Goal: Transaction & Acquisition: Purchase product/service

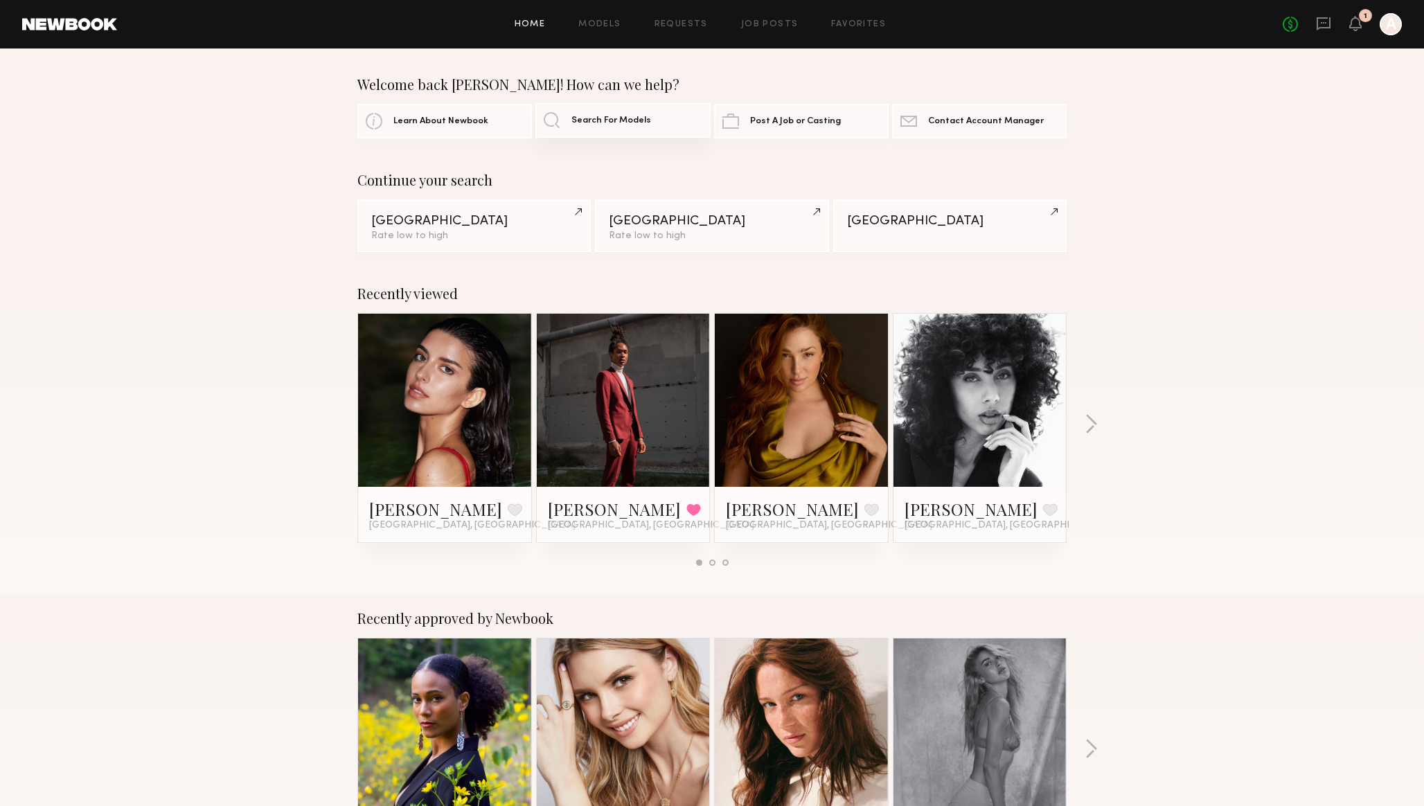
click at [599, 116] on span "Search For Models" at bounding box center [612, 120] width 80 height 9
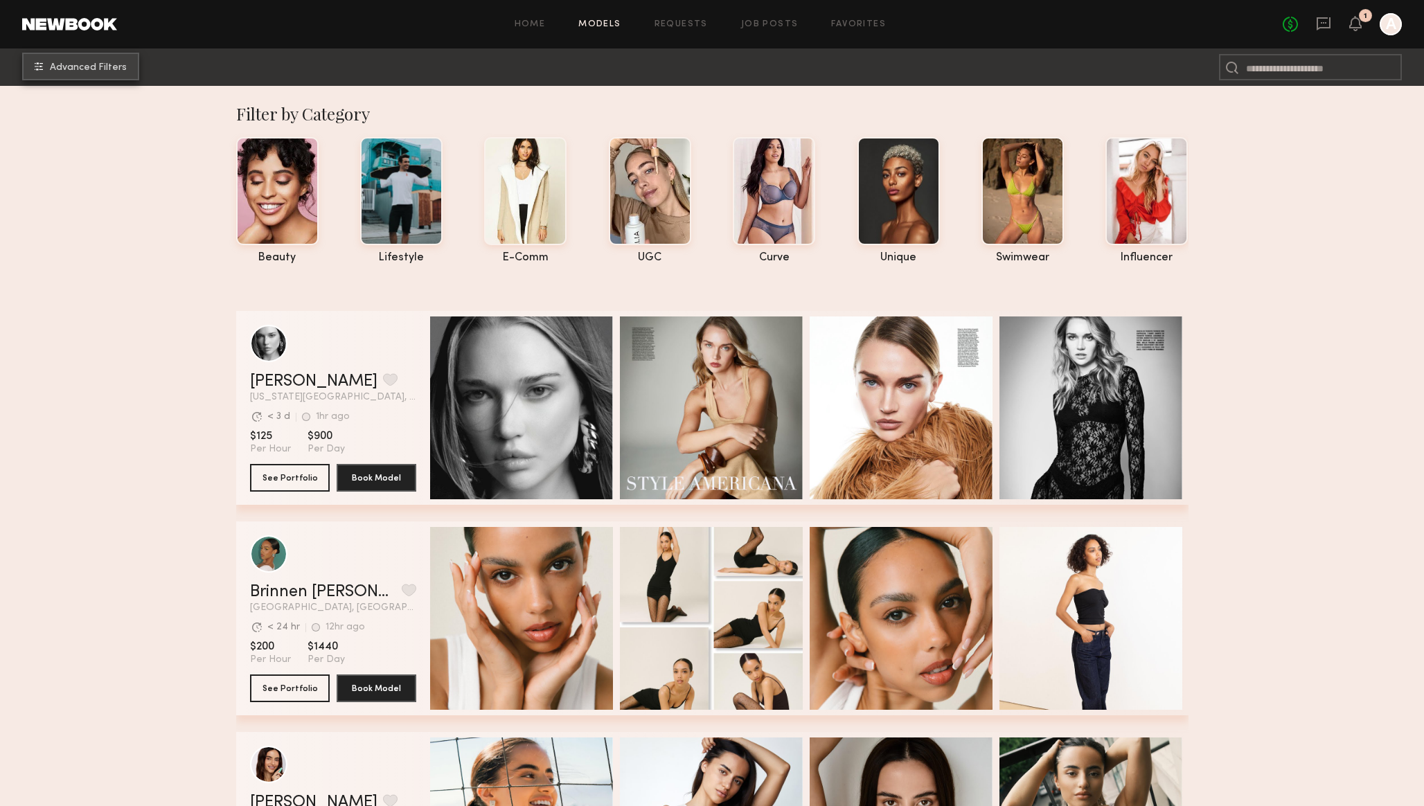
click at [91, 68] on span "Advanced Filters" at bounding box center [88, 68] width 77 height 10
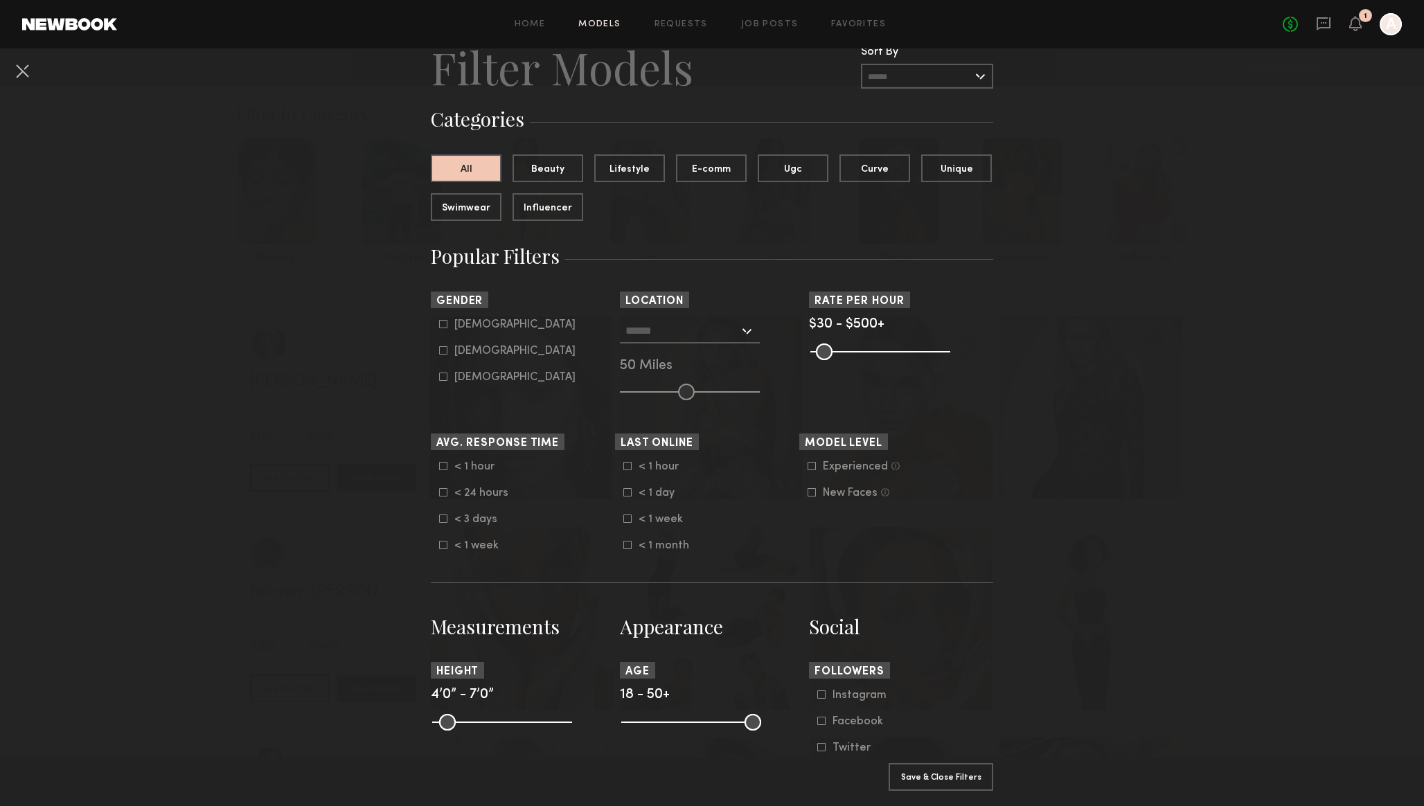
scroll to position [57, 0]
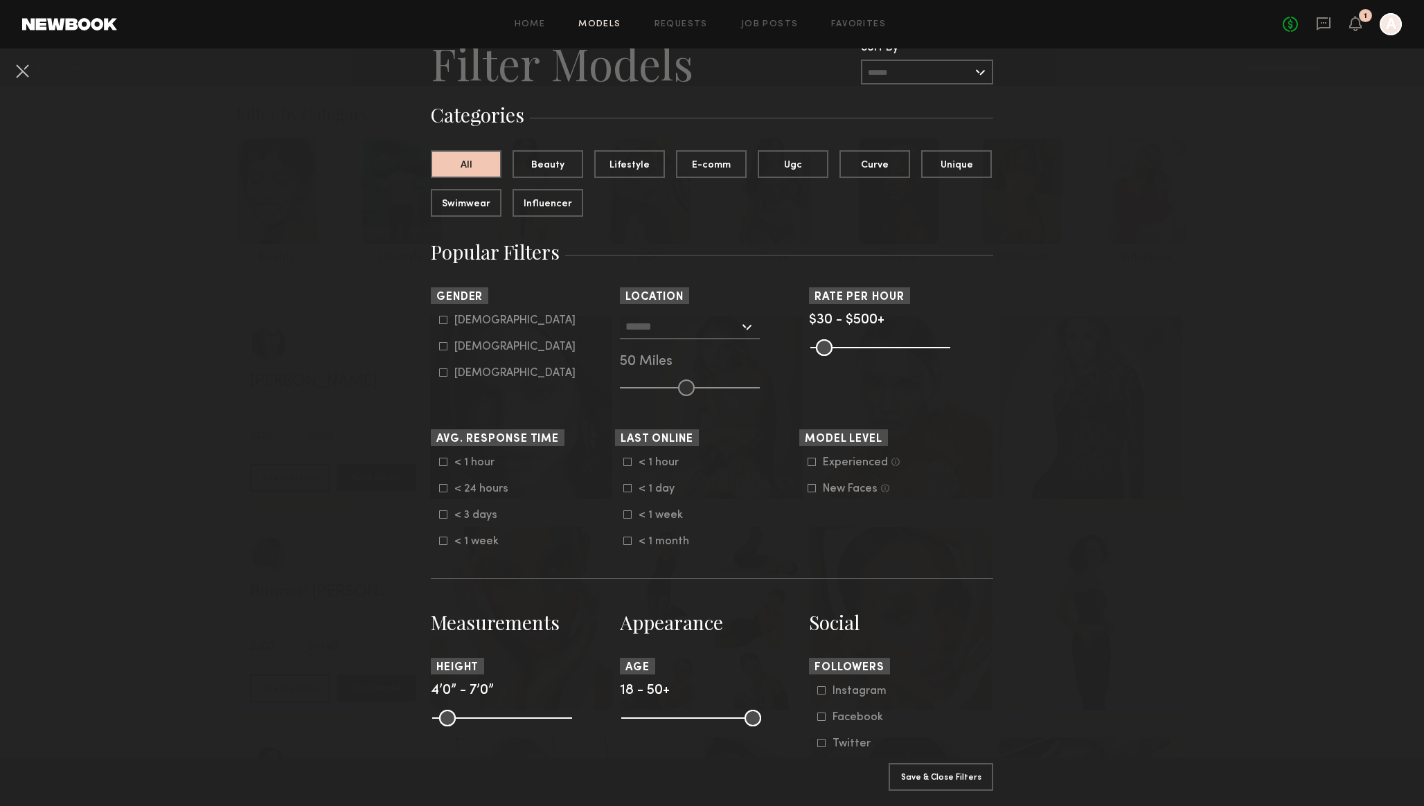
click at [959, 64] on input "text" at bounding box center [927, 72] width 132 height 25
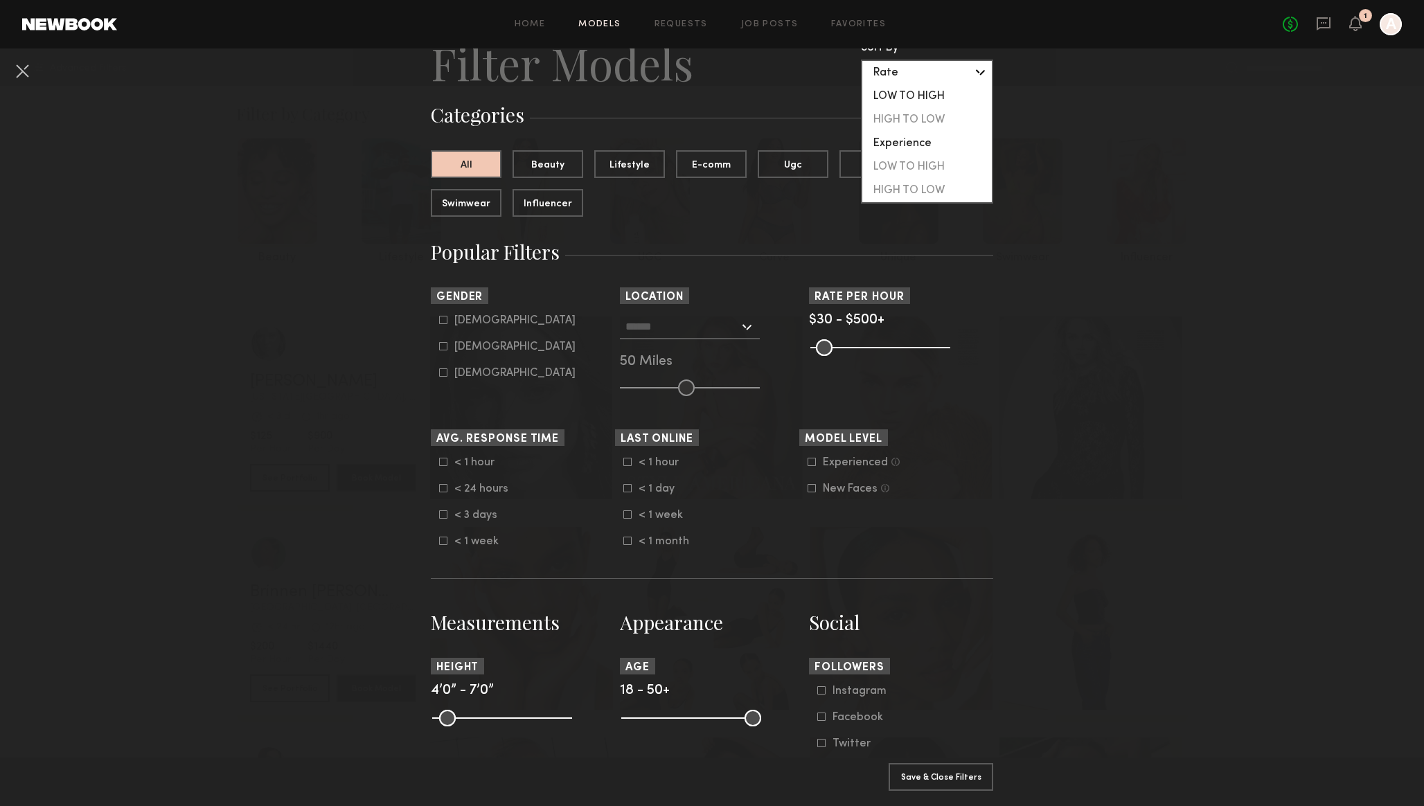
click at [944, 99] on div "LOW TO HIGH" at bounding box center [927, 97] width 130 height 24
type input "**********"
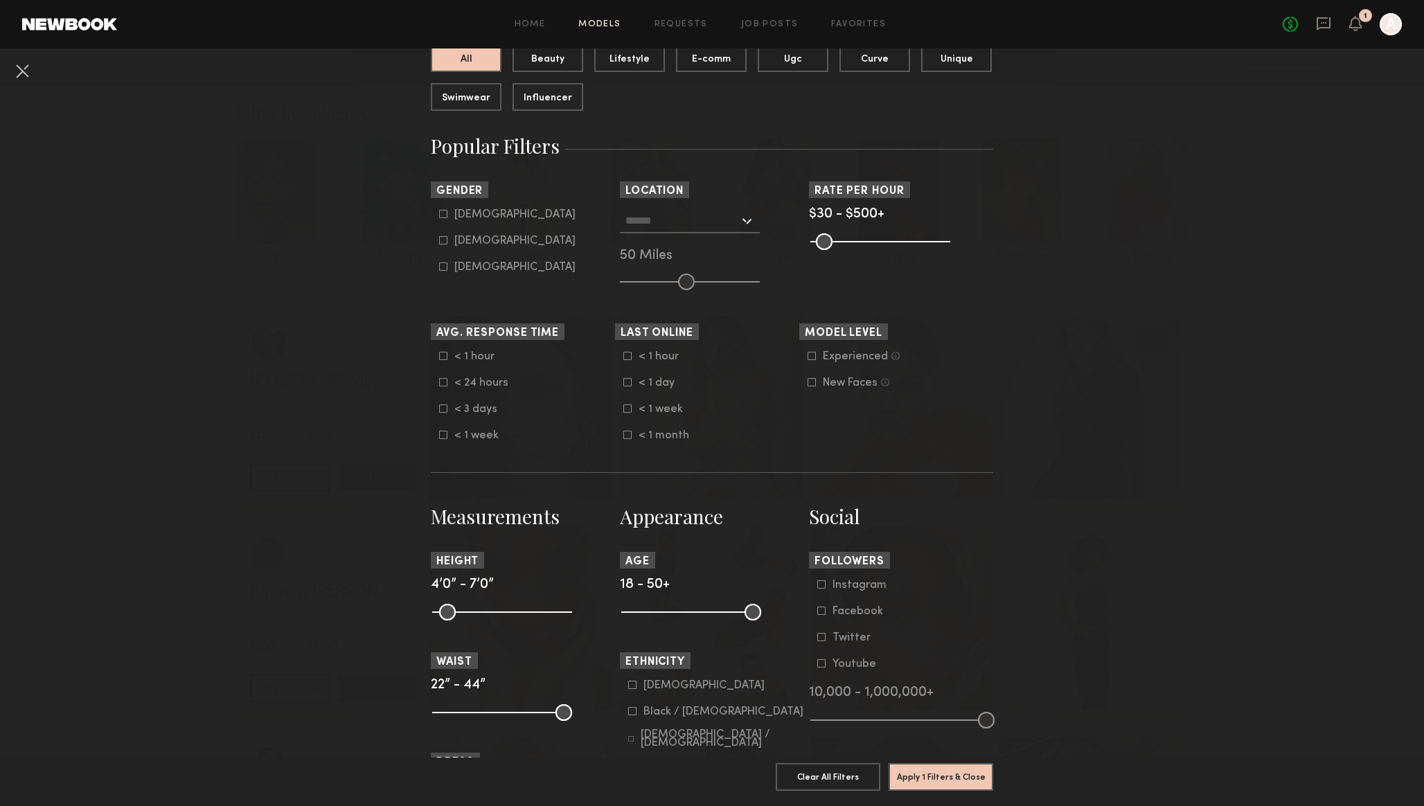
scroll to position [167, 0]
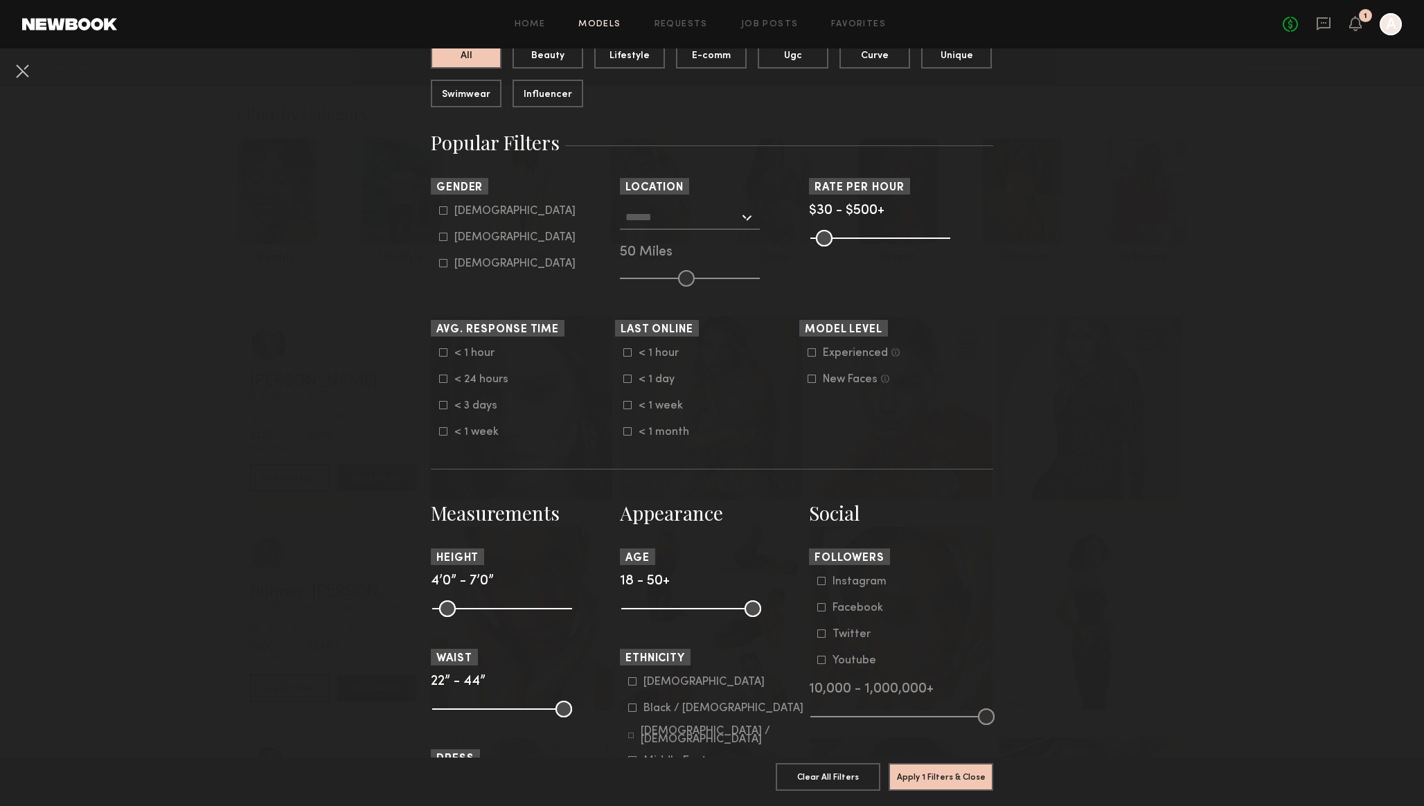
click at [721, 222] on input "text" at bounding box center [683, 217] width 114 height 24
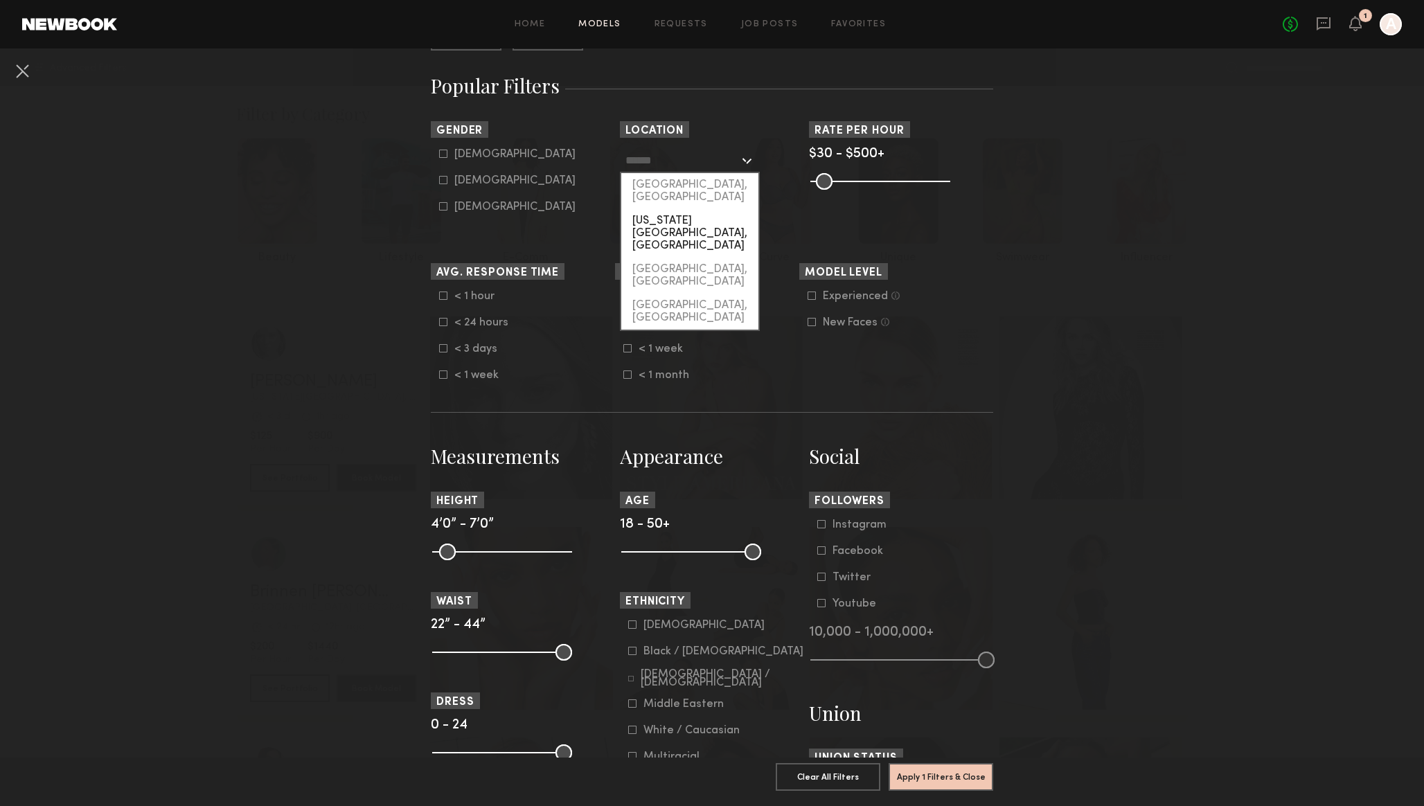
scroll to position [209, 0]
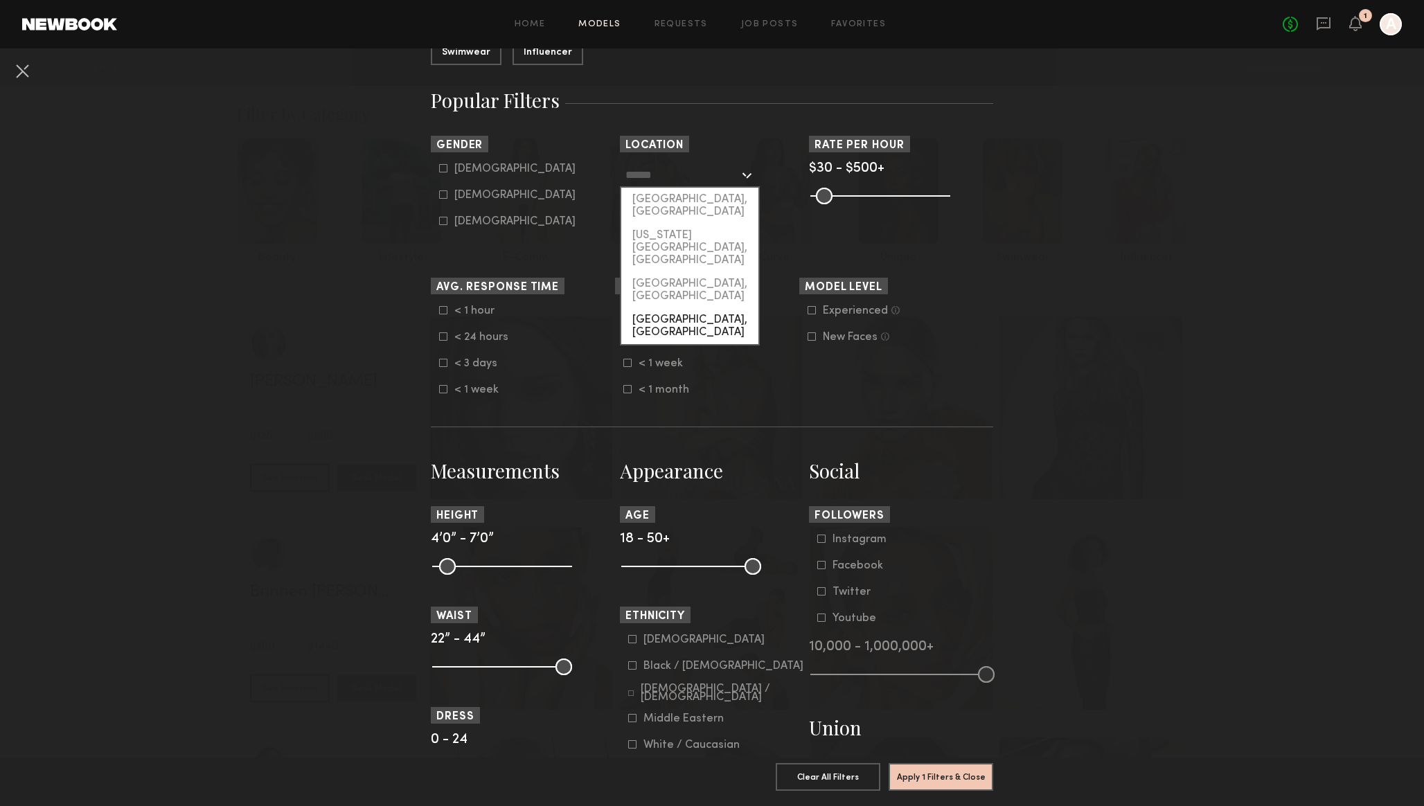
click at [683, 308] on div "Chicago, IL" at bounding box center [689, 326] width 137 height 36
type input "**********"
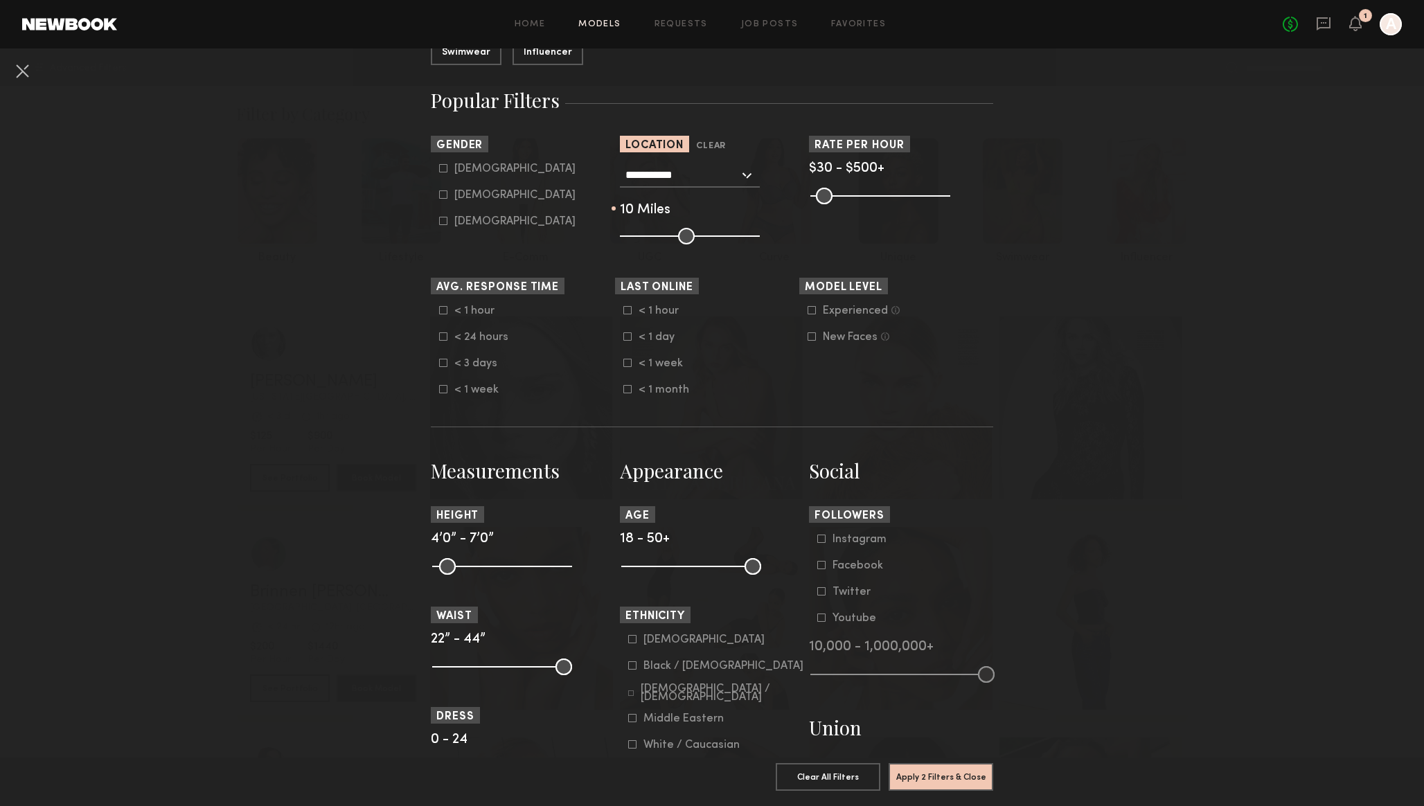
drag, startPoint x: 690, startPoint y: 233, endPoint x: 635, endPoint y: 236, distance: 55.5
type input "**"
click at [635, 236] on input "range" at bounding box center [690, 236] width 140 height 17
click at [472, 199] on div "Female" at bounding box center [514, 195] width 121 height 8
type input "**"
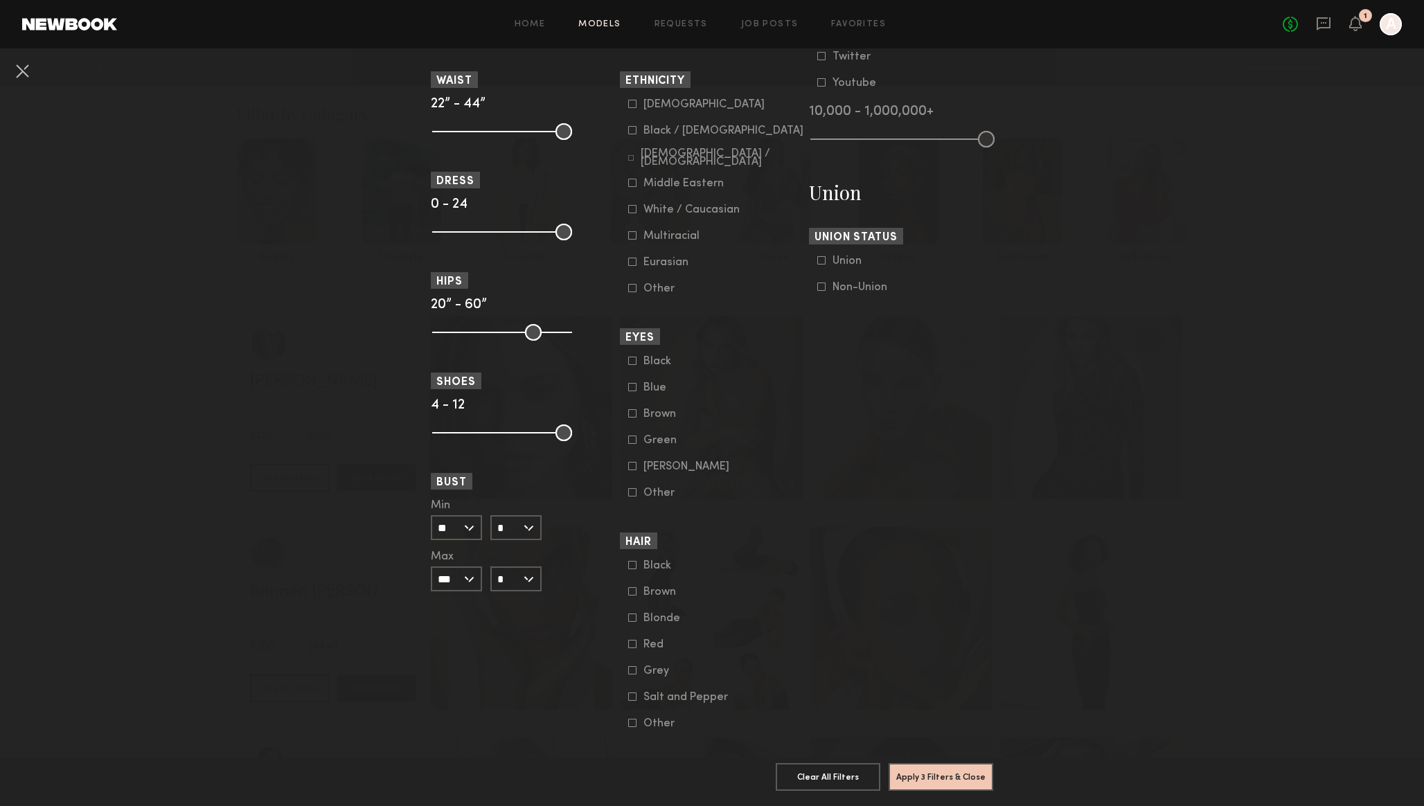
scroll to position [777, 0]
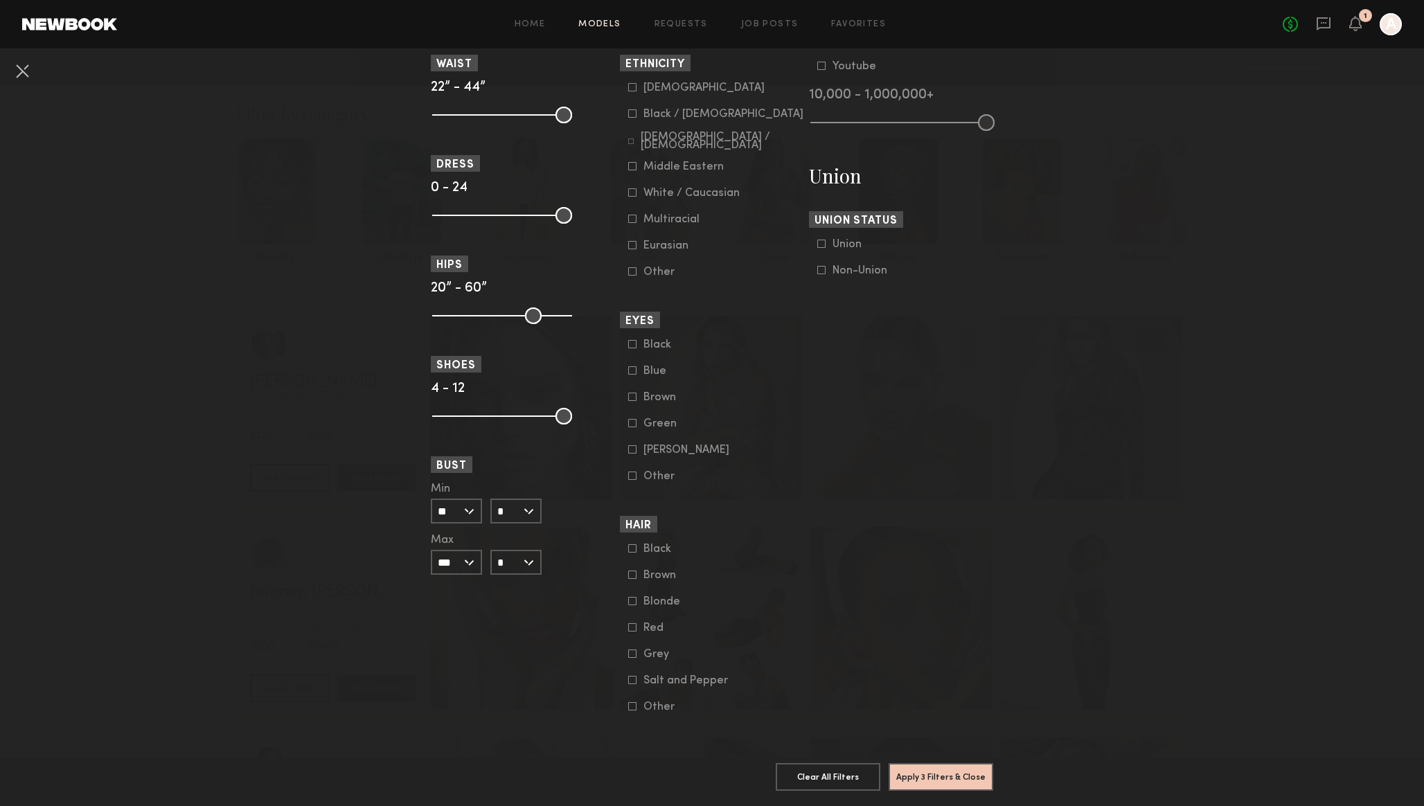
click at [523, 502] on input "*" at bounding box center [515, 511] width 51 height 25
click at [519, 531] on div "B" at bounding box center [516, 536] width 48 height 24
type input "*"
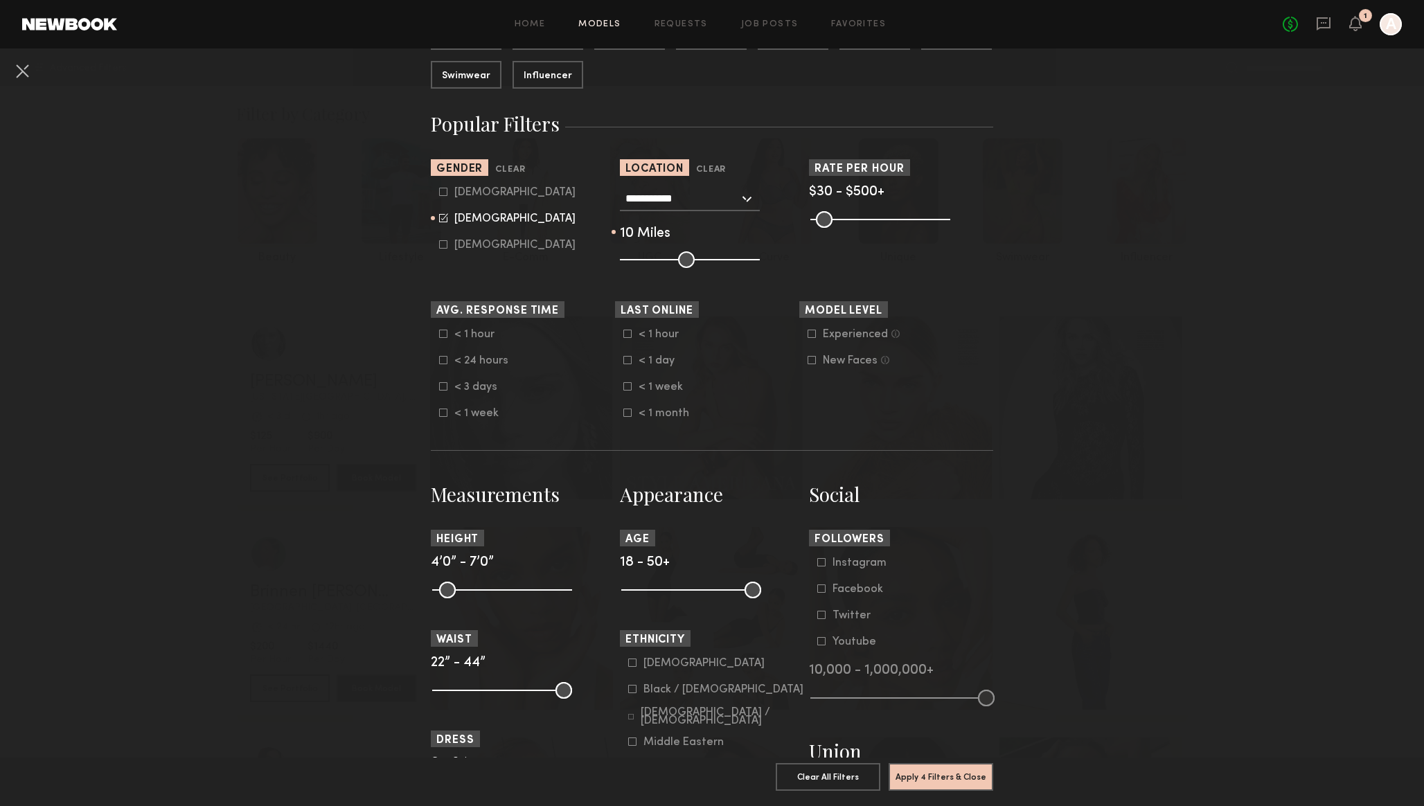
scroll to position [0, 0]
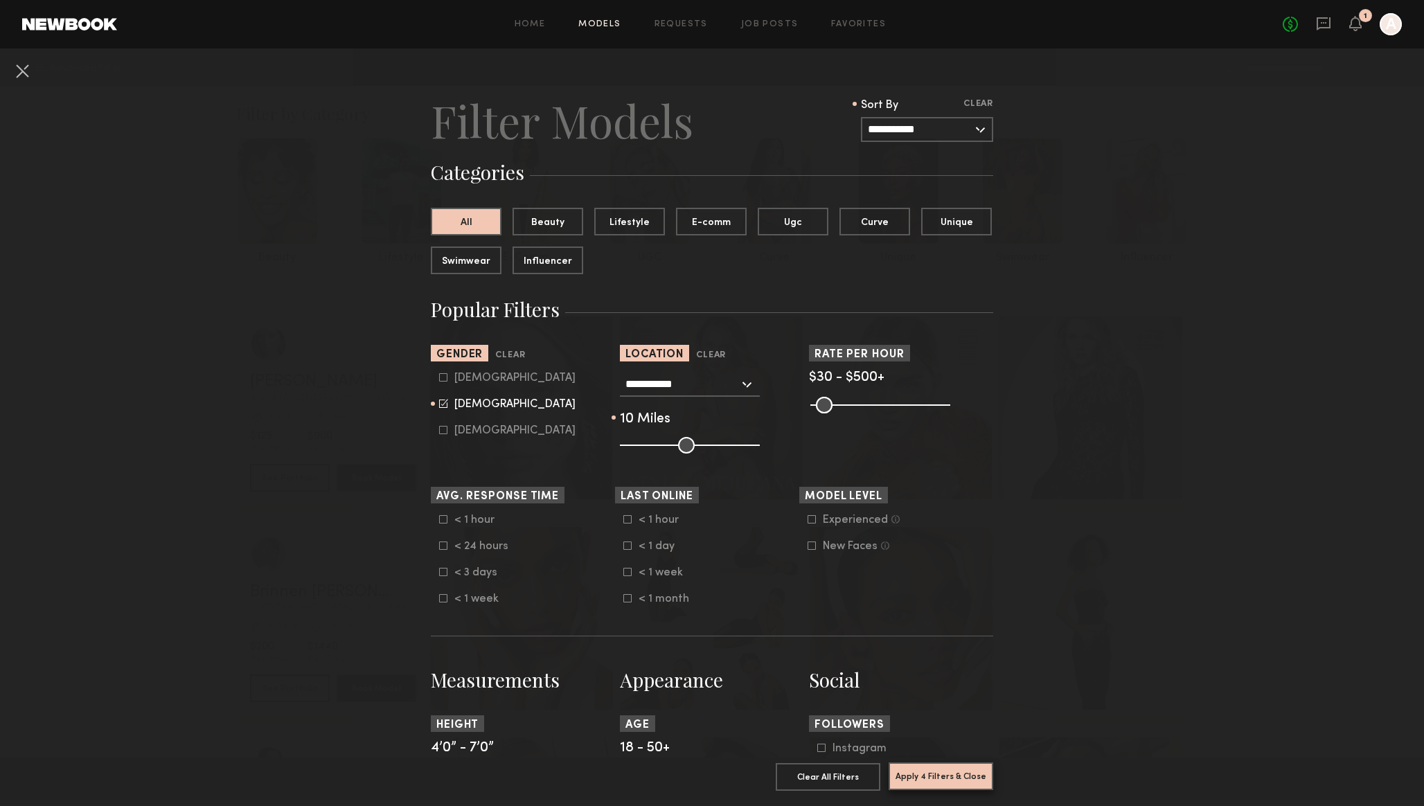
click at [955, 775] on button "Apply 4 Filters & Close" at bounding box center [941, 777] width 105 height 28
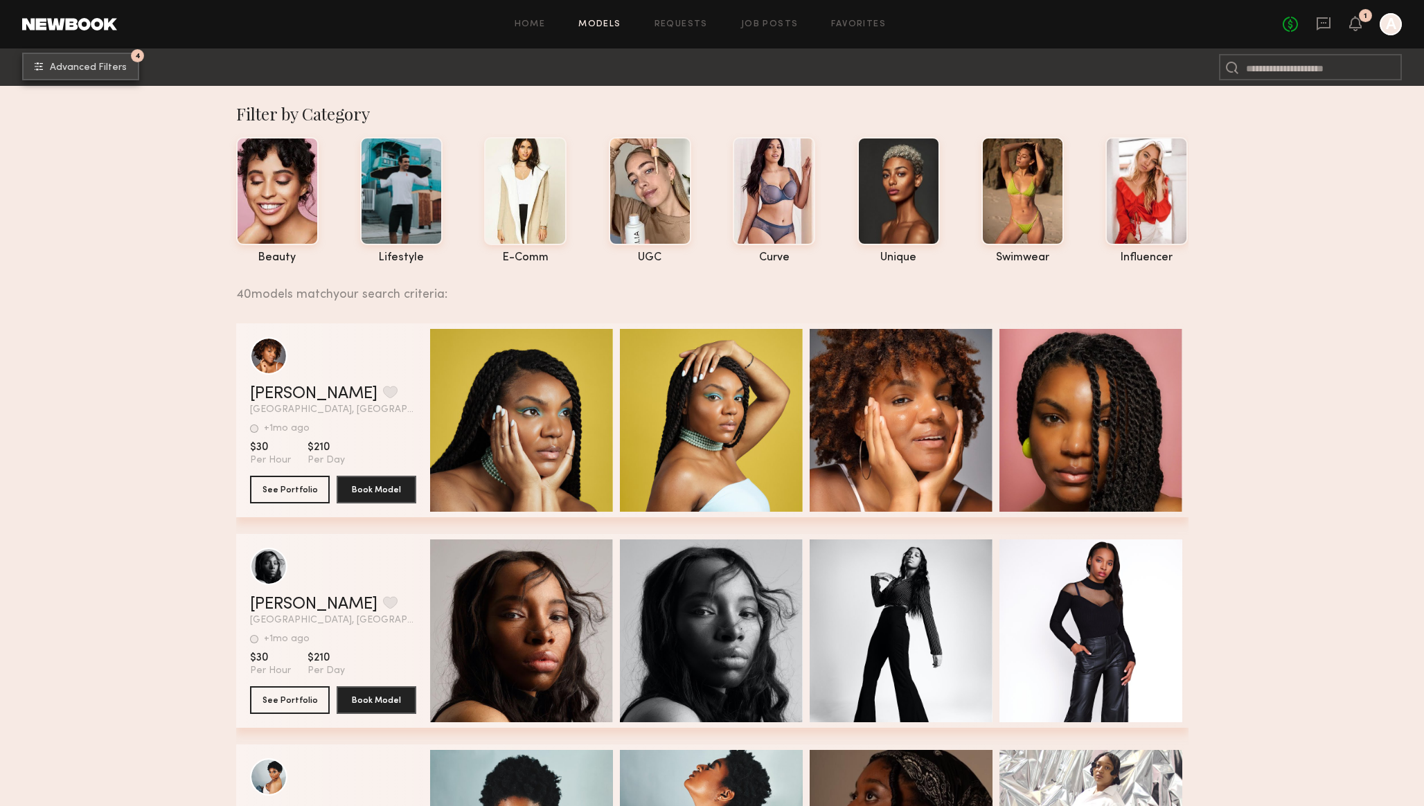
click at [80, 62] on button "4 Advanced Filters" at bounding box center [80, 67] width 117 height 28
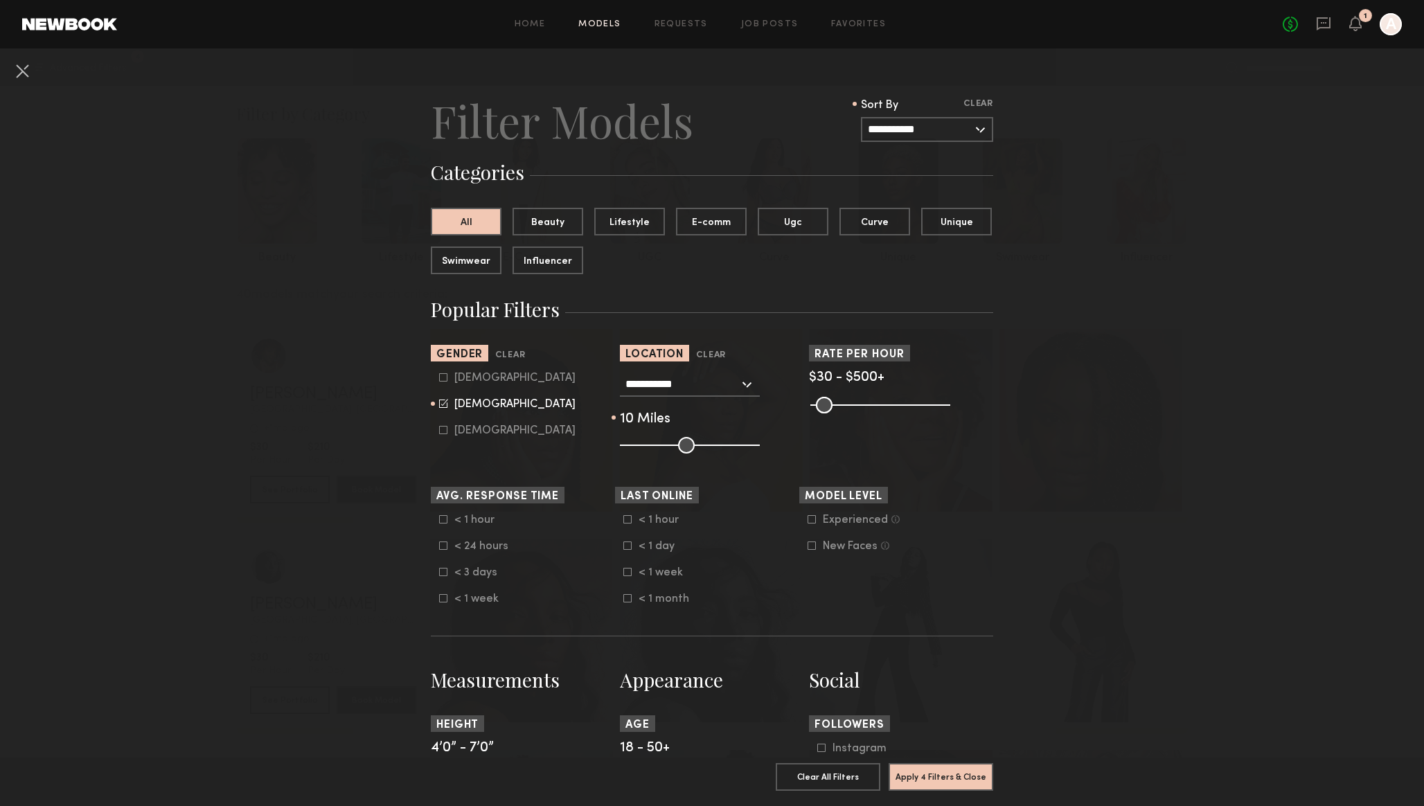
scroll to position [28, 0]
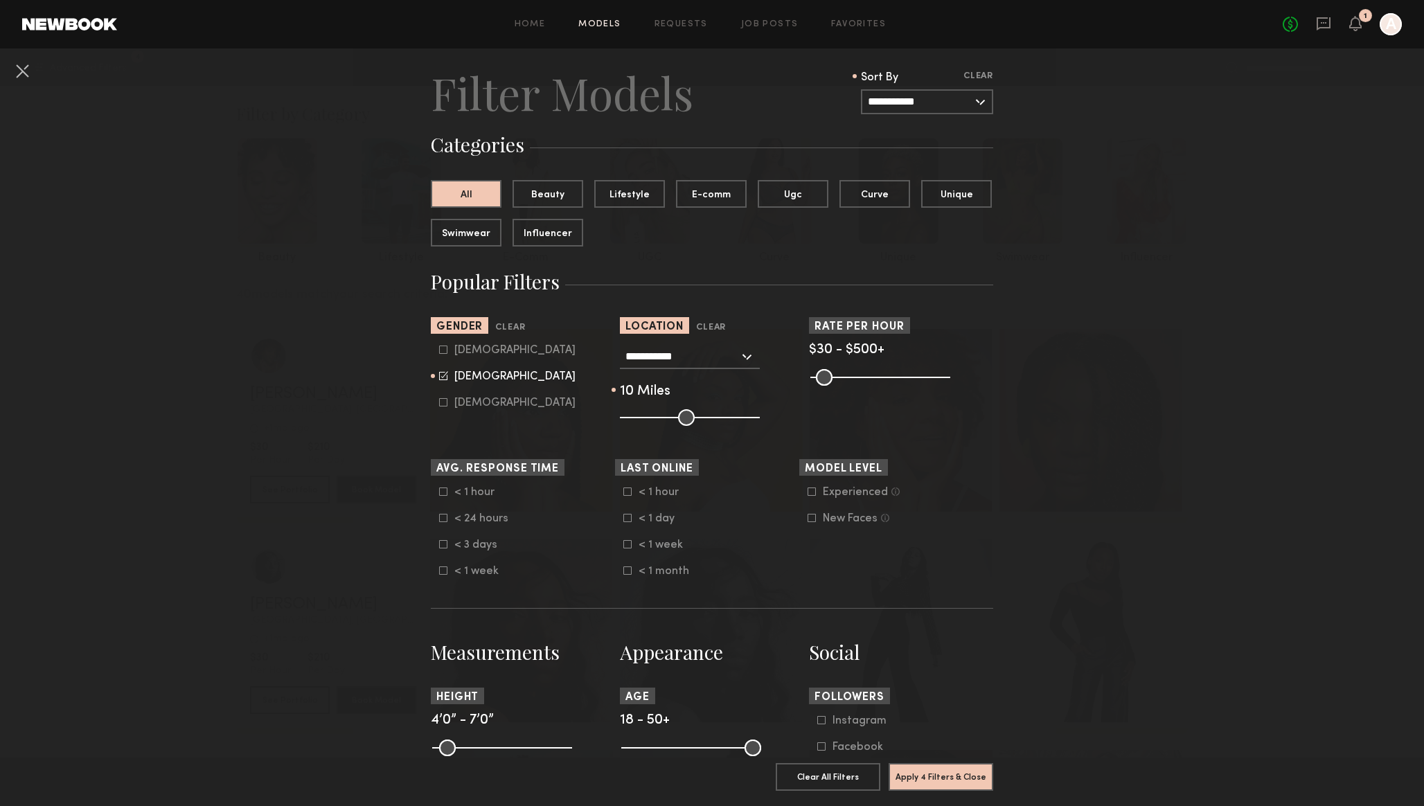
click at [650, 353] on input "**********" at bounding box center [683, 356] width 114 height 24
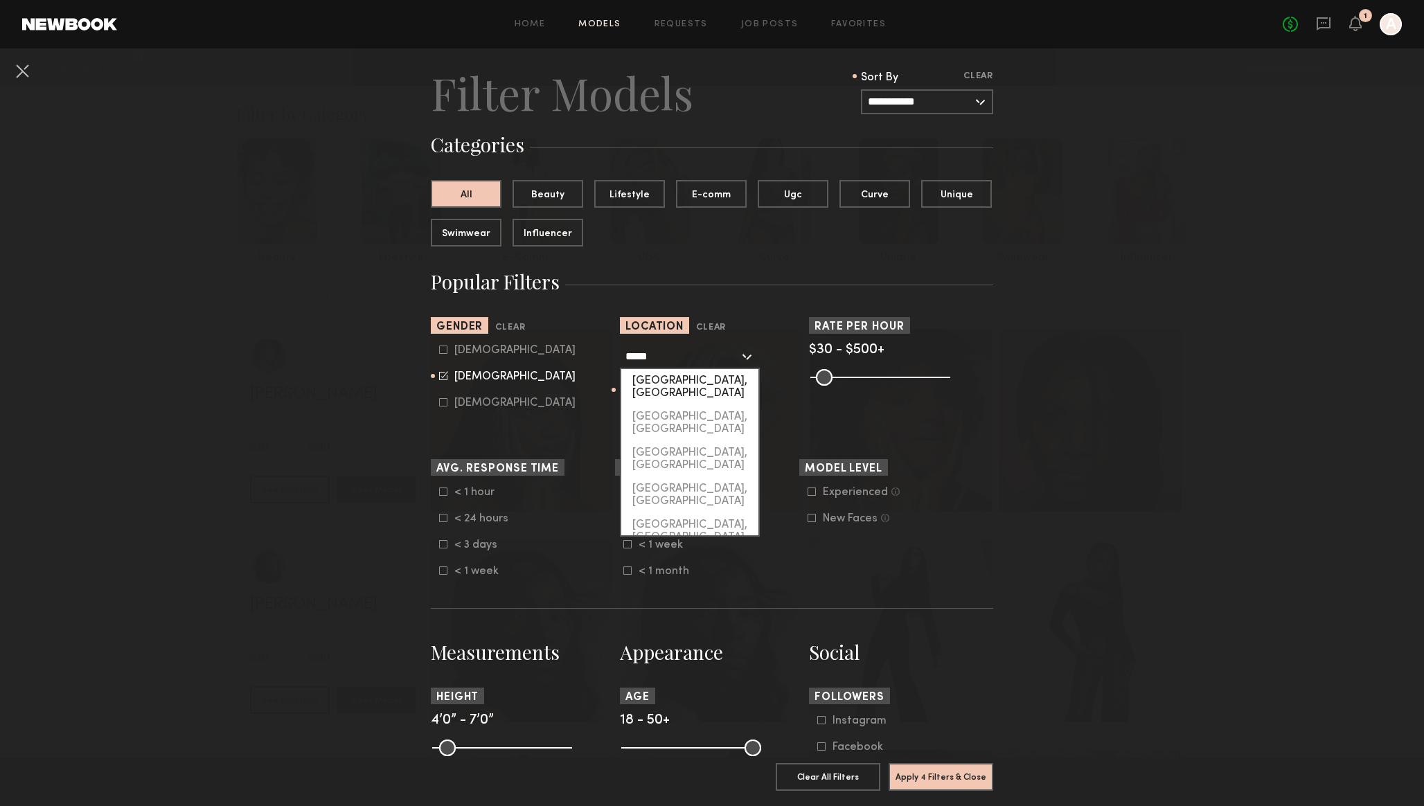
click at [657, 381] on div "[GEOGRAPHIC_DATA], [GEOGRAPHIC_DATA]" at bounding box center [689, 387] width 137 height 36
type input "*********"
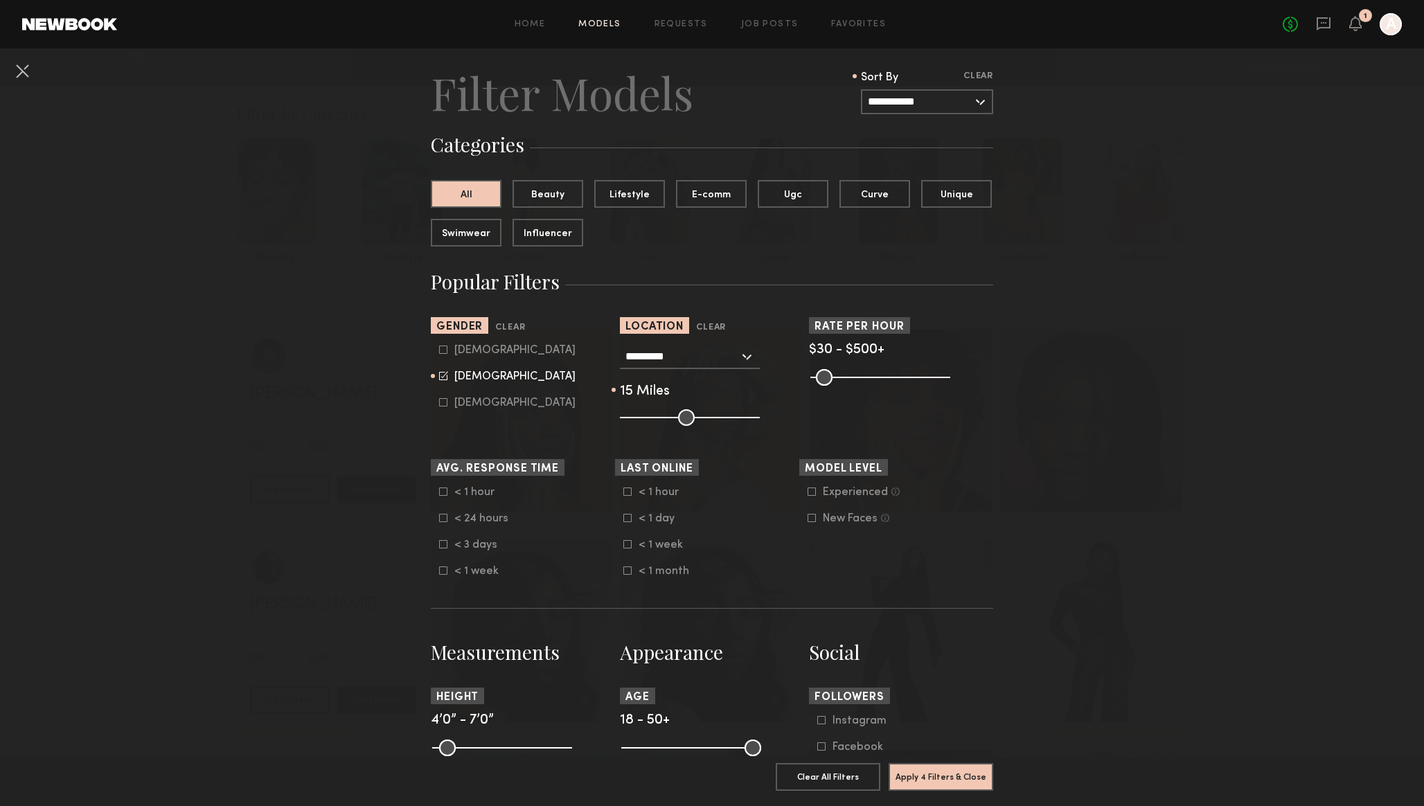
drag, startPoint x: 632, startPoint y: 416, endPoint x: 641, endPoint y: 418, distance: 9.1
type input "**"
click at [641, 418] on input "range" at bounding box center [690, 417] width 140 height 17
click at [944, 778] on button "Apply 4 Filters & Close" at bounding box center [941, 777] width 105 height 28
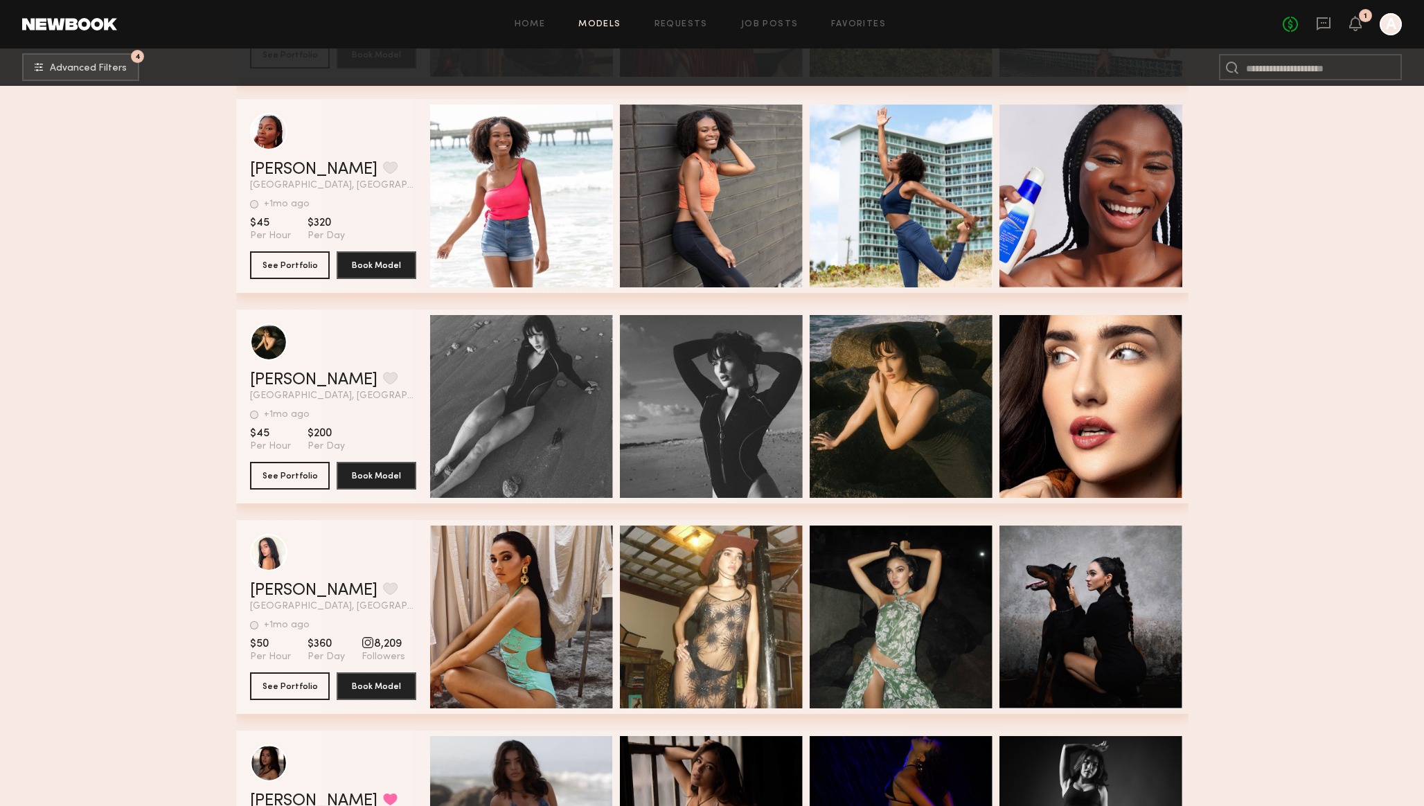
scroll to position [1073, 0]
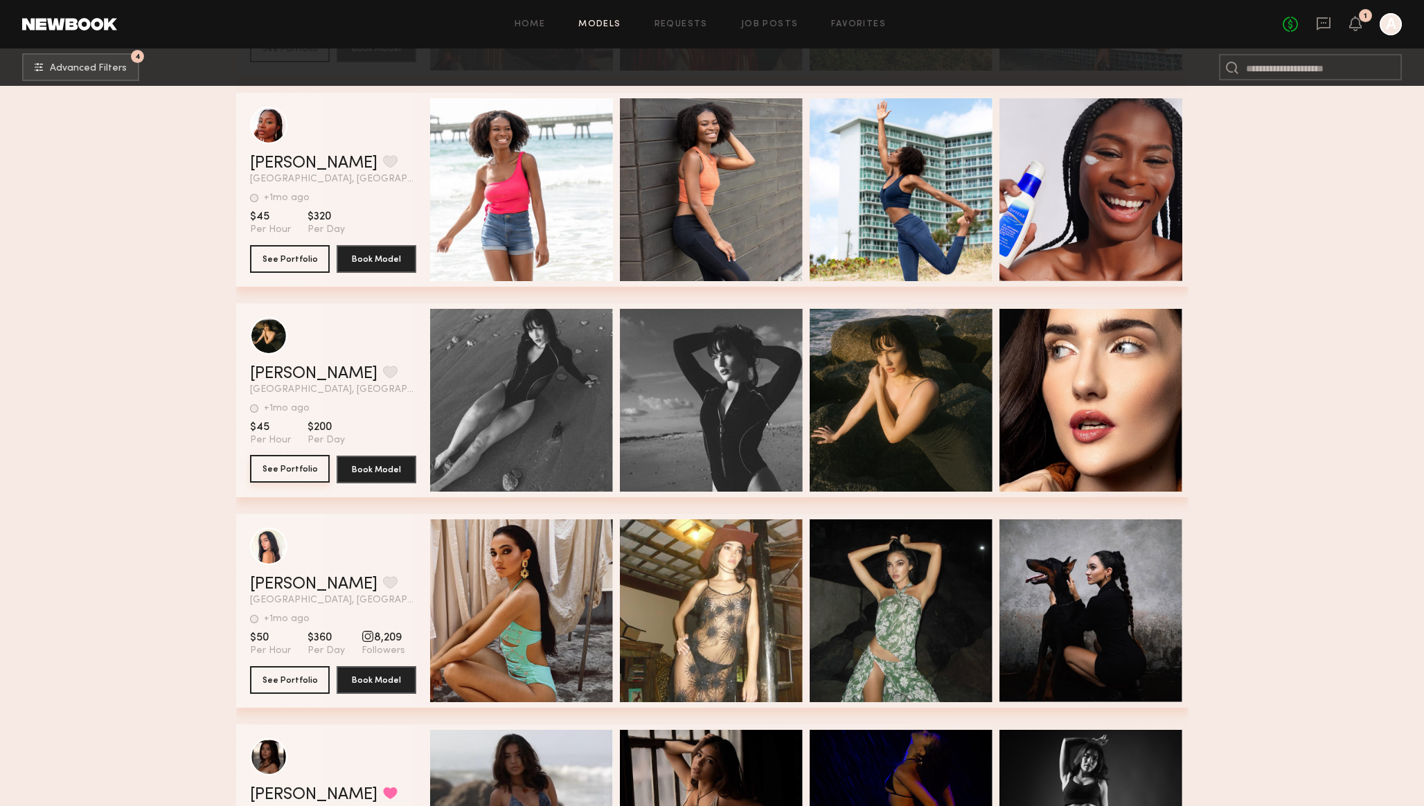
click at [290, 466] on button "See Portfolio" at bounding box center [290, 469] width 80 height 28
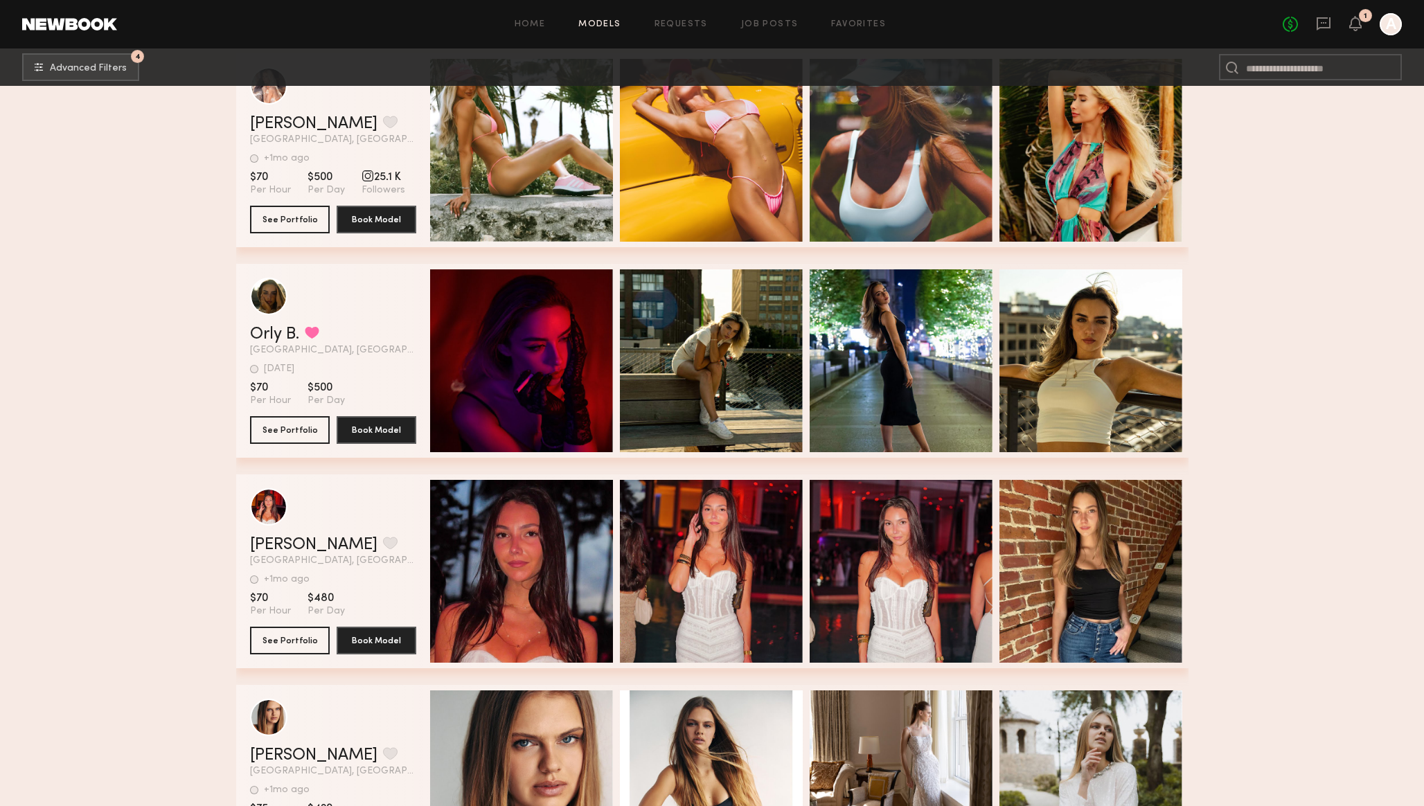
scroll to position [2800, 0]
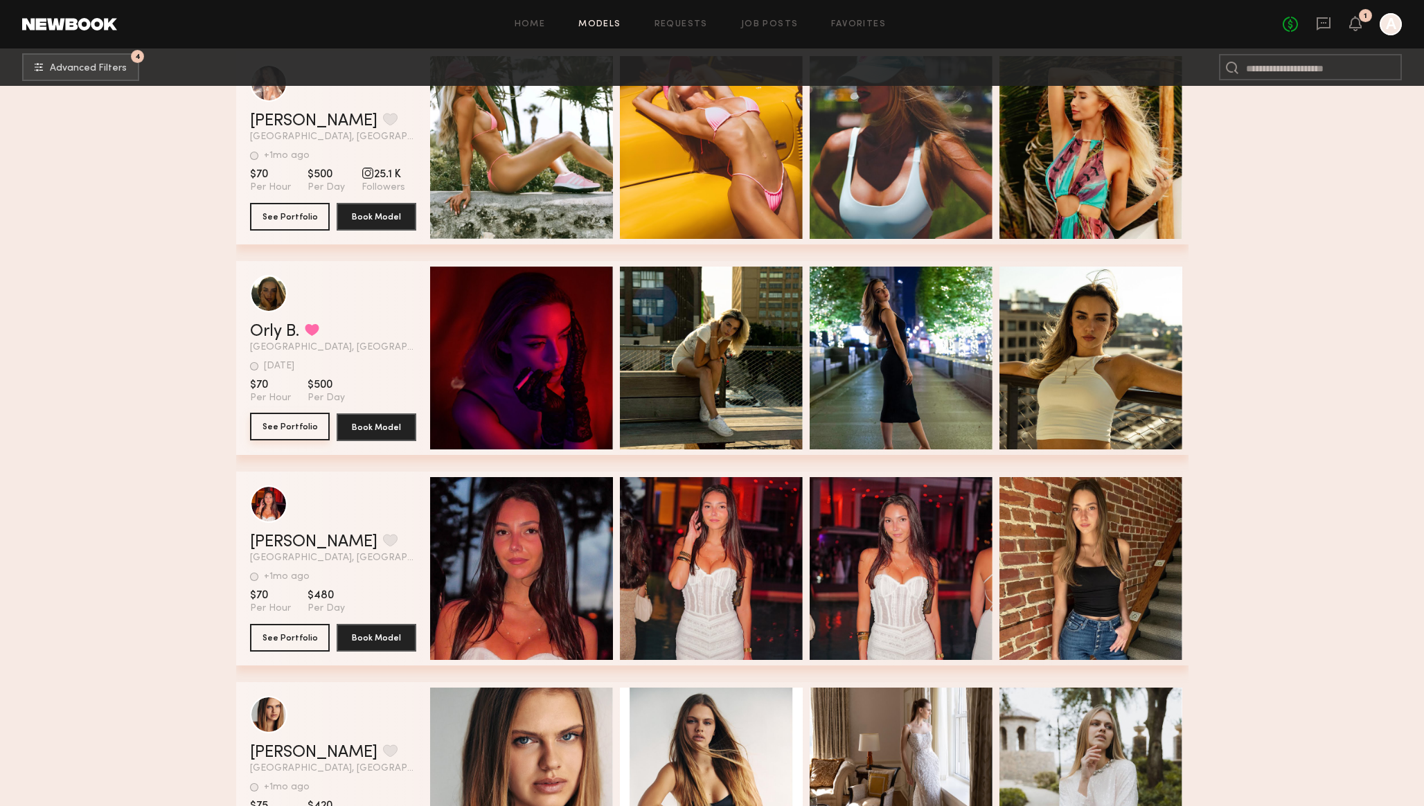
click at [285, 429] on button "See Portfolio" at bounding box center [290, 427] width 80 height 28
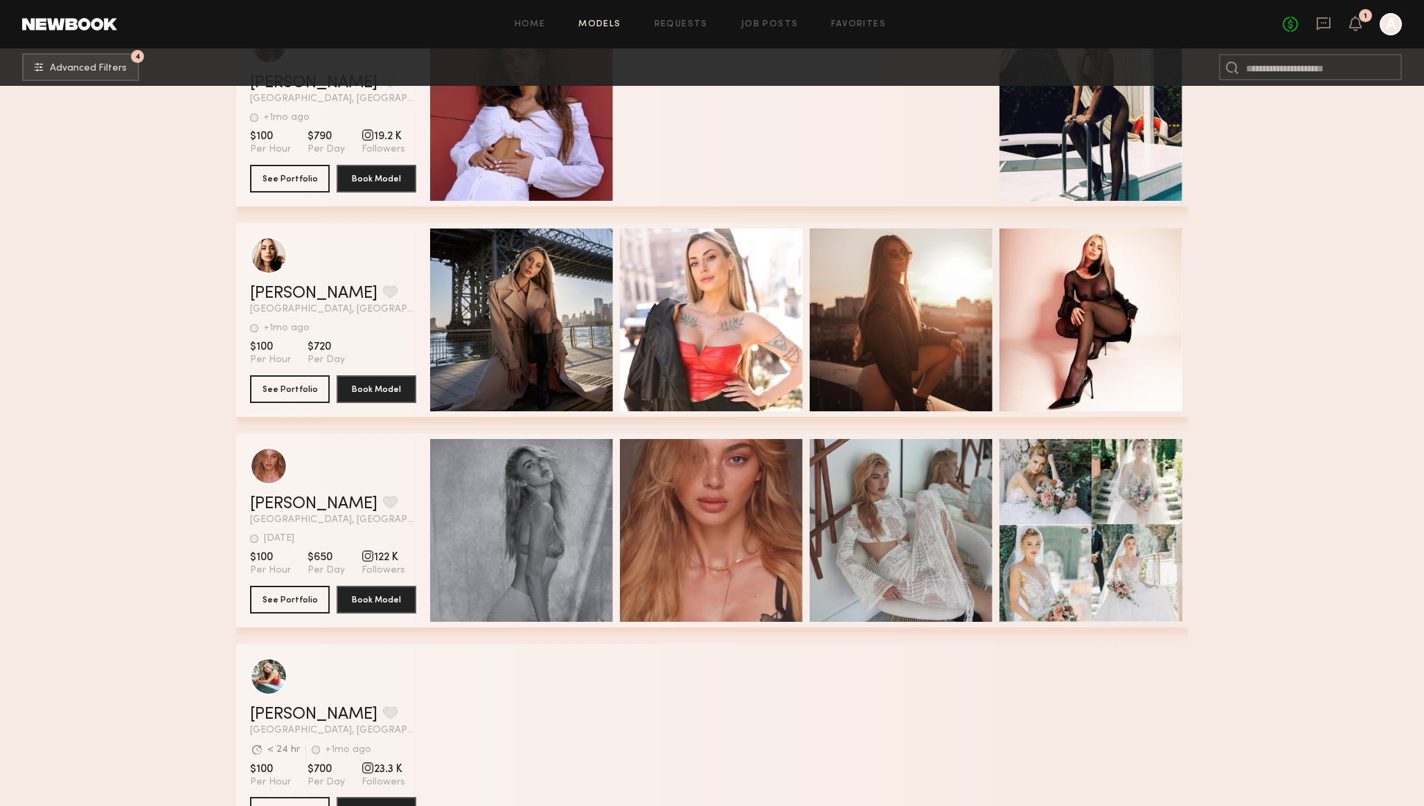
scroll to position [10273, 0]
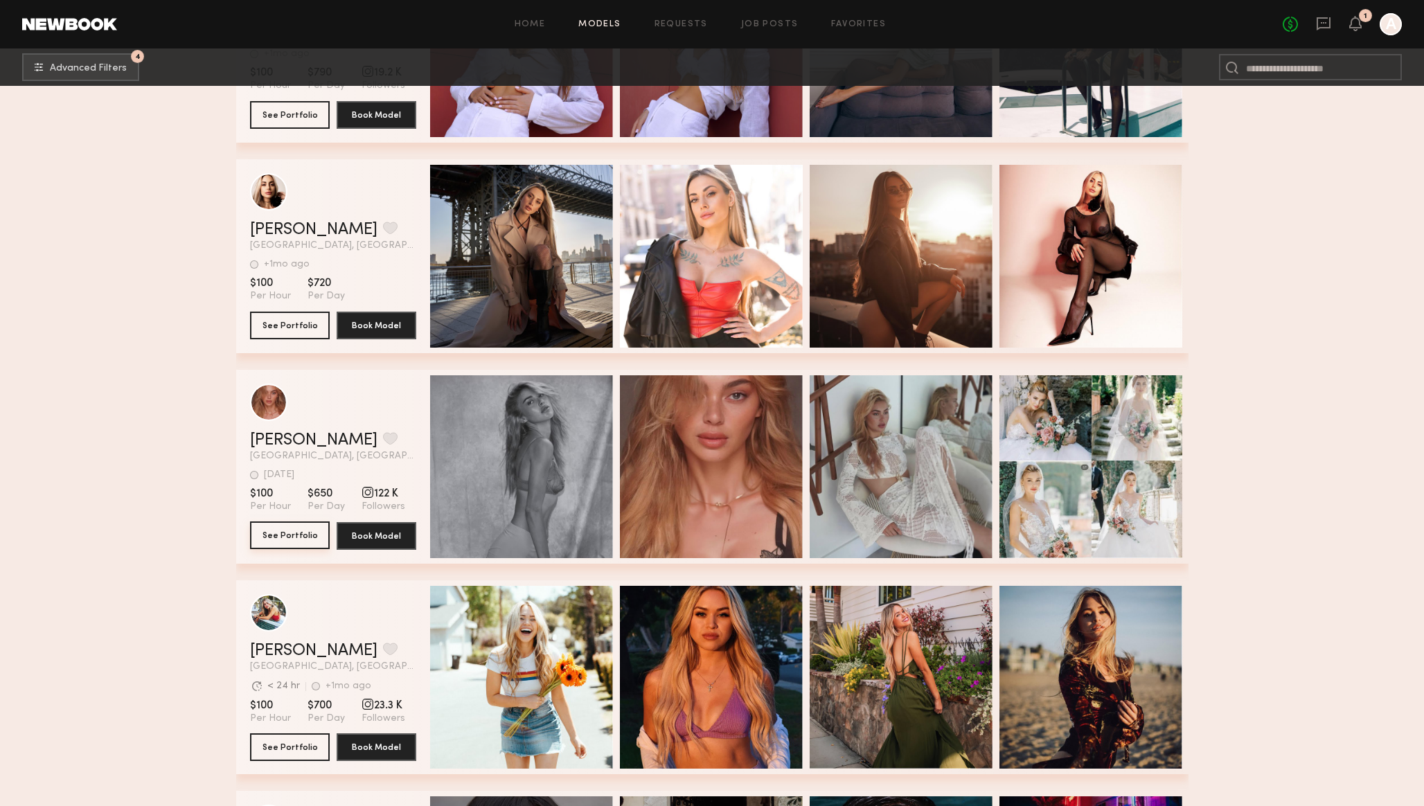
click at [279, 534] on button "See Portfolio" at bounding box center [290, 536] width 80 height 28
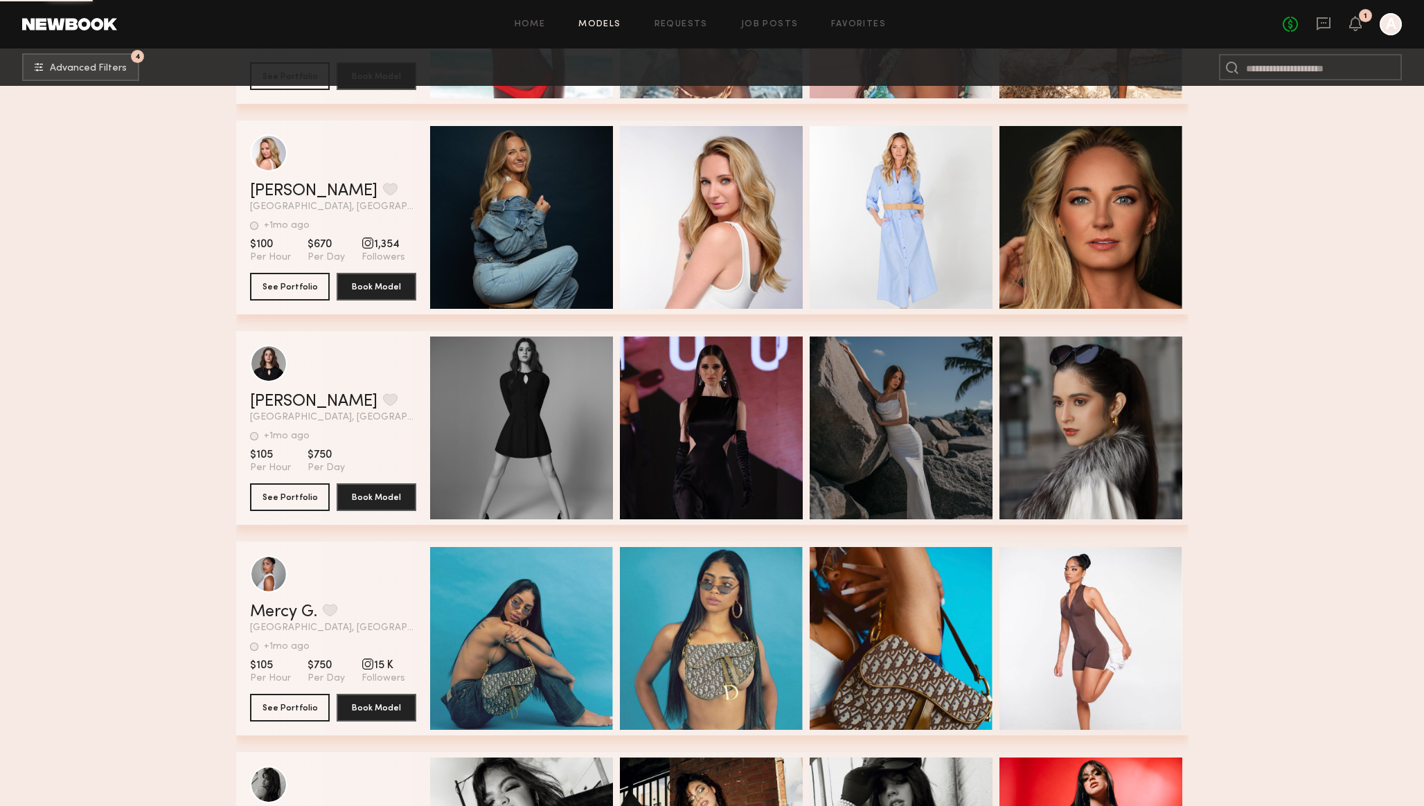
scroll to position [11783, 0]
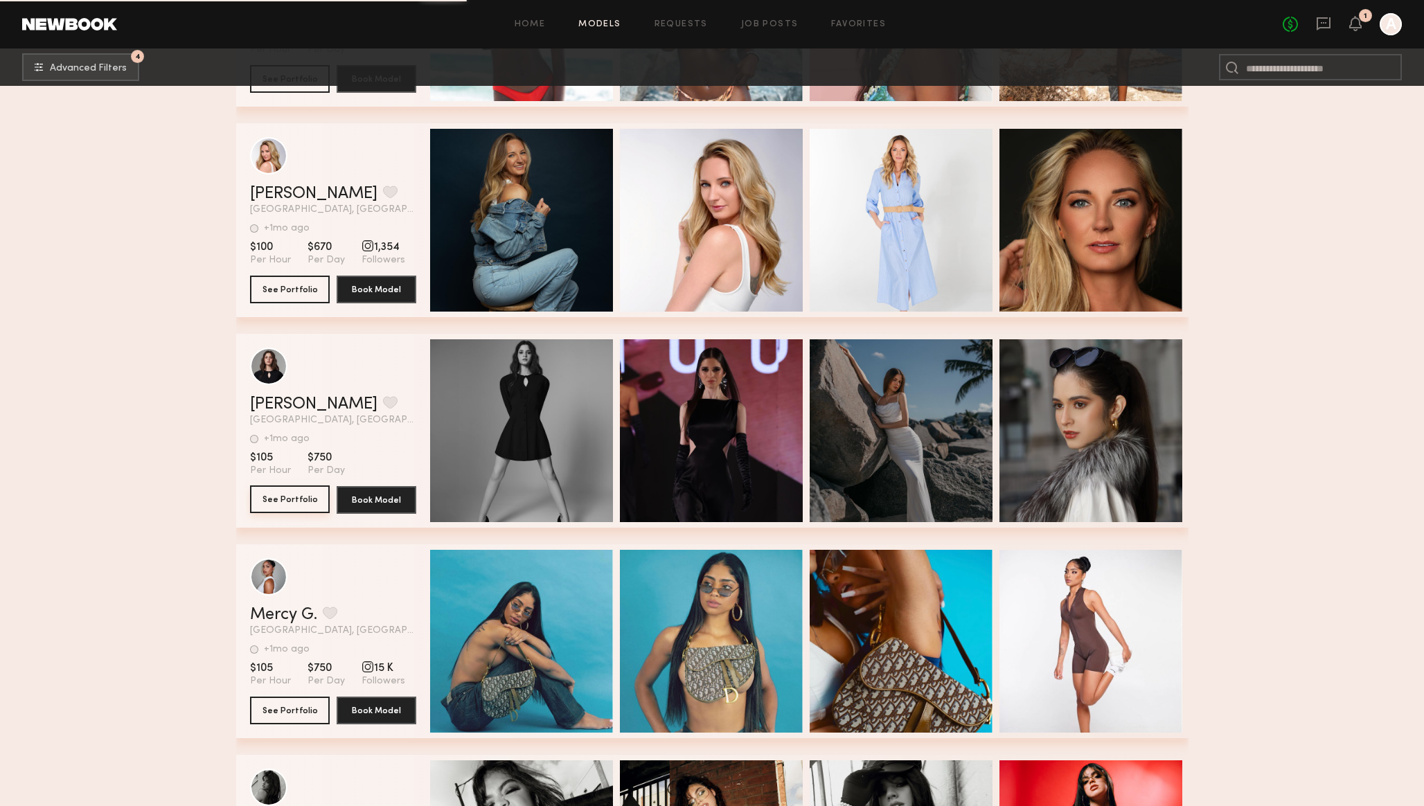
click at [290, 495] on button "See Portfolio" at bounding box center [290, 500] width 80 height 28
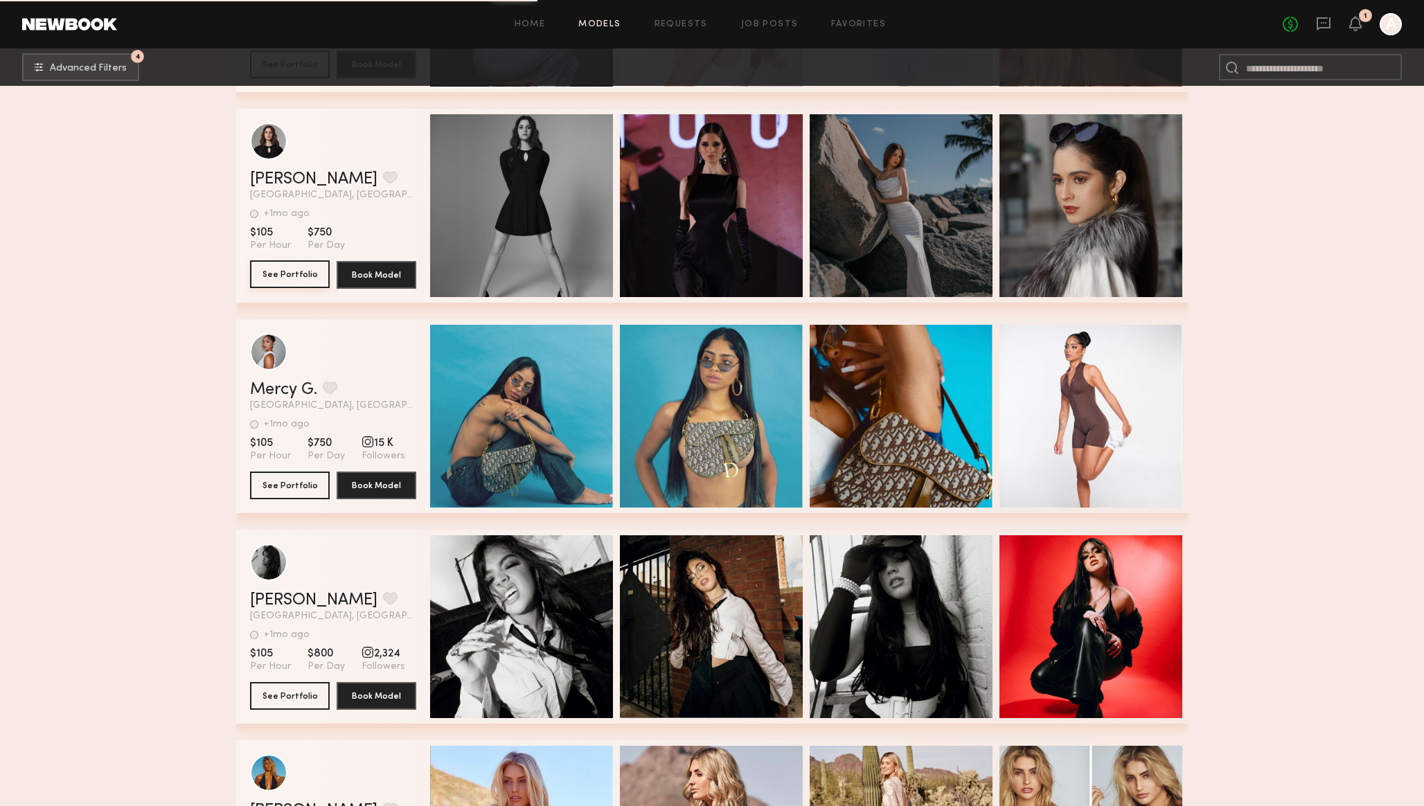
scroll to position [12189, 0]
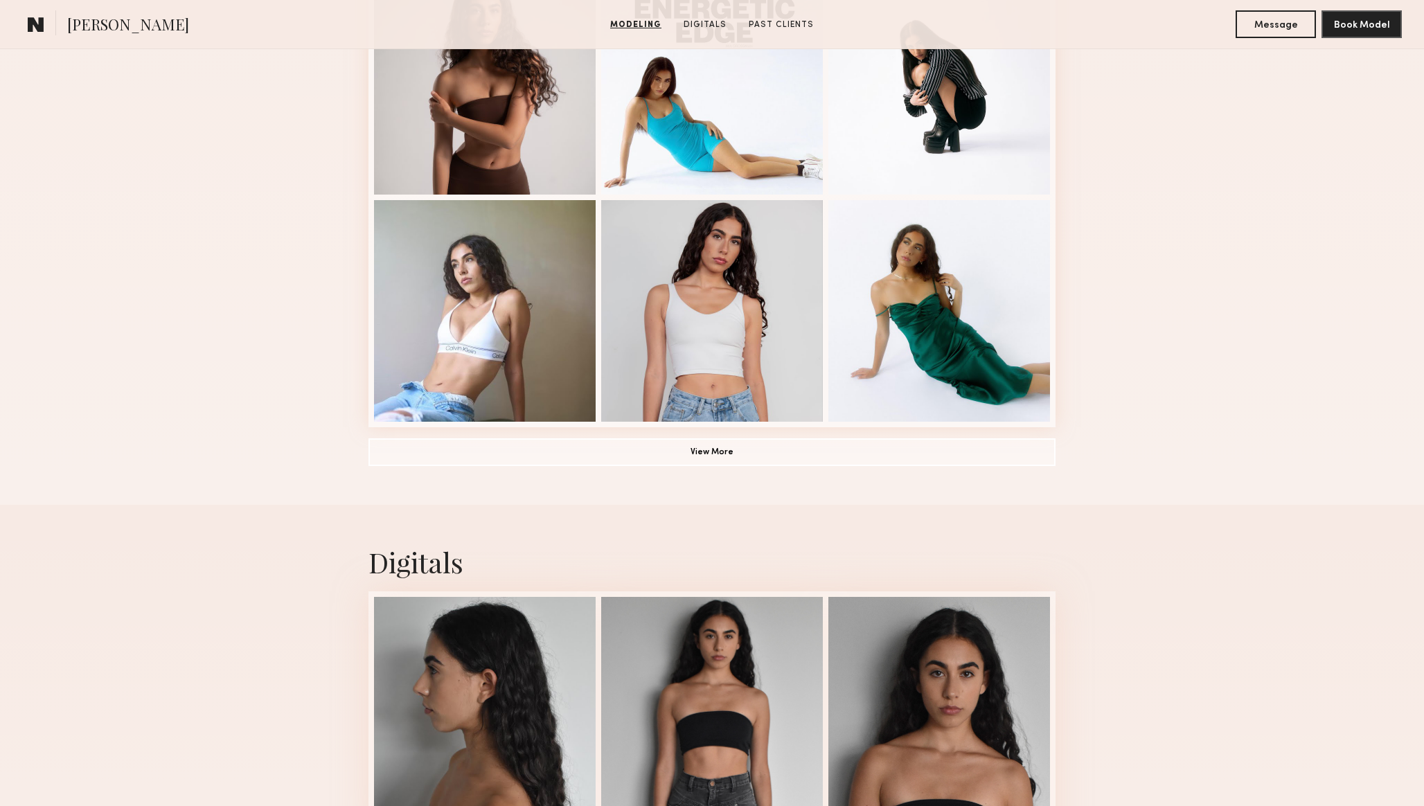
scroll to position [892, 0]
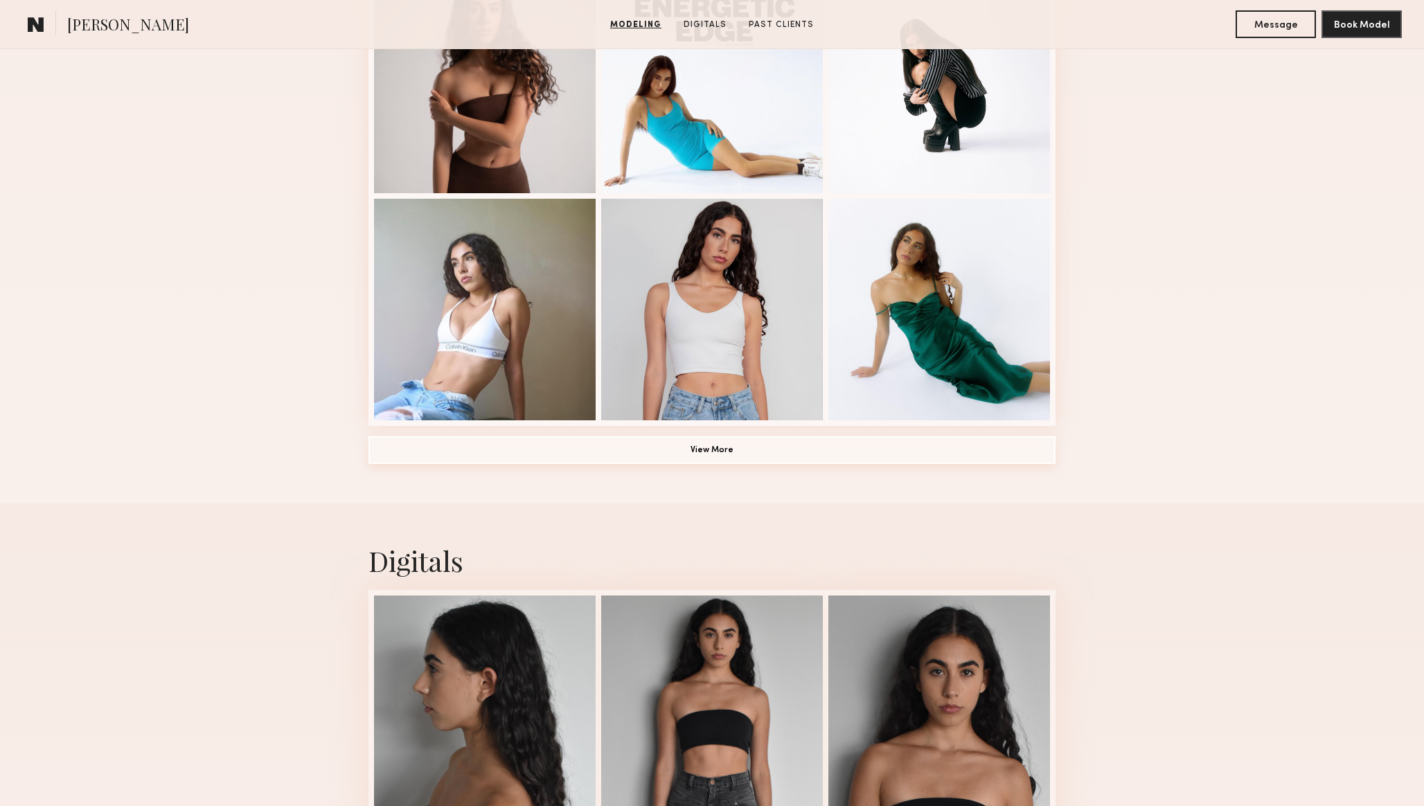
click at [690, 452] on button "View More" at bounding box center [712, 450] width 687 height 28
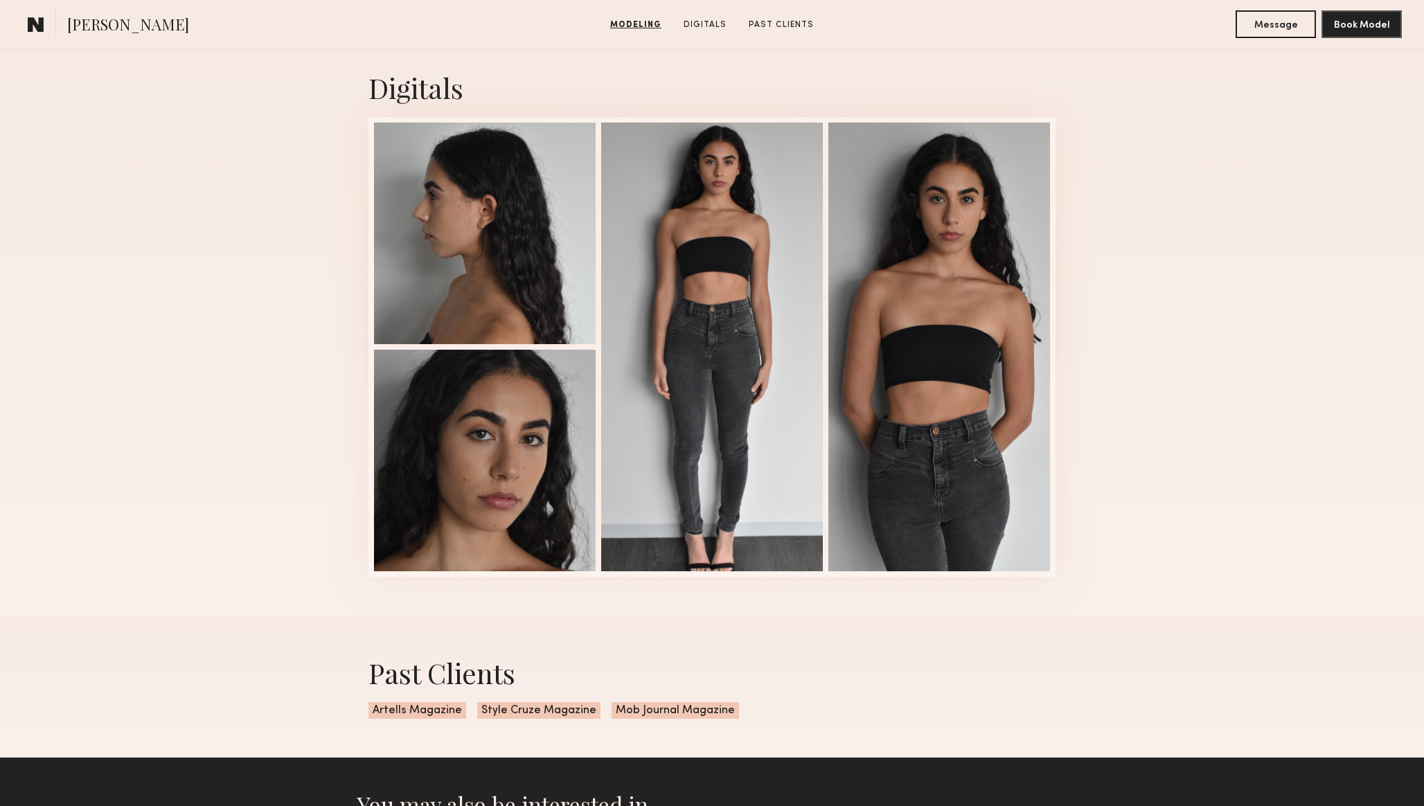
scroll to position [1577, 0]
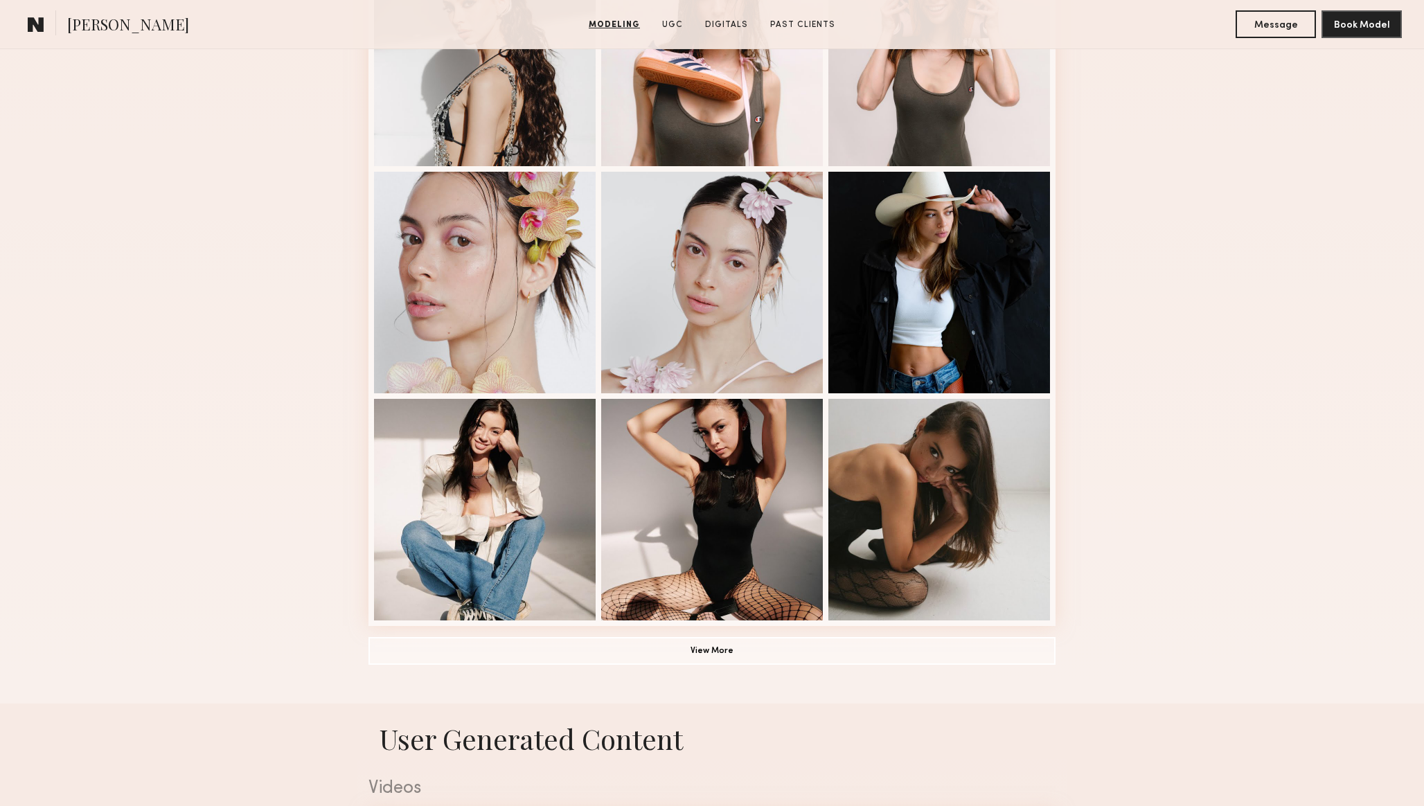
scroll to position [691, 0]
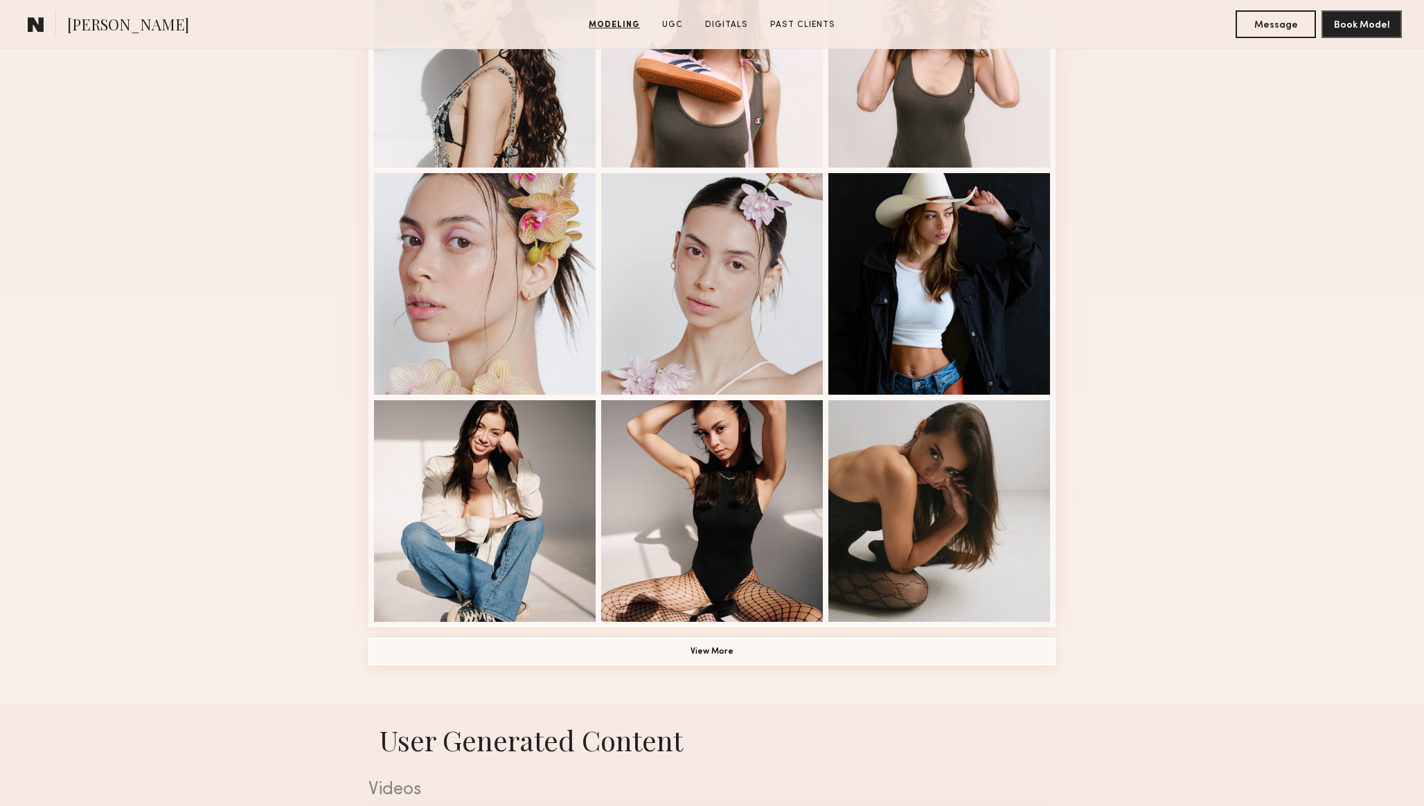
click at [802, 651] on button "View More" at bounding box center [712, 652] width 687 height 28
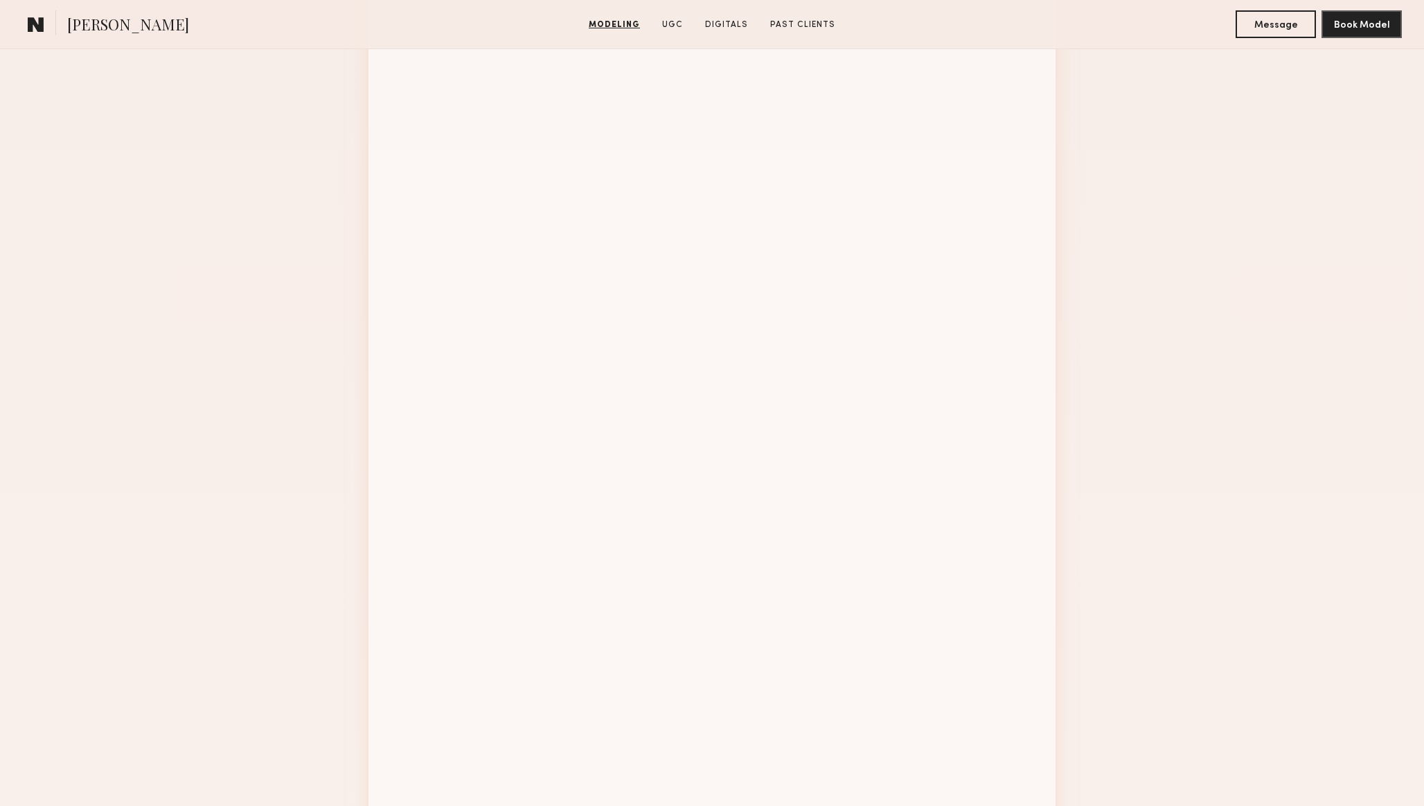
scroll to position [1424, 0]
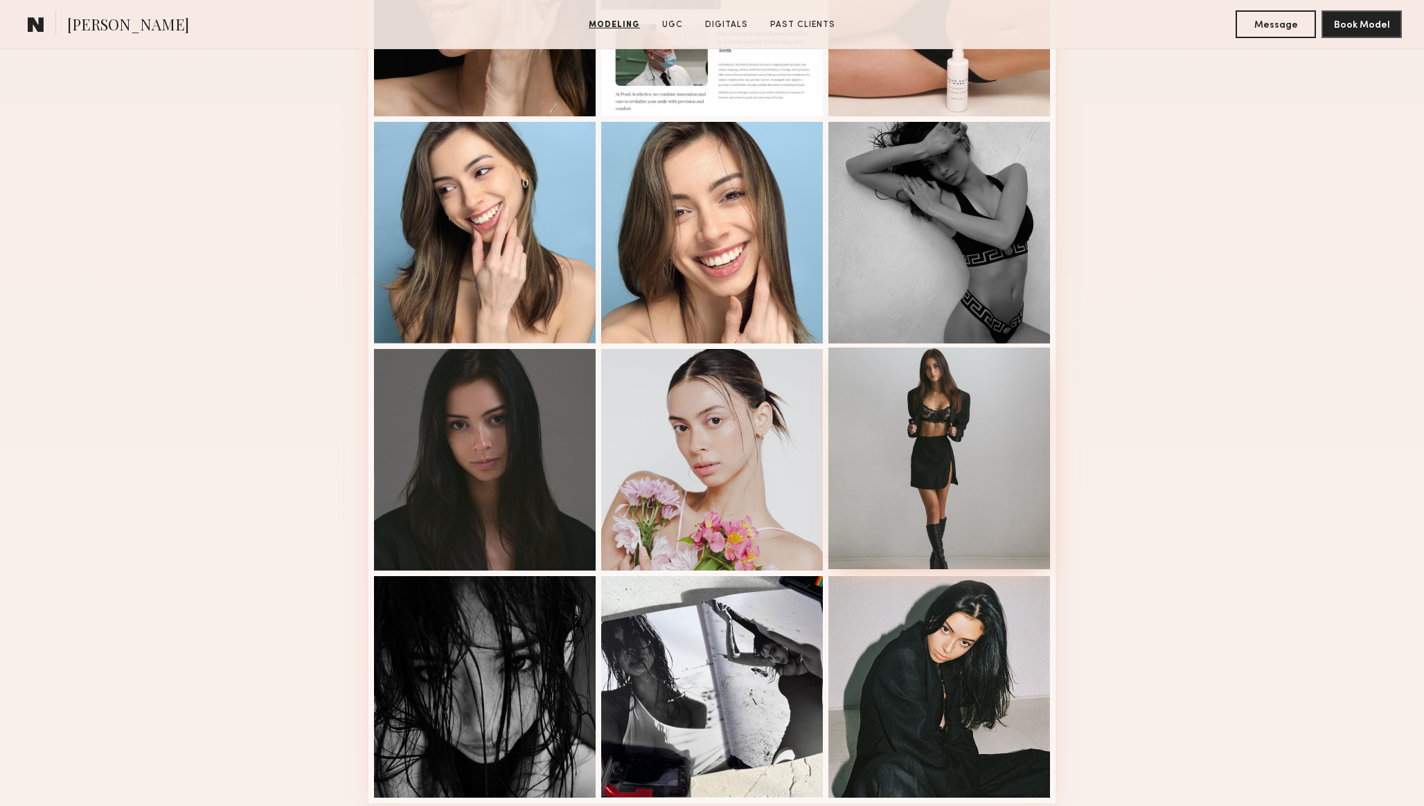
click at [961, 442] on div at bounding box center [940, 459] width 222 height 222
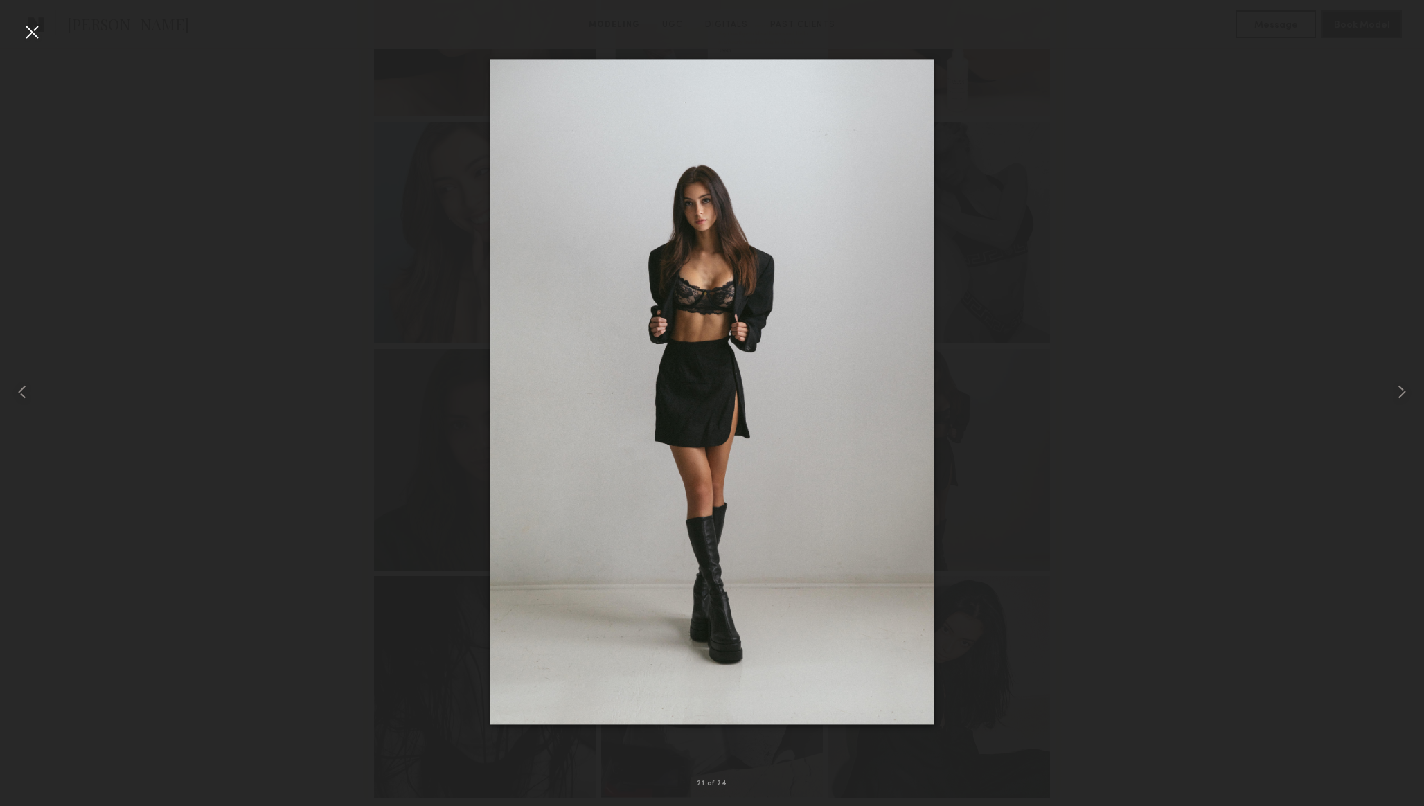
click at [1123, 427] on div at bounding box center [712, 392] width 1424 height 740
click at [28, 33] on div at bounding box center [32, 32] width 22 height 22
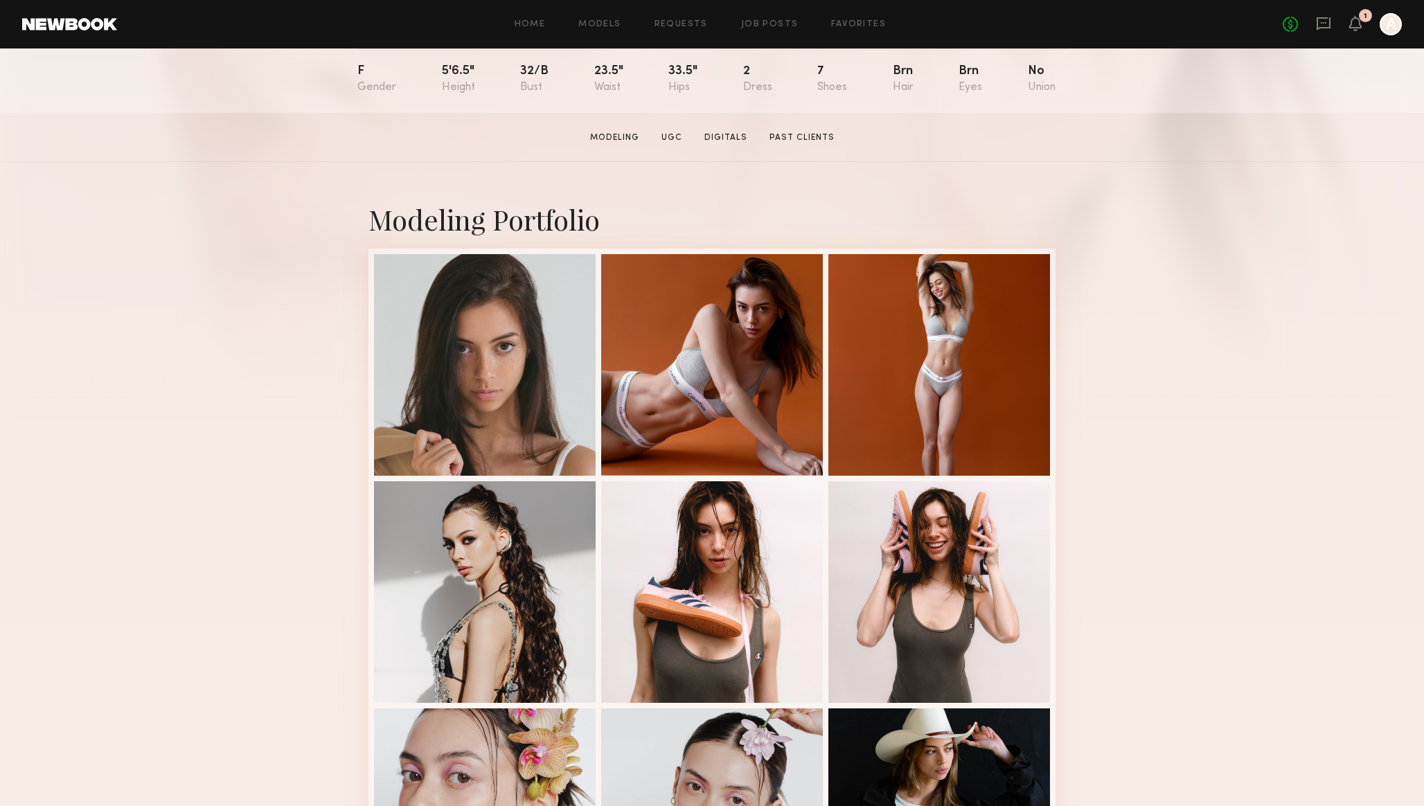
scroll to position [0, 0]
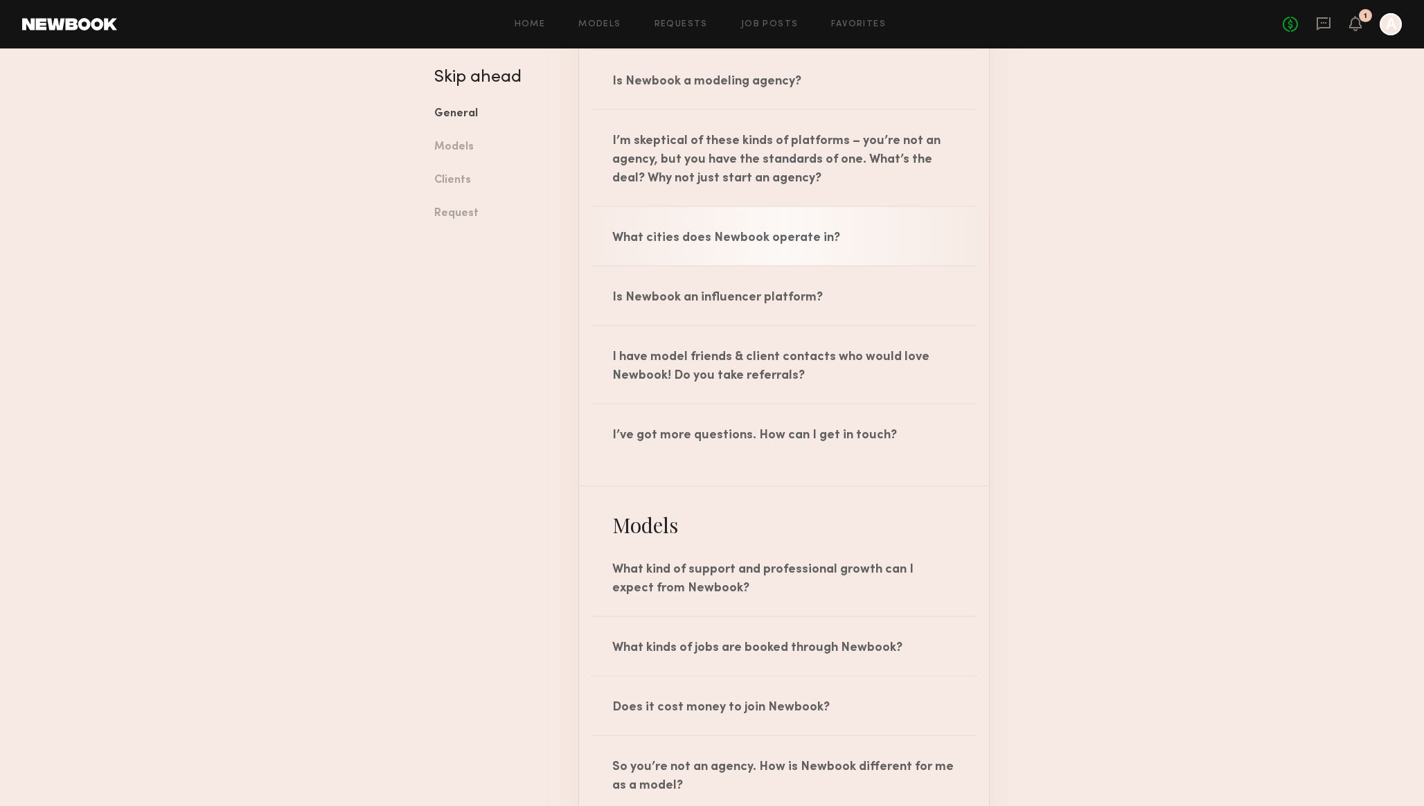
scroll to position [348, 0]
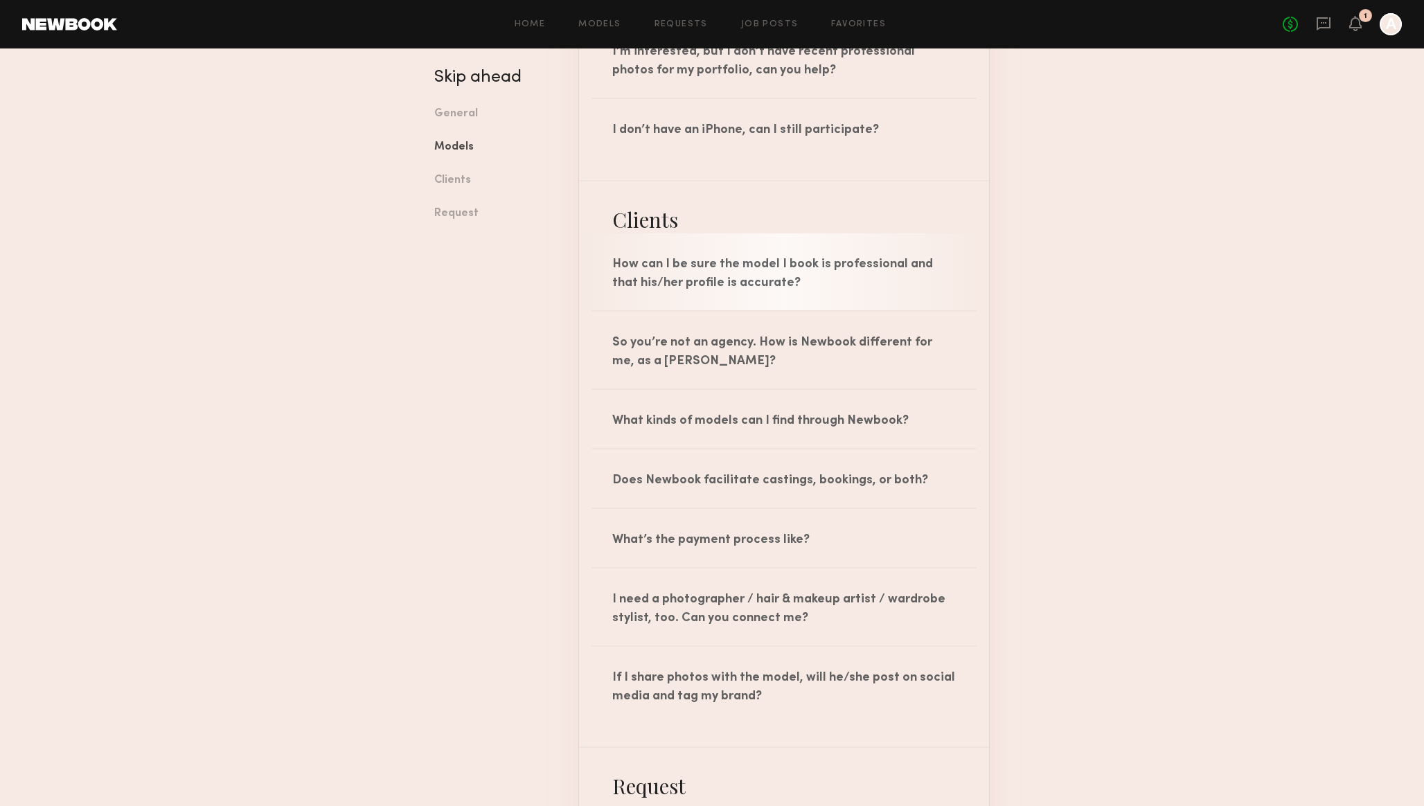
scroll to position [1351, 0]
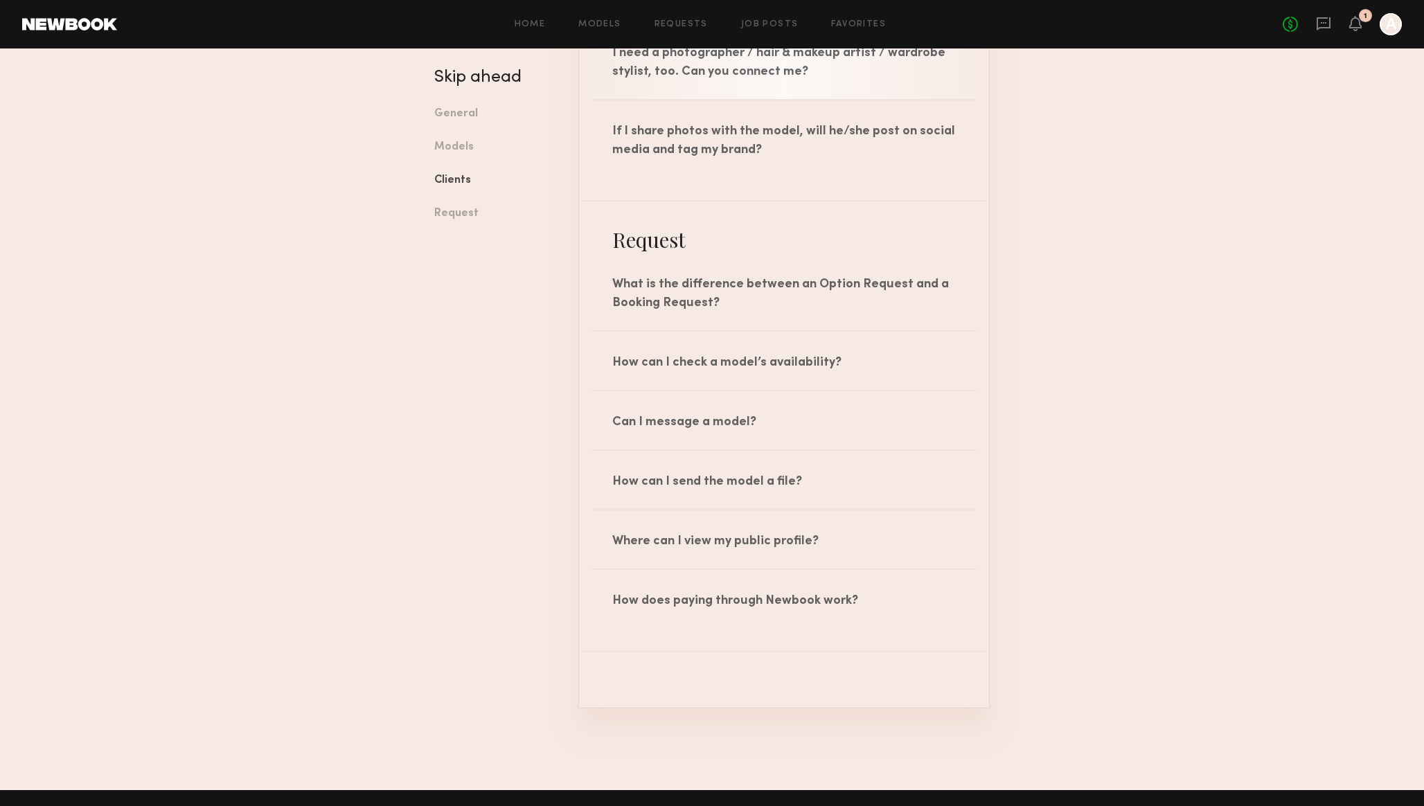
scroll to position [1891, 0]
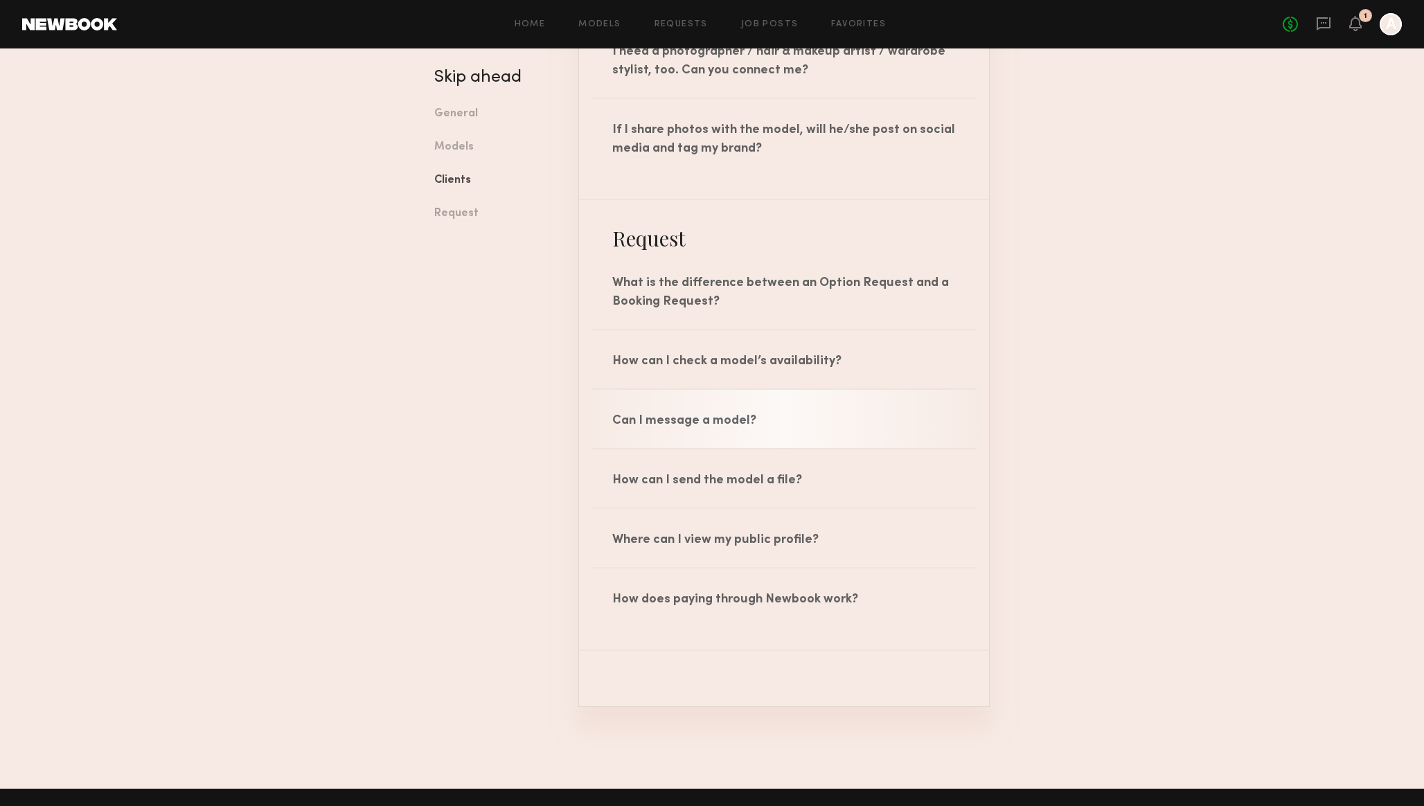
click at [727, 435] on div "Can I message a model?" at bounding box center [784, 419] width 410 height 58
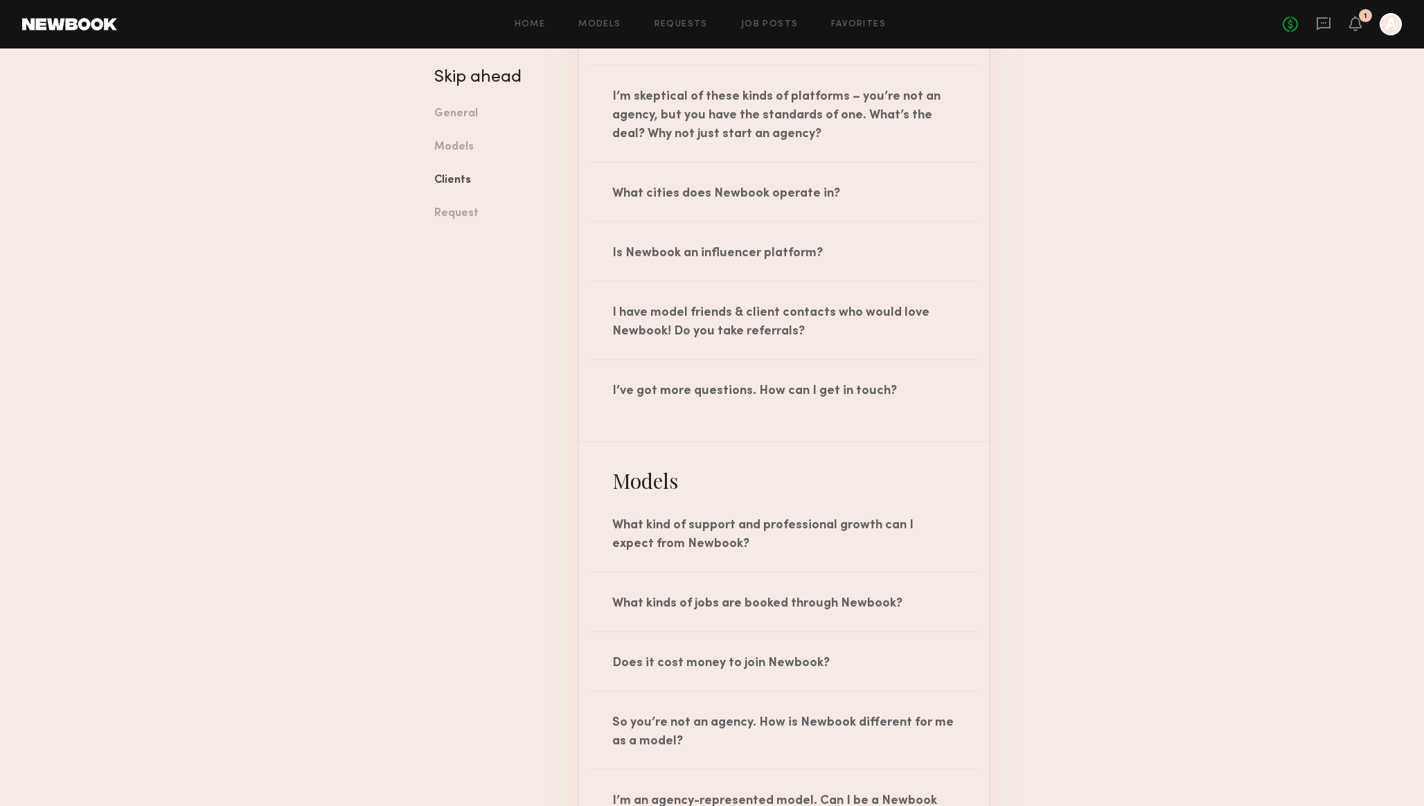
scroll to position [0, 0]
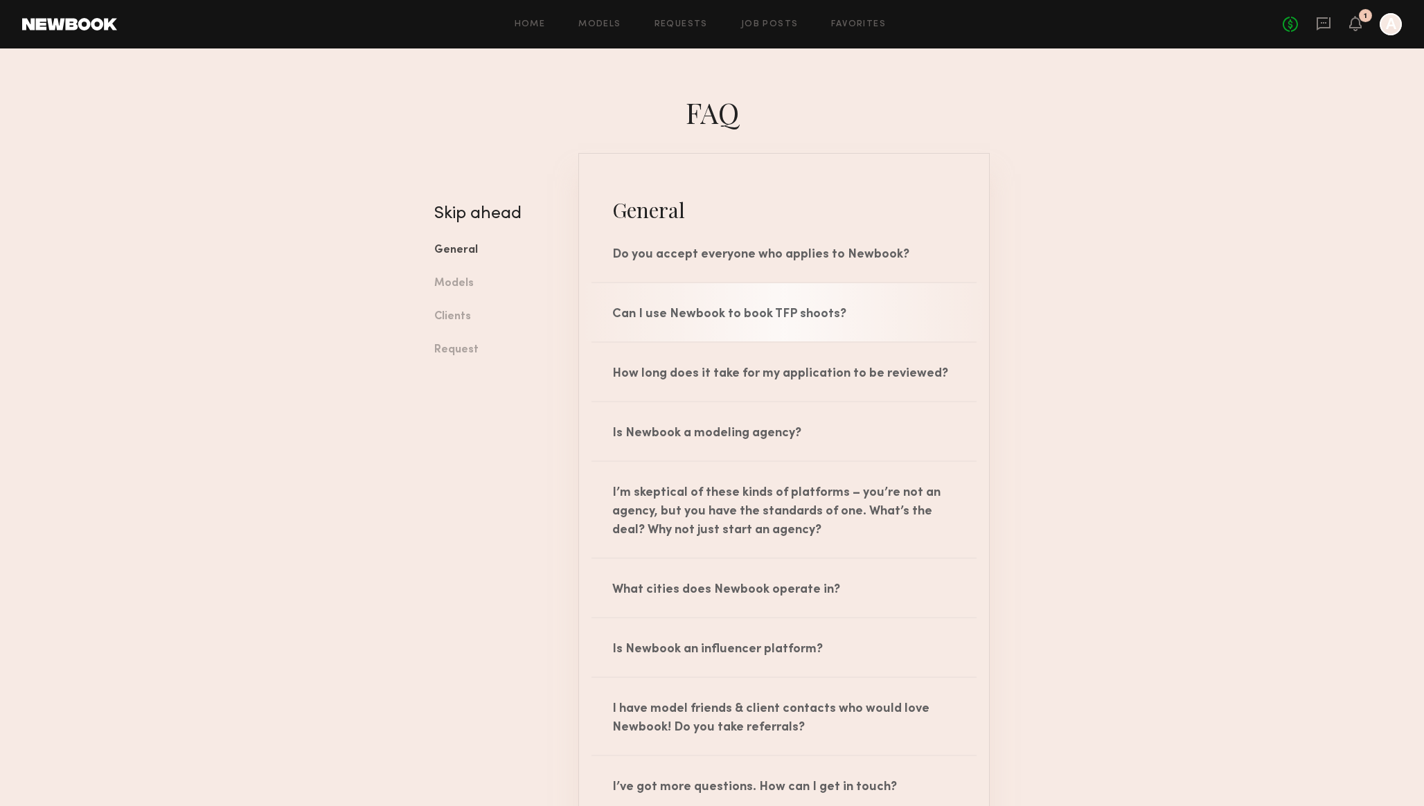
click at [671, 321] on div "Can I use Newbook to book TFP shoots?" at bounding box center [784, 312] width 410 height 58
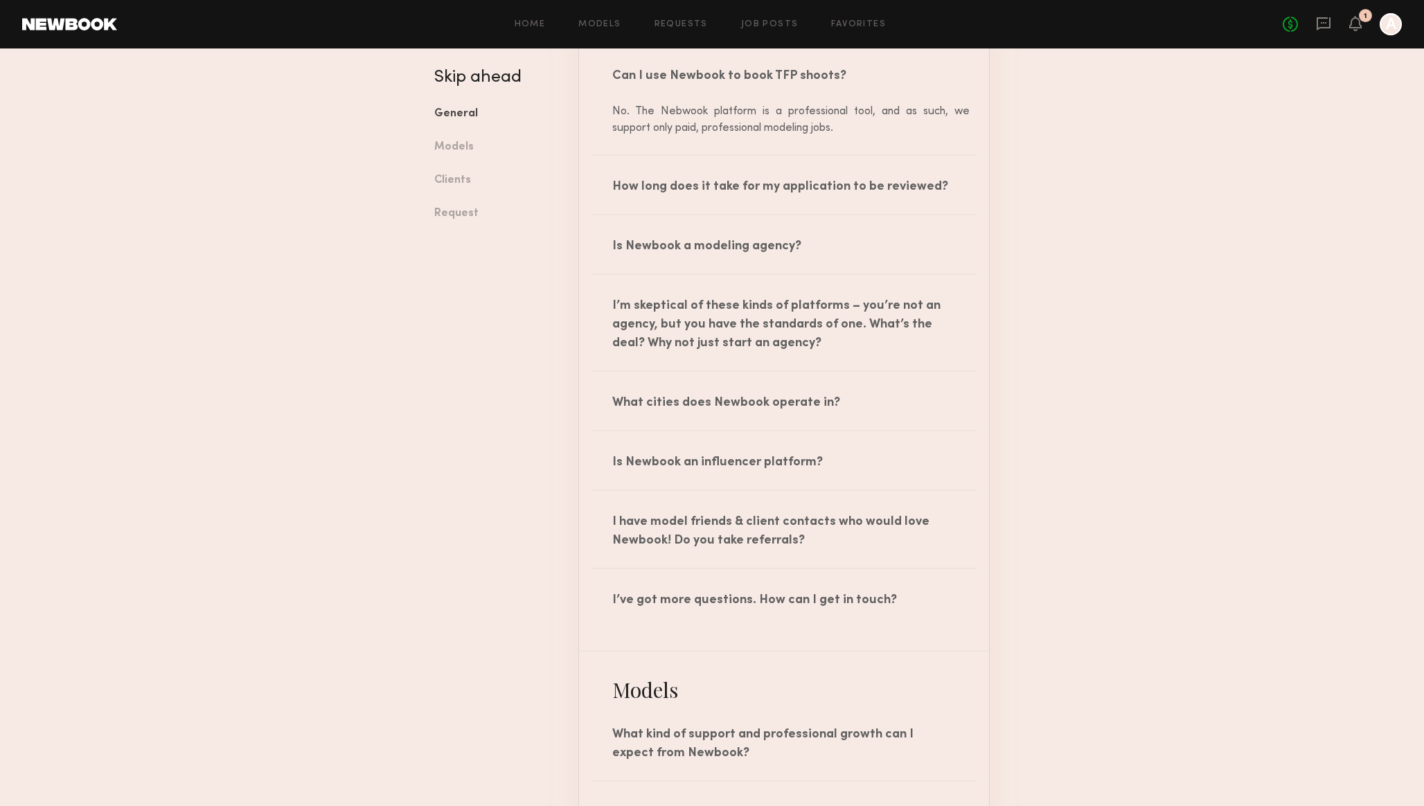
scroll to position [251, 0]
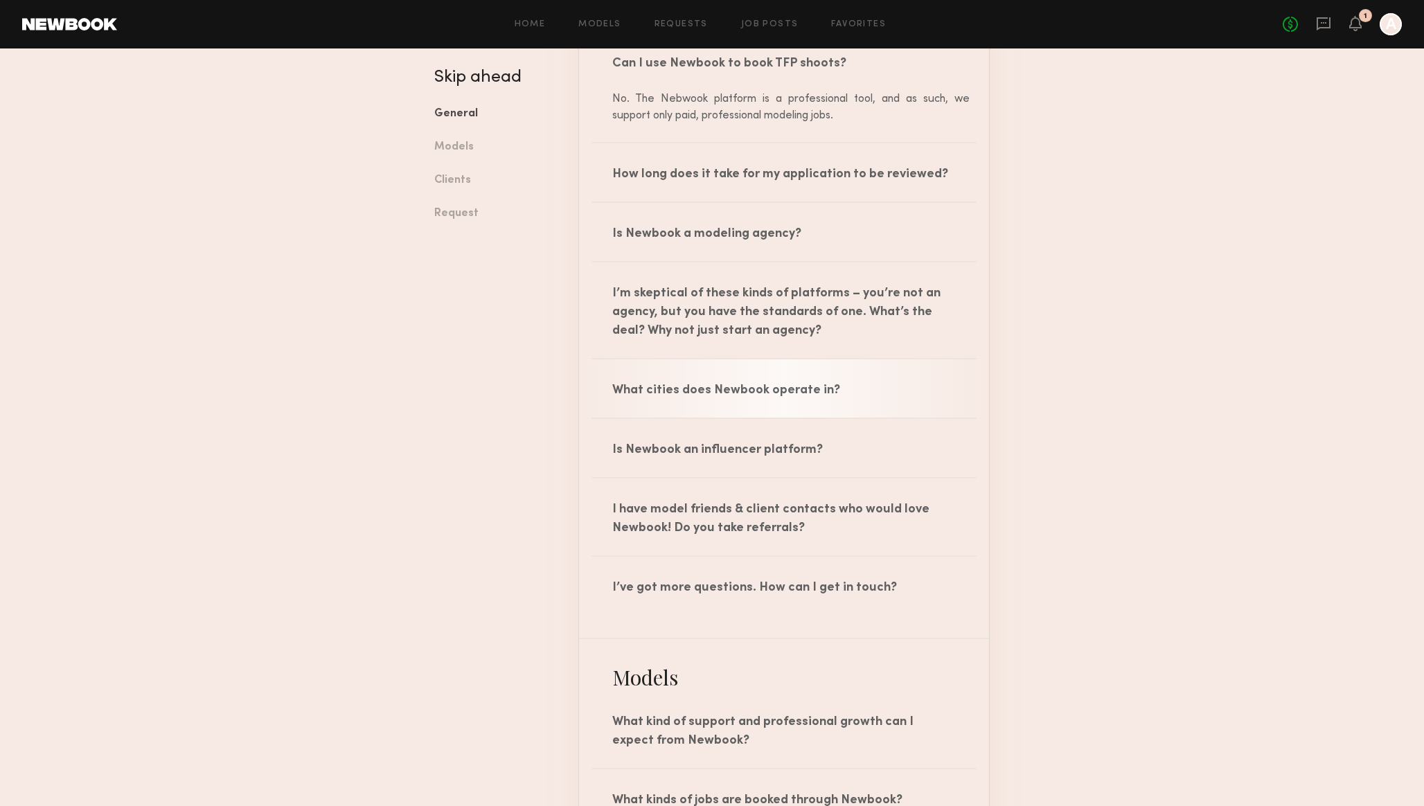
click at [656, 390] on div "What cities does Newbook operate in?" at bounding box center [784, 389] width 410 height 58
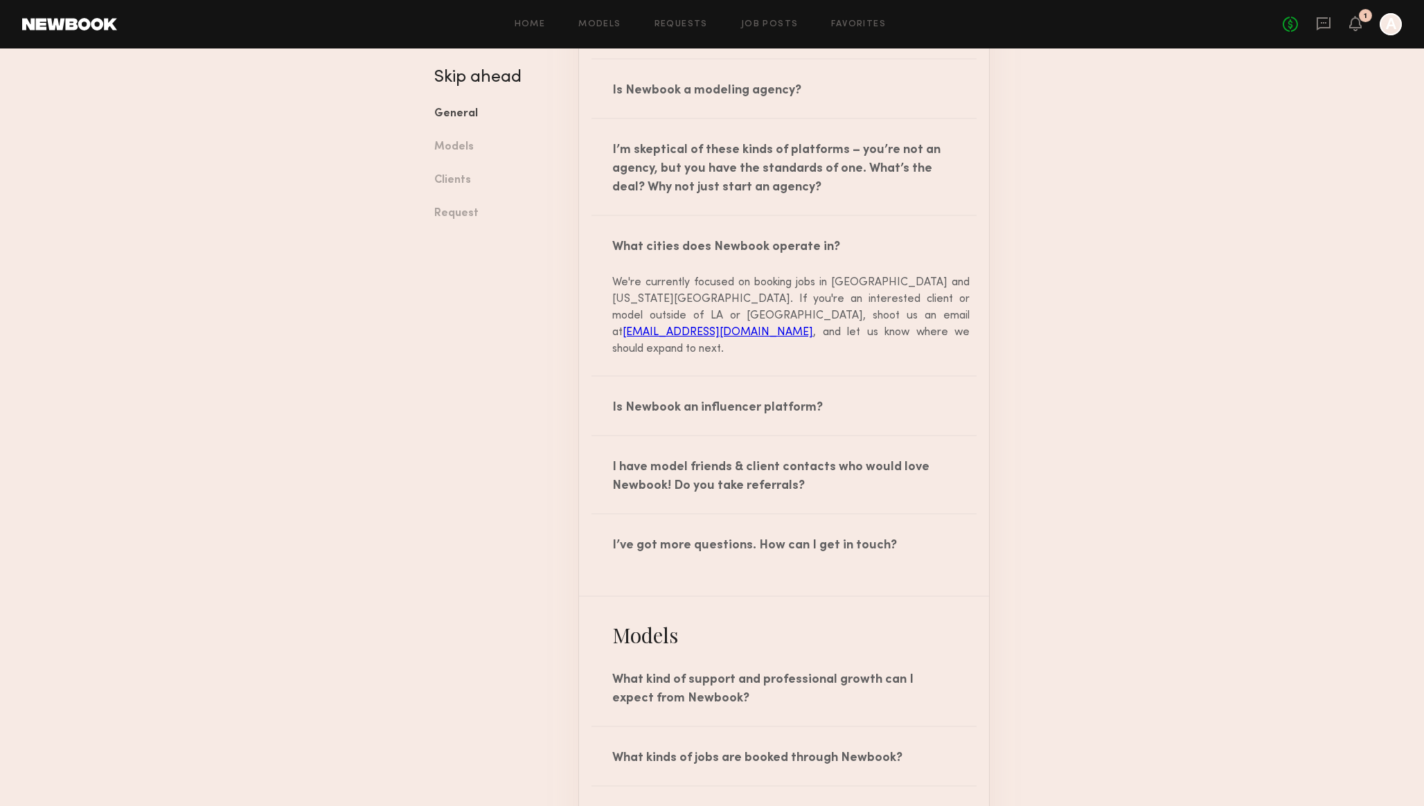
scroll to position [400, 0]
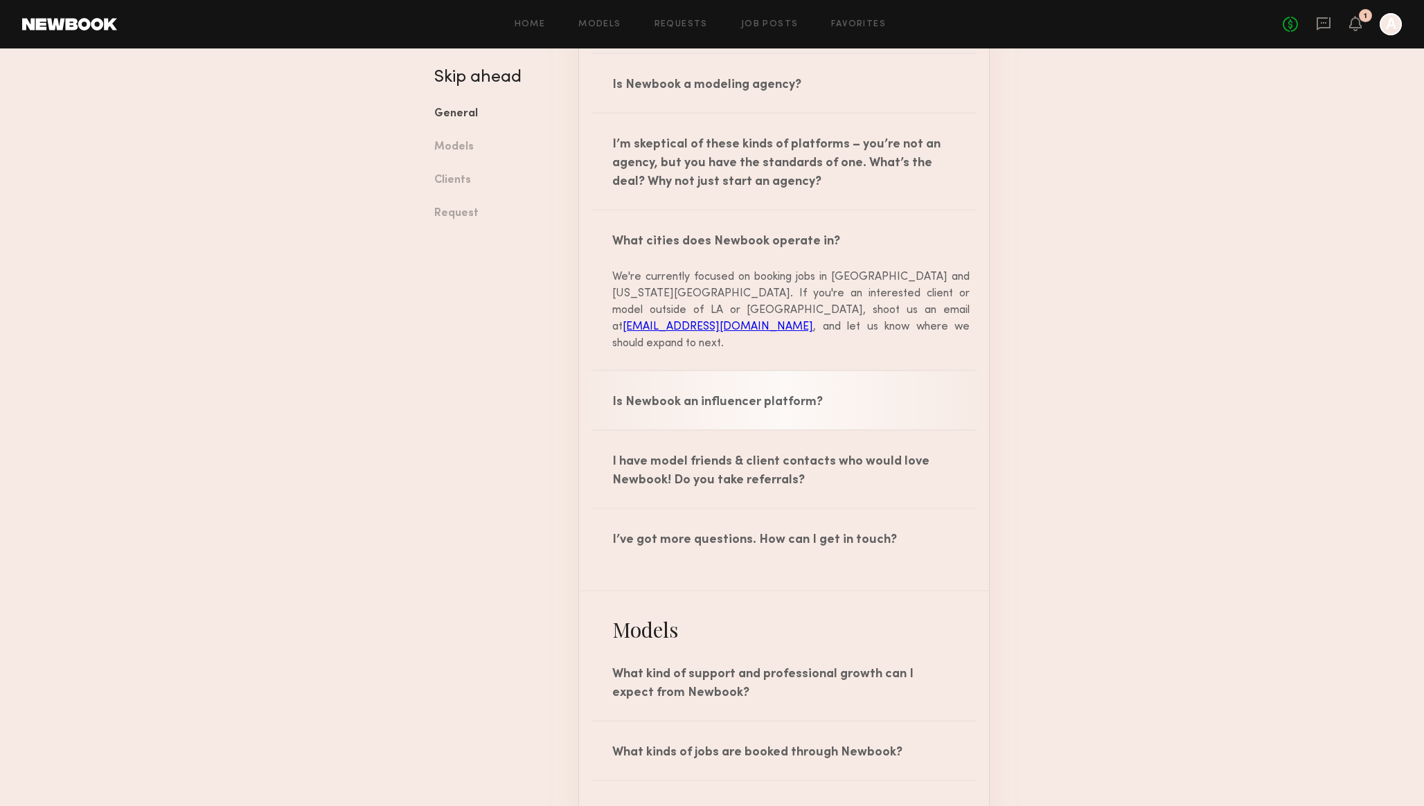
click at [664, 389] on div "Is Newbook an influencer platform?" at bounding box center [784, 400] width 410 height 58
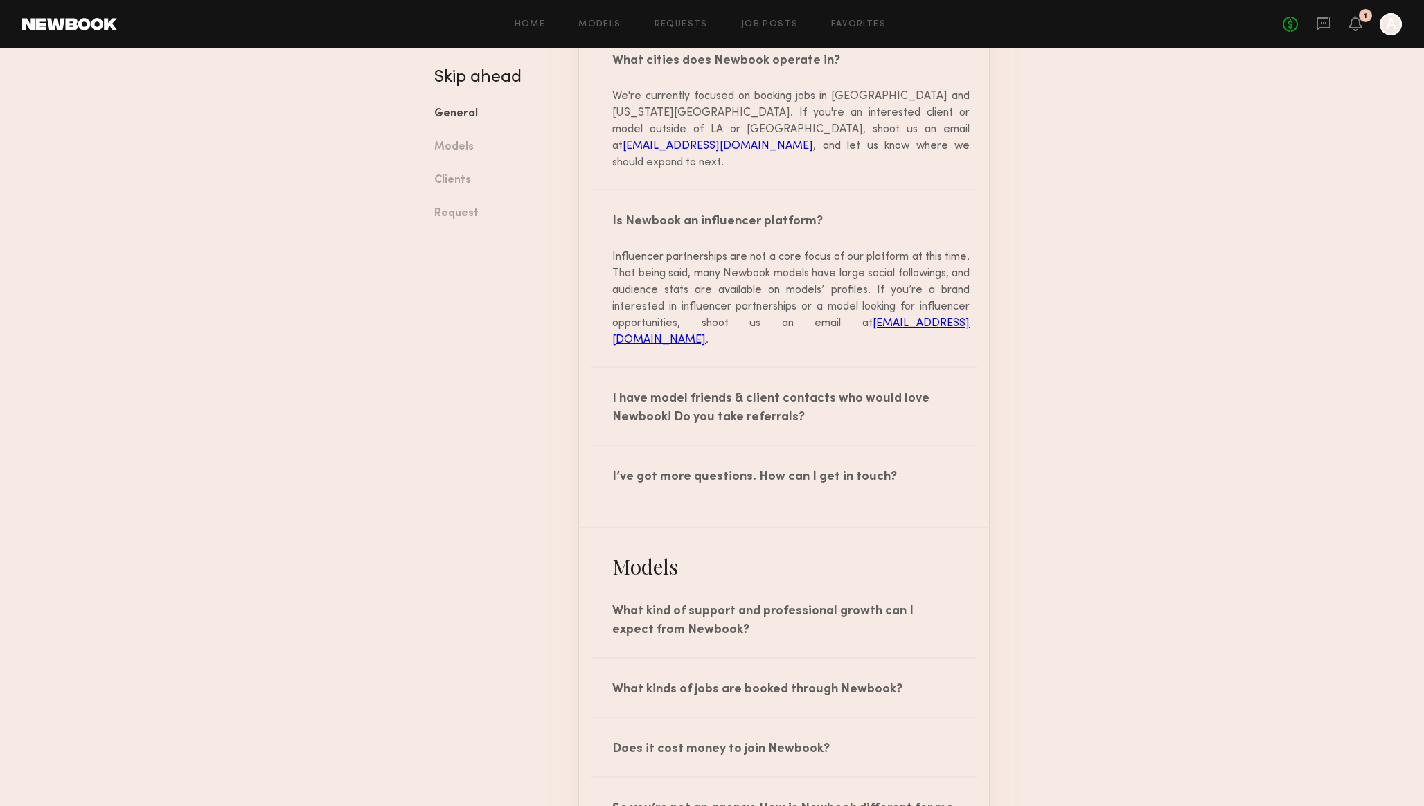
scroll to position [584, 0]
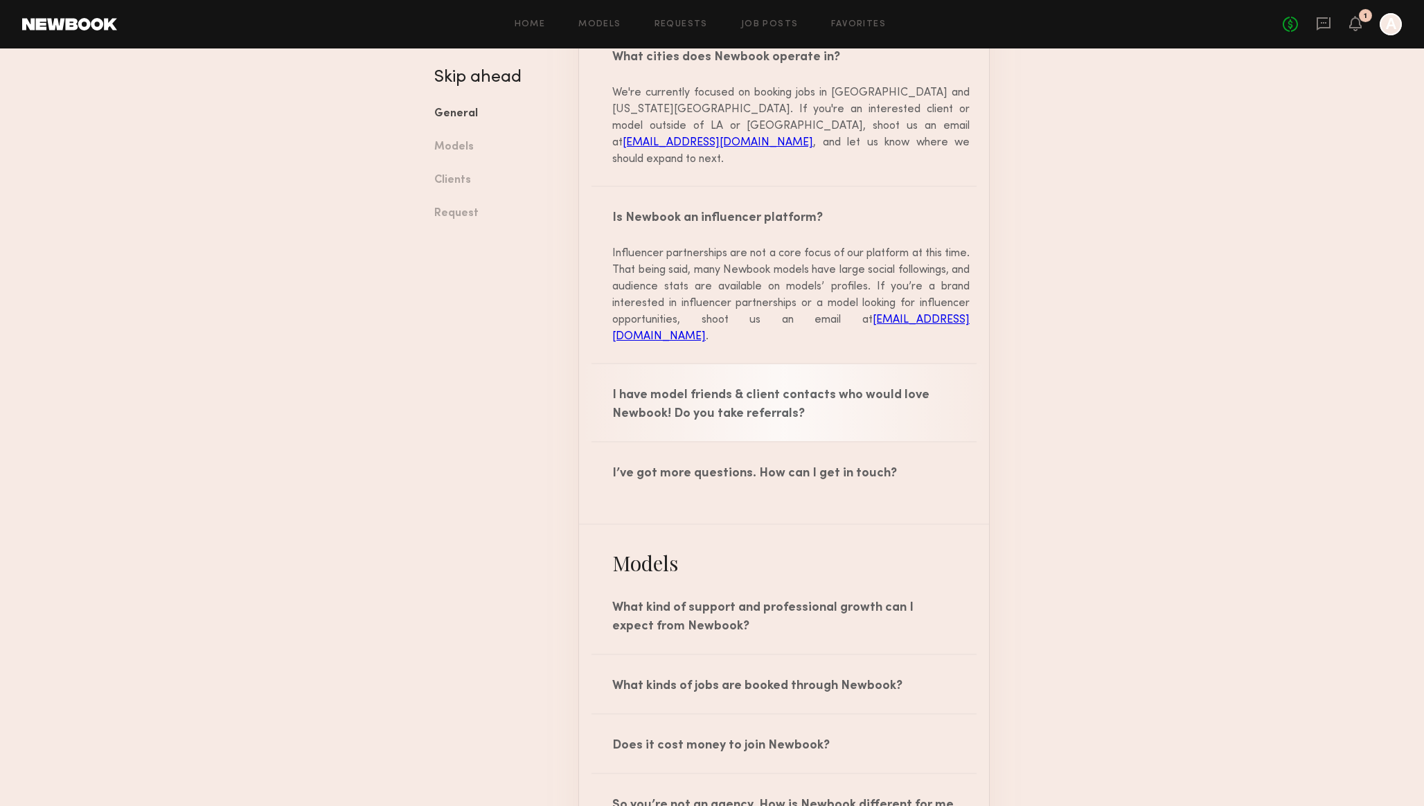
click at [676, 396] on div "I have model friends & client contacts who would love Newbook! Do you take refe…" at bounding box center [784, 402] width 410 height 77
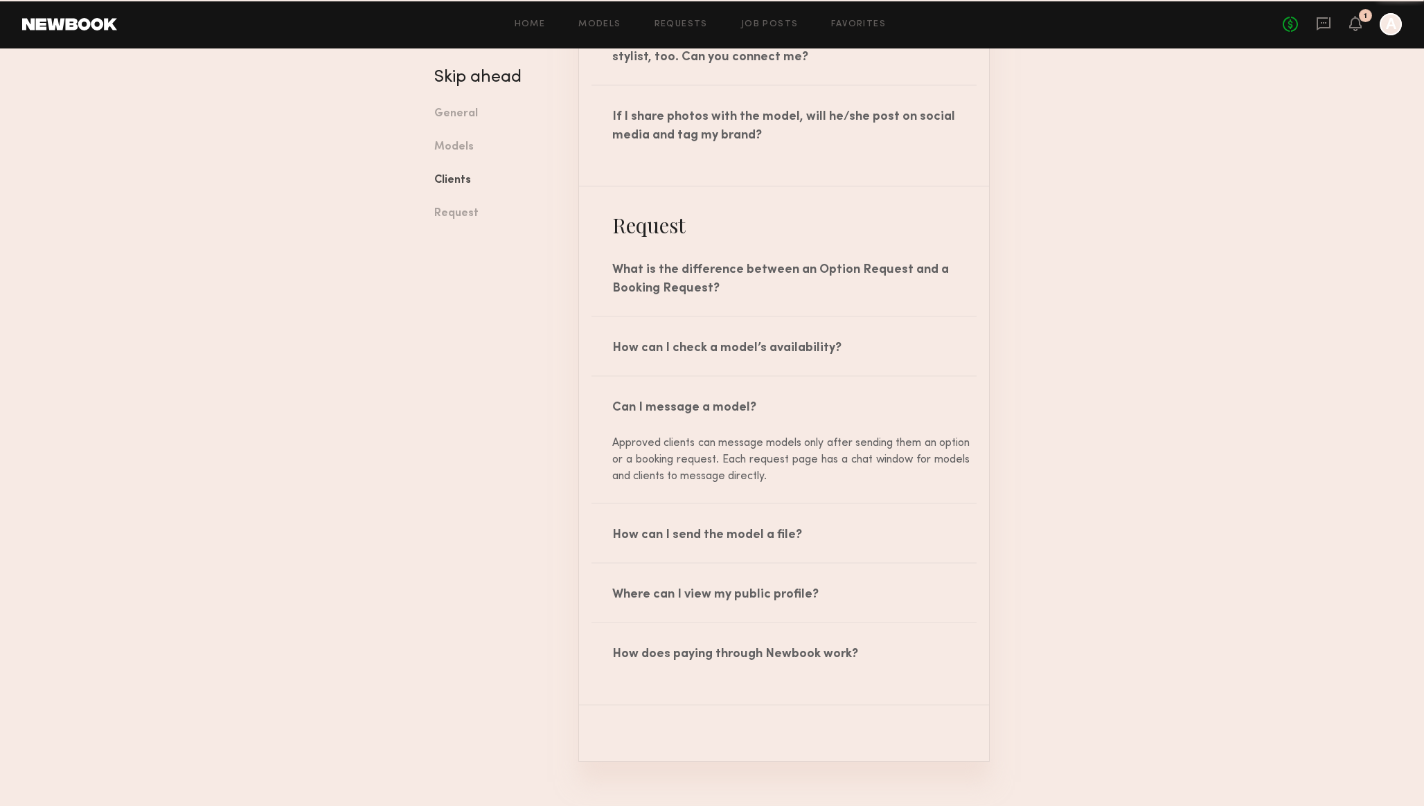
scroll to position [2256, 0]
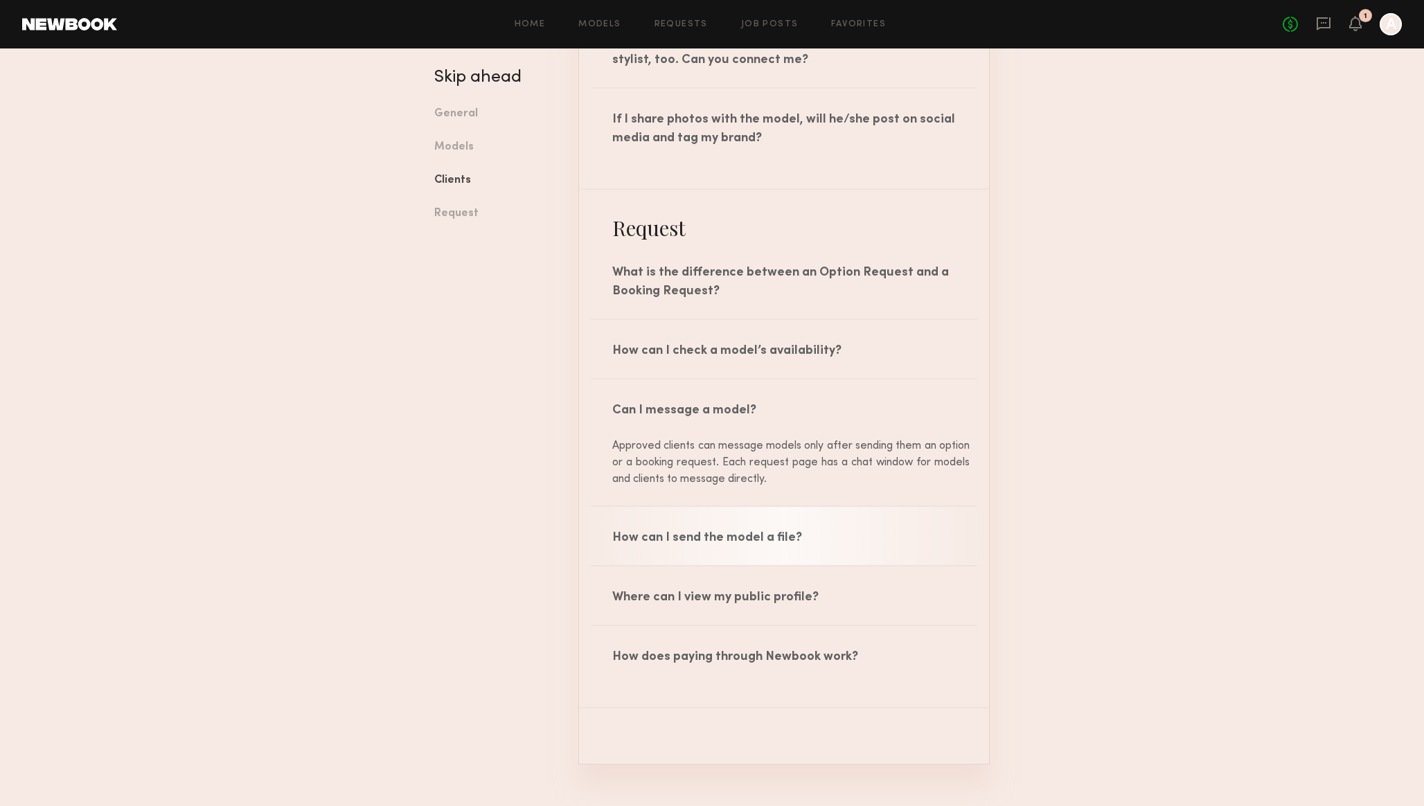
click at [656, 523] on div "How can I send the model a file?" at bounding box center [784, 536] width 410 height 58
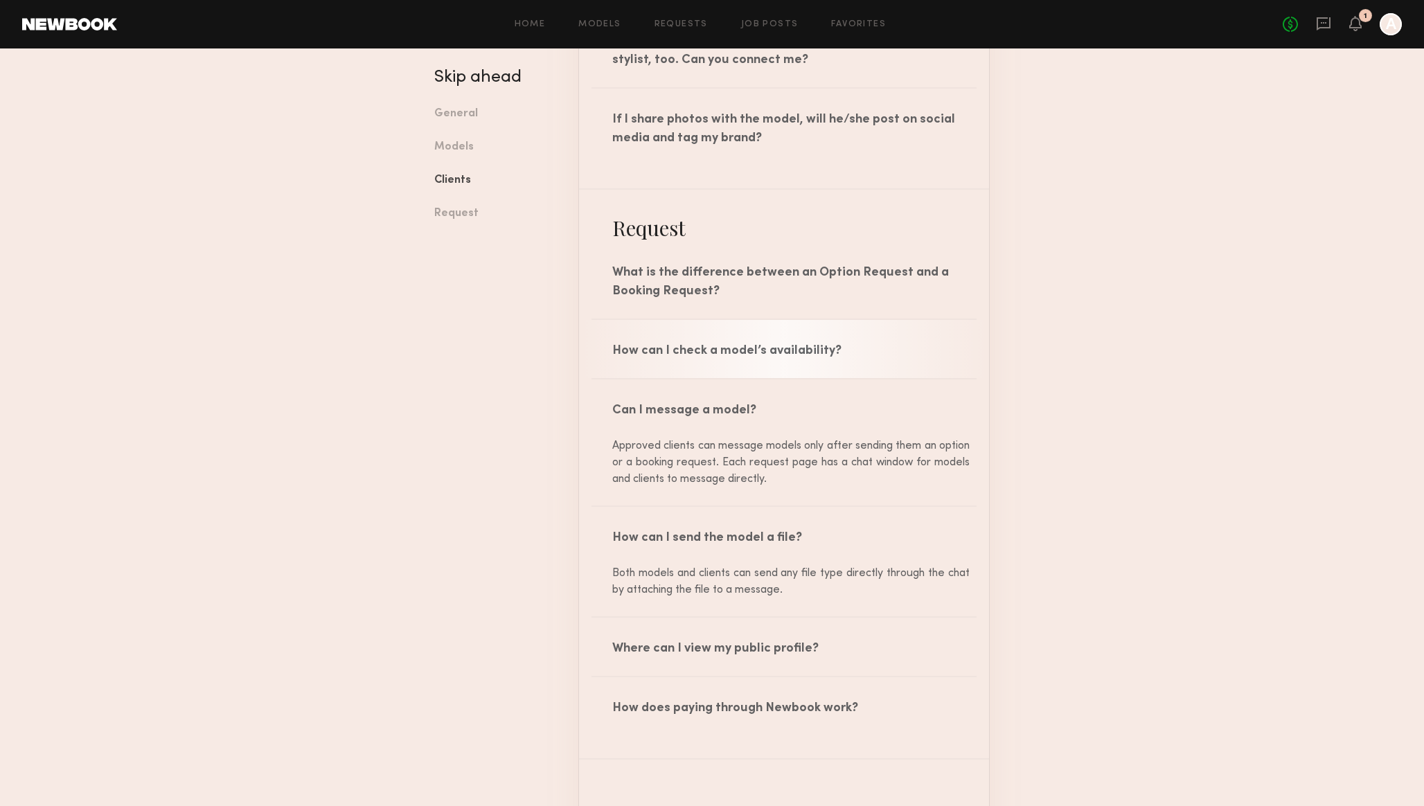
click at [755, 332] on div "How can I check a model’s availability?" at bounding box center [784, 349] width 410 height 58
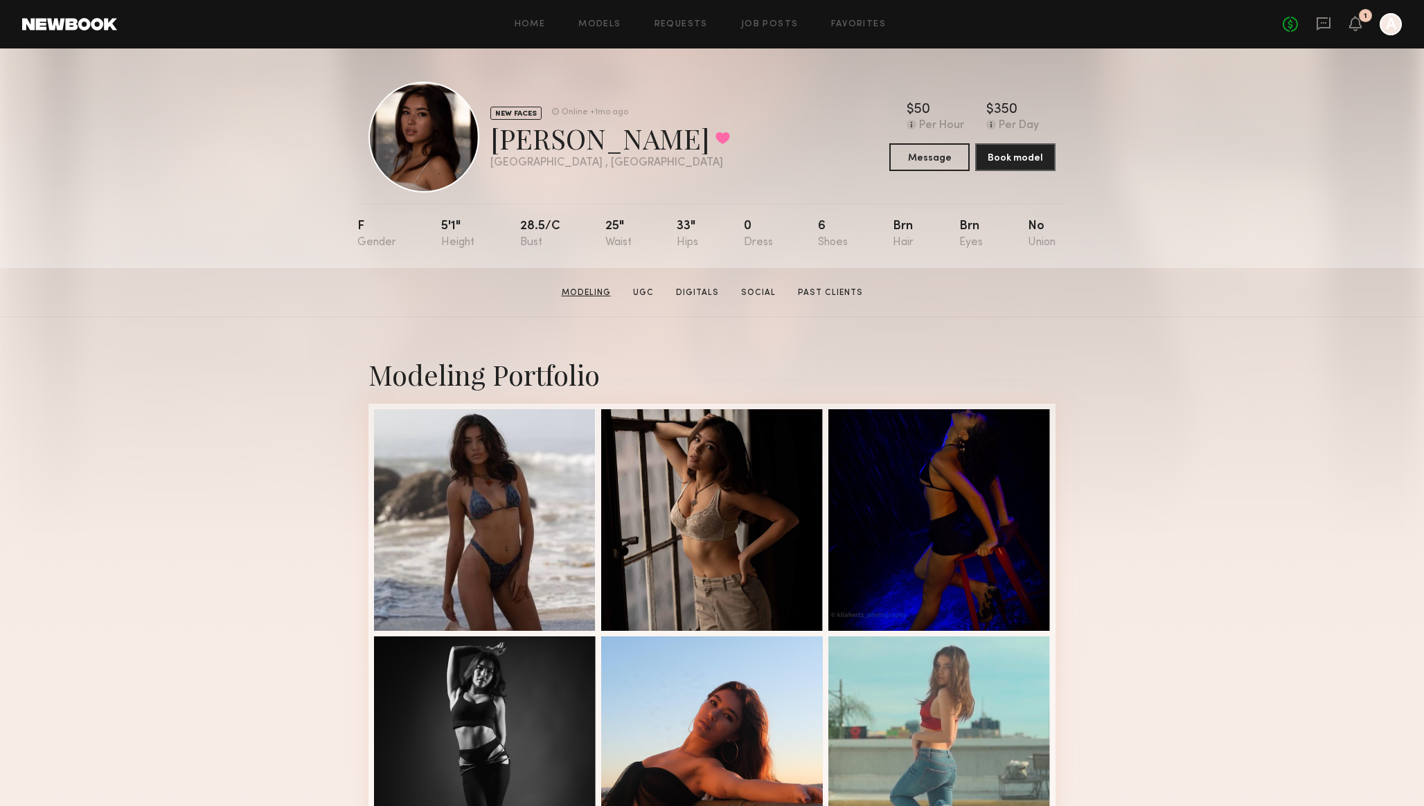
click at [593, 292] on link "Modeling" at bounding box center [586, 293] width 60 height 12
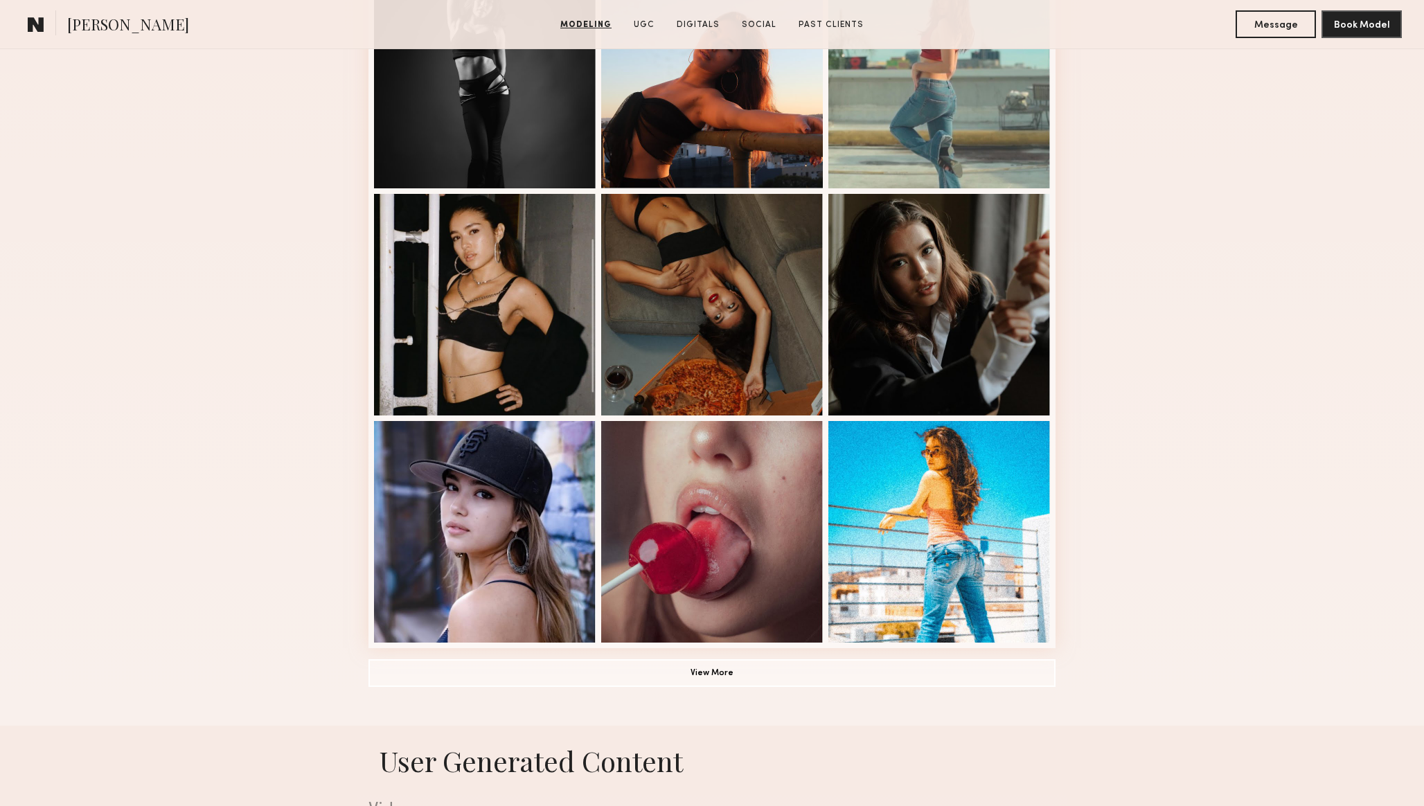
scroll to position [673, 0]
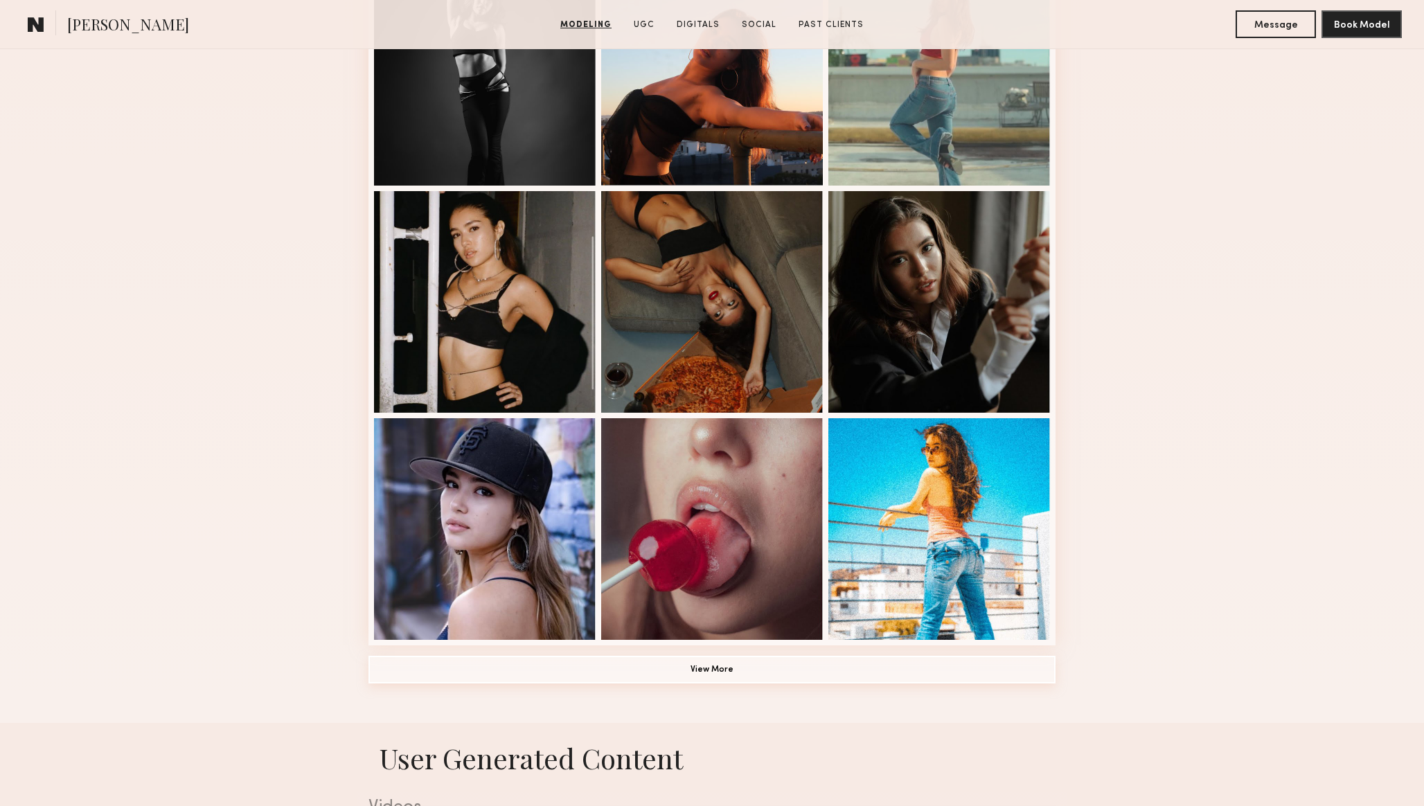
click at [657, 671] on button "View More" at bounding box center [712, 670] width 687 height 28
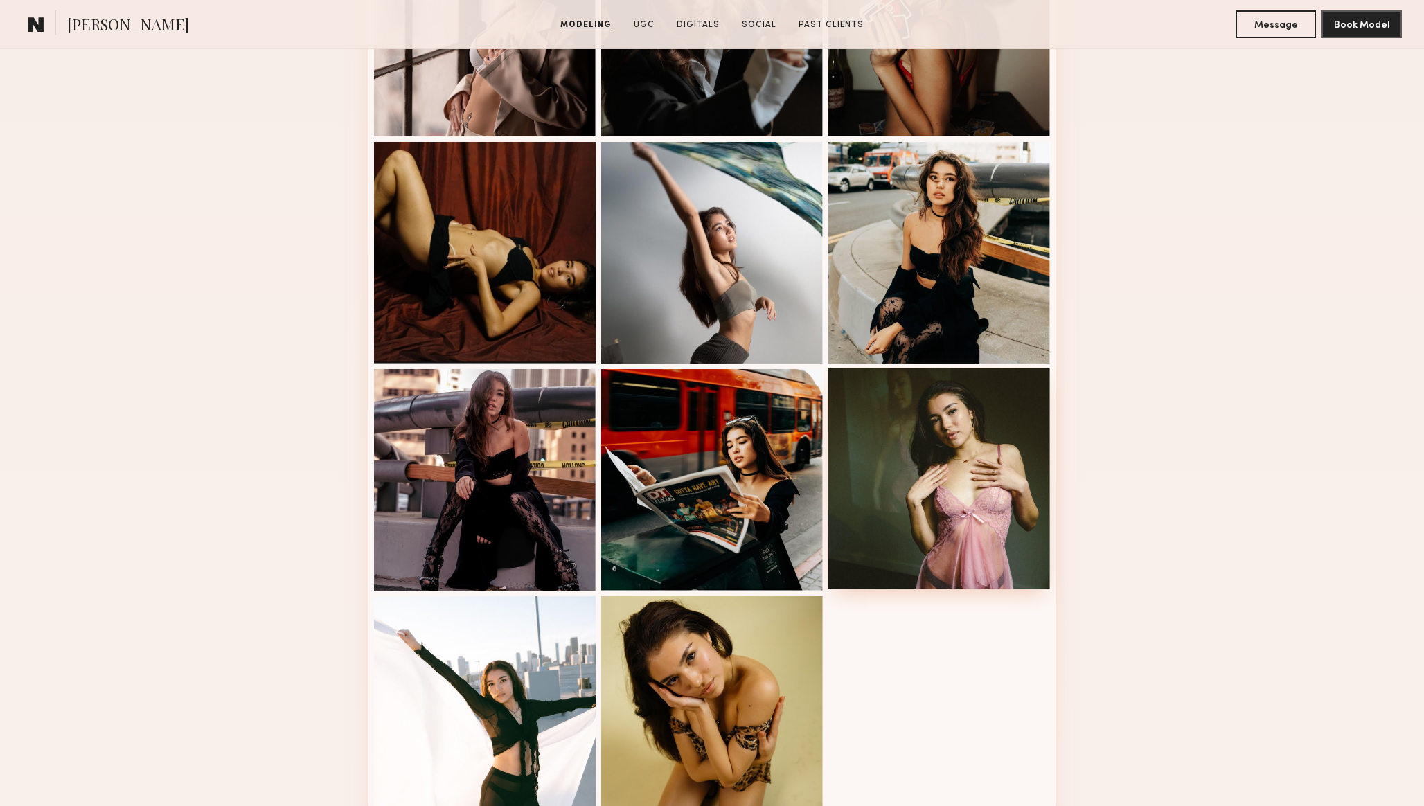
scroll to position [1365, 0]
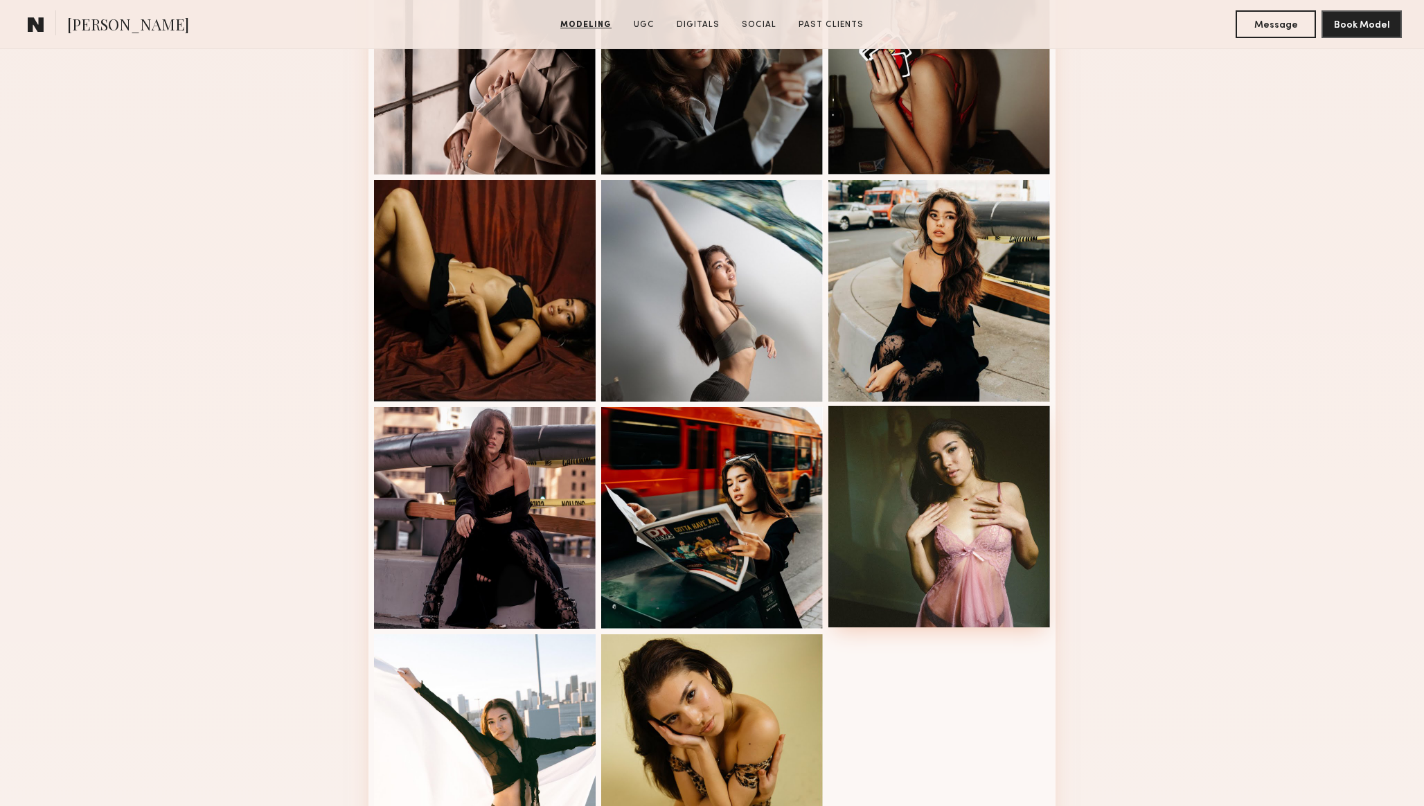
click at [964, 529] on div at bounding box center [940, 517] width 222 height 222
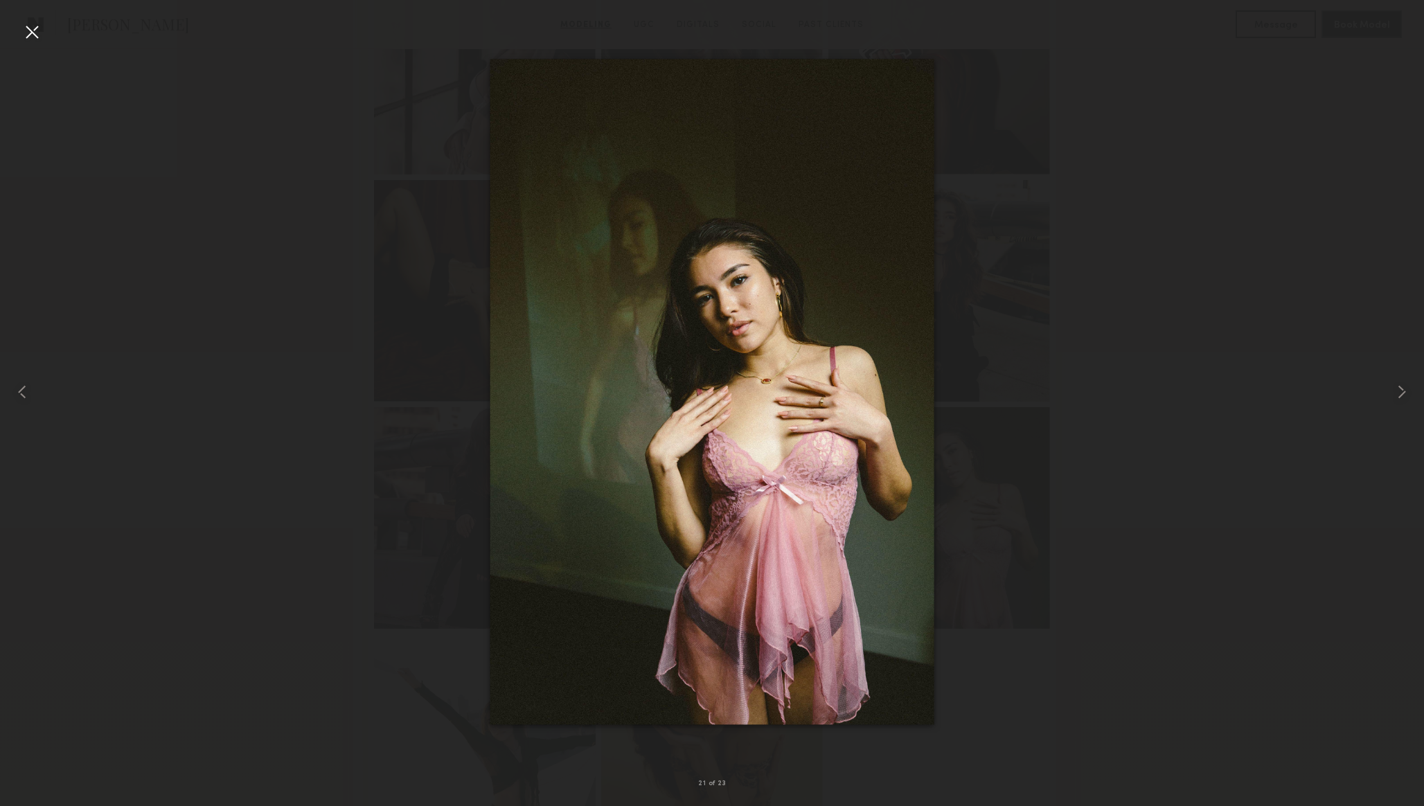
click at [1099, 424] on div at bounding box center [712, 392] width 1424 height 740
click at [28, 35] on div at bounding box center [32, 32] width 22 height 22
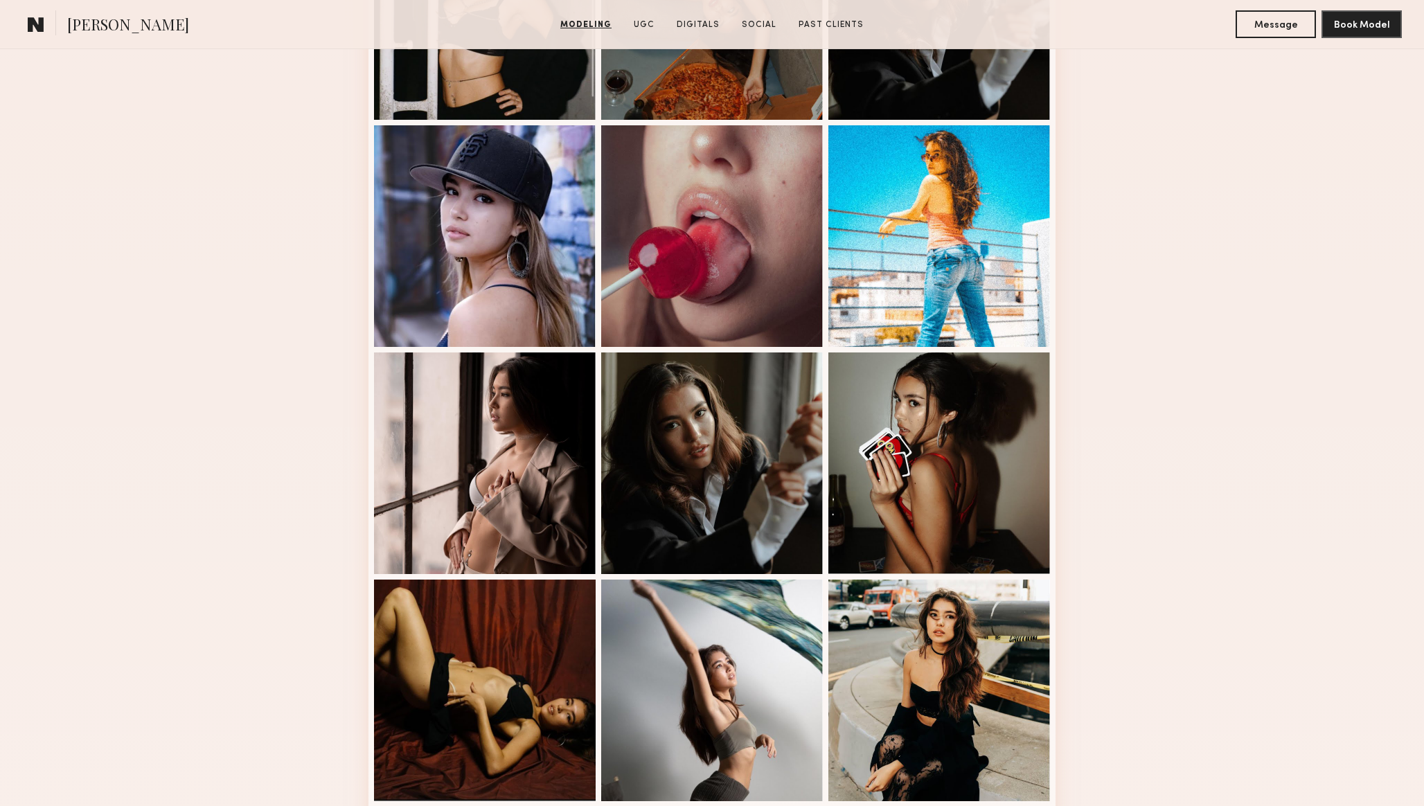
scroll to position [0, 0]
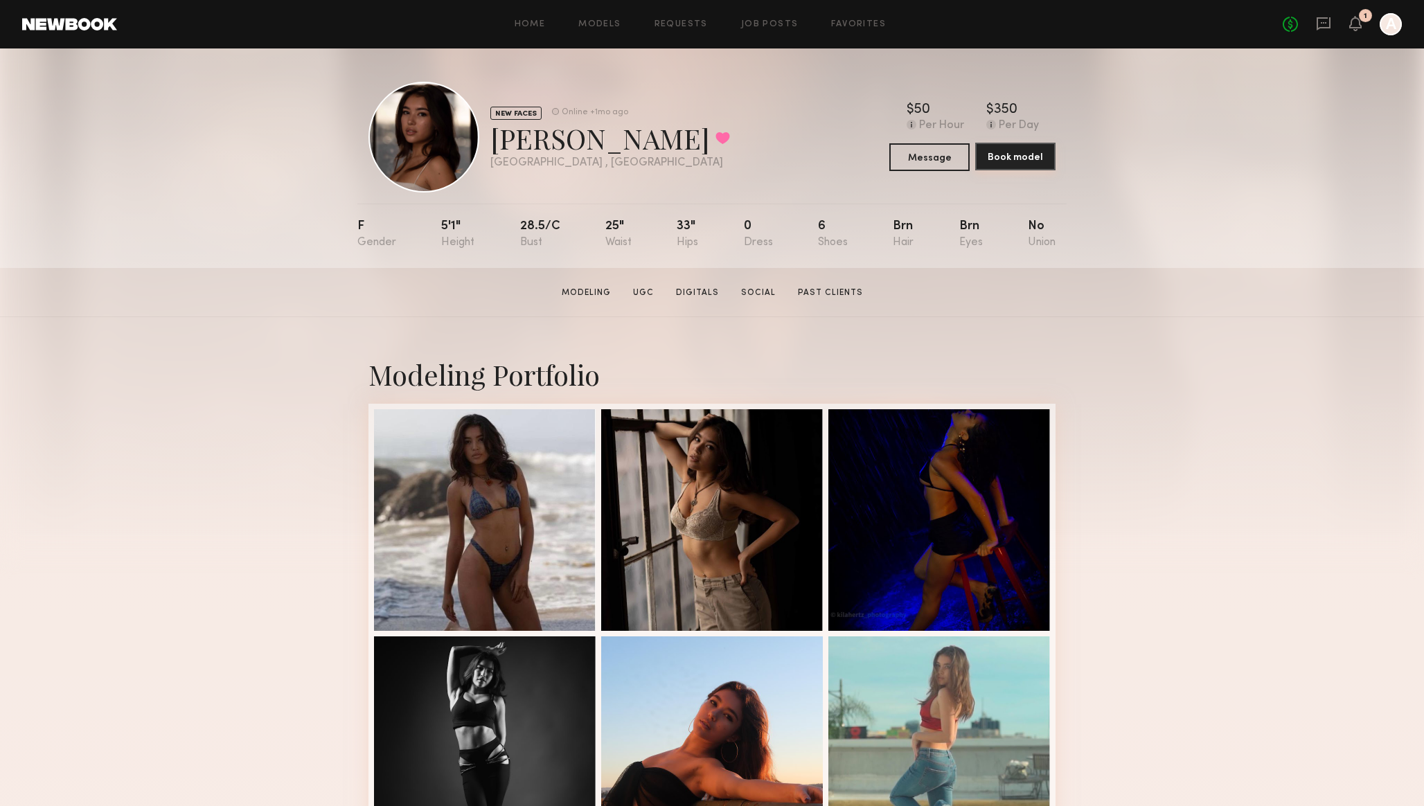
click at [1011, 164] on button "Book model" at bounding box center [1015, 157] width 80 height 28
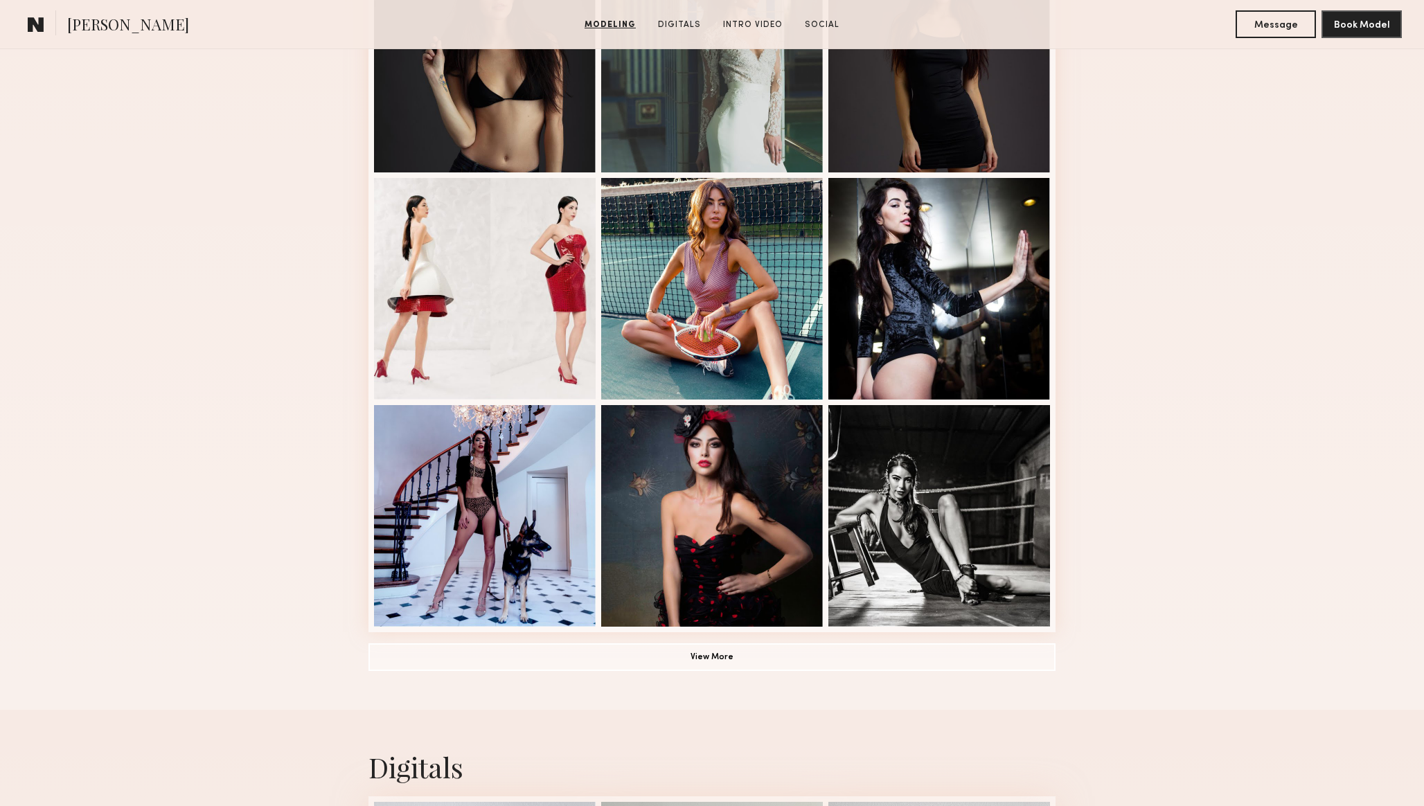
scroll to position [714, 0]
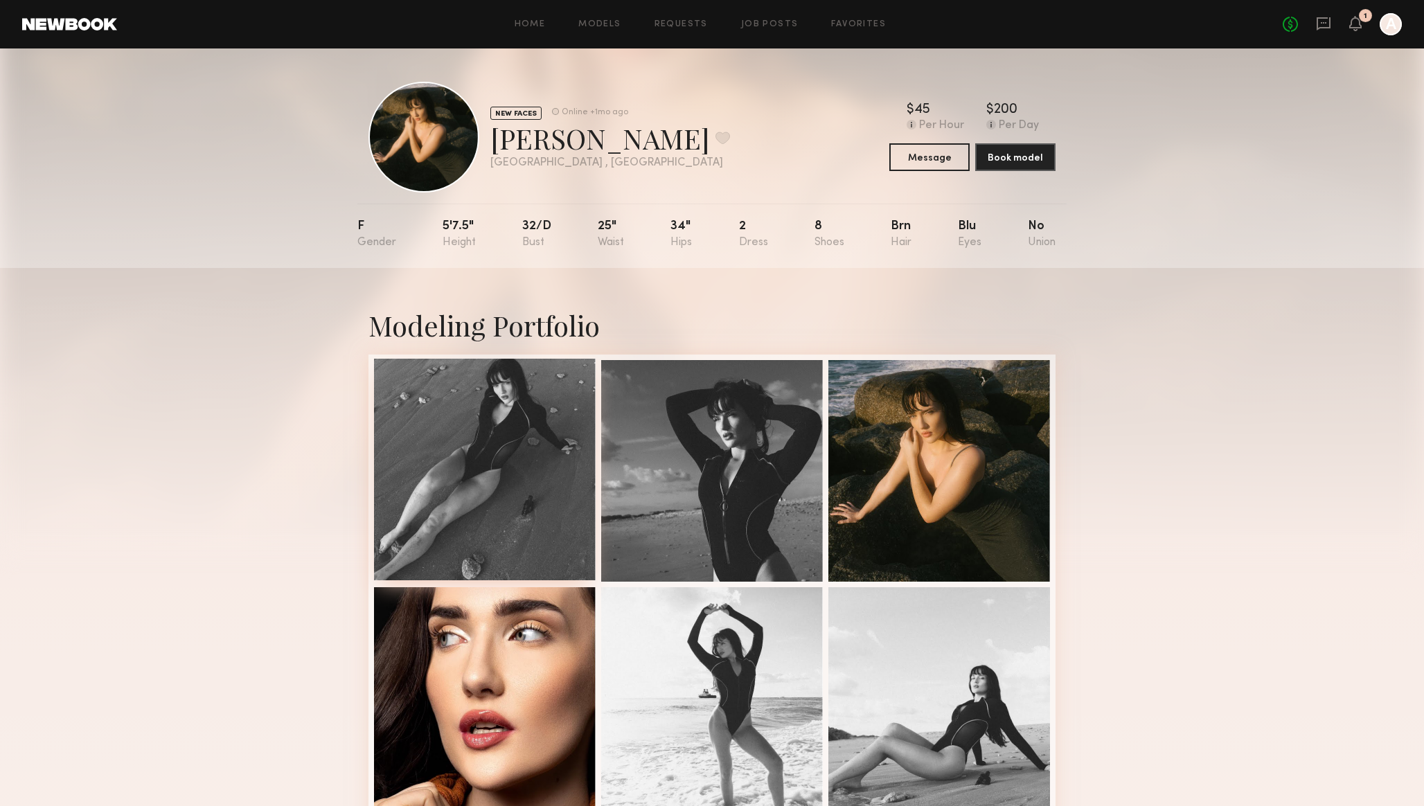
click at [490, 535] on div at bounding box center [485, 470] width 222 height 222
click at [716, 134] on button at bounding box center [723, 138] width 15 height 12
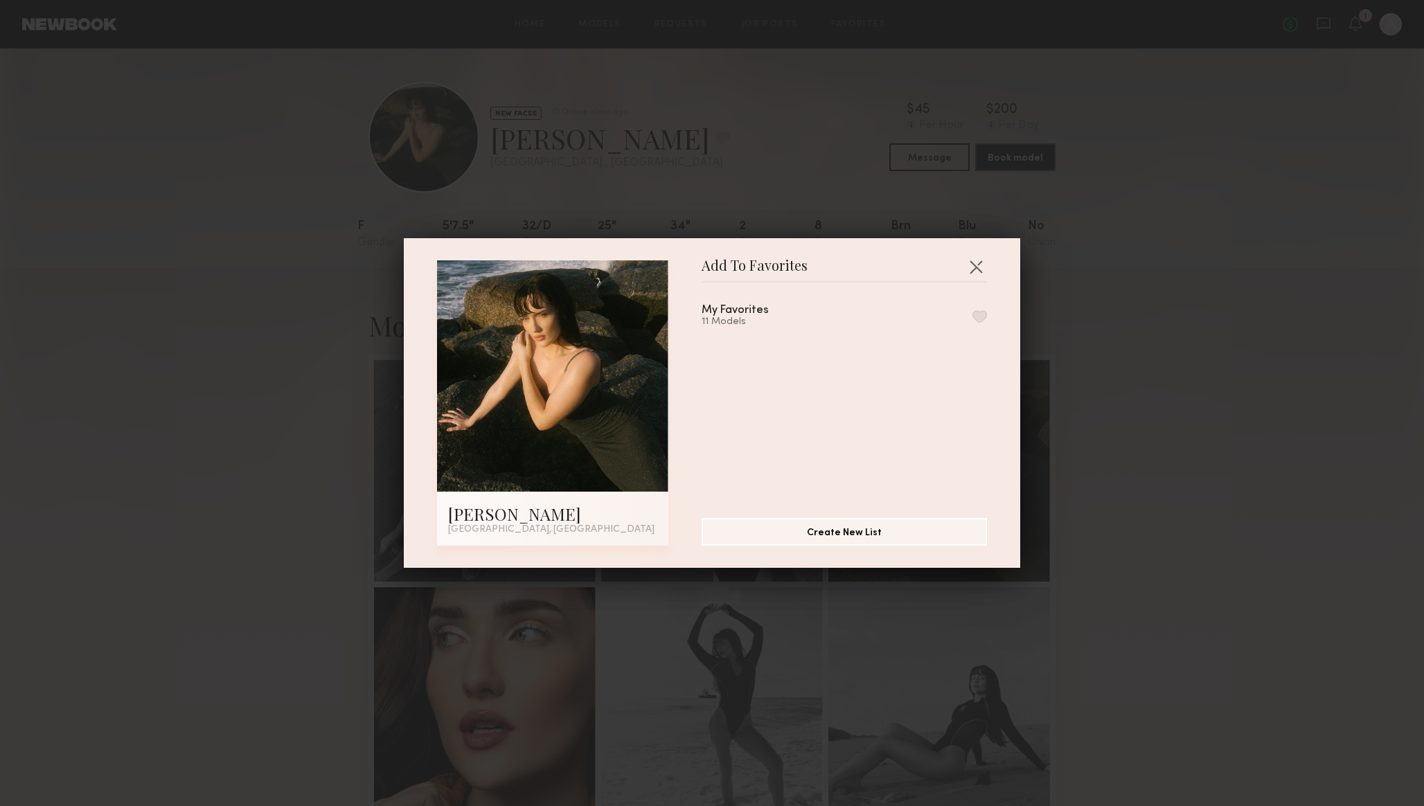
click at [749, 308] on div "My Favorites" at bounding box center [735, 311] width 67 height 12
click at [981, 315] on button "button" at bounding box center [980, 316] width 15 height 12
click at [976, 267] on button "button" at bounding box center [976, 267] width 22 height 22
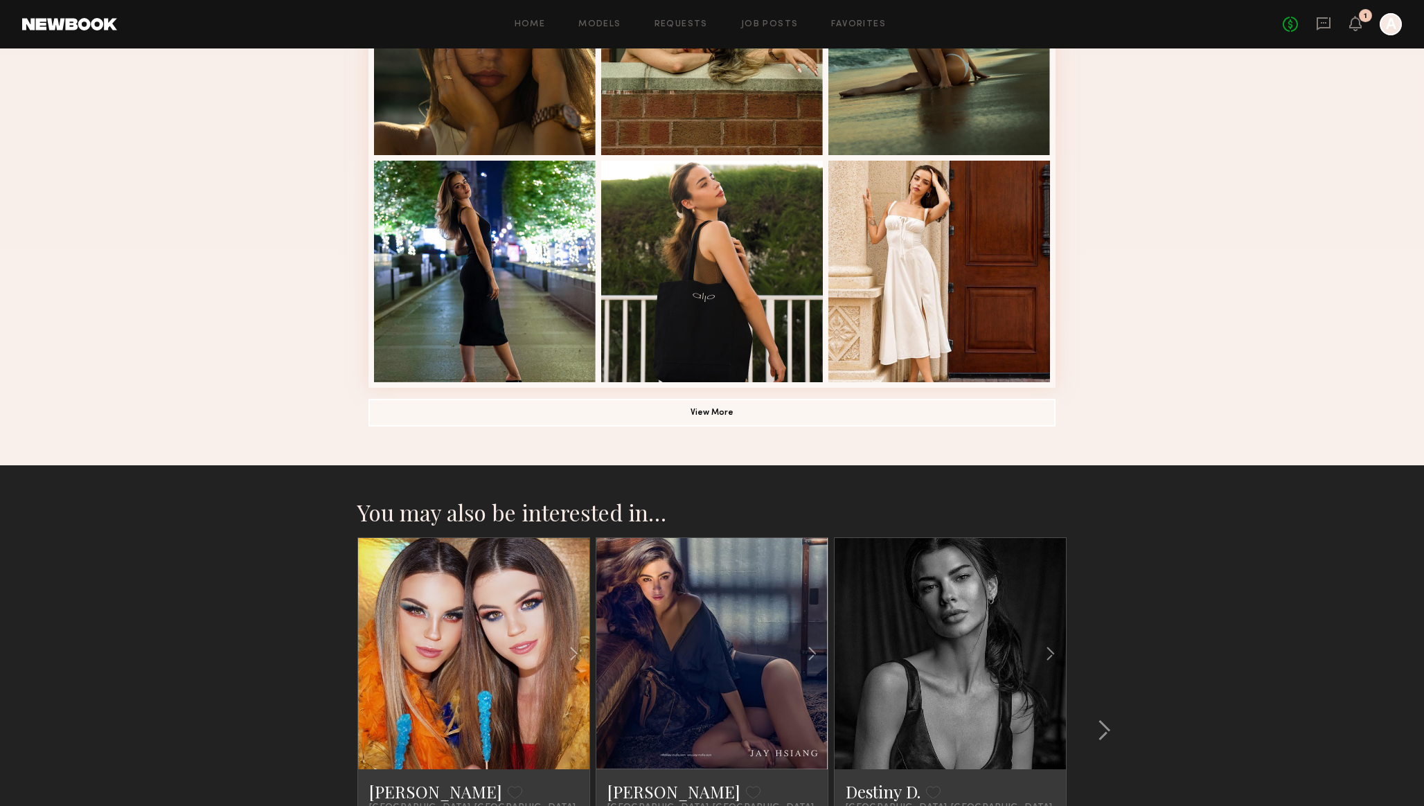
scroll to position [882, 0]
click at [599, 416] on button "View More" at bounding box center [712, 412] width 687 height 28
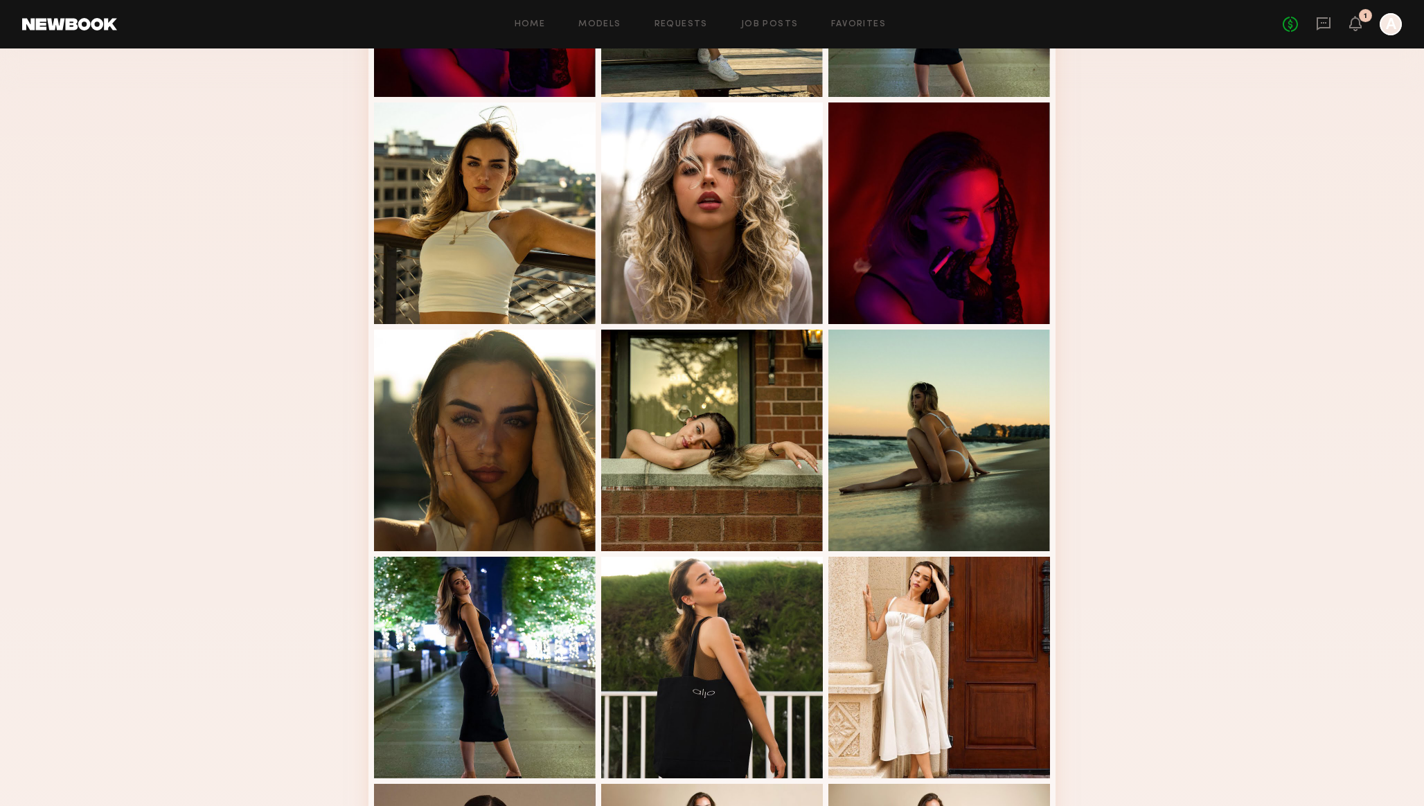
scroll to position [398, 0]
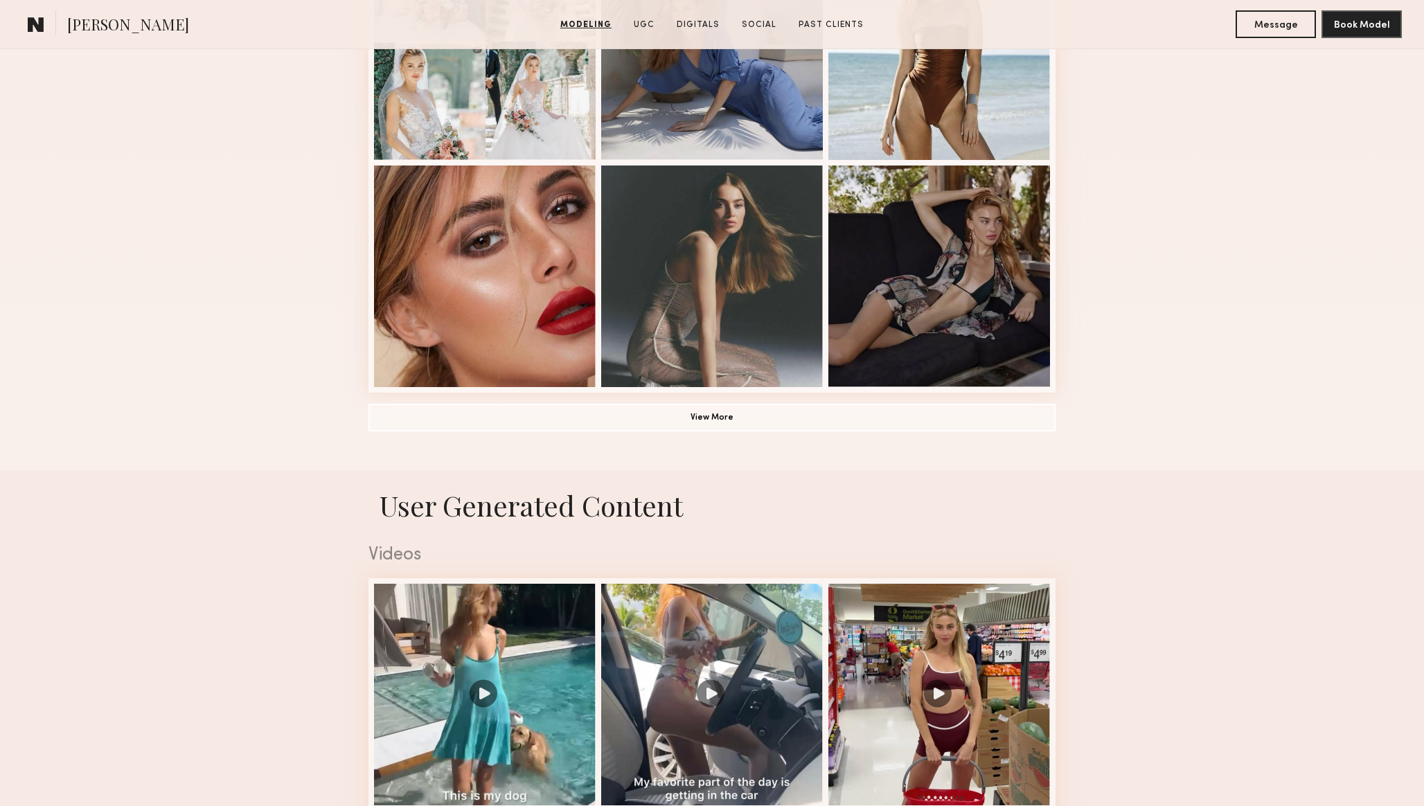
scroll to position [705, 0]
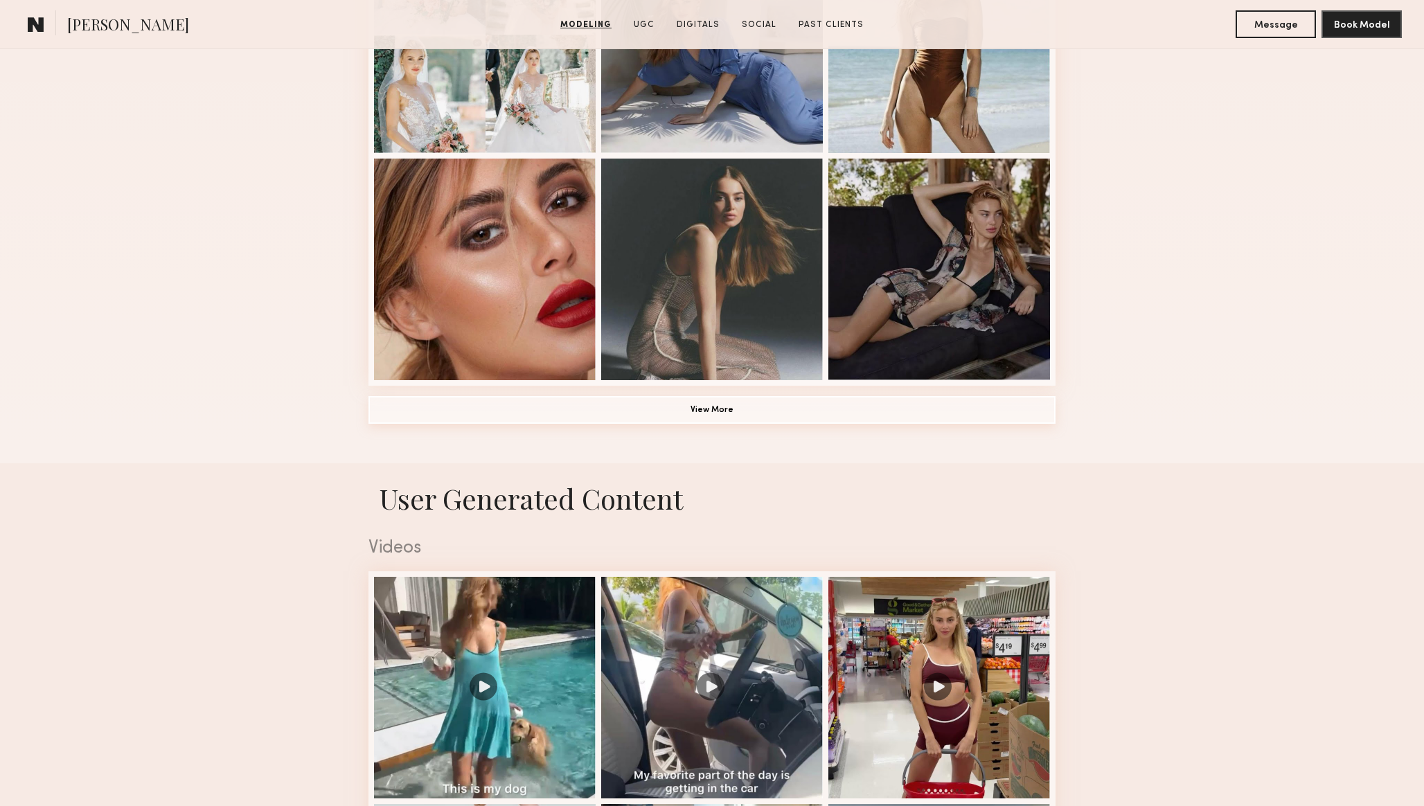
click at [901, 408] on button "View More" at bounding box center [712, 410] width 687 height 28
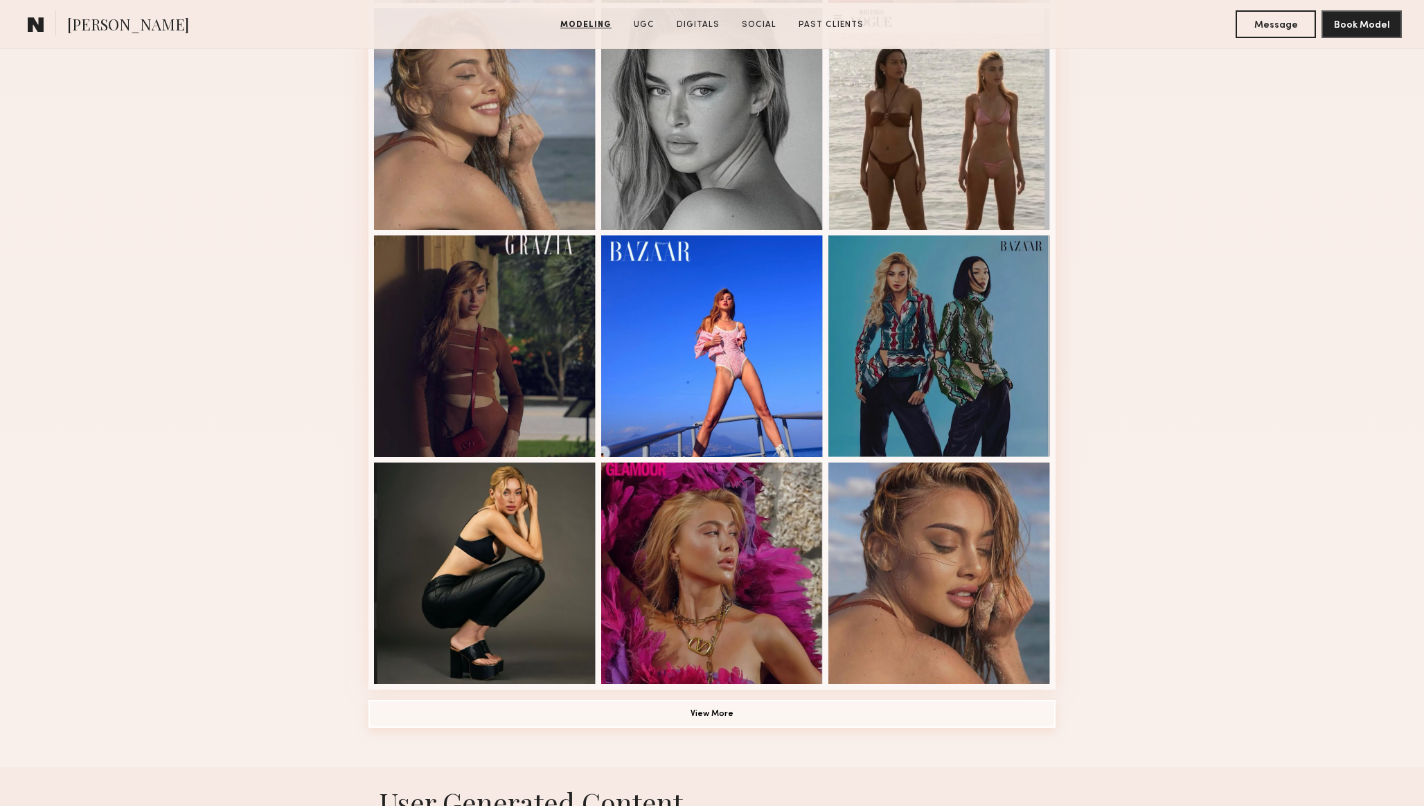
scroll to position [1327, 0]
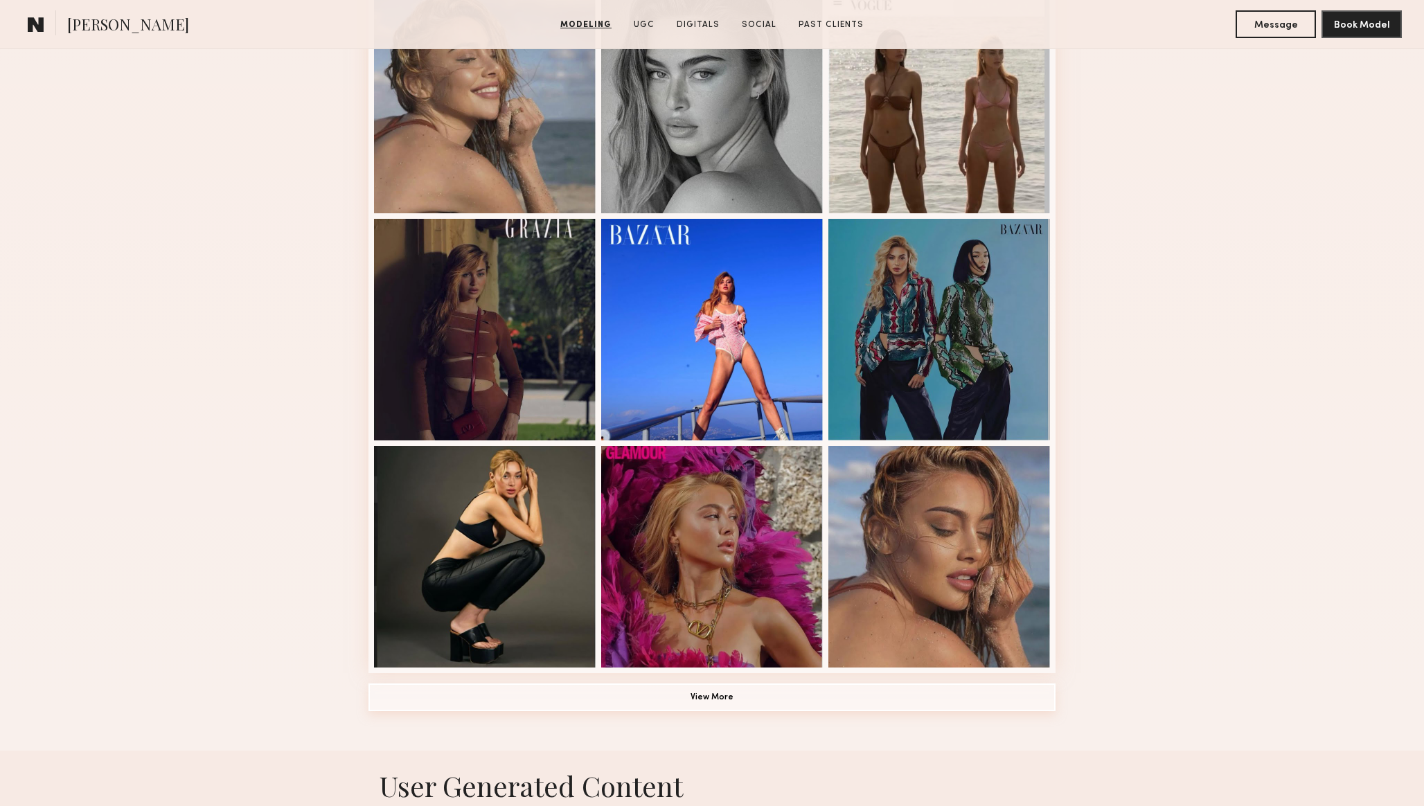
click at [824, 697] on button "View More" at bounding box center [712, 698] width 687 height 28
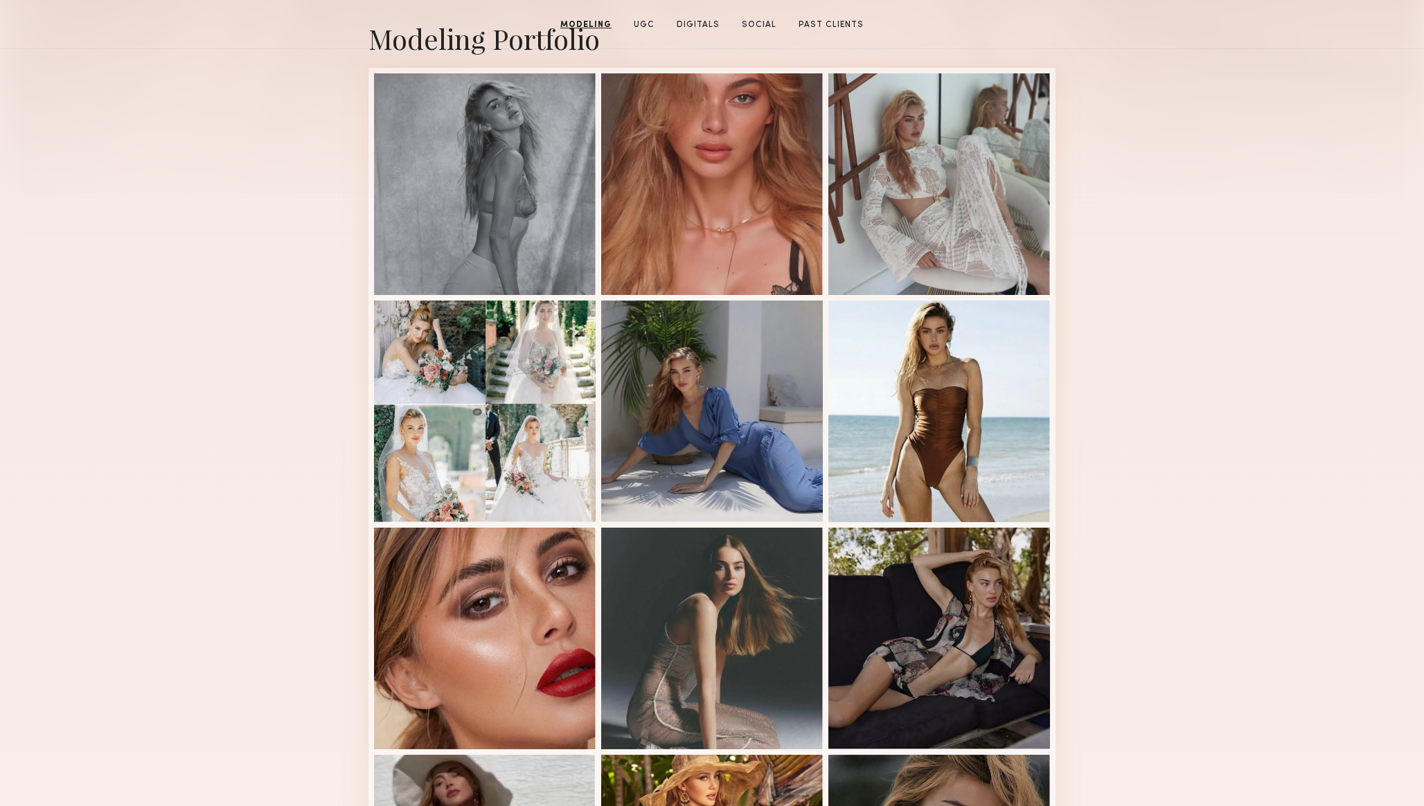
scroll to position [0, 0]
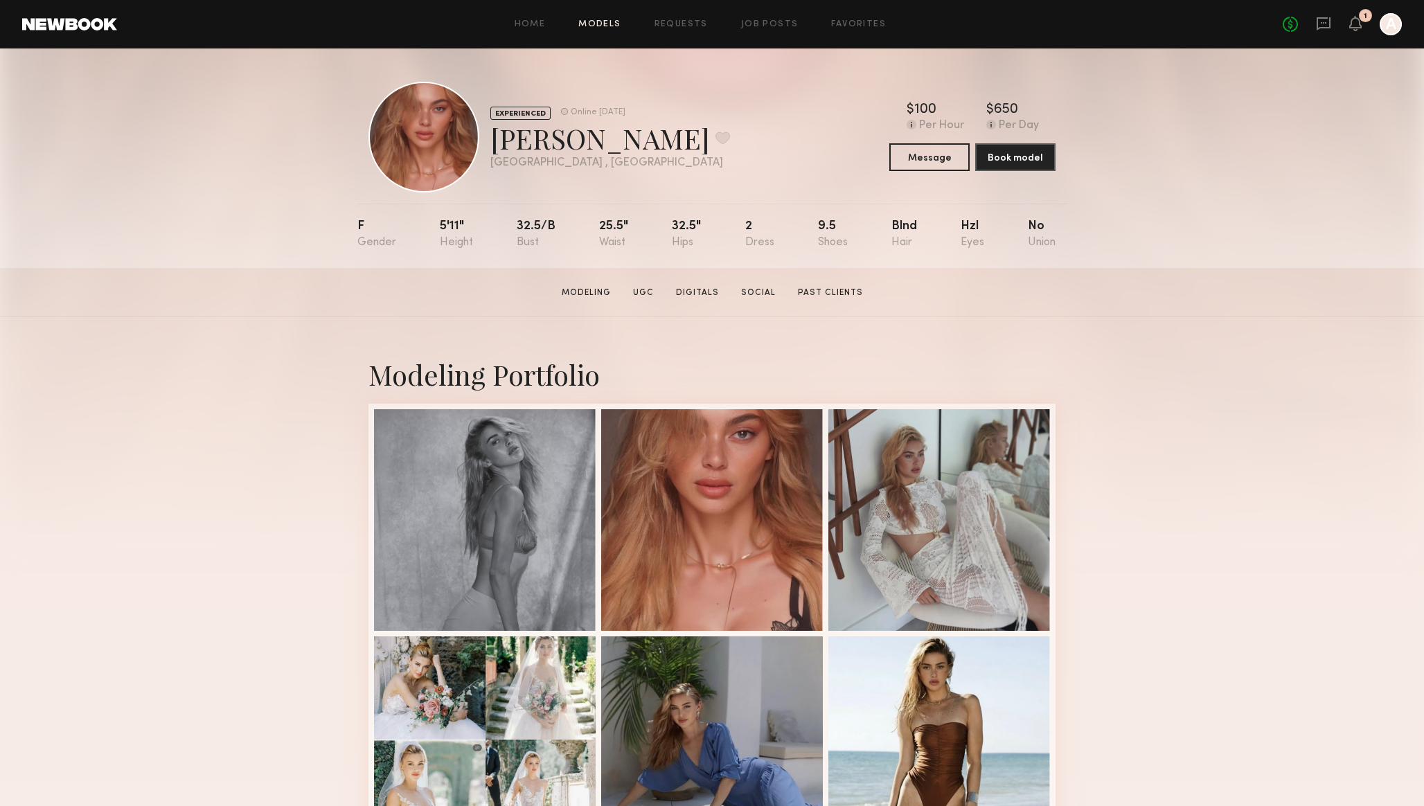
click at [594, 24] on link "Models" at bounding box center [599, 24] width 42 height 9
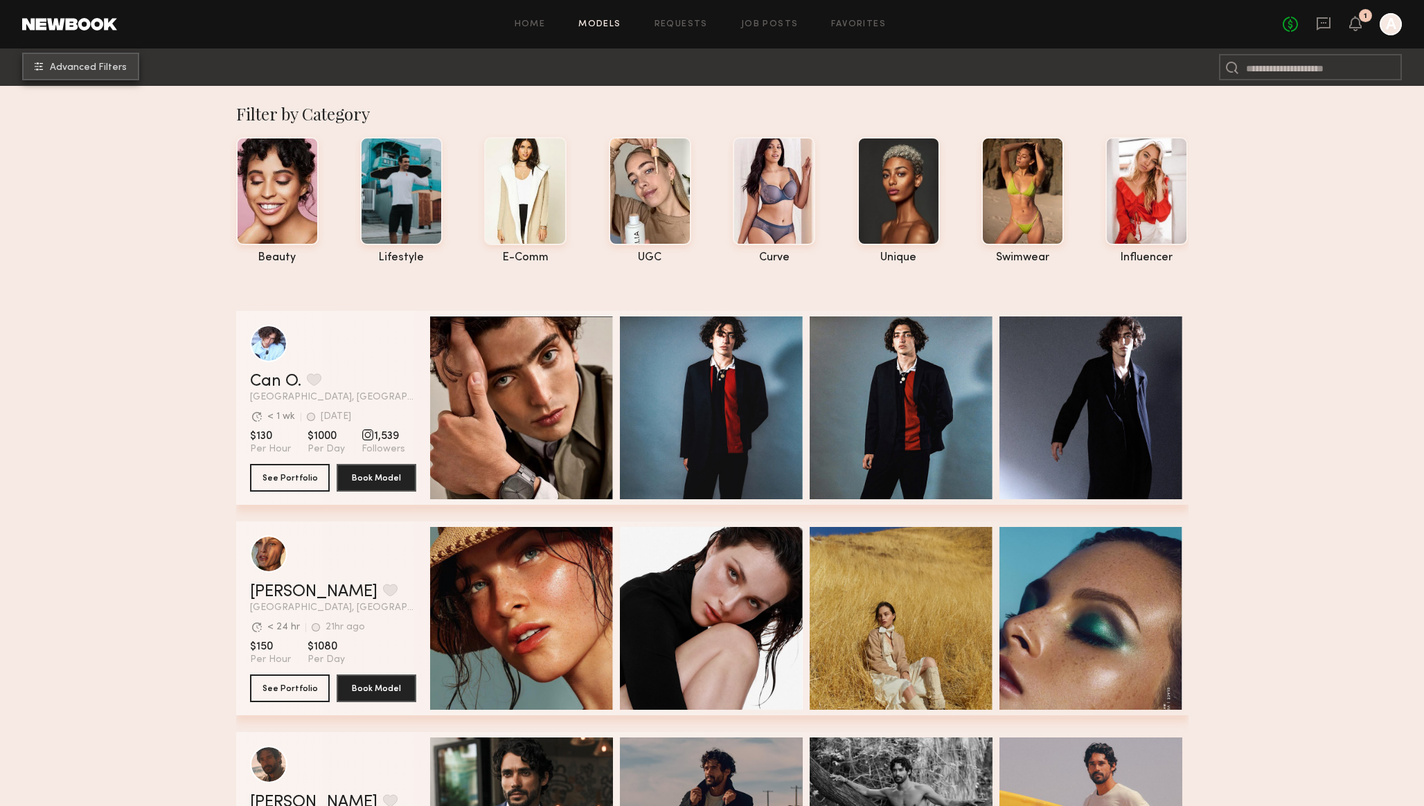
click at [78, 71] on span "Advanced Filters" at bounding box center [88, 68] width 77 height 10
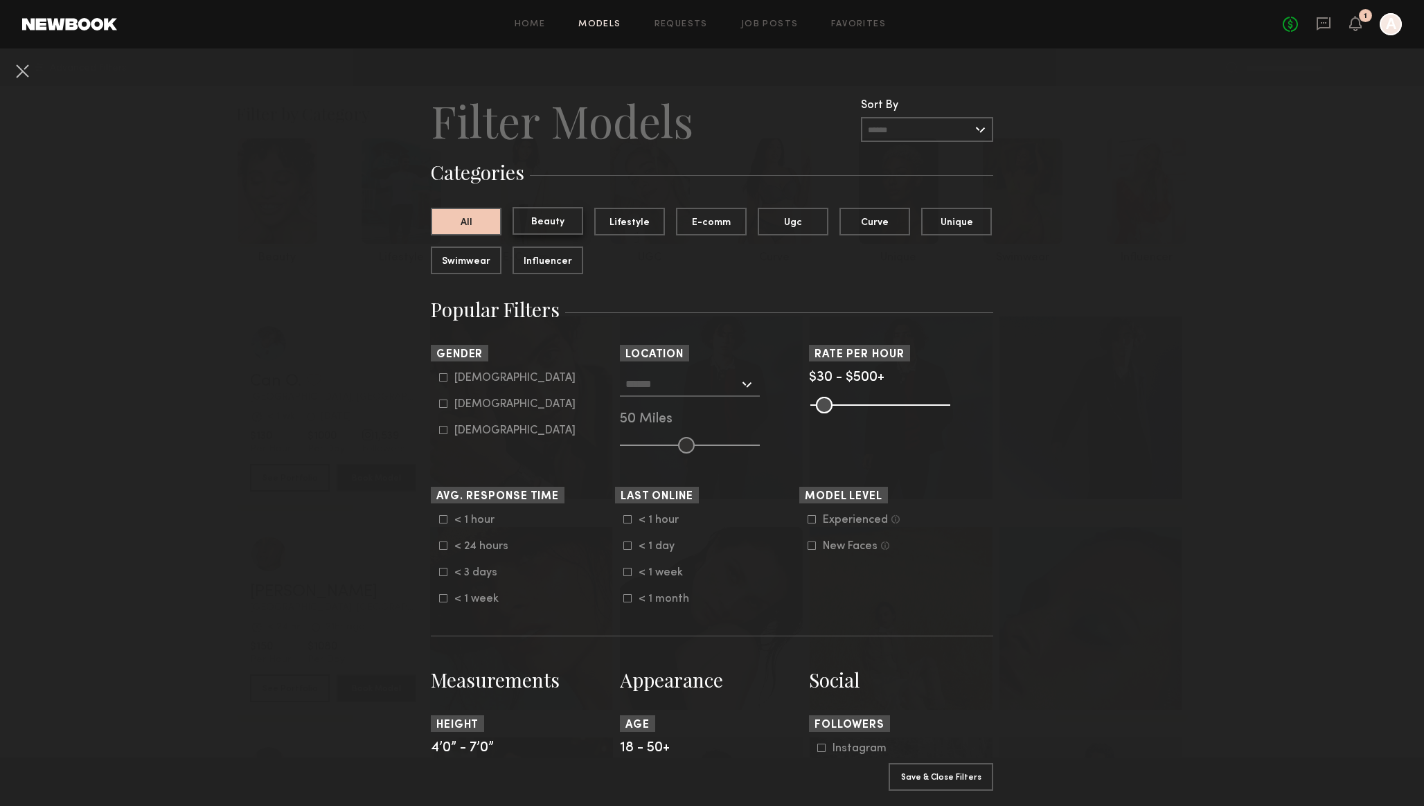
click at [553, 218] on button "Beauty" at bounding box center [548, 221] width 71 height 28
click at [475, 265] on button "Swimwear" at bounding box center [466, 260] width 71 height 28
click at [442, 408] on icon at bounding box center [443, 404] width 8 height 8
type input "**"
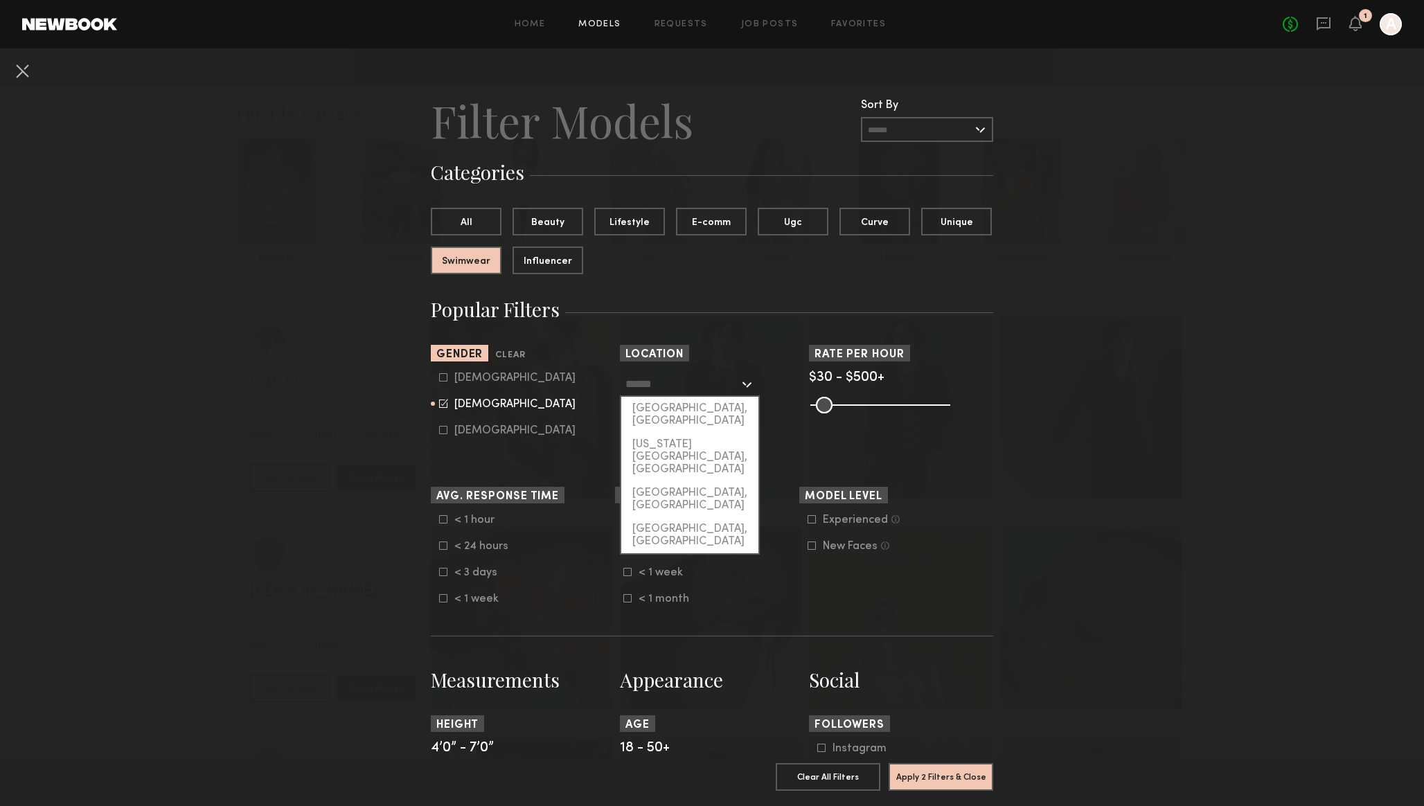
click at [651, 380] on input "text" at bounding box center [683, 384] width 114 height 24
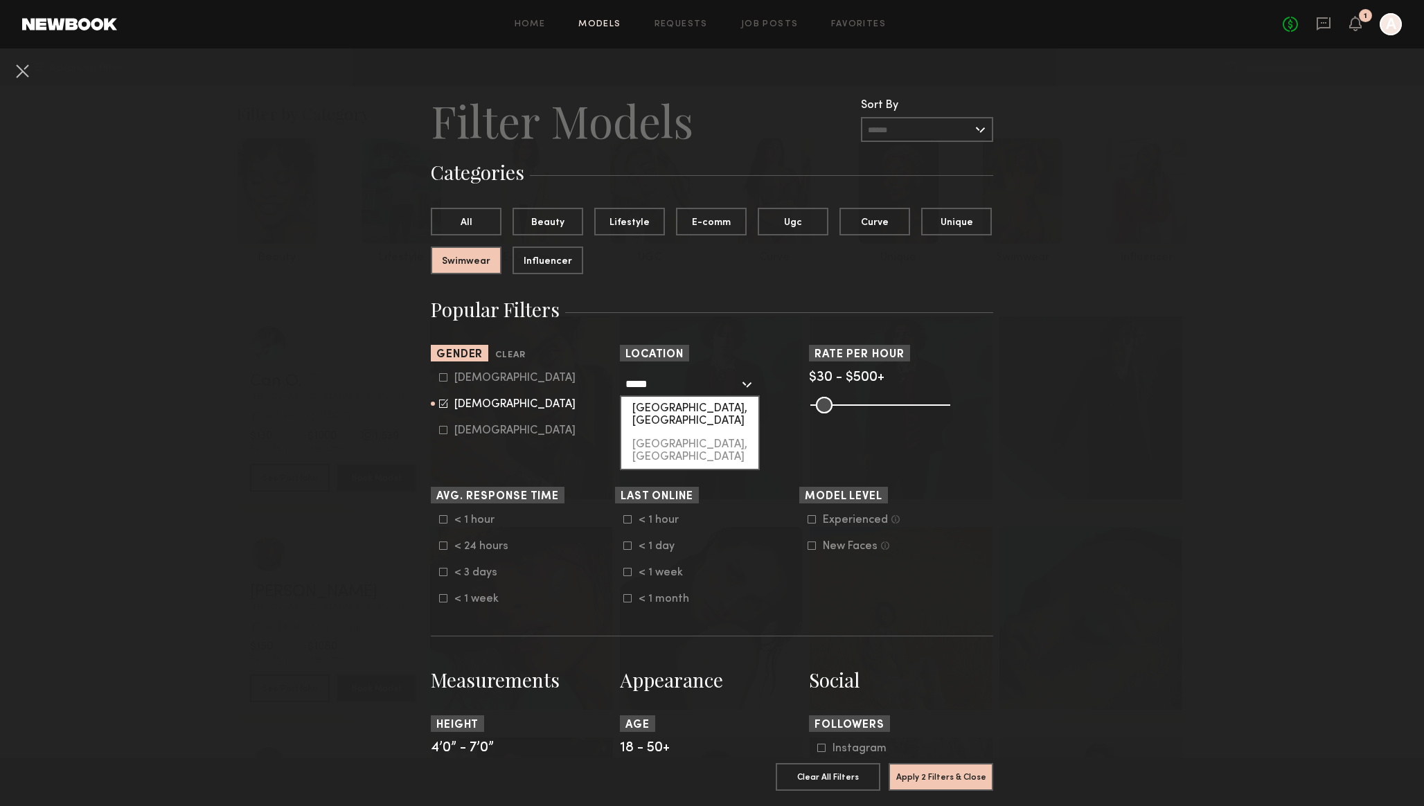
click at [659, 402] on div "Chicago, IL" at bounding box center [689, 415] width 137 height 36
type input "**********"
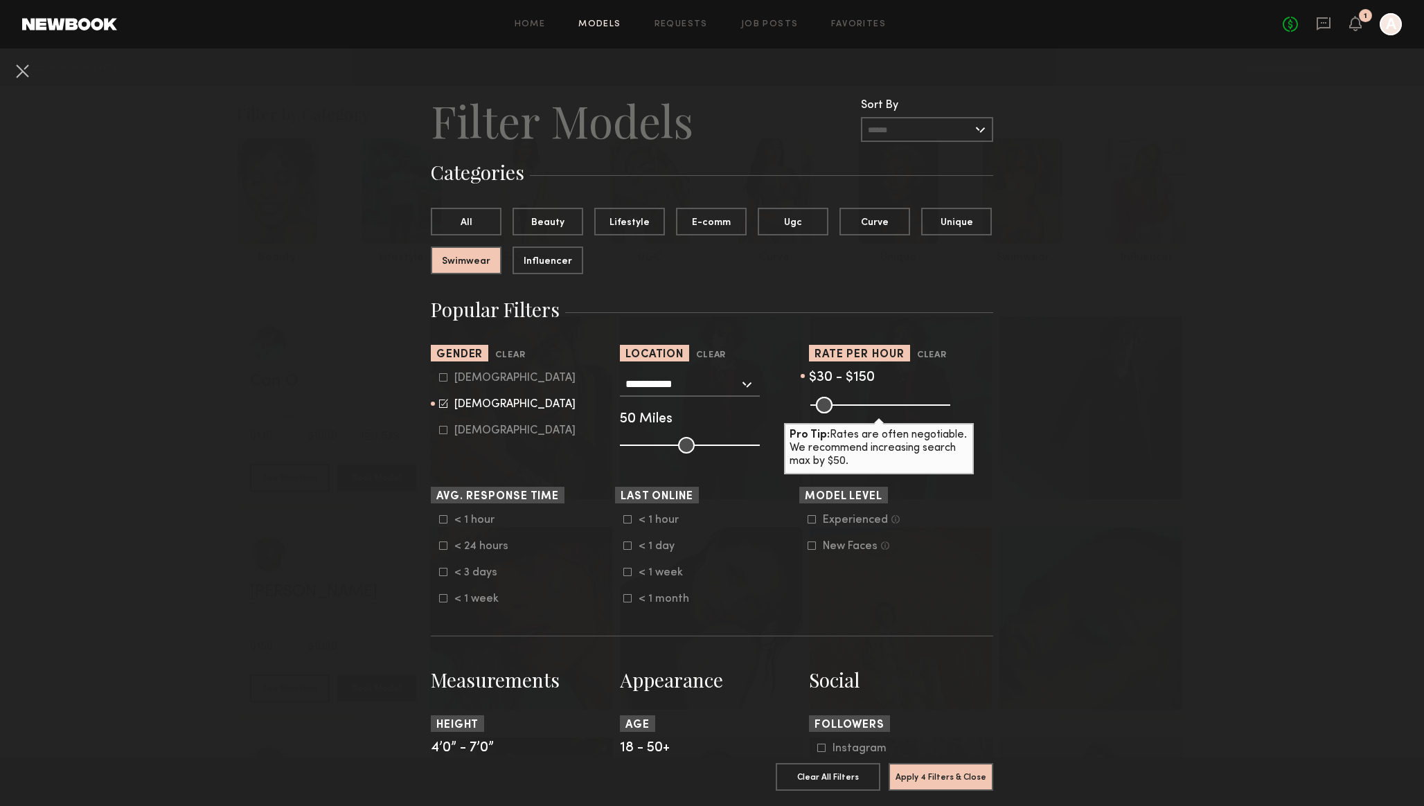
drag, startPoint x: 939, startPoint y: 409, endPoint x: 850, endPoint y: 415, distance: 89.5
type input "***"
click at [850, 414] on input "range" at bounding box center [881, 405] width 140 height 17
click at [395, 465] on nb-browse-filters "**********" at bounding box center [712, 807] width 1424 height 1519
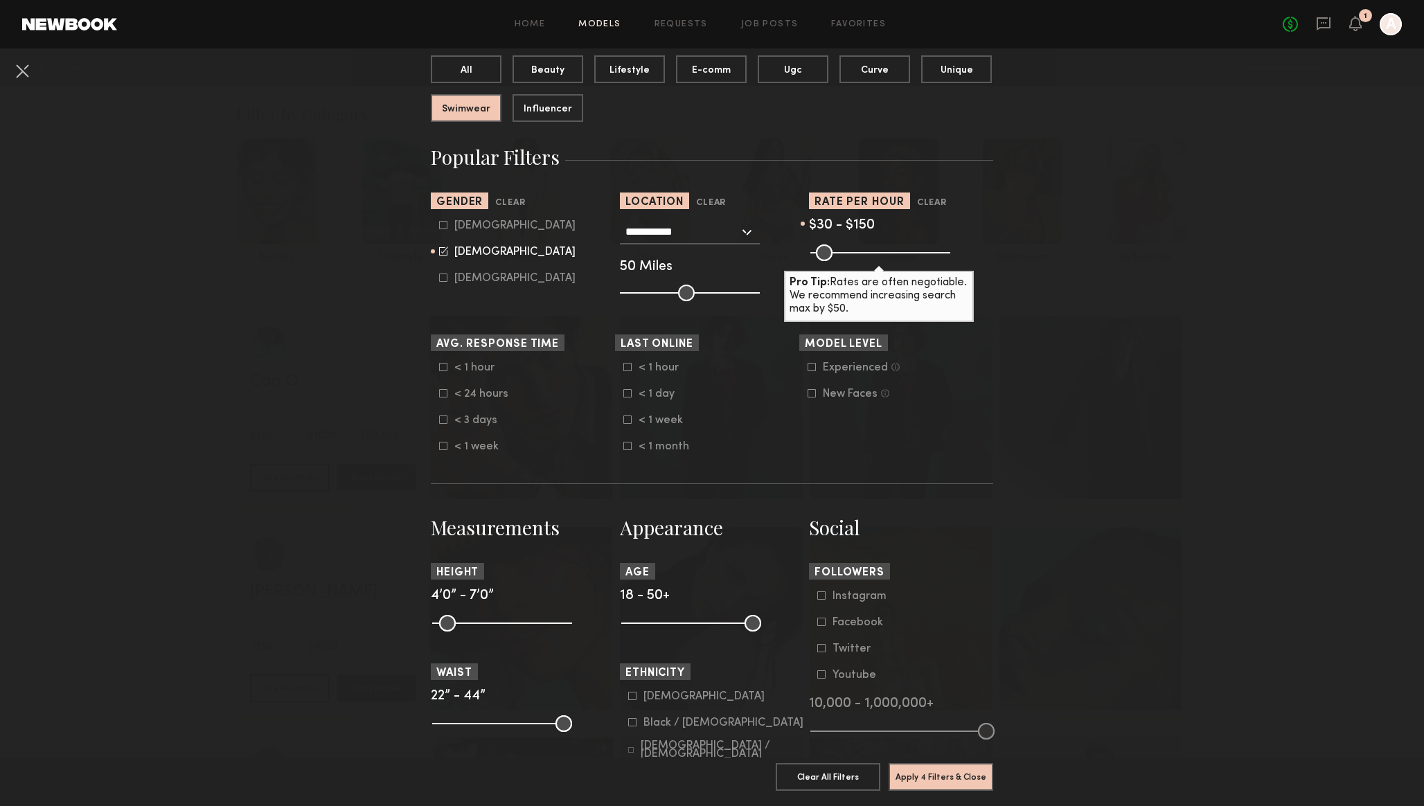
scroll to position [163, 0]
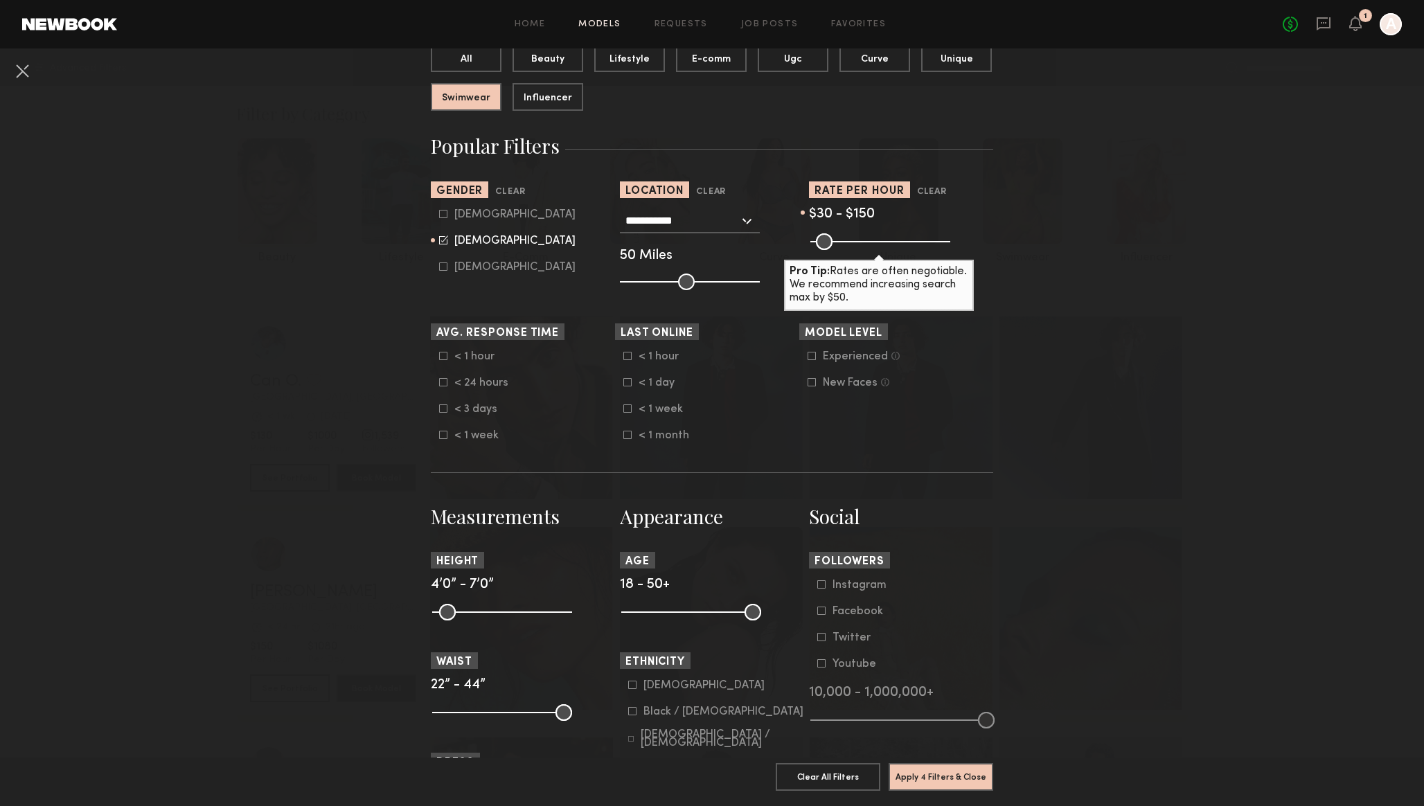
click at [811, 387] on icon at bounding box center [812, 382] width 8 height 8
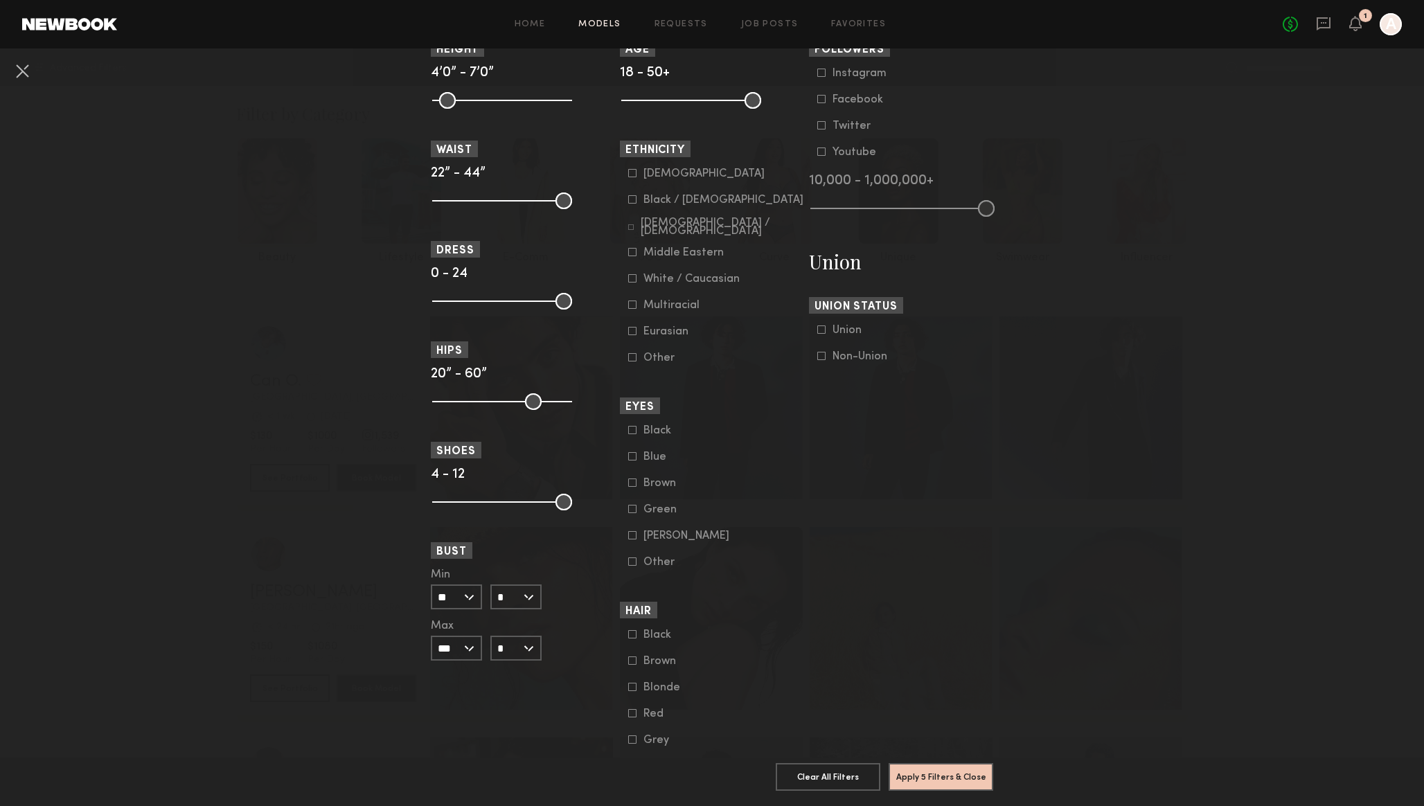
scroll to position [699, 0]
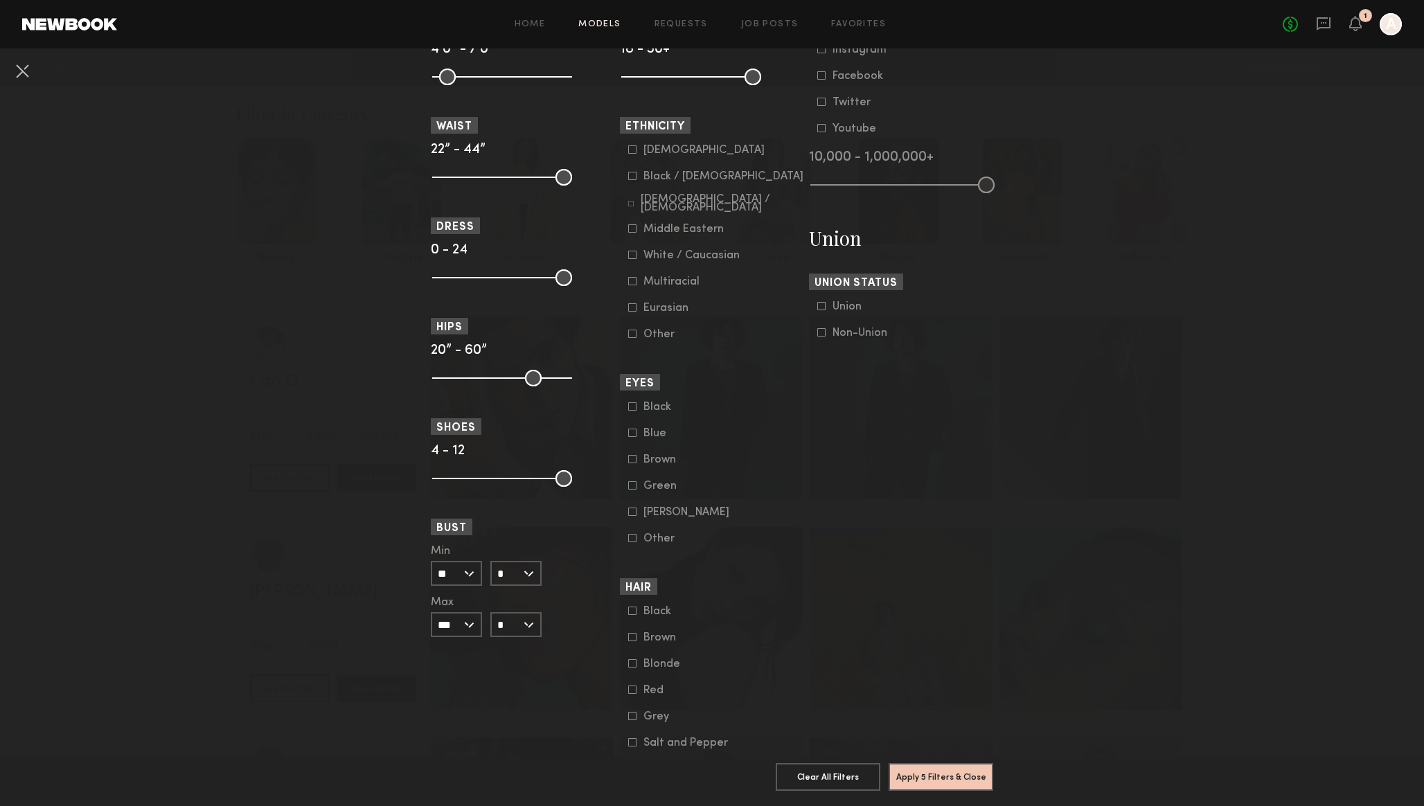
click at [516, 585] on input "*" at bounding box center [515, 573] width 51 height 25
click at [517, 628] on div "C" at bounding box center [516, 622] width 48 height 24
click at [506, 578] on input "*" at bounding box center [515, 573] width 51 height 25
click at [516, 605] on div "B" at bounding box center [516, 598] width 48 height 24
type input "*"
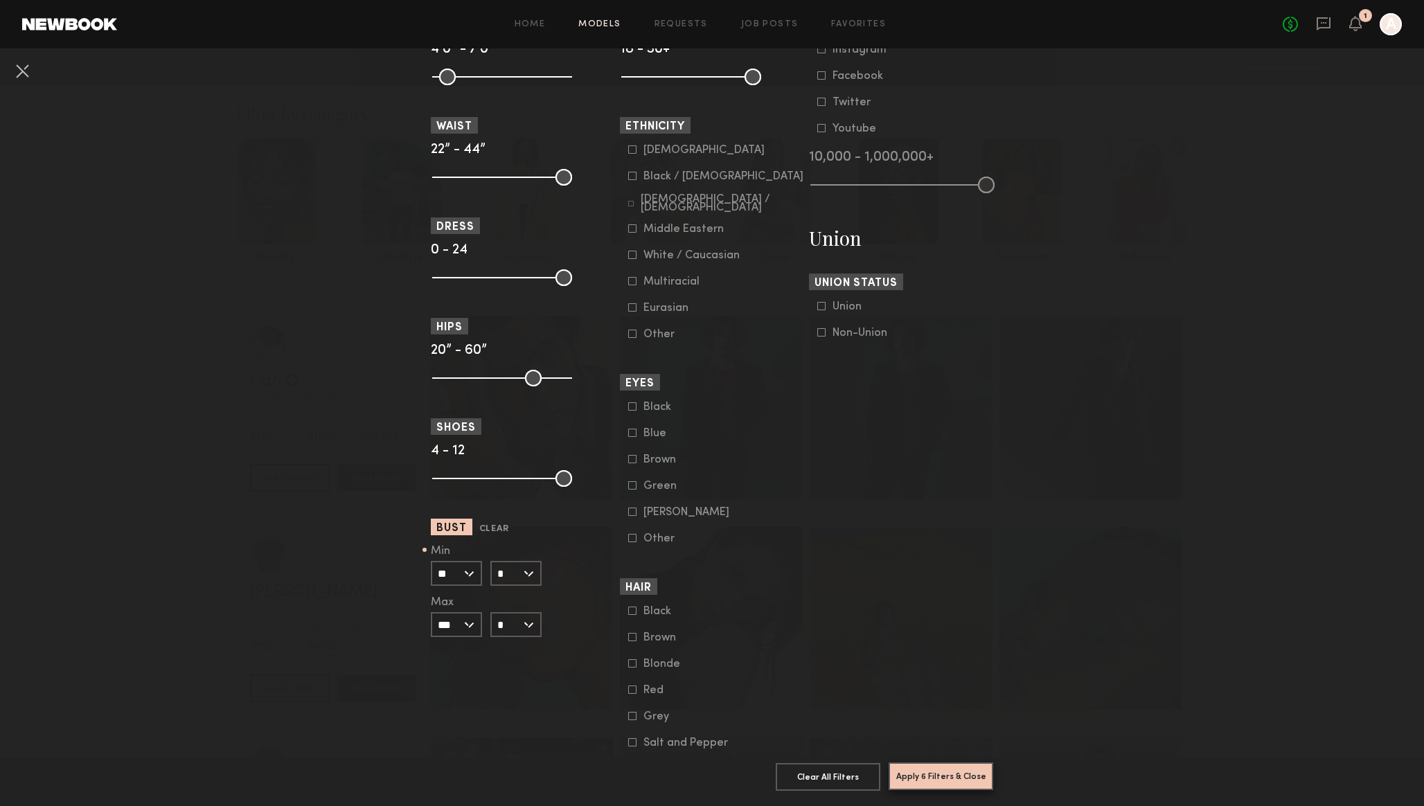
click at [937, 772] on button "Apply 6 Filters & Close" at bounding box center [941, 777] width 105 height 28
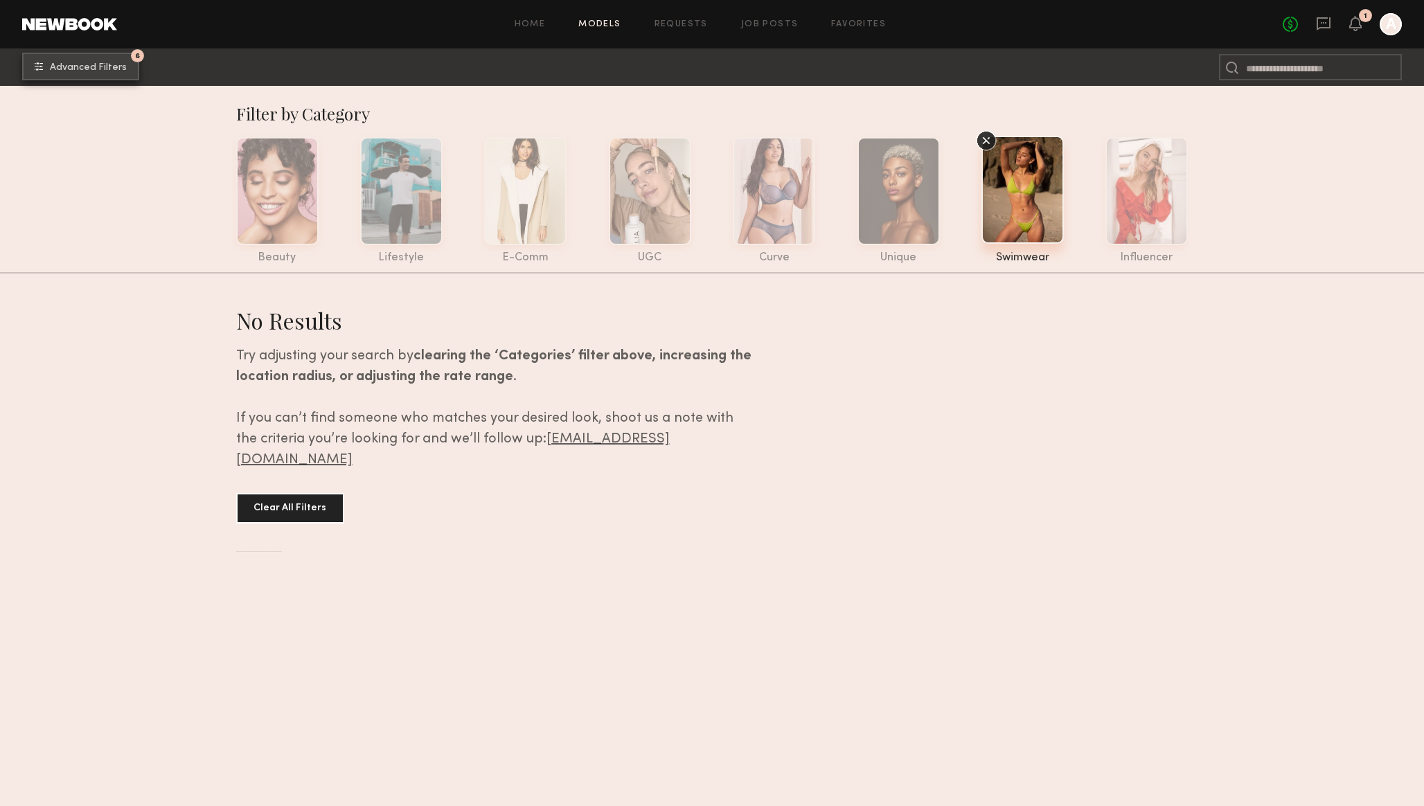
click at [92, 64] on span "Advanced Filters" at bounding box center [88, 68] width 77 height 10
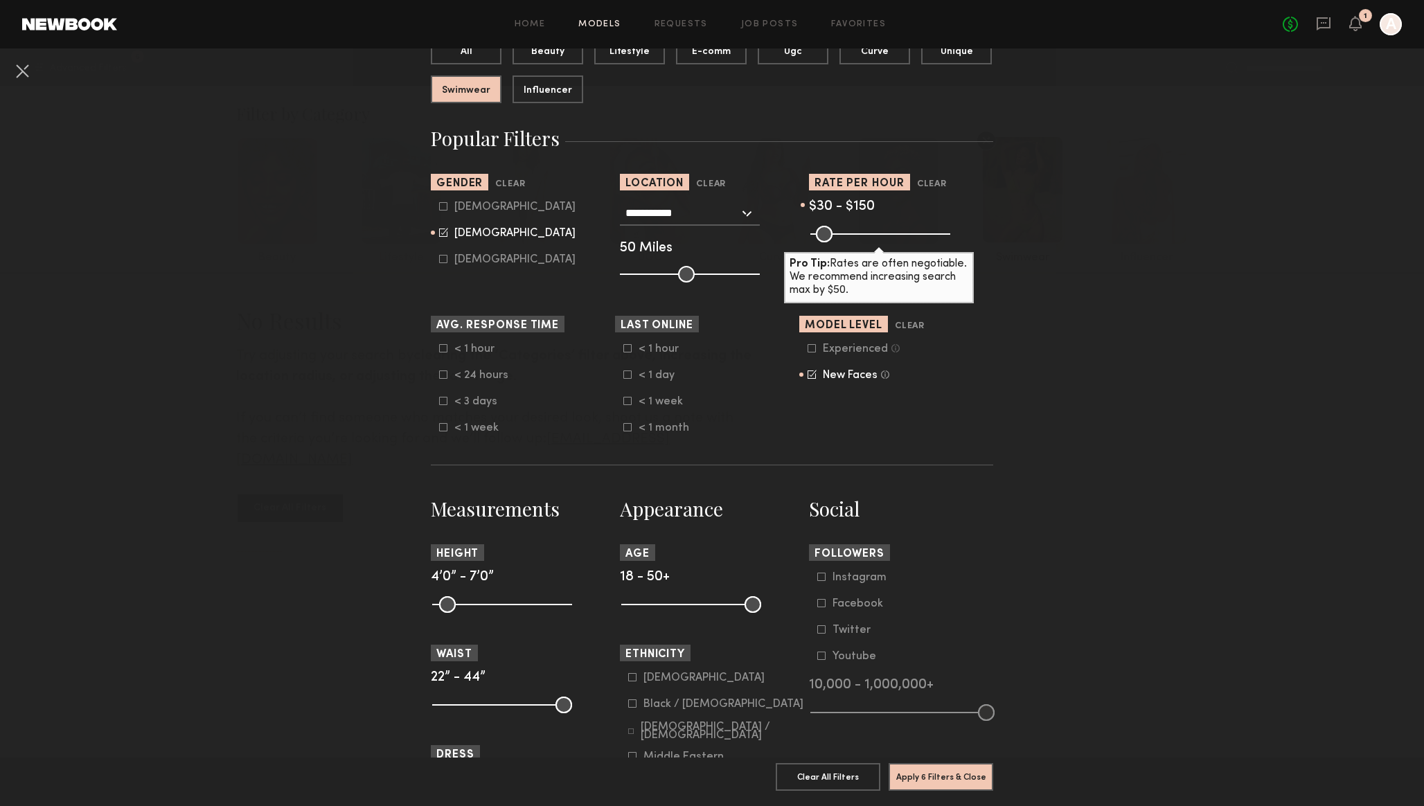
scroll to position [191, 0]
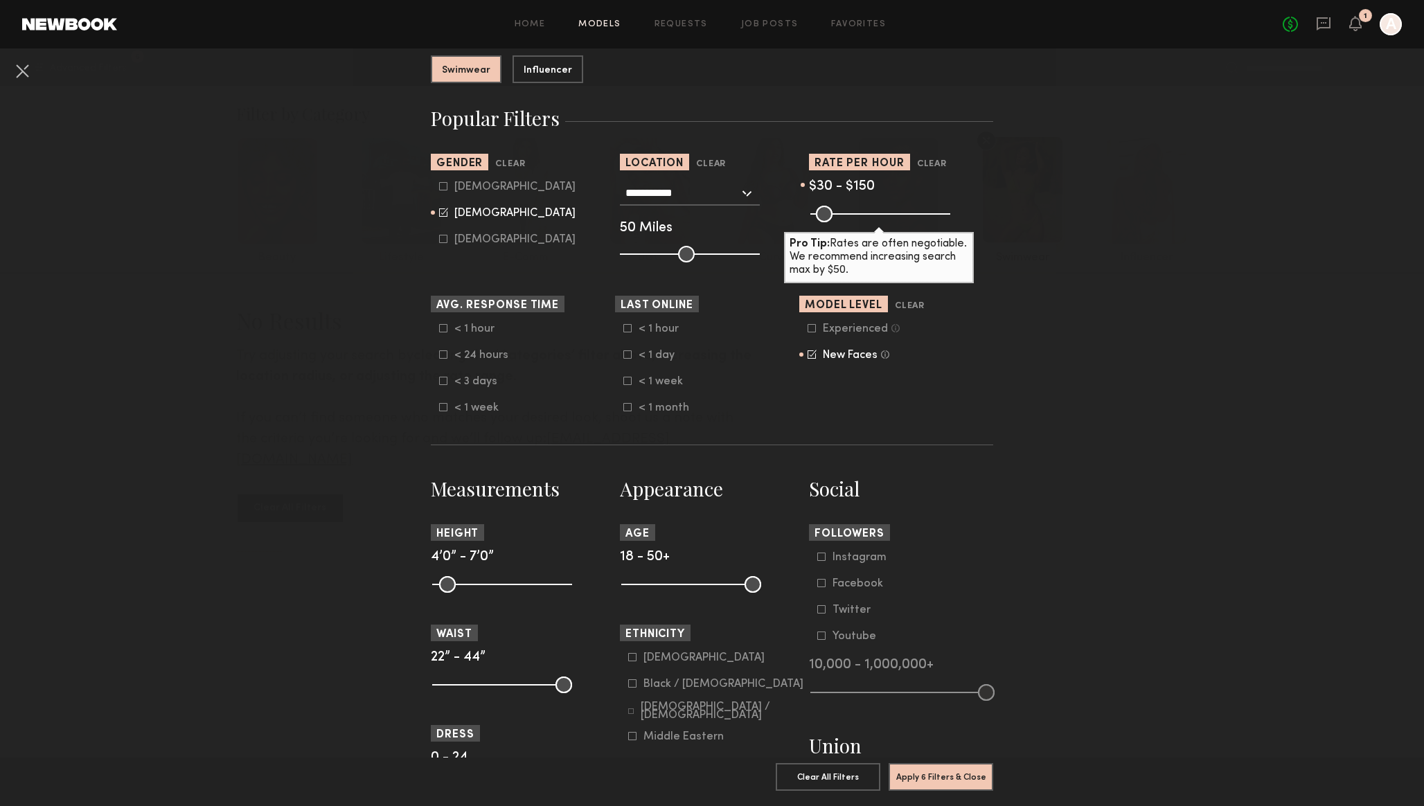
click at [814, 359] on icon at bounding box center [812, 354] width 9 height 9
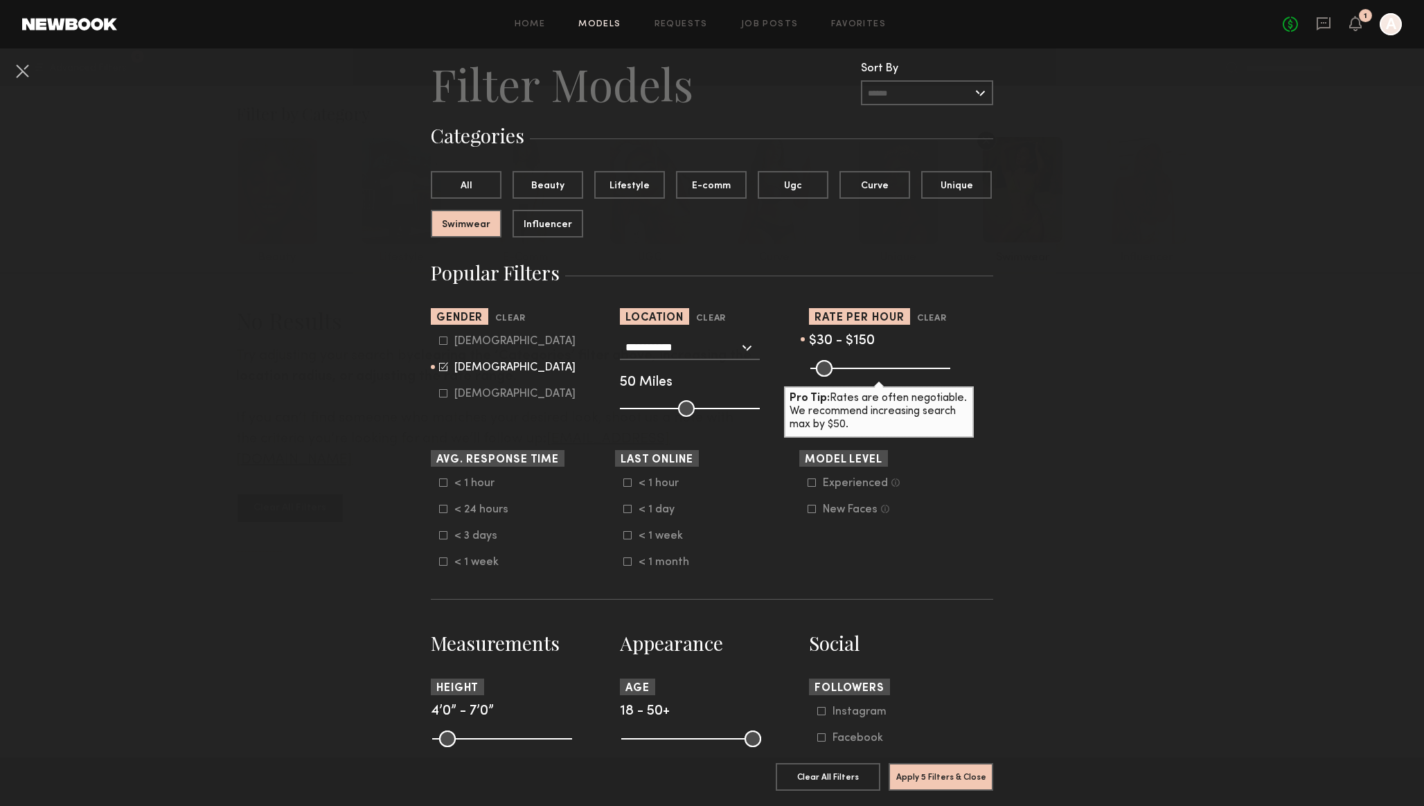
scroll to position [0, 0]
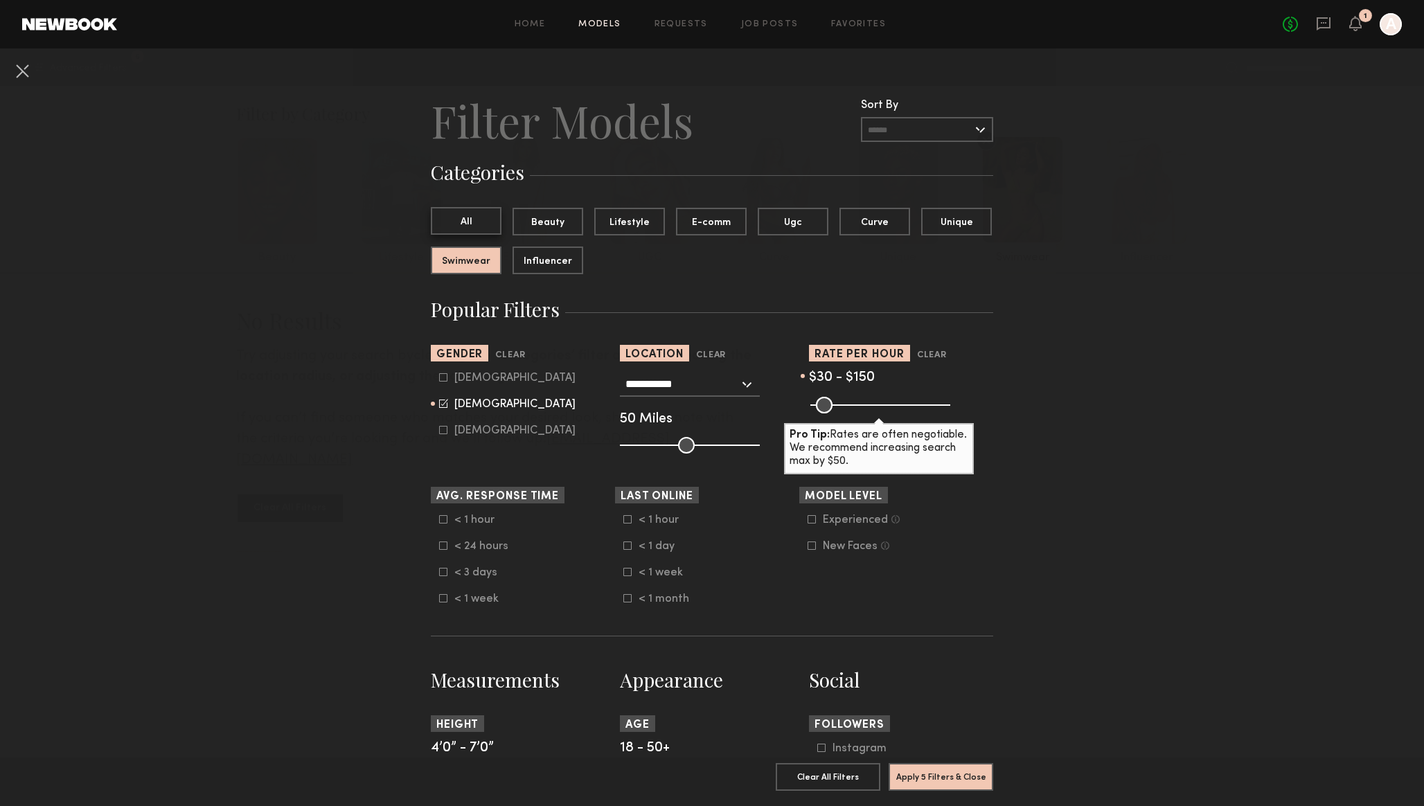
click at [466, 222] on button "All" at bounding box center [466, 221] width 71 height 28
click at [563, 224] on button "Beauty" at bounding box center [548, 221] width 71 height 28
click at [935, 776] on button "Apply 5 Filters & Close" at bounding box center [941, 777] width 105 height 28
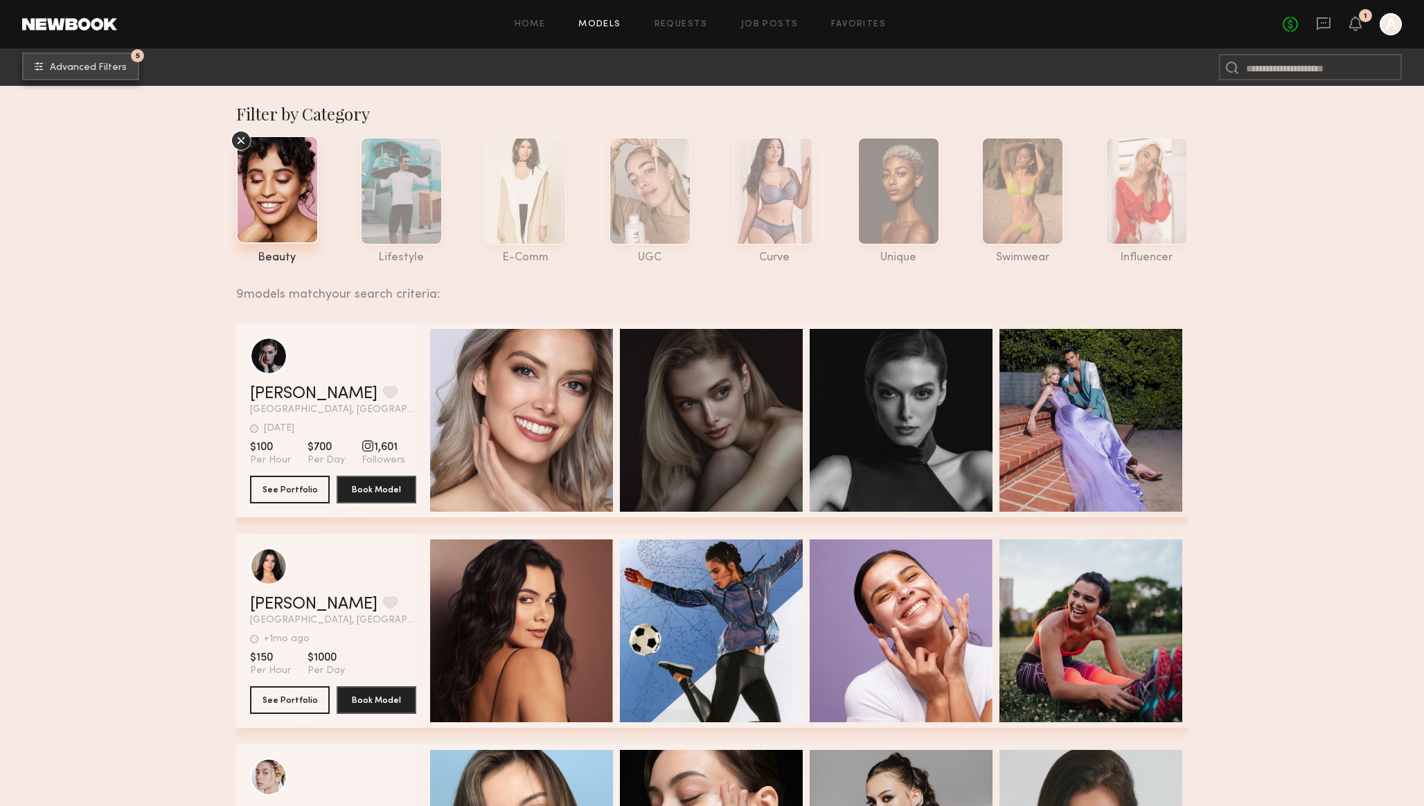
click at [95, 65] on span "Advanced Filters" at bounding box center [88, 68] width 77 height 10
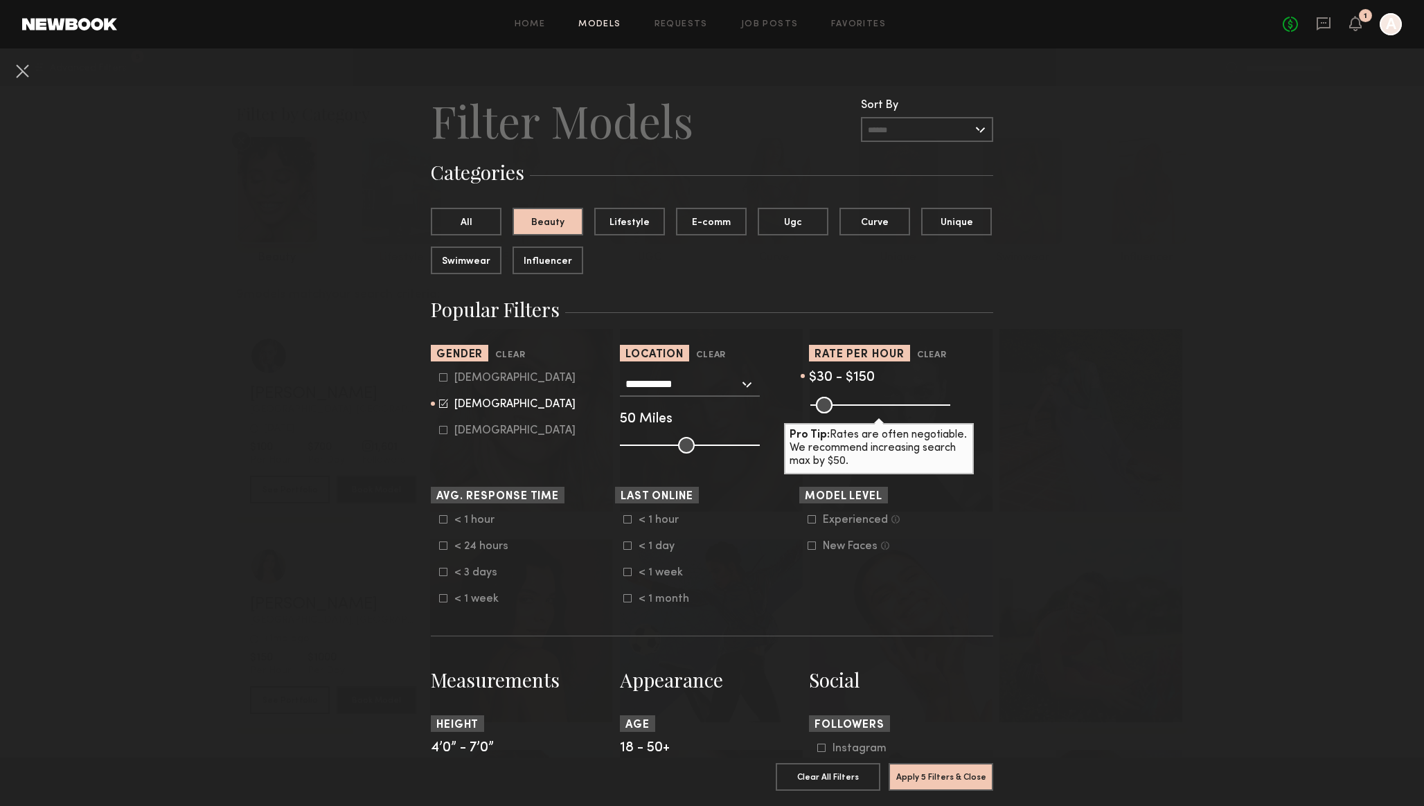
click at [666, 385] on input "**********" at bounding box center [683, 384] width 114 height 24
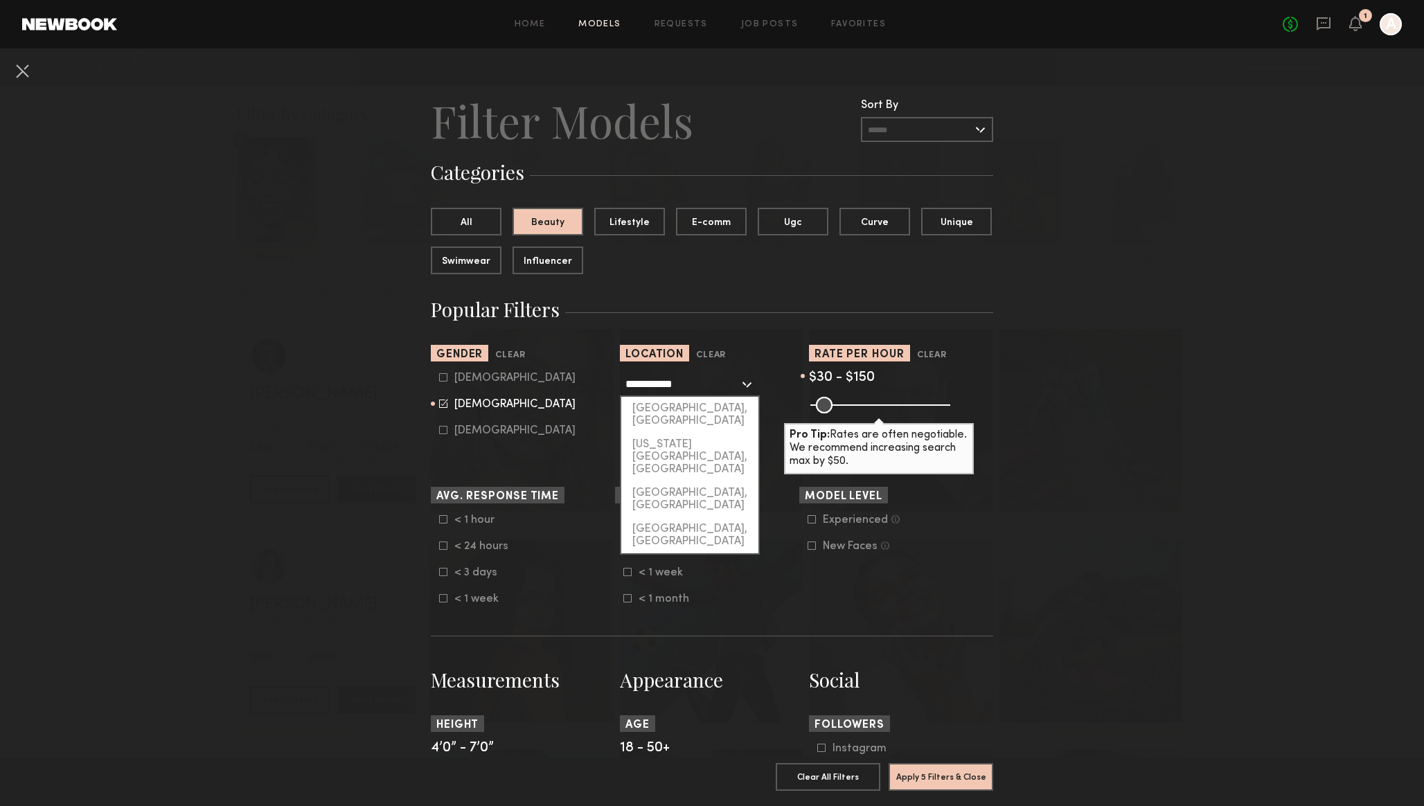
click at [666, 385] on input "**********" at bounding box center [683, 384] width 114 height 24
click at [659, 409] on div "Miami, FL" at bounding box center [689, 415] width 137 height 36
type input "*********"
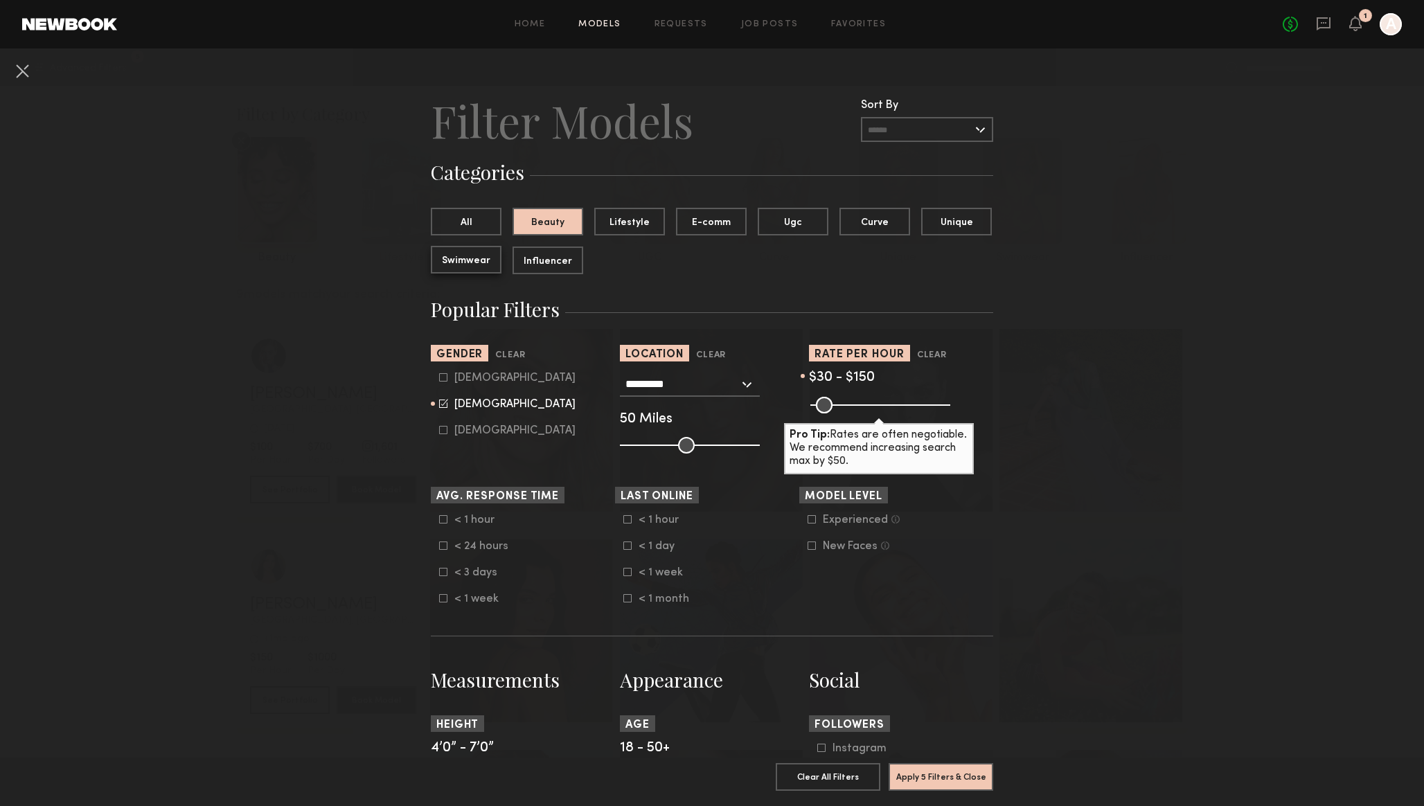
click at [479, 254] on button "Swimwear" at bounding box center [466, 260] width 71 height 28
click at [937, 789] on button "Apply 5 Filters & Close" at bounding box center [941, 777] width 105 height 28
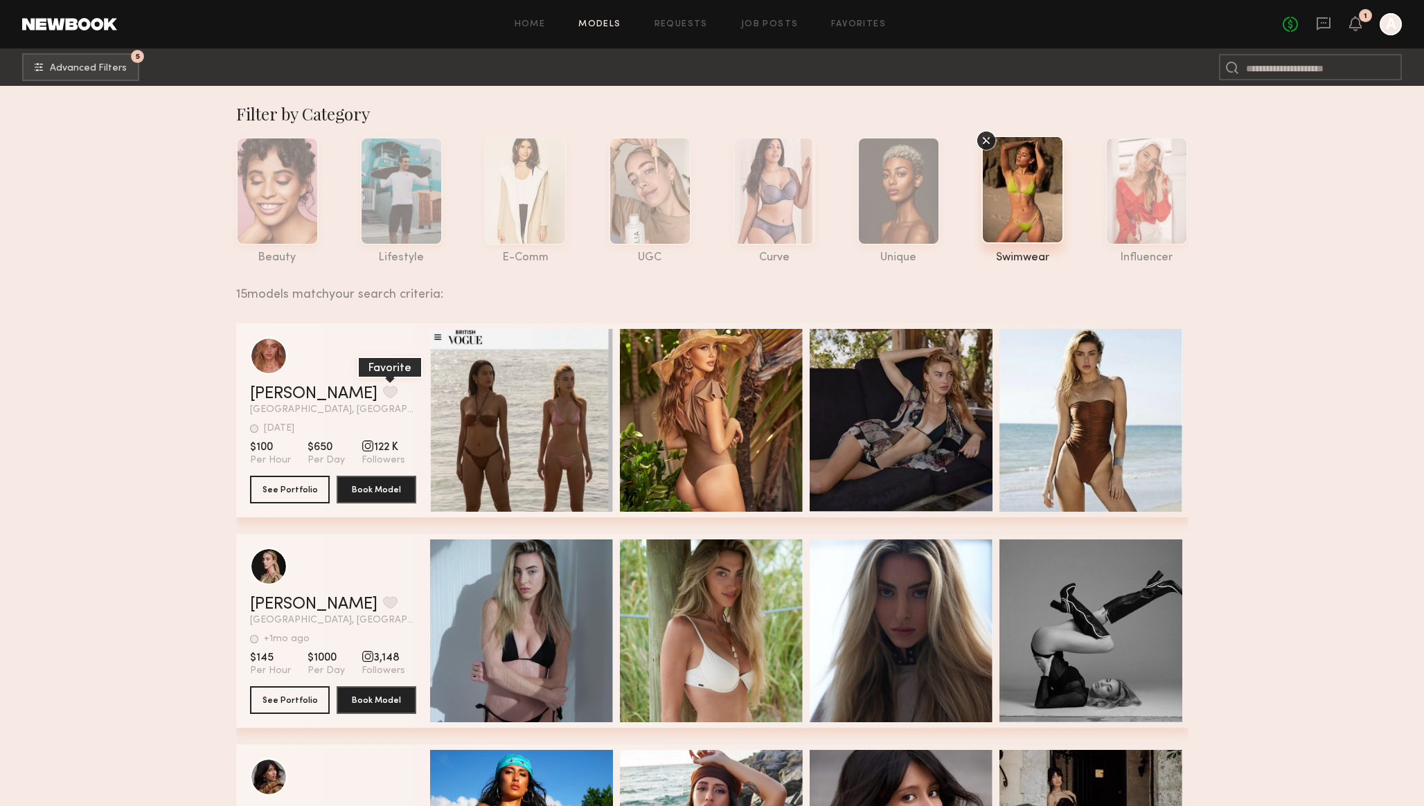
click at [383, 391] on button "grid" at bounding box center [390, 392] width 15 height 12
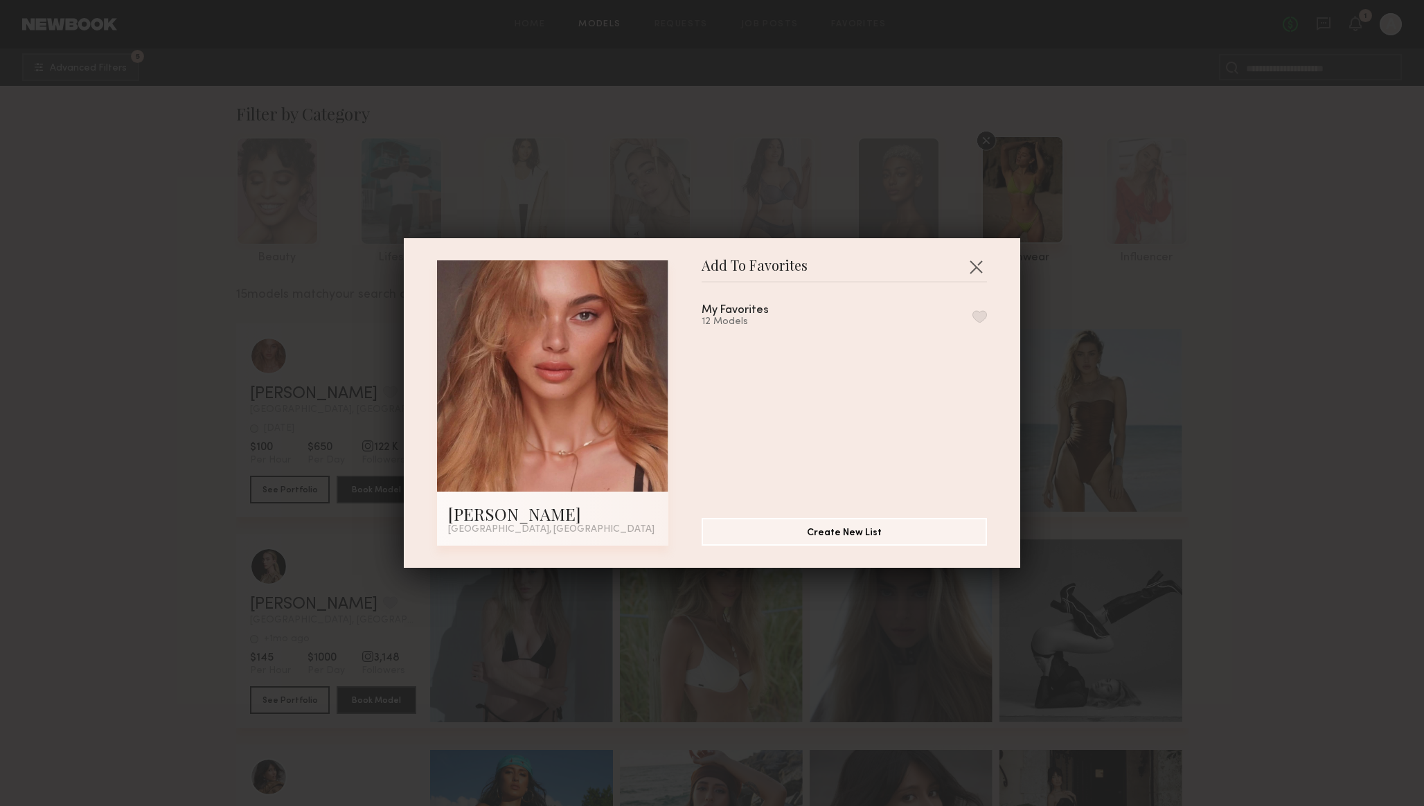
click at [981, 312] on button "button" at bounding box center [980, 316] width 15 height 12
click at [975, 264] on button "button" at bounding box center [976, 267] width 22 height 22
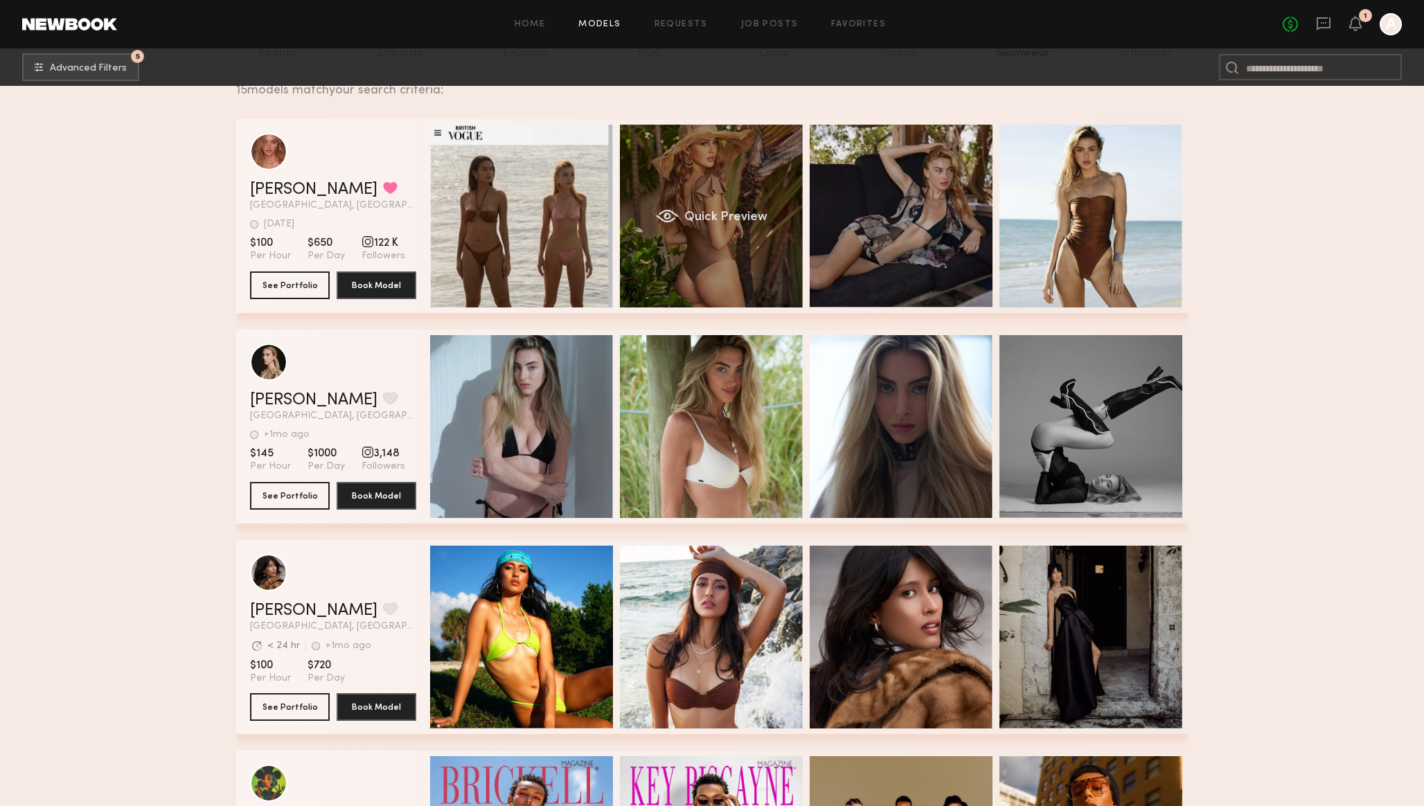
scroll to position [234, 0]
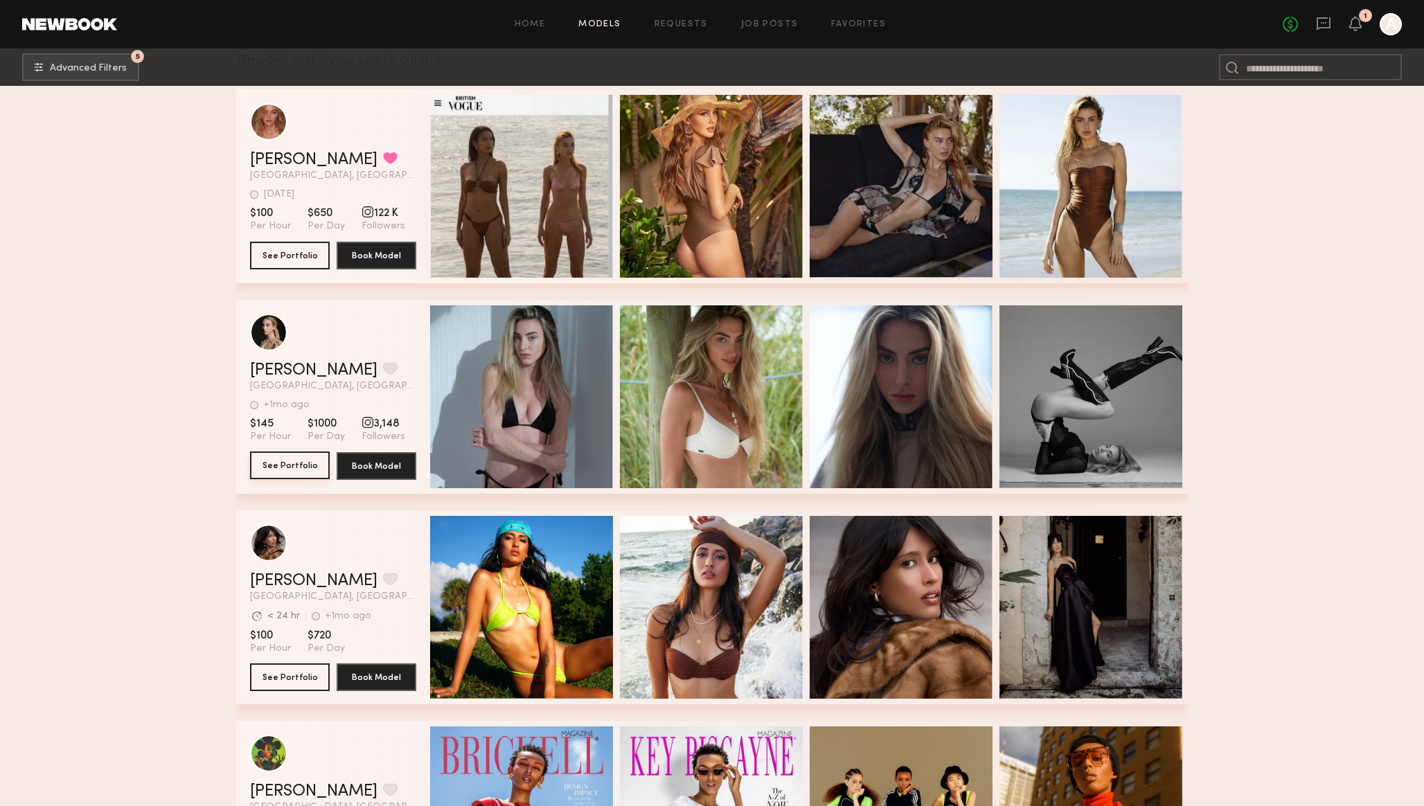
click at [292, 468] on button "See Portfolio" at bounding box center [290, 466] width 80 height 28
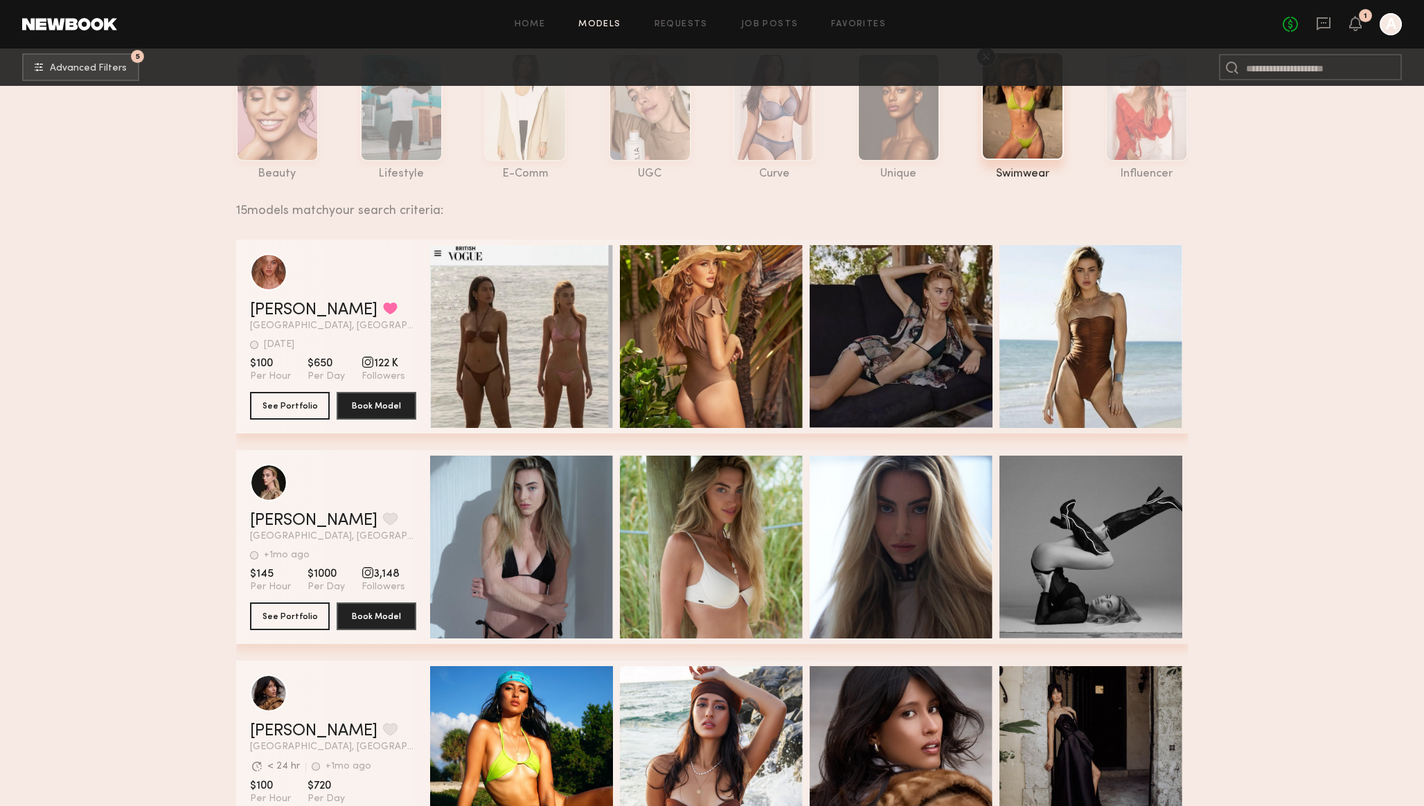
scroll to position [0, 0]
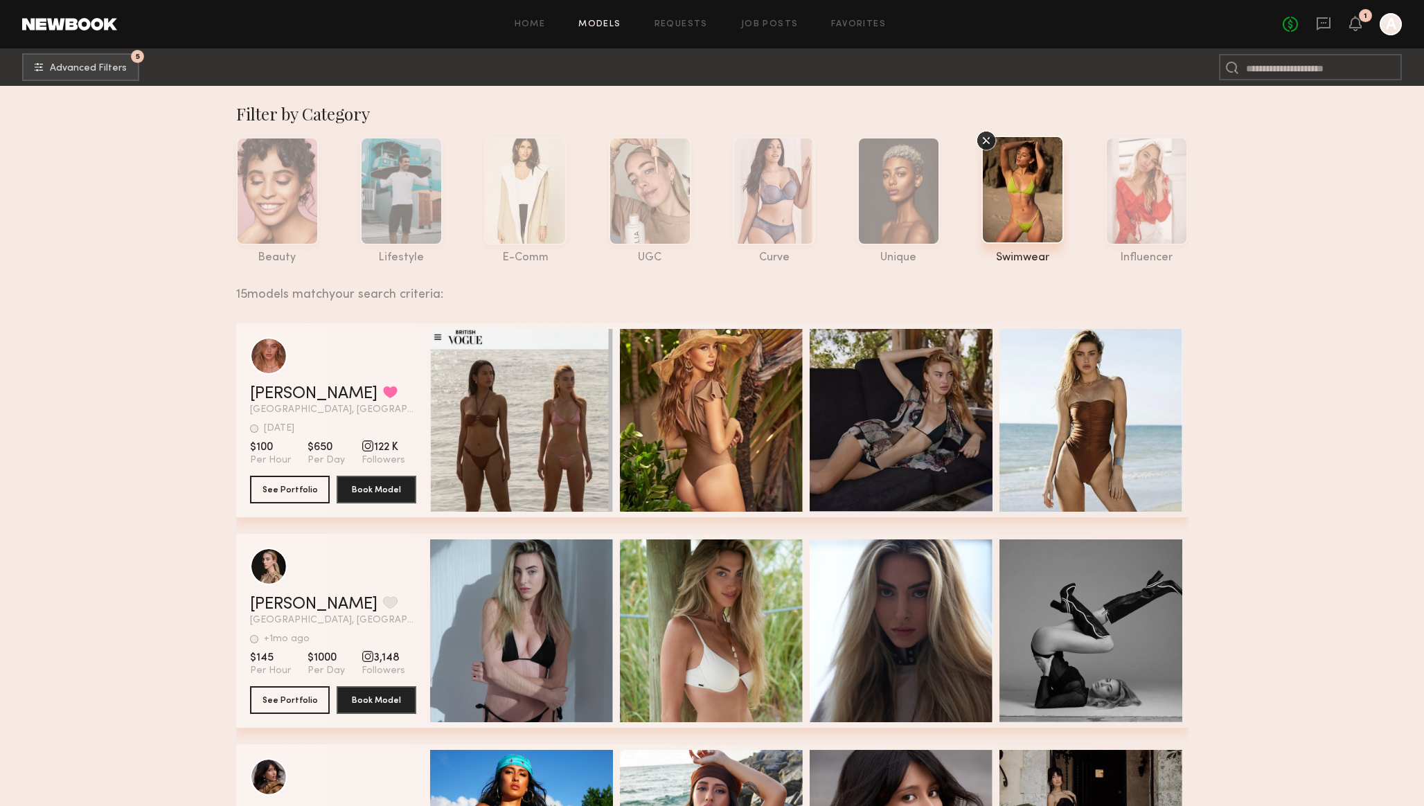
click at [592, 28] on div "Home Models Requests Job Posts Favorites Sign Out No fees up to $5,000 1 A" at bounding box center [759, 24] width 1285 height 22
click at [607, 17] on div "Home Models Requests Job Posts Favorites Sign Out No fees up to $5,000 1 A" at bounding box center [759, 24] width 1285 height 22
click at [603, 25] on link "Models" at bounding box center [599, 24] width 42 height 9
click at [66, 63] on span "Advanced Filters" at bounding box center [88, 68] width 77 height 10
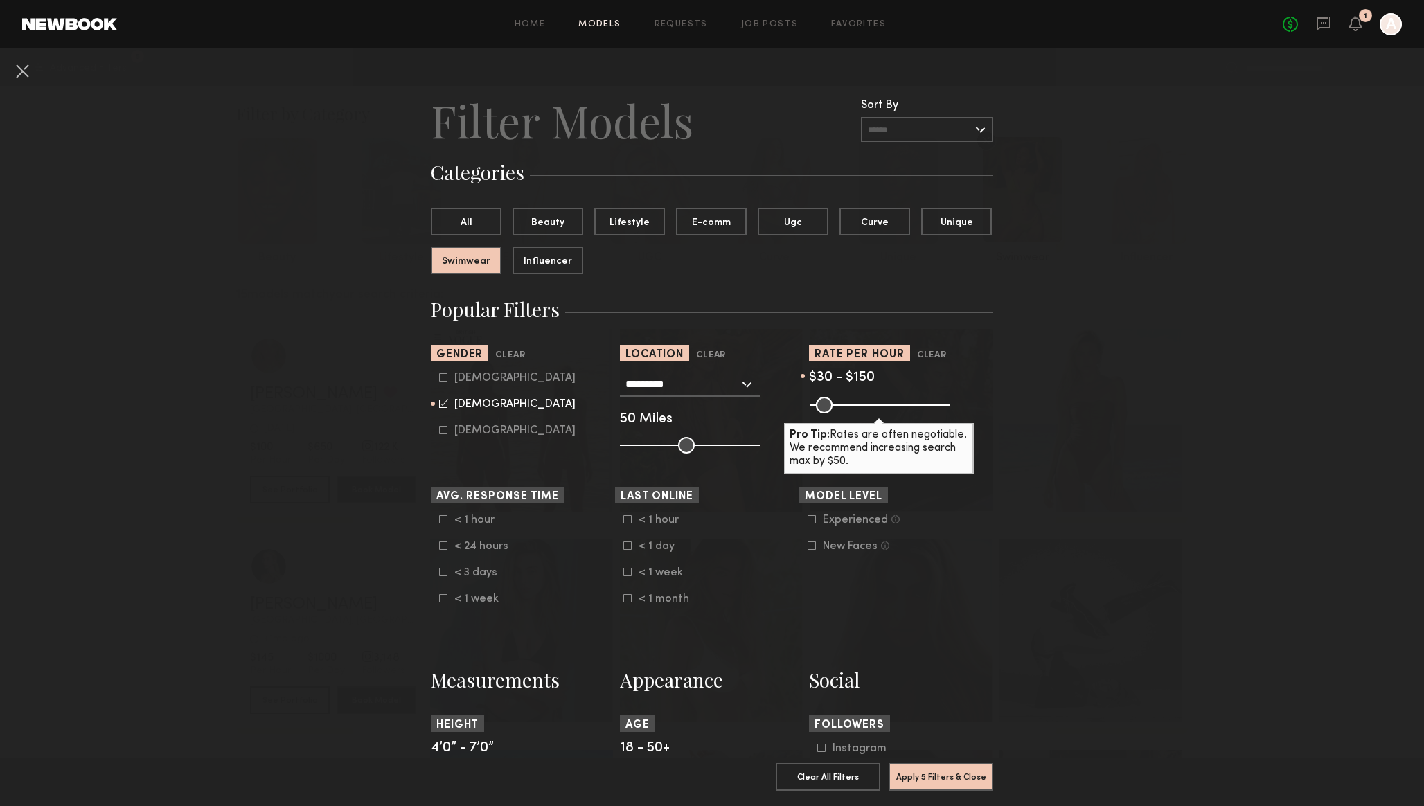
click at [692, 384] on input "*********" at bounding box center [683, 384] width 114 height 24
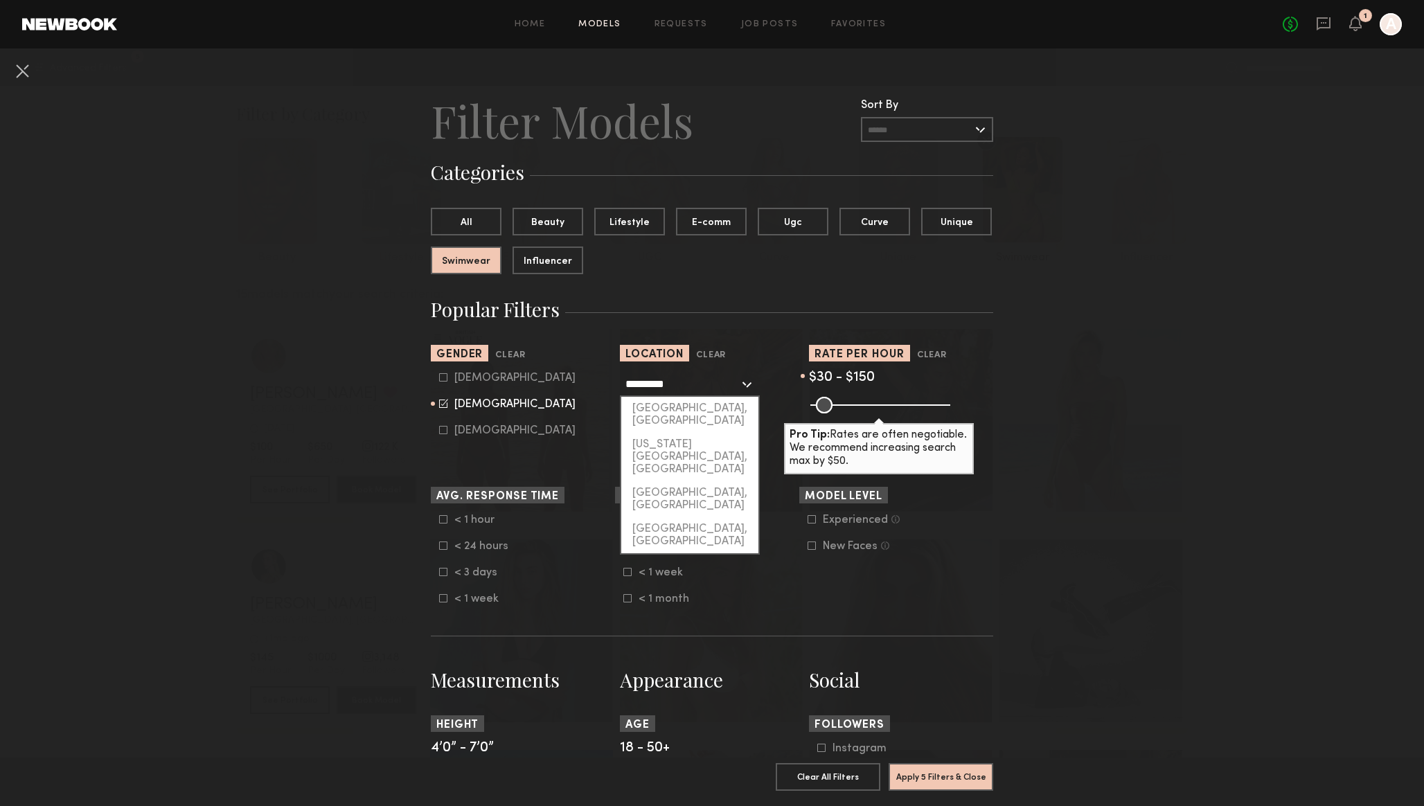
click at [692, 384] on input "*********" at bounding box center [683, 384] width 114 height 24
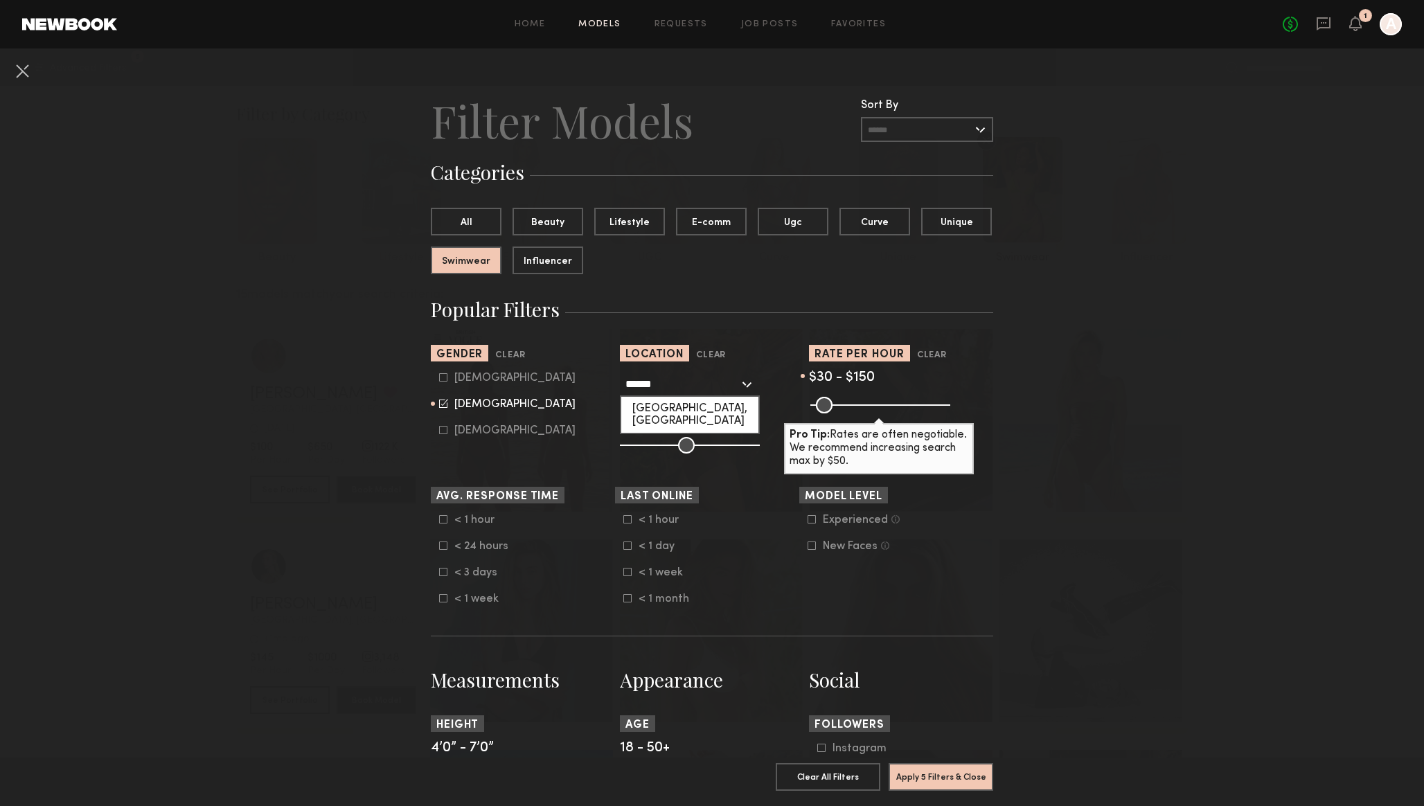
click at [679, 405] on div "Los Angeles, CA" at bounding box center [689, 415] width 137 height 36
type input "**********"
click at [941, 781] on button "Apply 5 Filters & Close" at bounding box center [941, 777] width 105 height 28
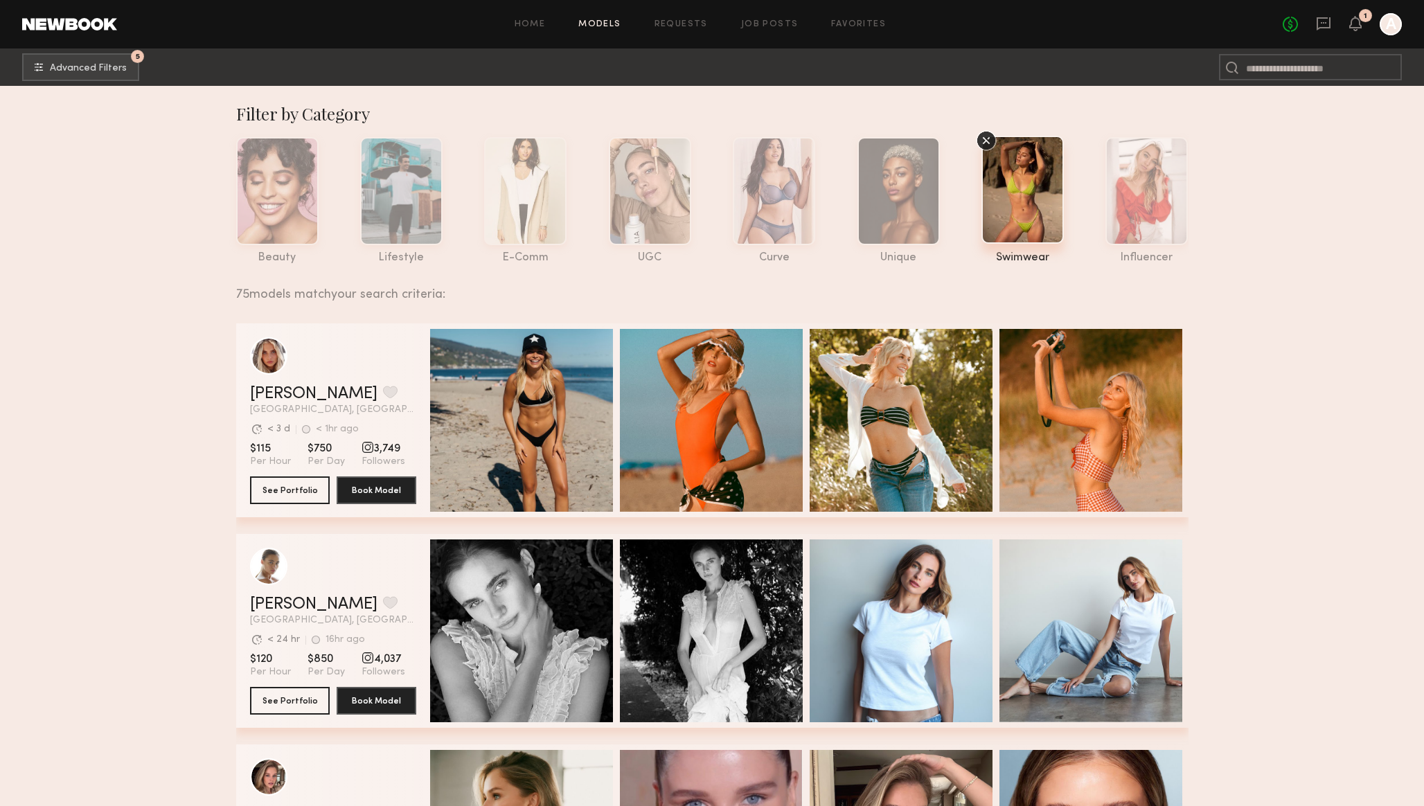
click at [989, 139] on icon at bounding box center [986, 140] width 21 height 21
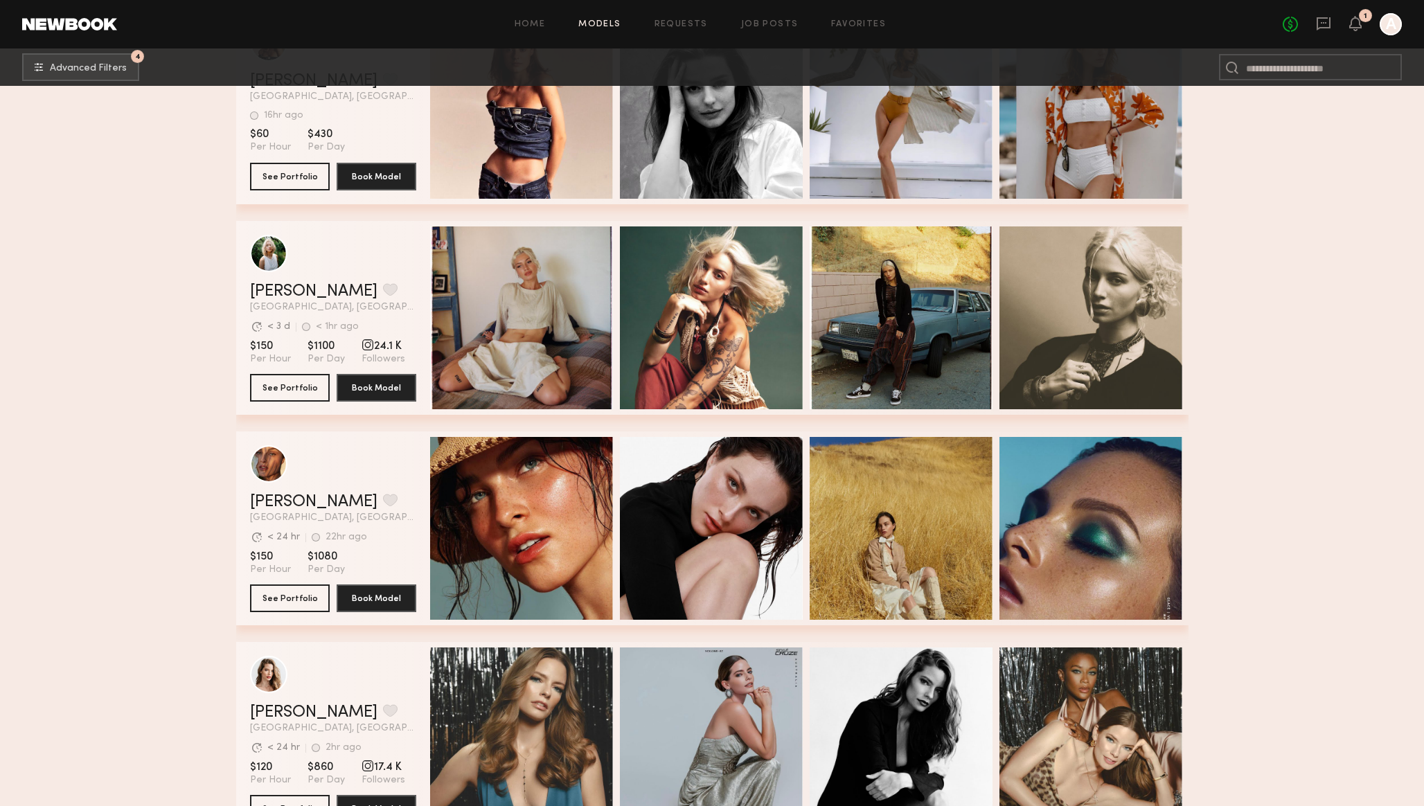
scroll to position [935, 0]
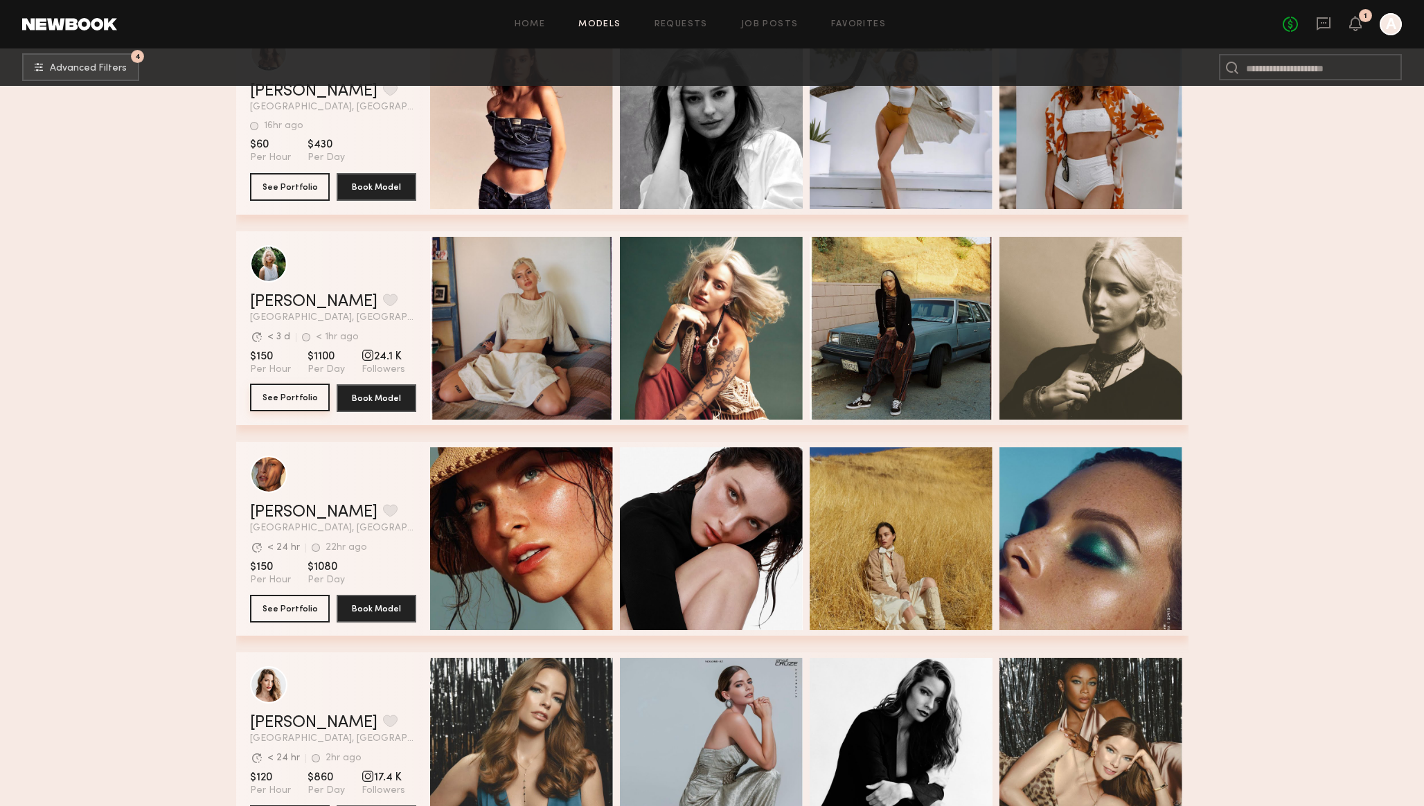
click at [291, 399] on button "See Portfolio" at bounding box center [290, 398] width 80 height 28
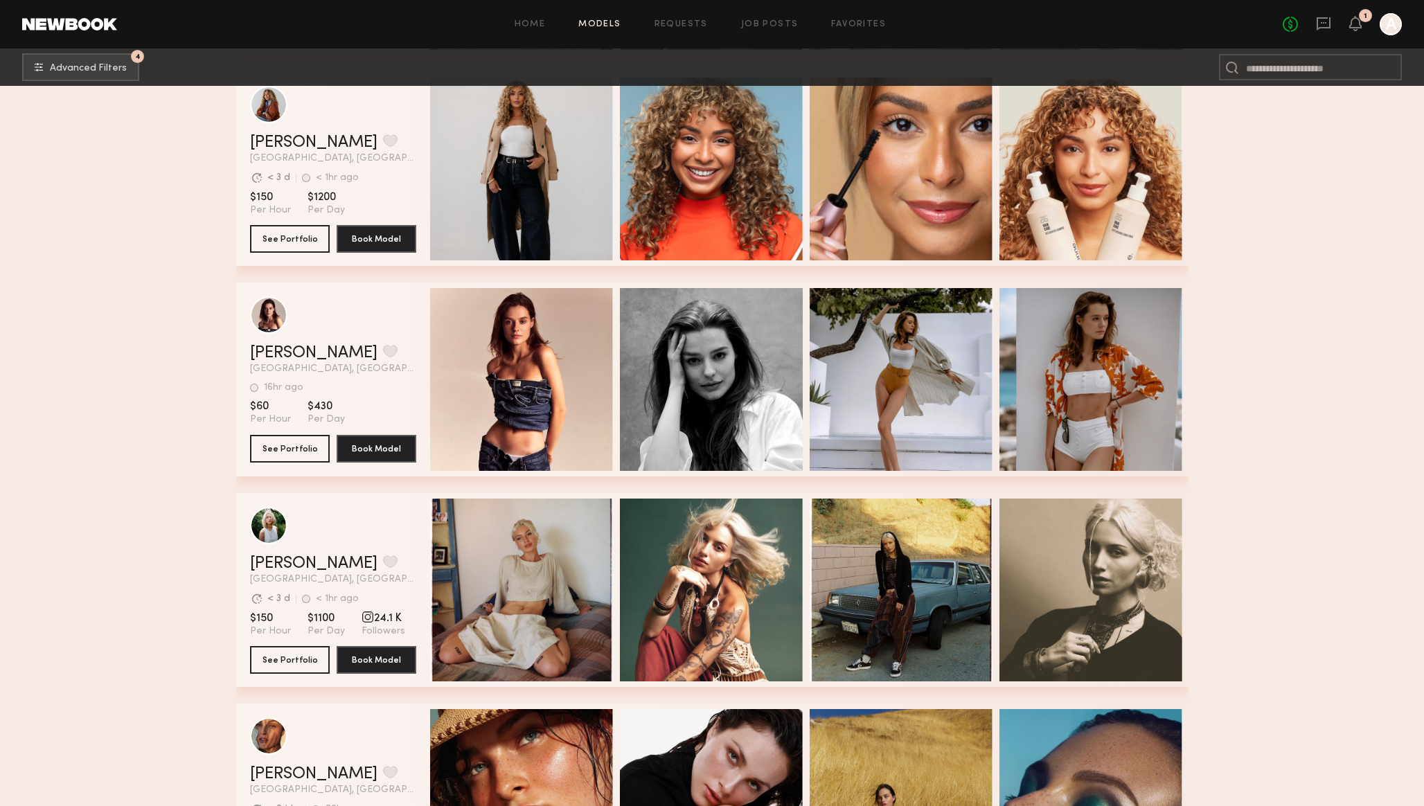
scroll to position [666, 0]
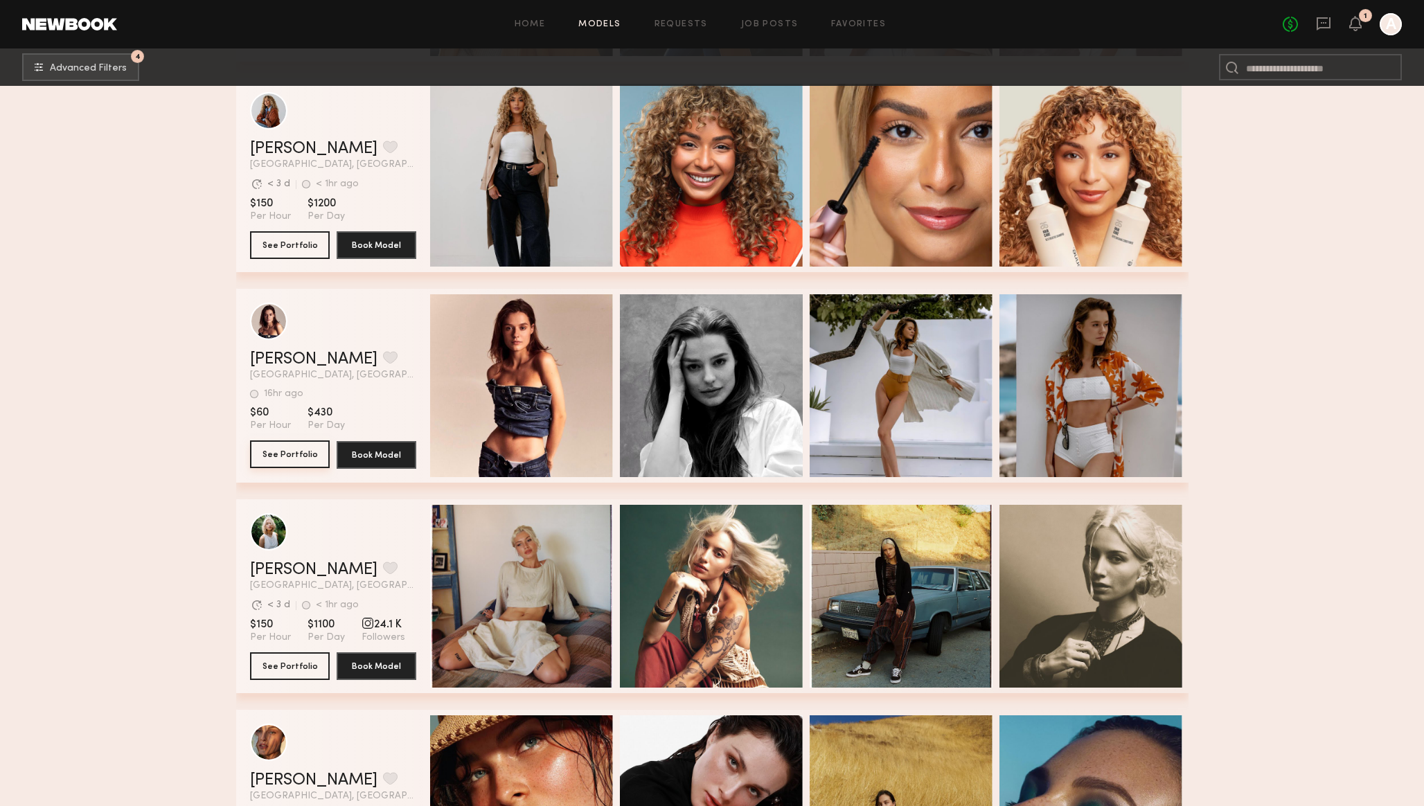
click at [286, 458] on button "See Portfolio" at bounding box center [290, 455] width 80 height 28
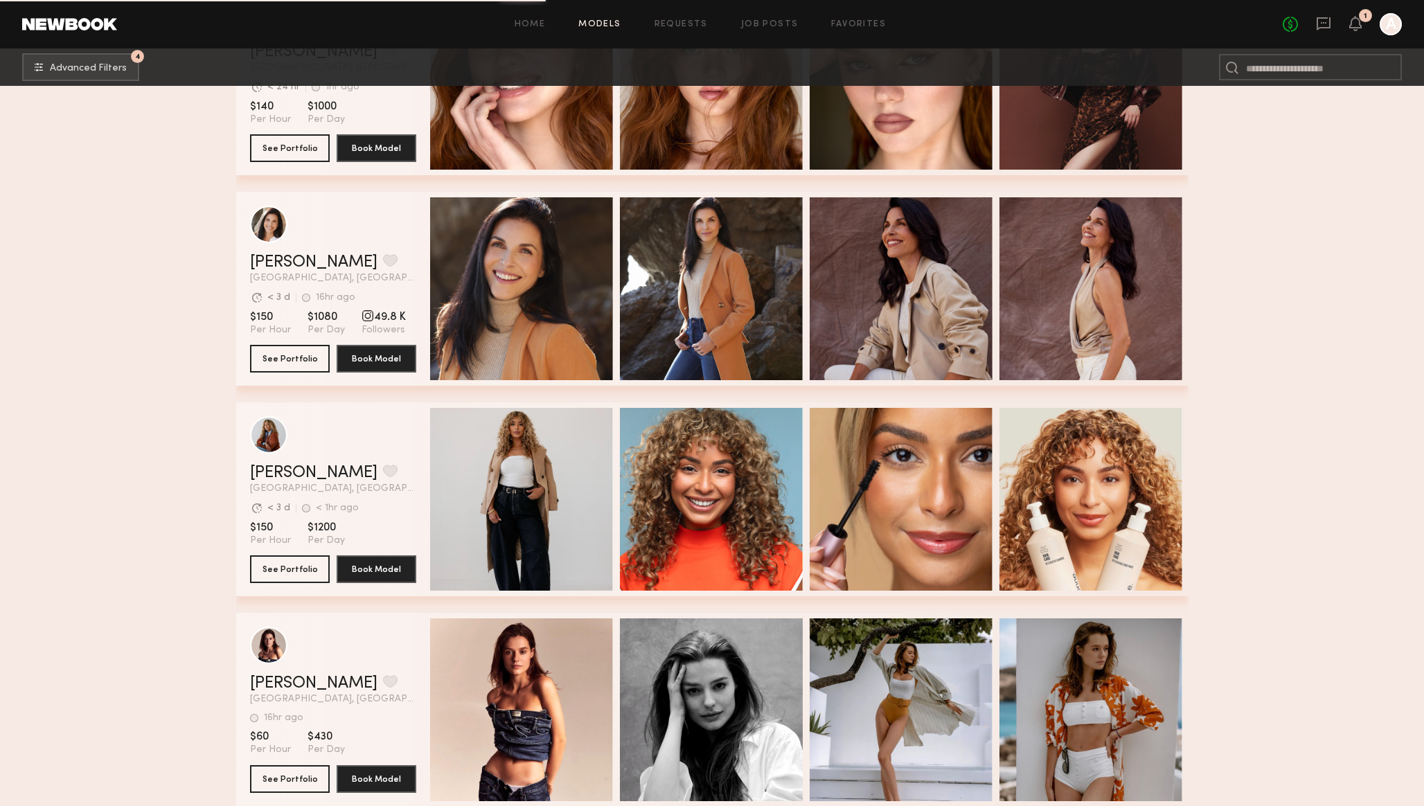
scroll to position [0, 0]
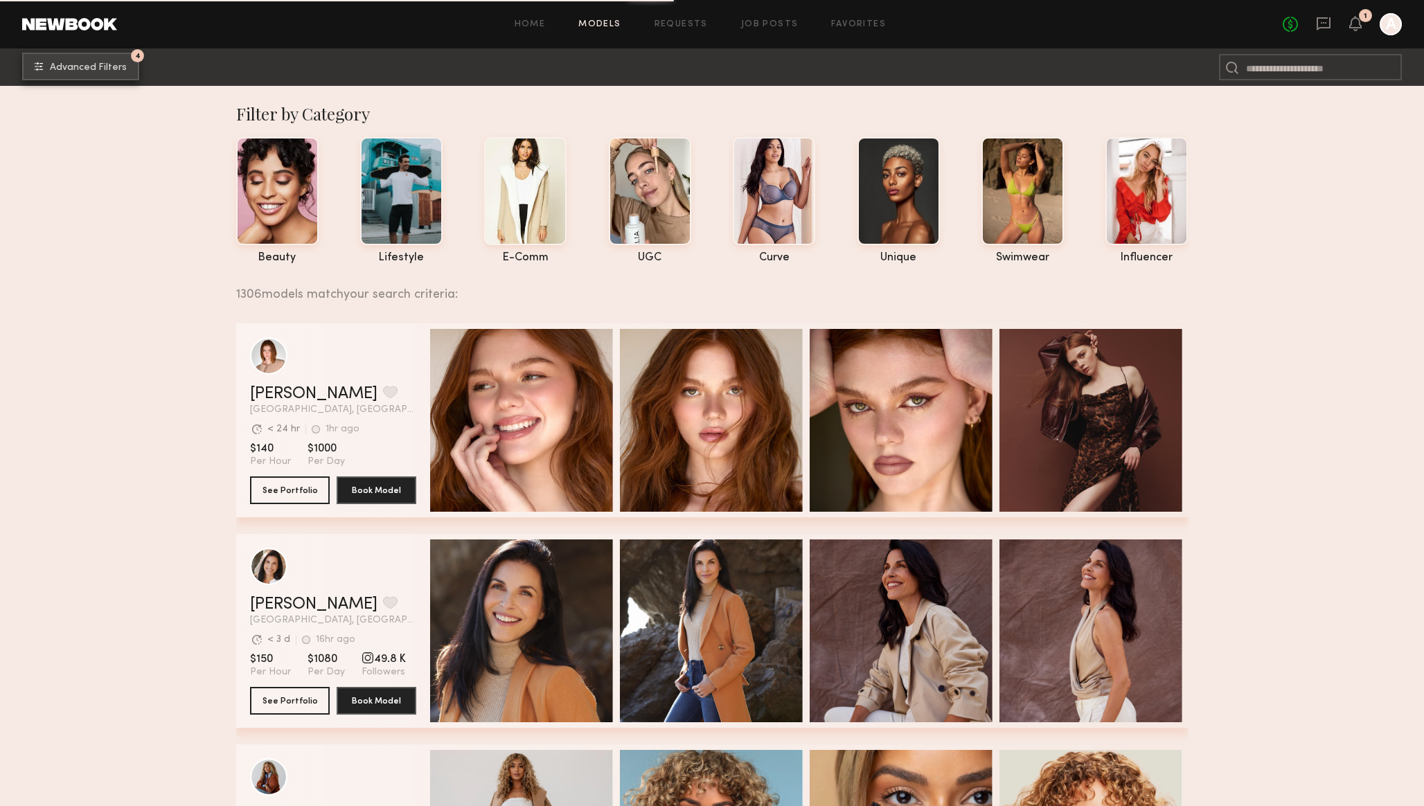
click at [106, 67] on span "Advanced Filters" at bounding box center [88, 68] width 77 height 10
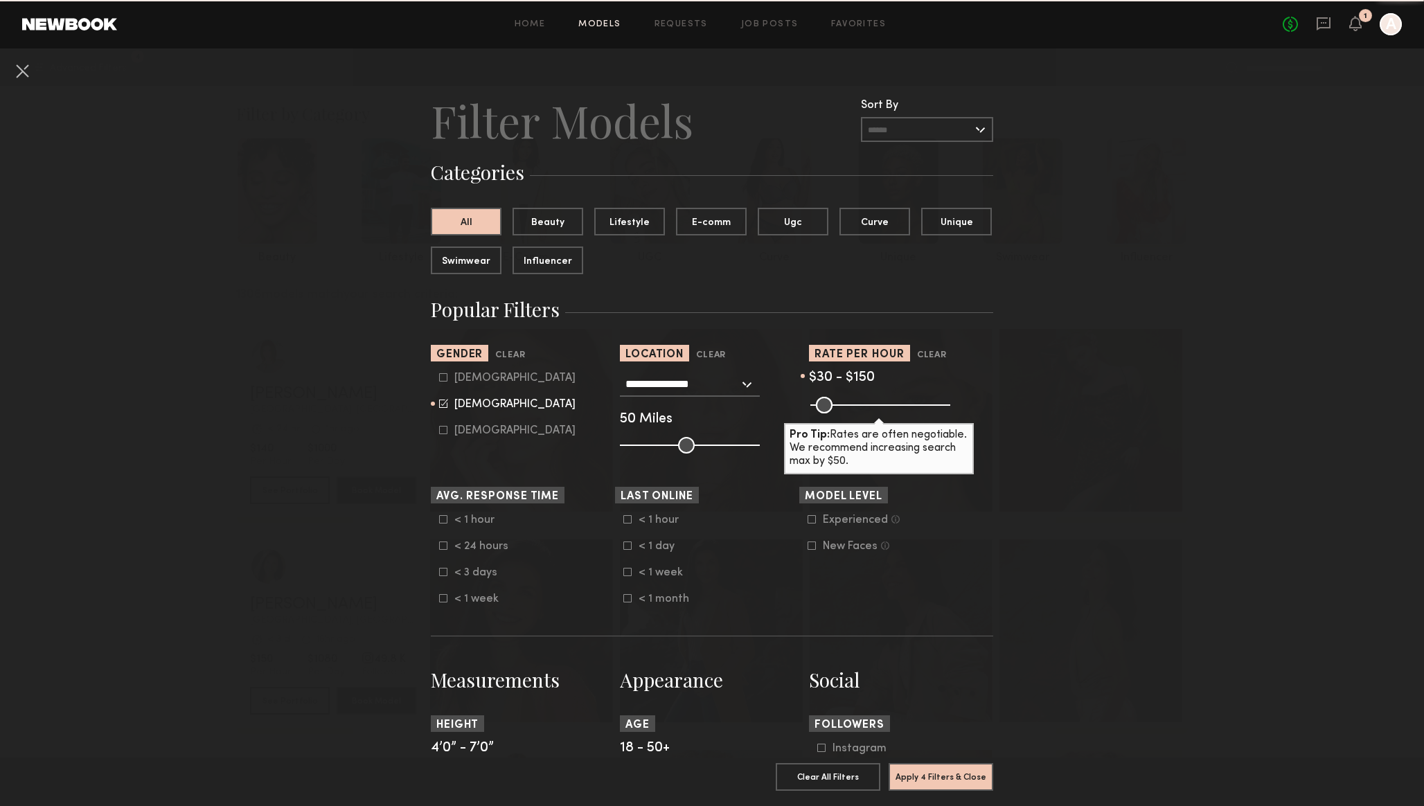
click at [889, 130] on input "text" at bounding box center [927, 129] width 132 height 25
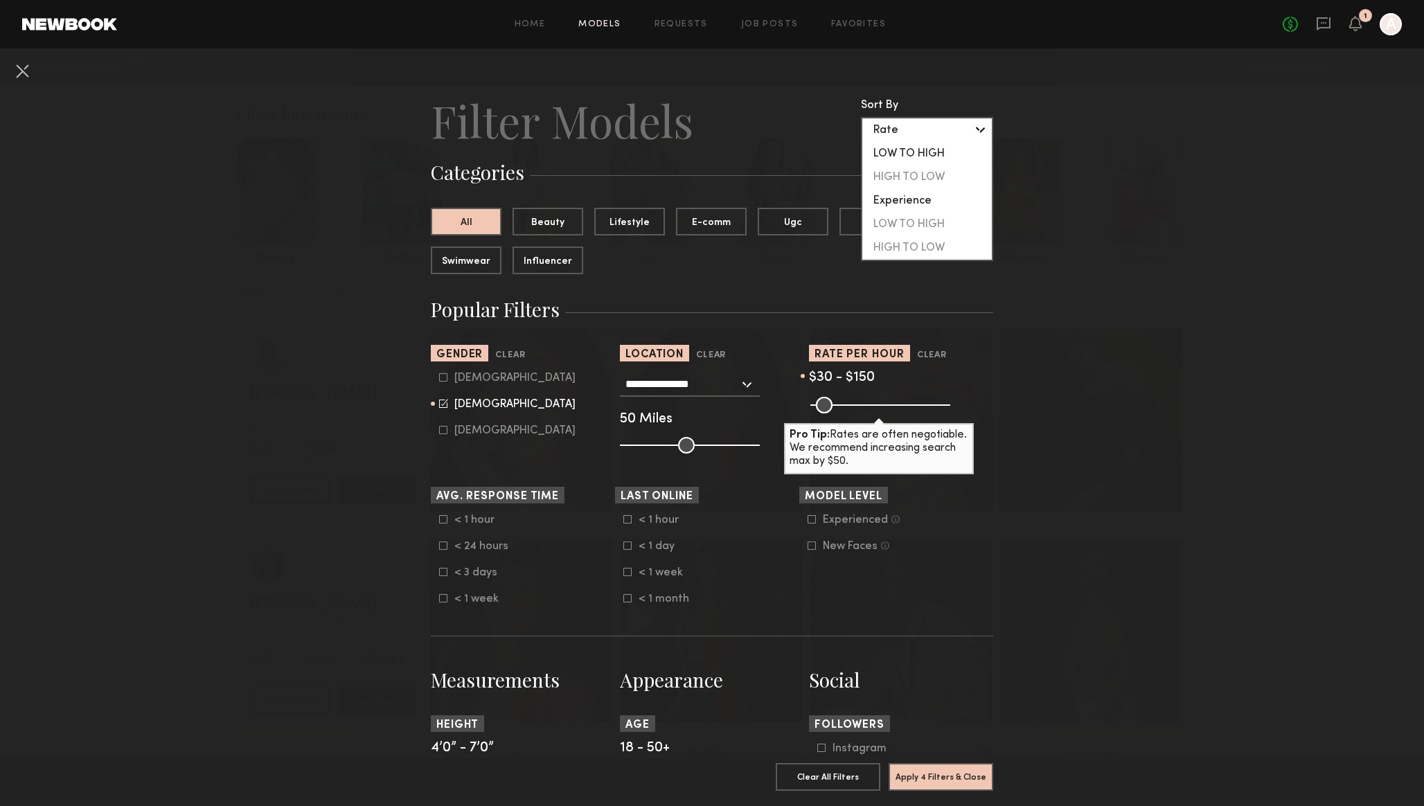
click at [894, 154] on div "LOW TO HIGH" at bounding box center [927, 154] width 130 height 24
type input "**********"
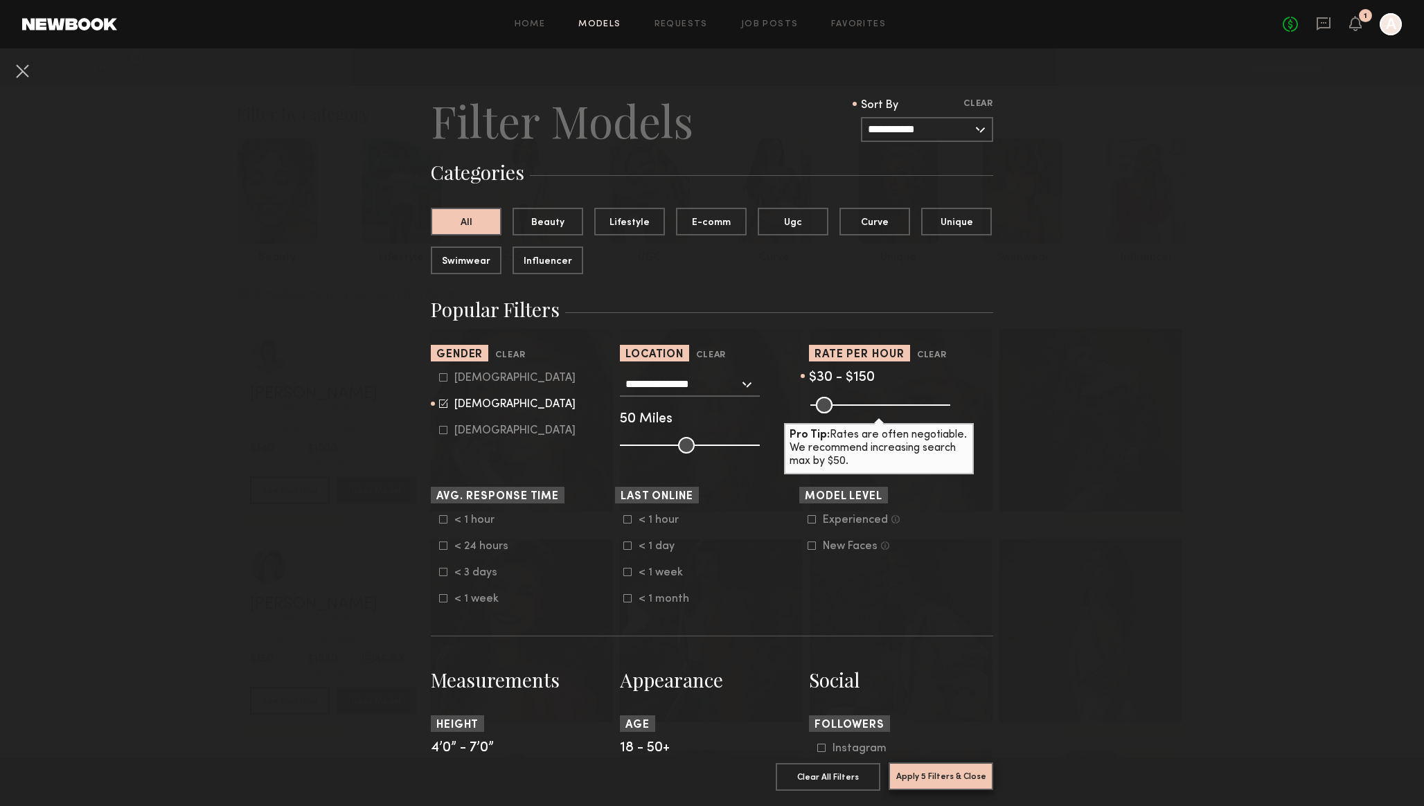
click at [936, 772] on button "Apply 5 Filters & Close" at bounding box center [941, 777] width 105 height 28
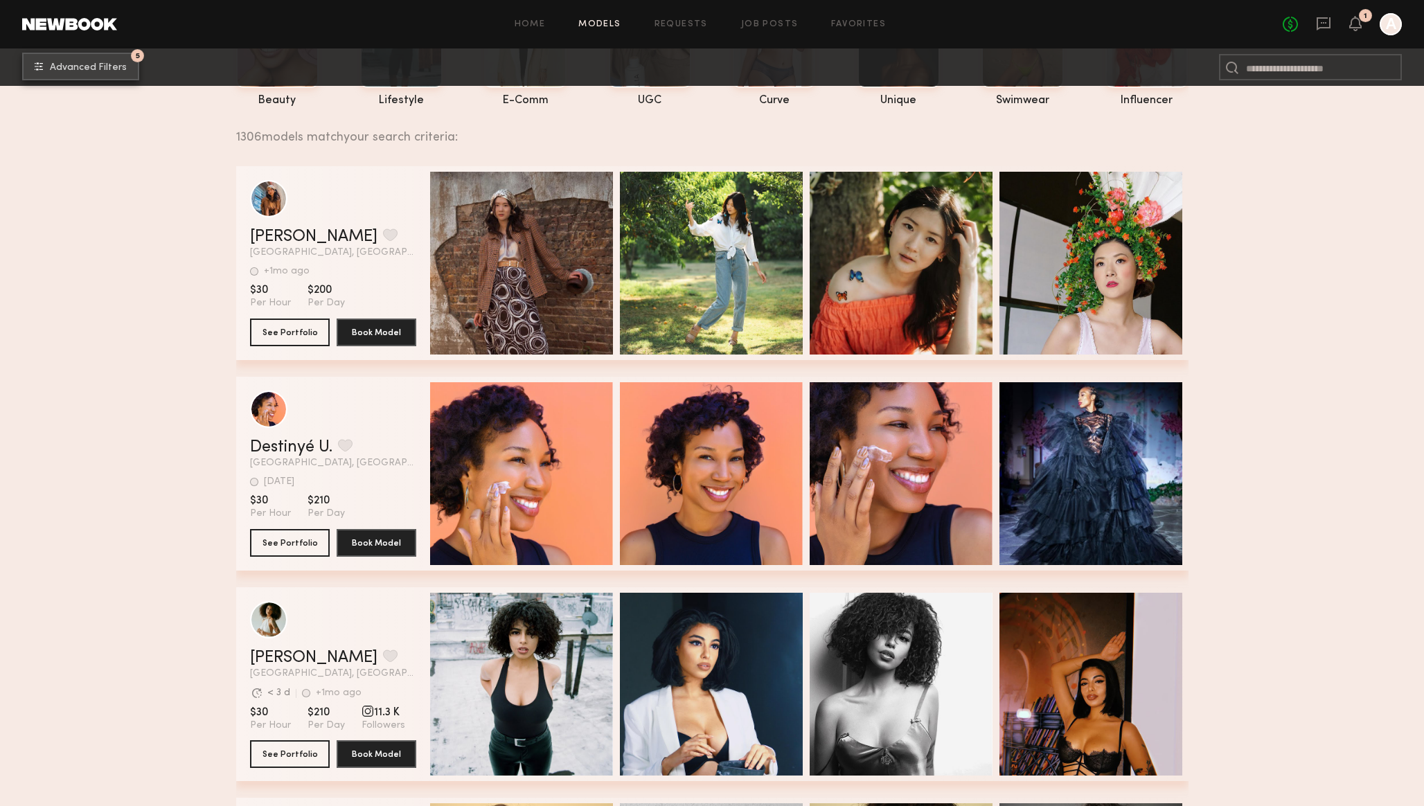
scroll to position [434, 0]
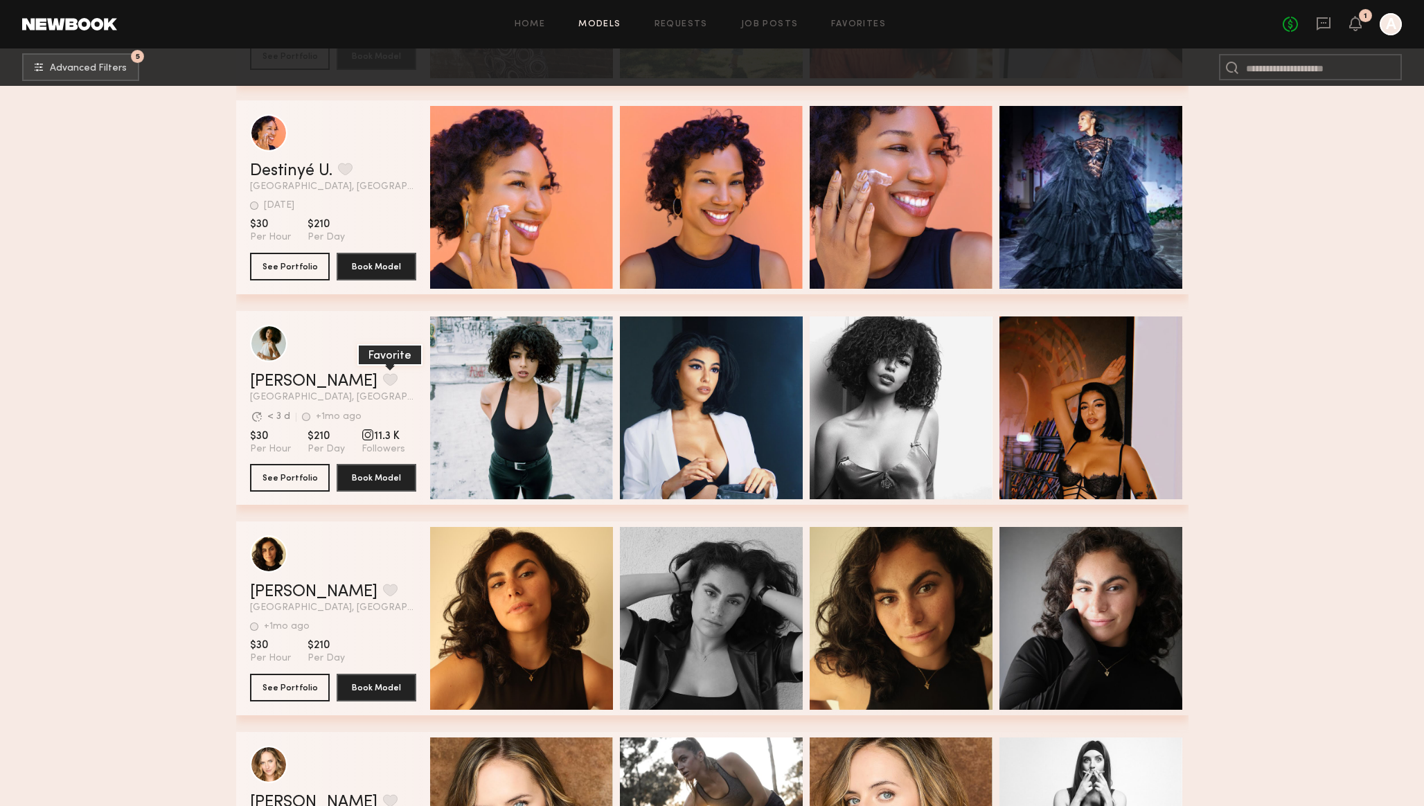
click at [383, 379] on button "grid" at bounding box center [390, 379] width 15 height 12
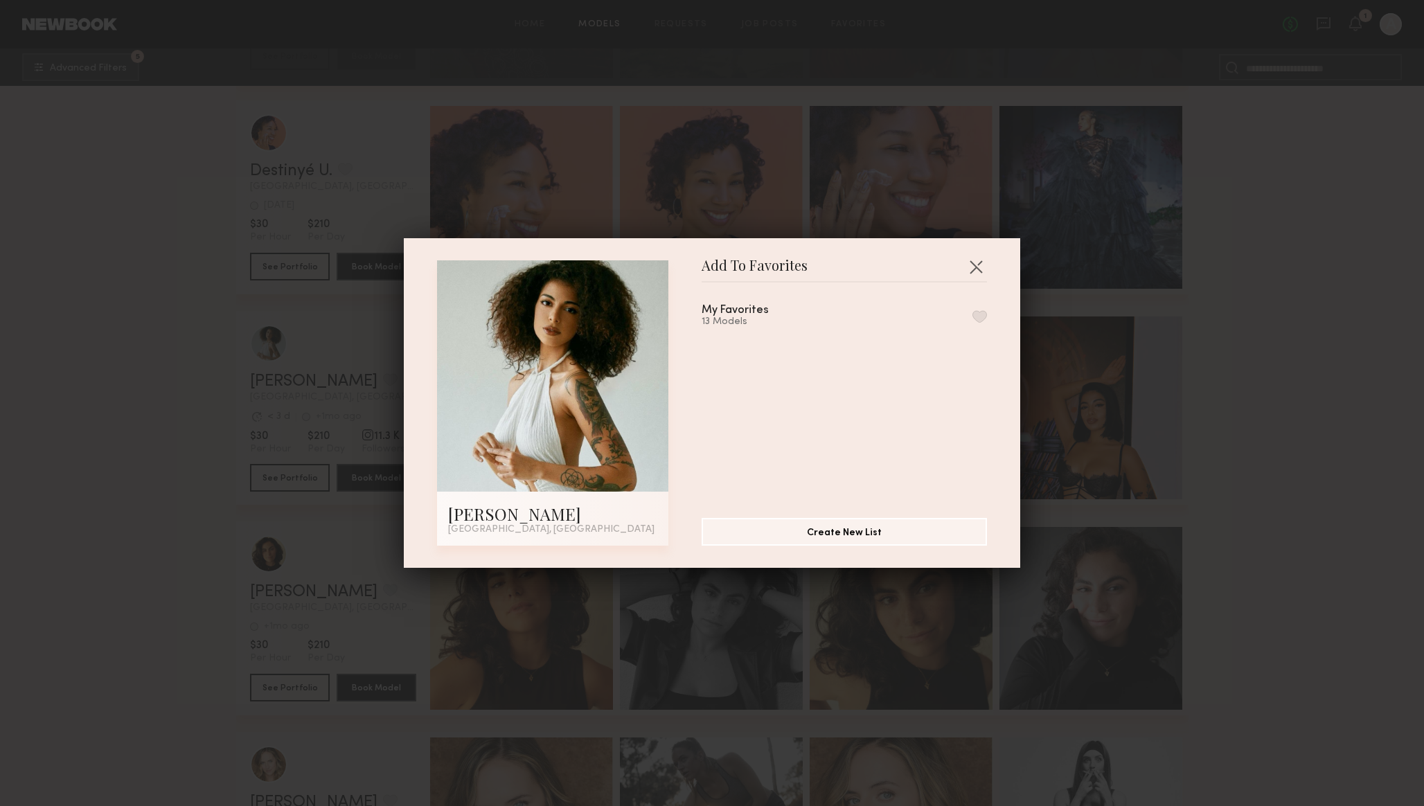
click at [988, 314] on div "My Favorites 13 Models" at bounding box center [851, 395] width 299 height 202
click at [977, 314] on button "button" at bounding box center [980, 316] width 15 height 12
click at [976, 264] on button "button" at bounding box center [976, 267] width 22 height 22
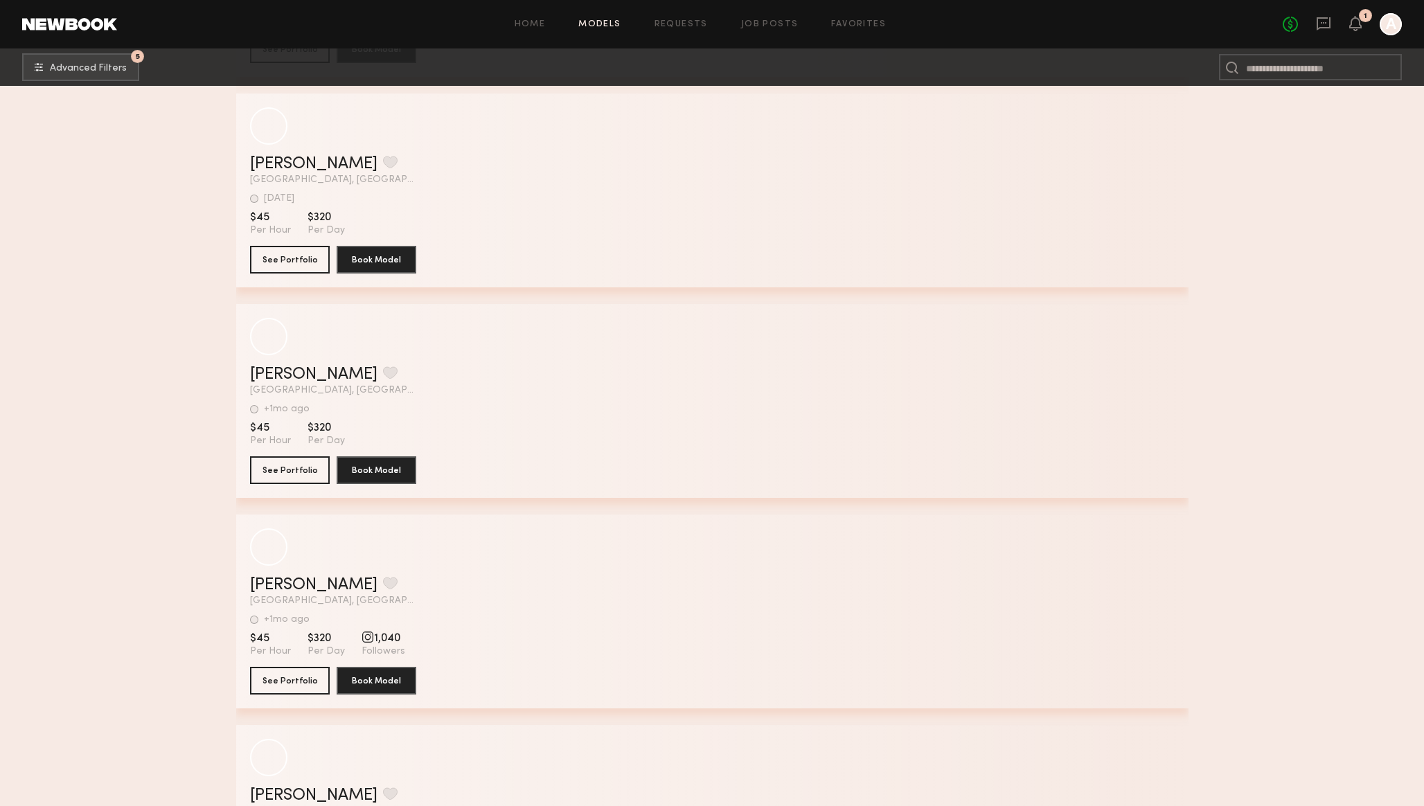
scroll to position [8863, 0]
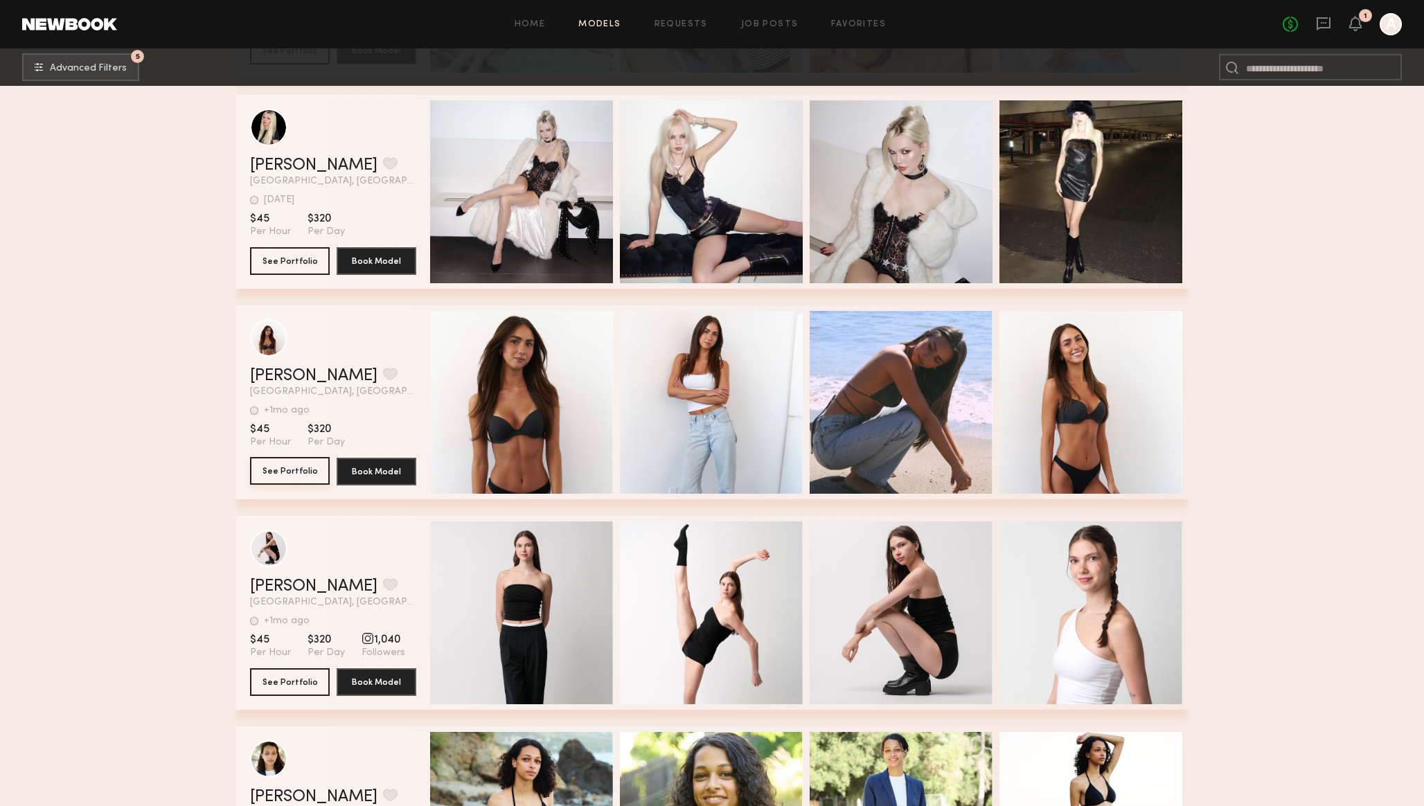
click at [292, 470] on button "See Portfolio" at bounding box center [290, 471] width 80 height 28
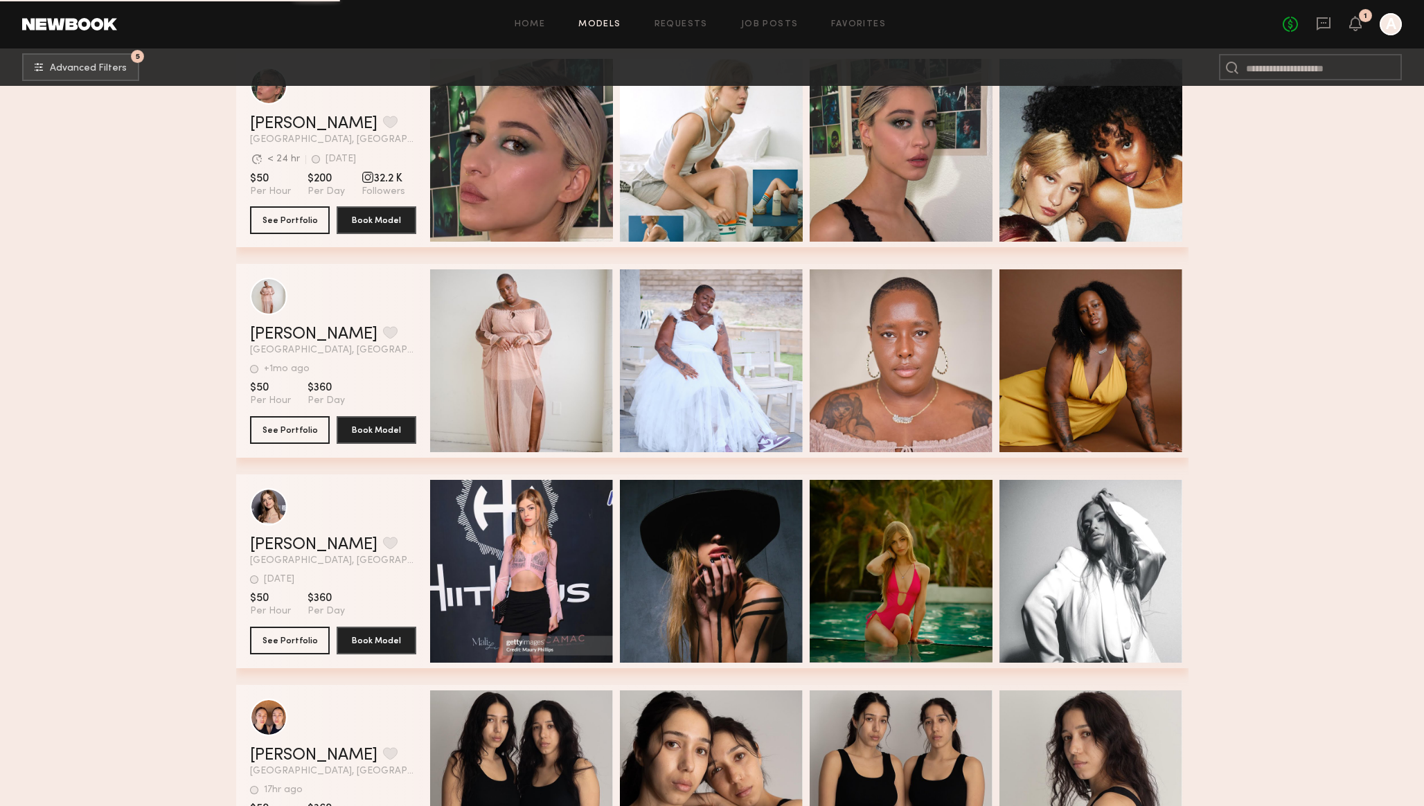
scroll to position [14717, 0]
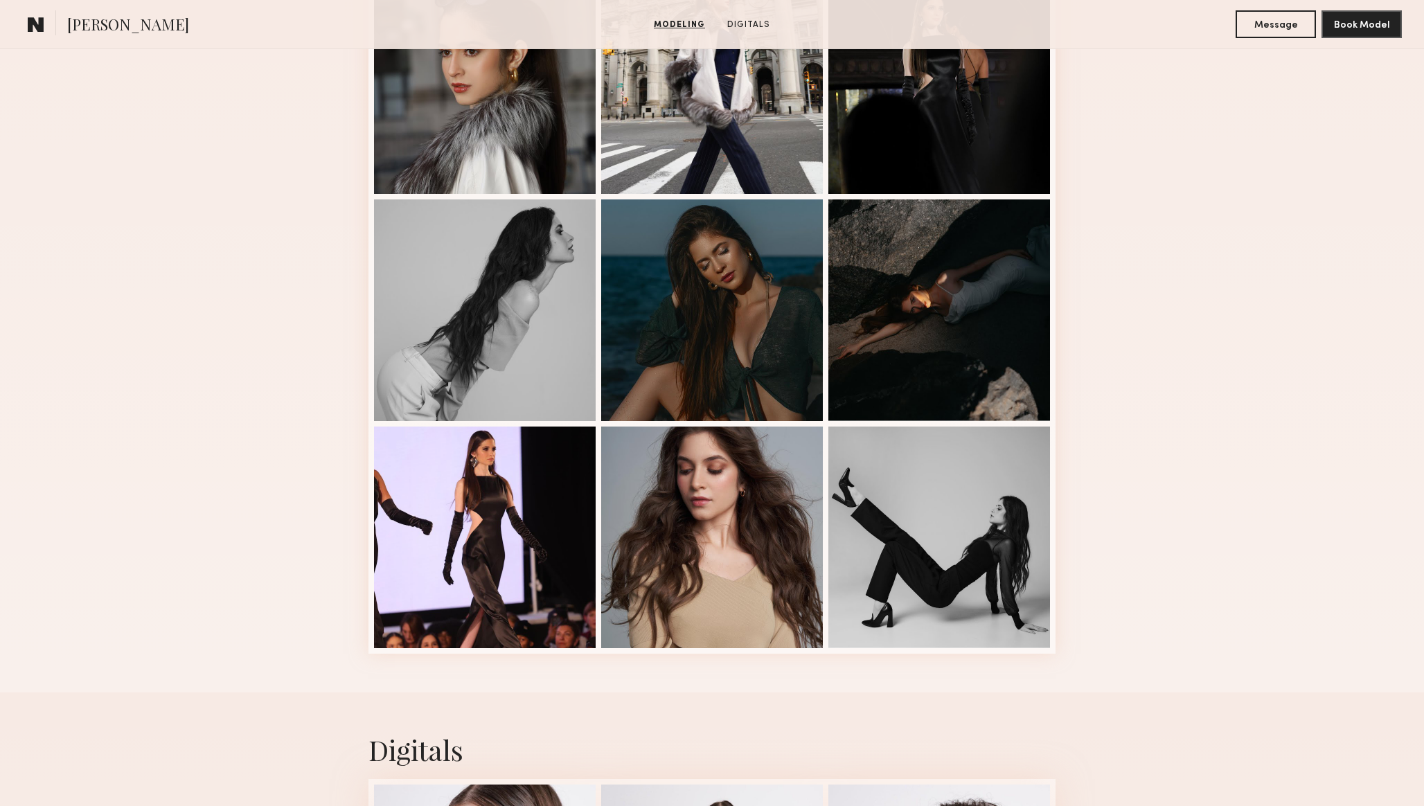
scroll to position [666, 0]
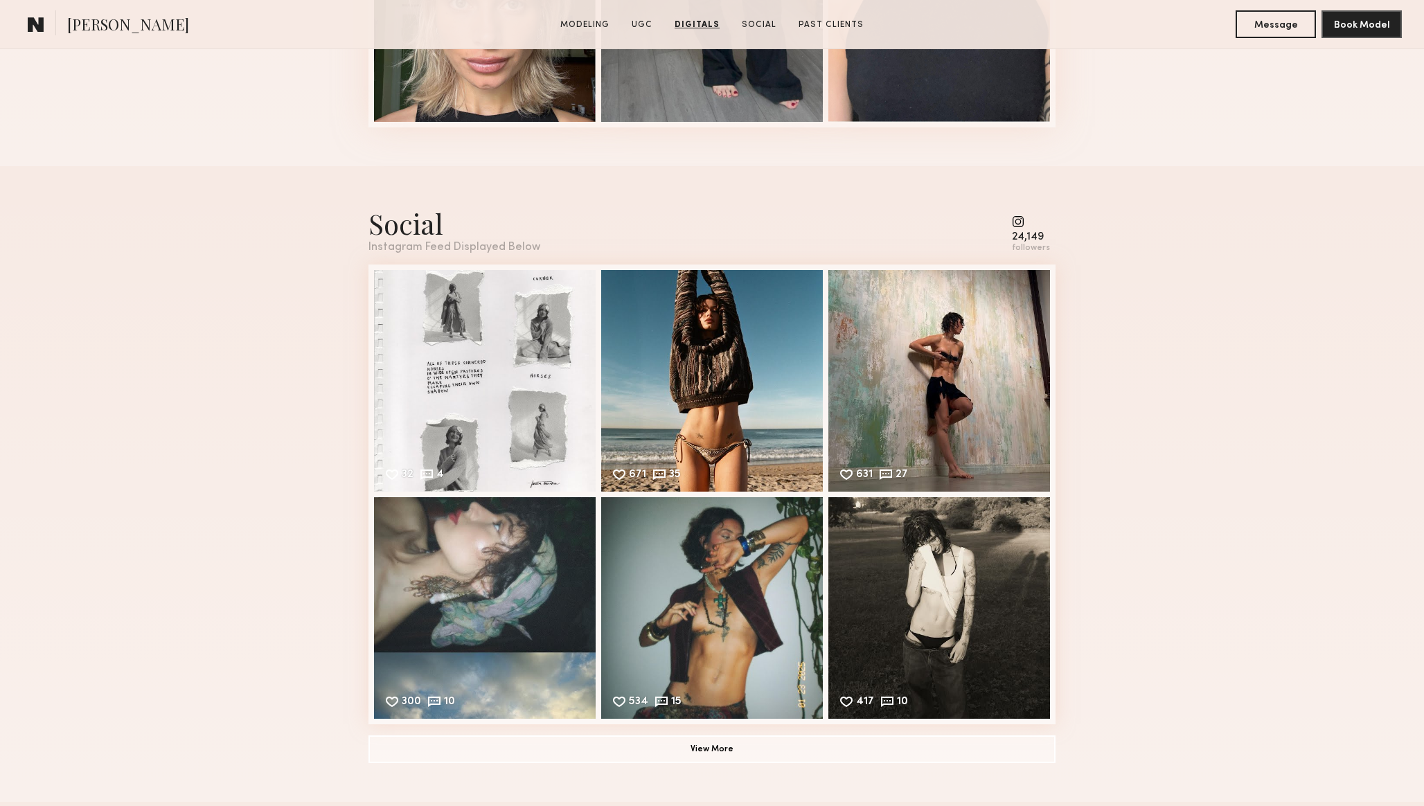
scroll to position [2215, 0]
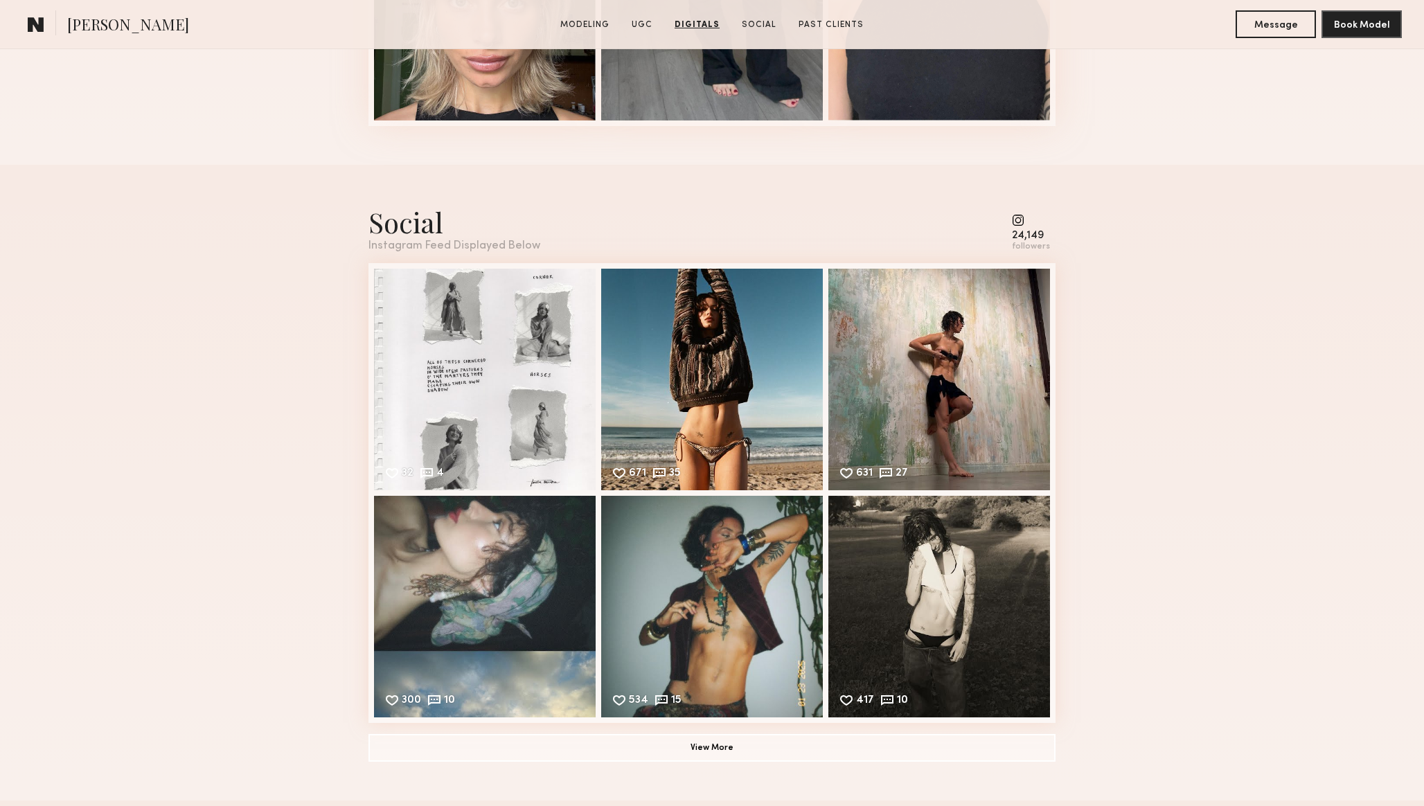
click at [1020, 215] on common-icon at bounding box center [1031, 220] width 38 height 12
click at [1025, 227] on div "24,149 followers" at bounding box center [1031, 233] width 38 height 38
click at [1022, 236] on div "24,149" at bounding box center [1031, 236] width 38 height 10
click at [811, 747] on button "View More" at bounding box center [712, 748] width 687 height 28
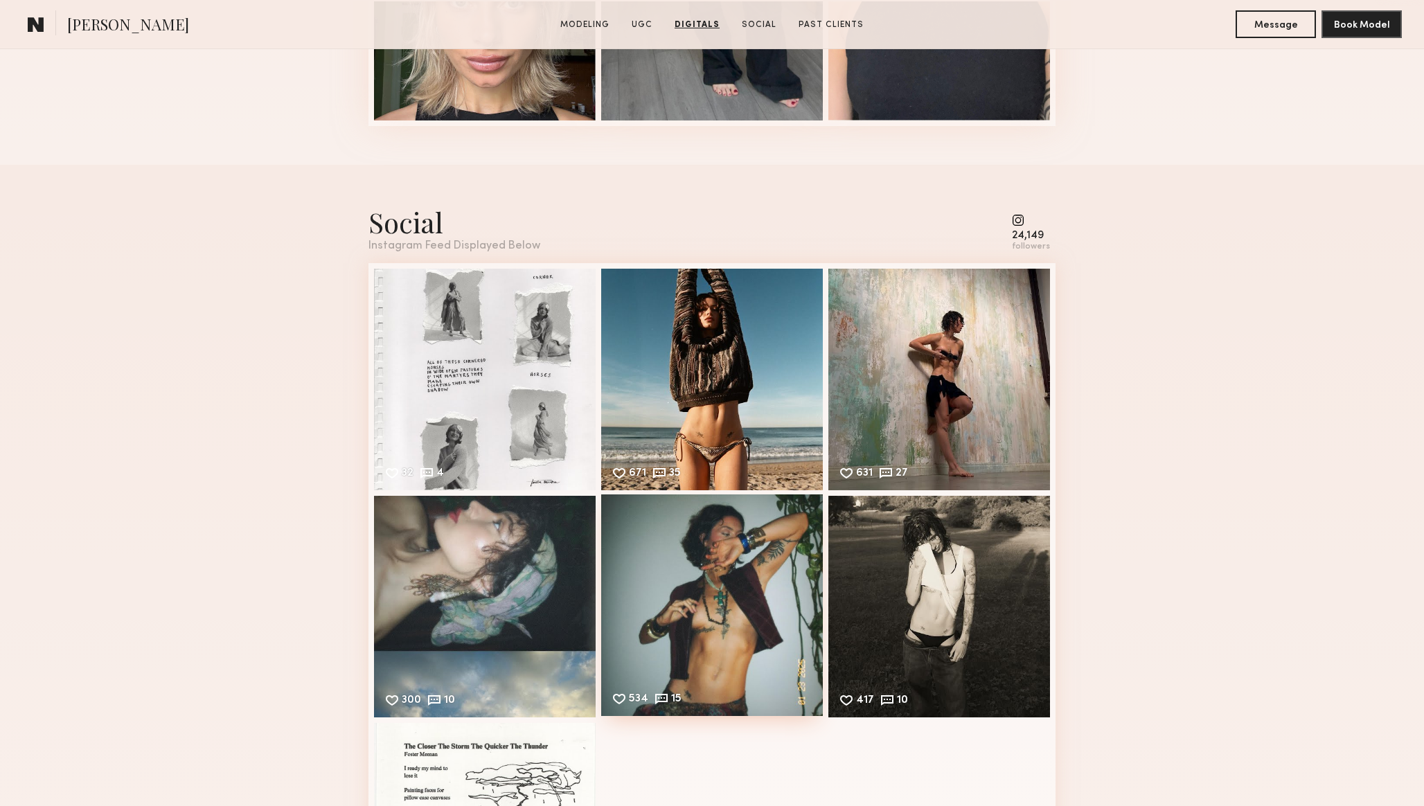
click at [683, 605] on div "534 15 Likes & comments displayed to show model’s engagement" at bounding box center [712, 606] width 222 height 222
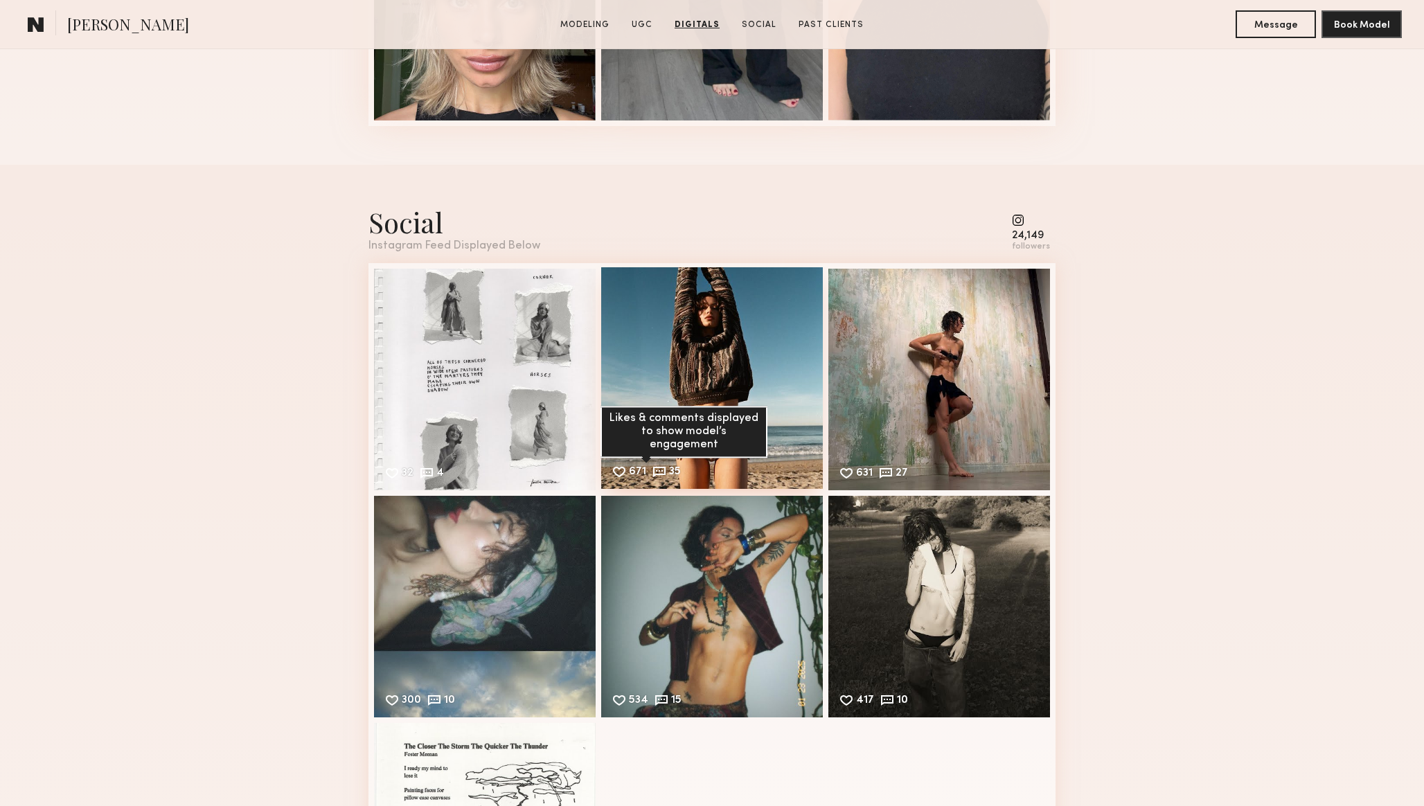
click at [669, 469] on div "35" at bounding box center [675, 473] width 12 height 12
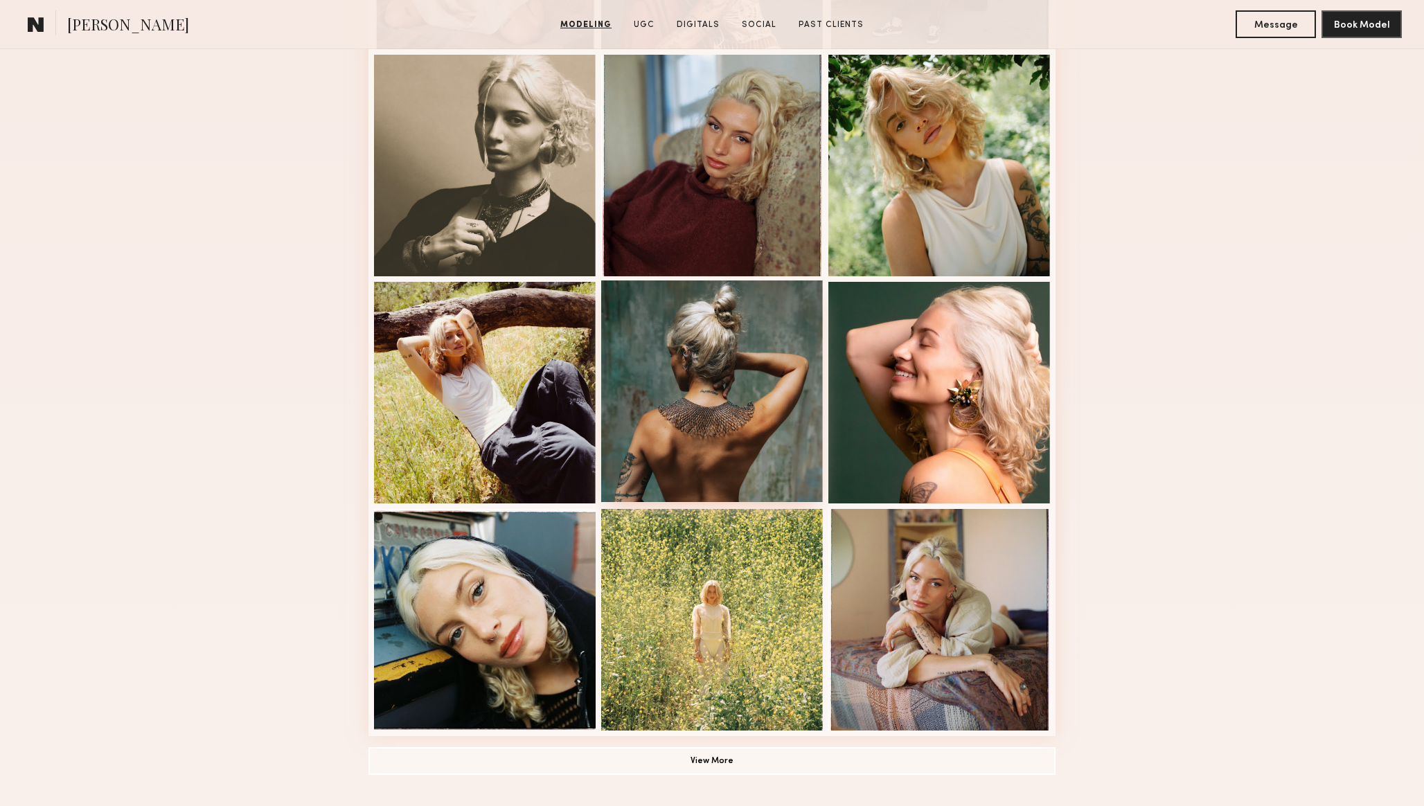
scroll to position [0, 0]
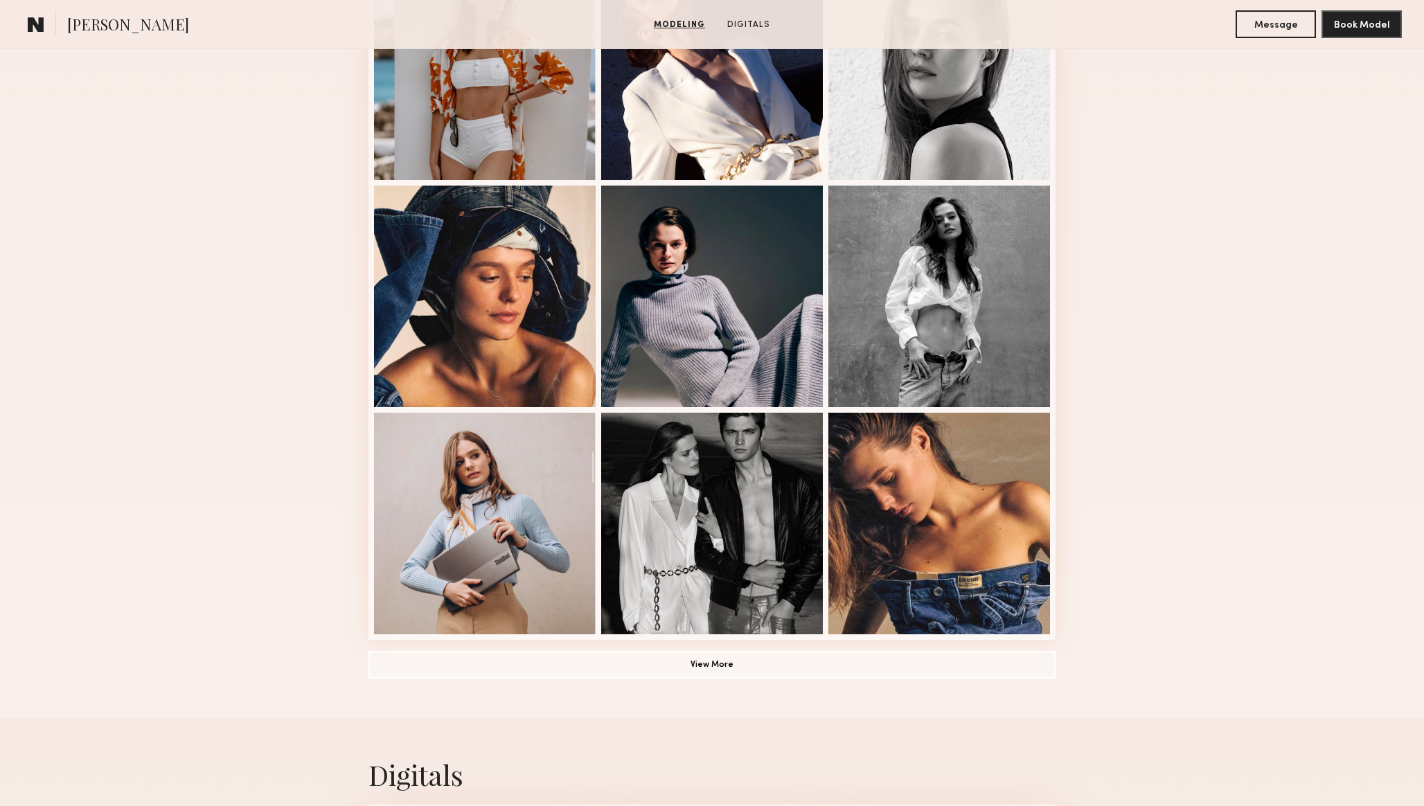
scroll to position [716, 0]
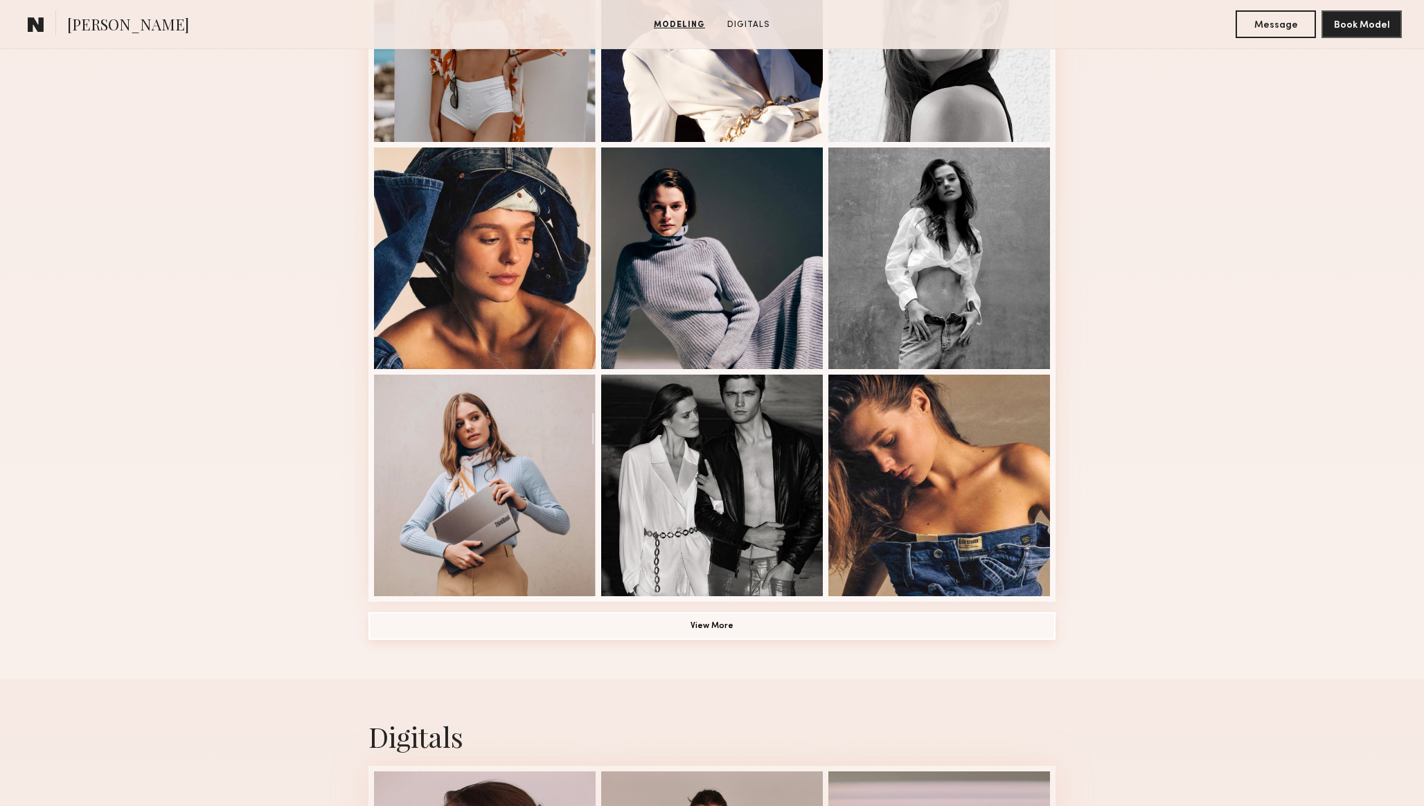
click at [617, 623] on button "View More" at bounding box center [712, 626] width 687 height 28
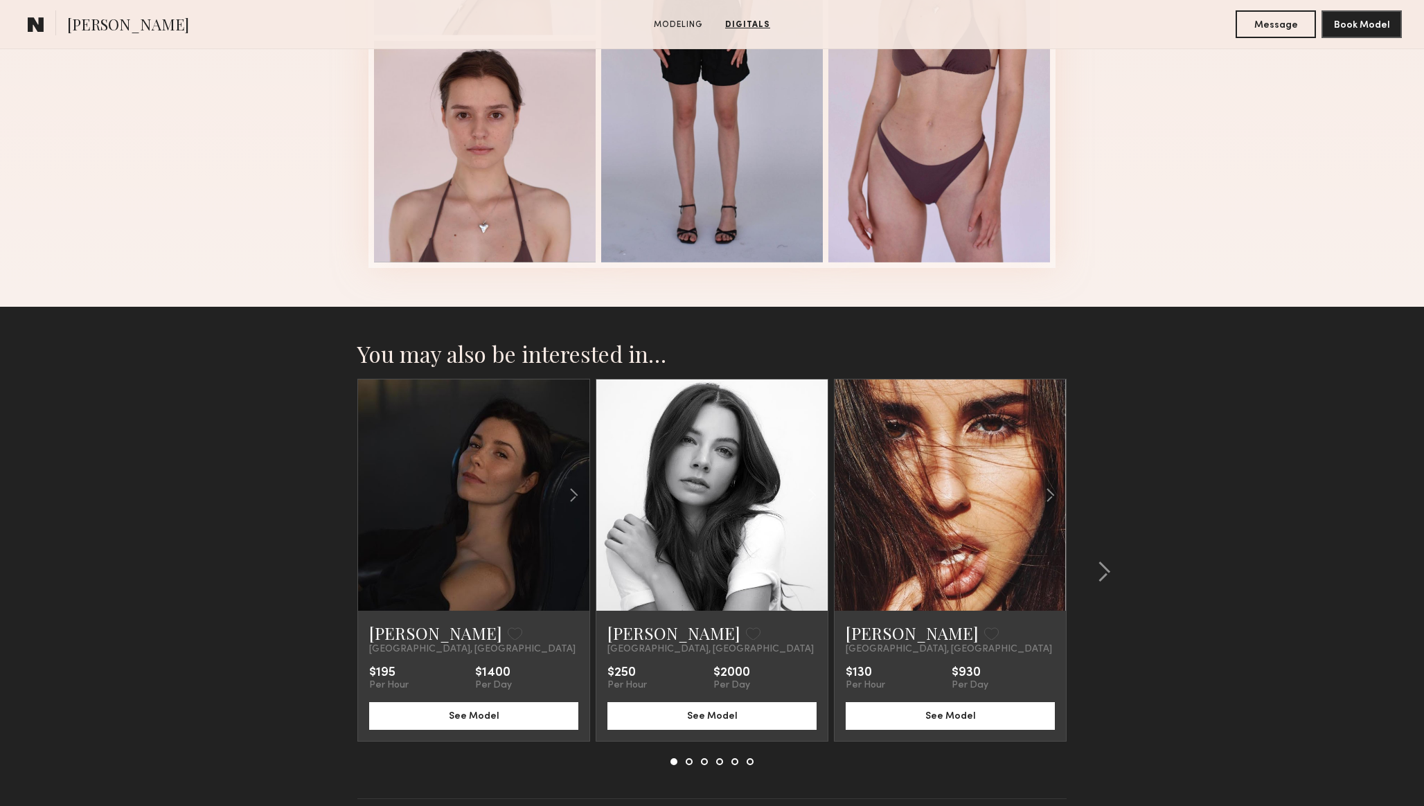
scroll to position [2605, 0]
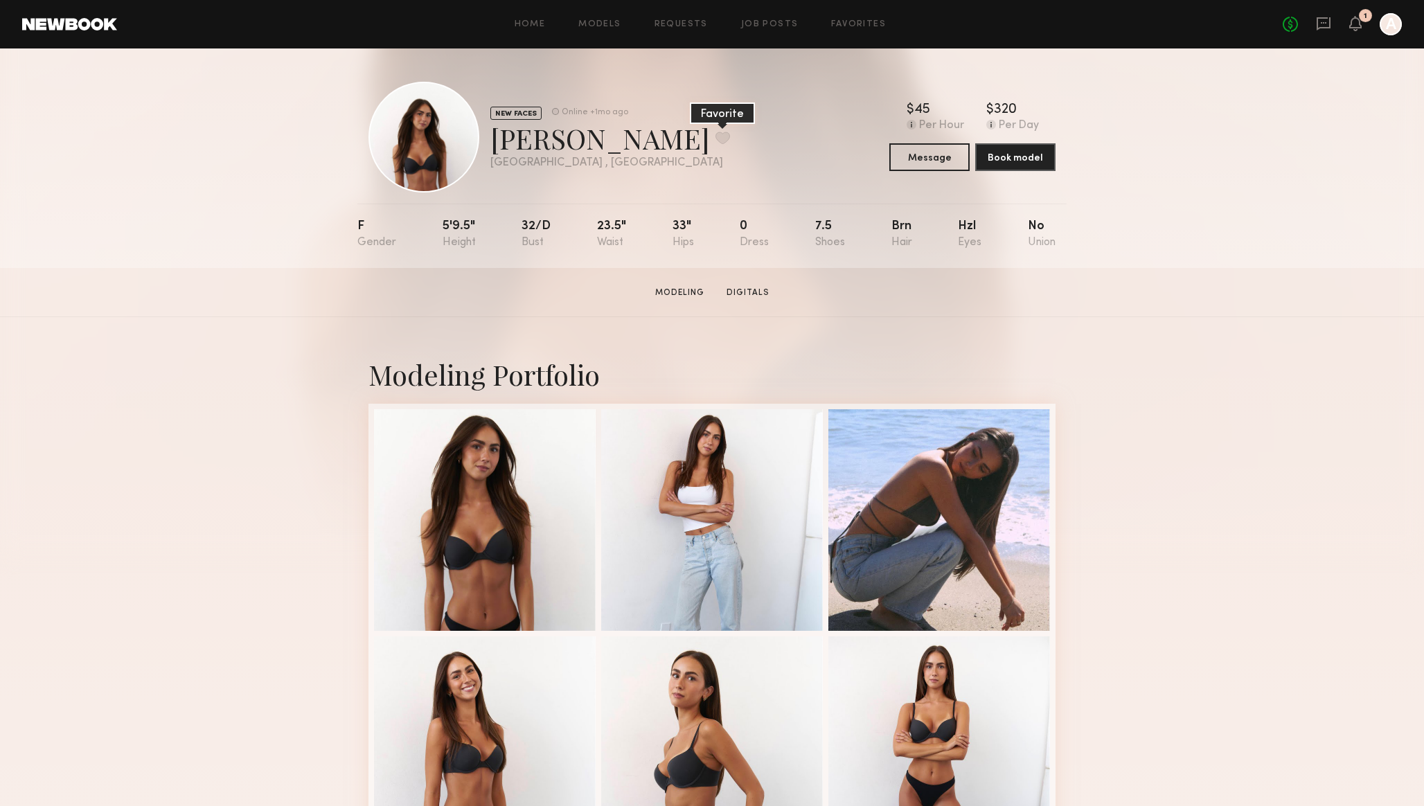
click at [716, 136] on button at bounding box center [723, 138] width 15 height 12
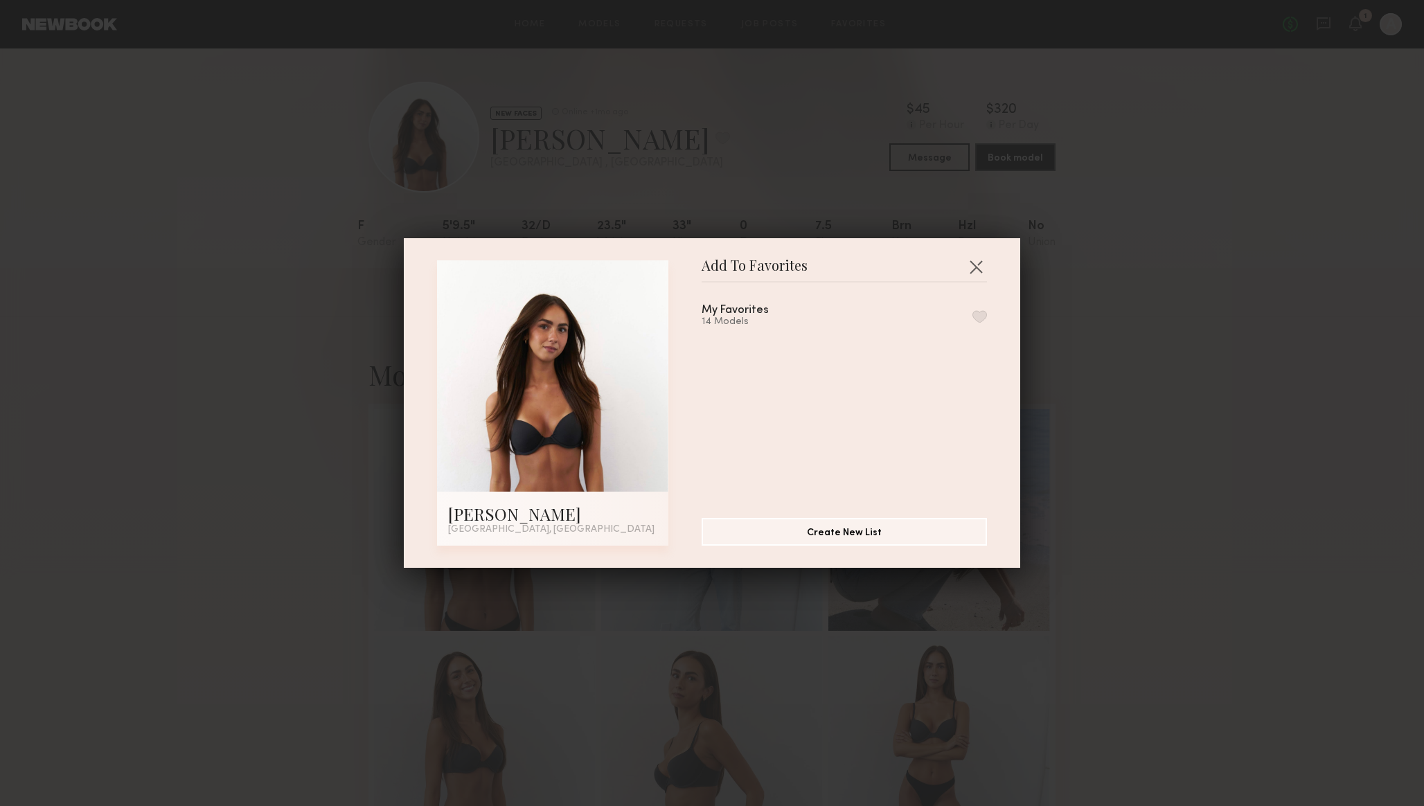
click at [980, 310] on button "button" at bounding box center [980, 316] width 15 height 12
click at [975, 263] on button "button" at bounding box center [976, 267] width 22 height 22
